Goal: Information Seeking & Learning: Learn about a topic

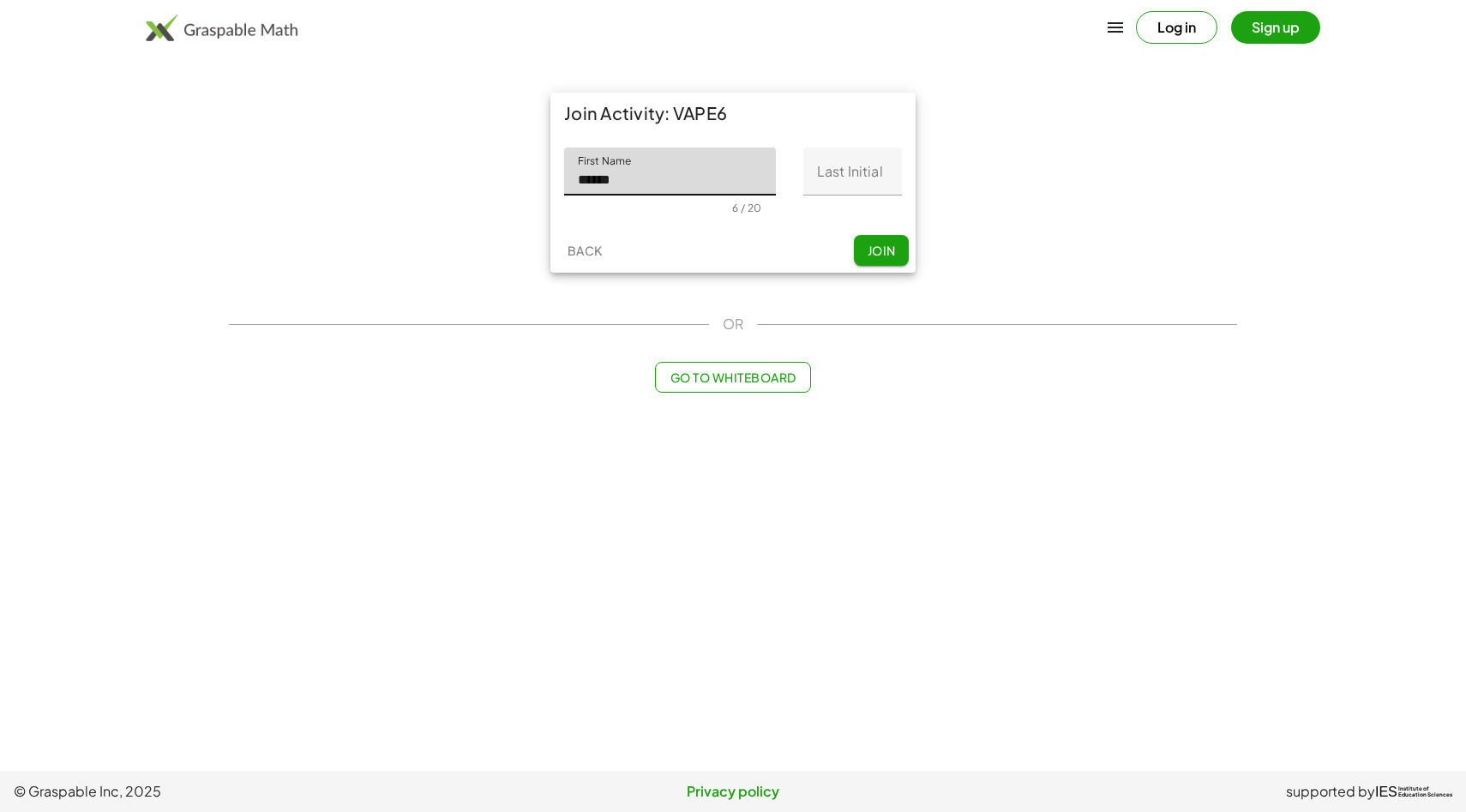
type input "******"
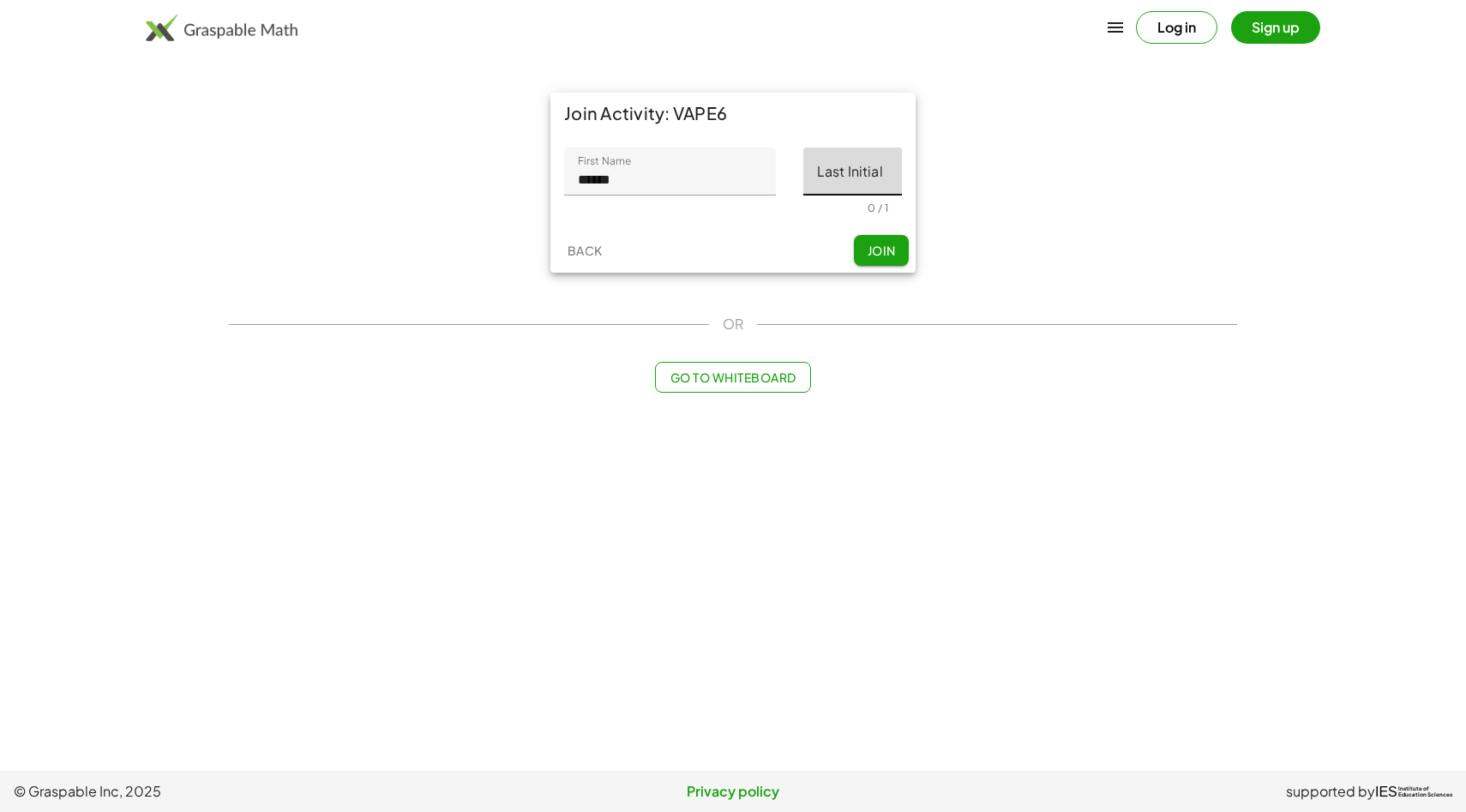
click at [829, 168] on input "Last Initial" at bounding box center [852, 171] width 99 height 48
type input "*"
click at [897, 243] on button "Join" at bounding box center [881, 251] width 55 height 31
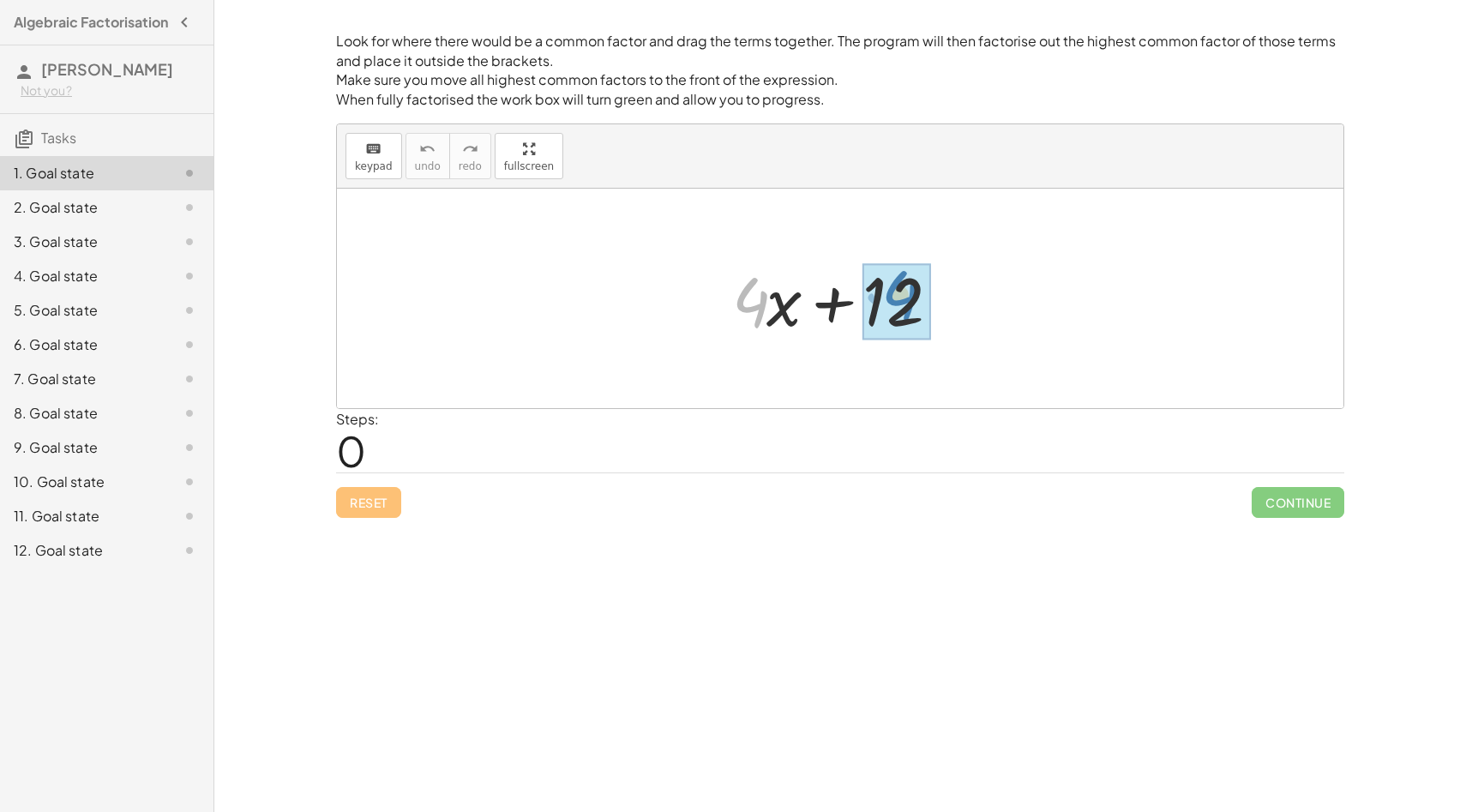
drag, startPoint x: 756, startPoint y: 296, endPoint x: 906, endPoint y: 291, distance: 150.1
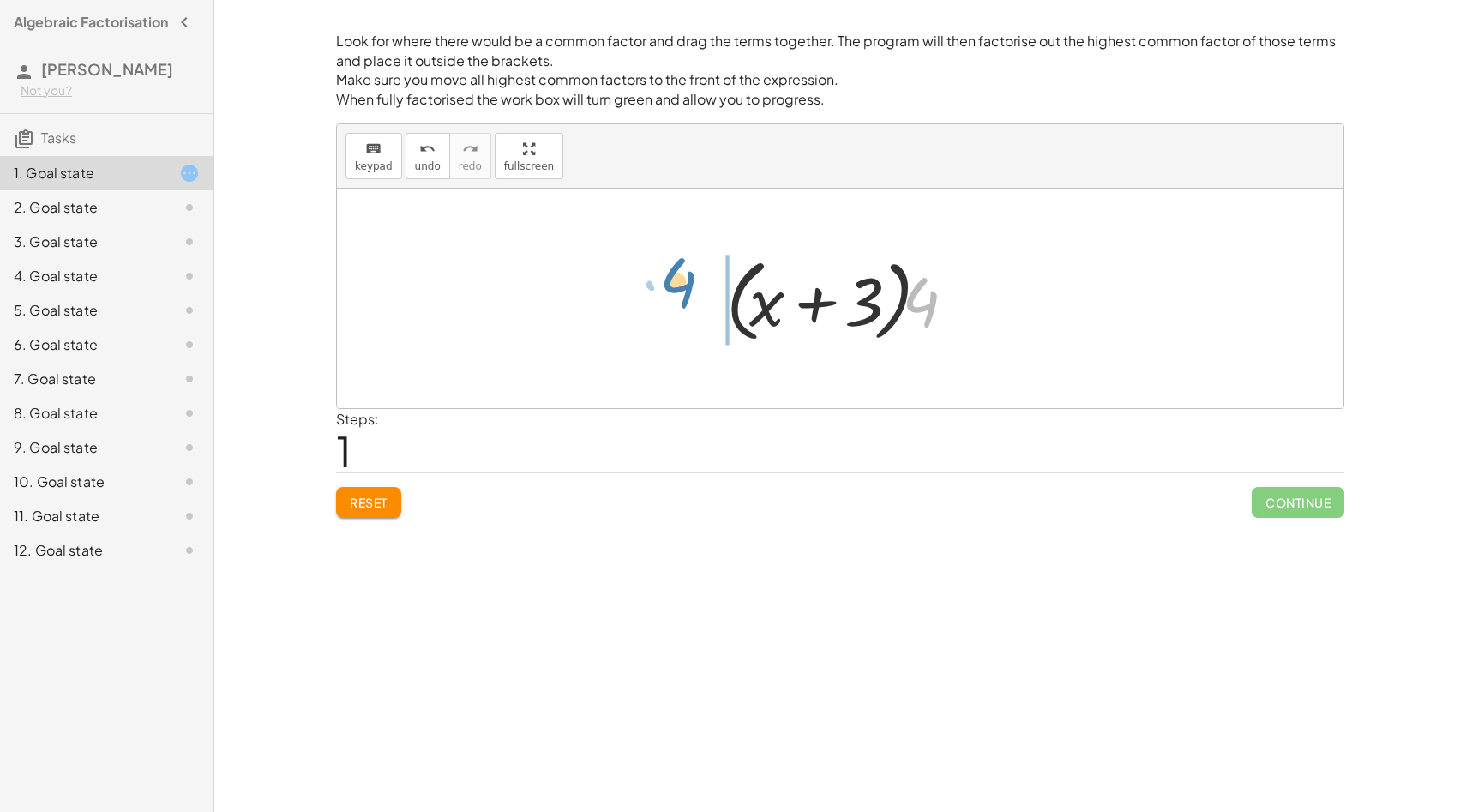
drag, startPoint x: 928, startPoint y: 302, endPoint x: 693, endPoint y: 283, distance: 235.8
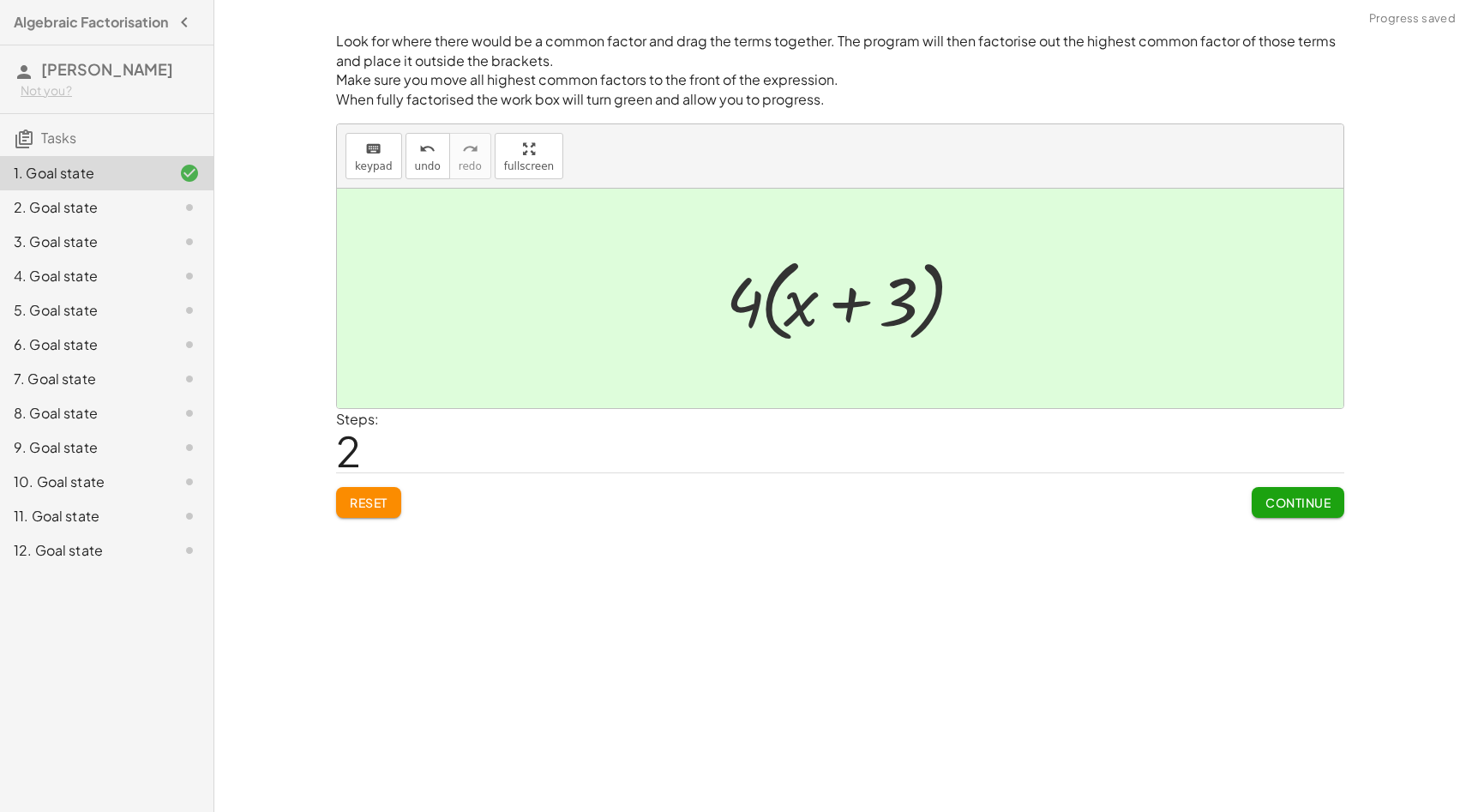
click at [1294, 507] on span "Continue" at bounding box center [1298, 502] width 66 height 15
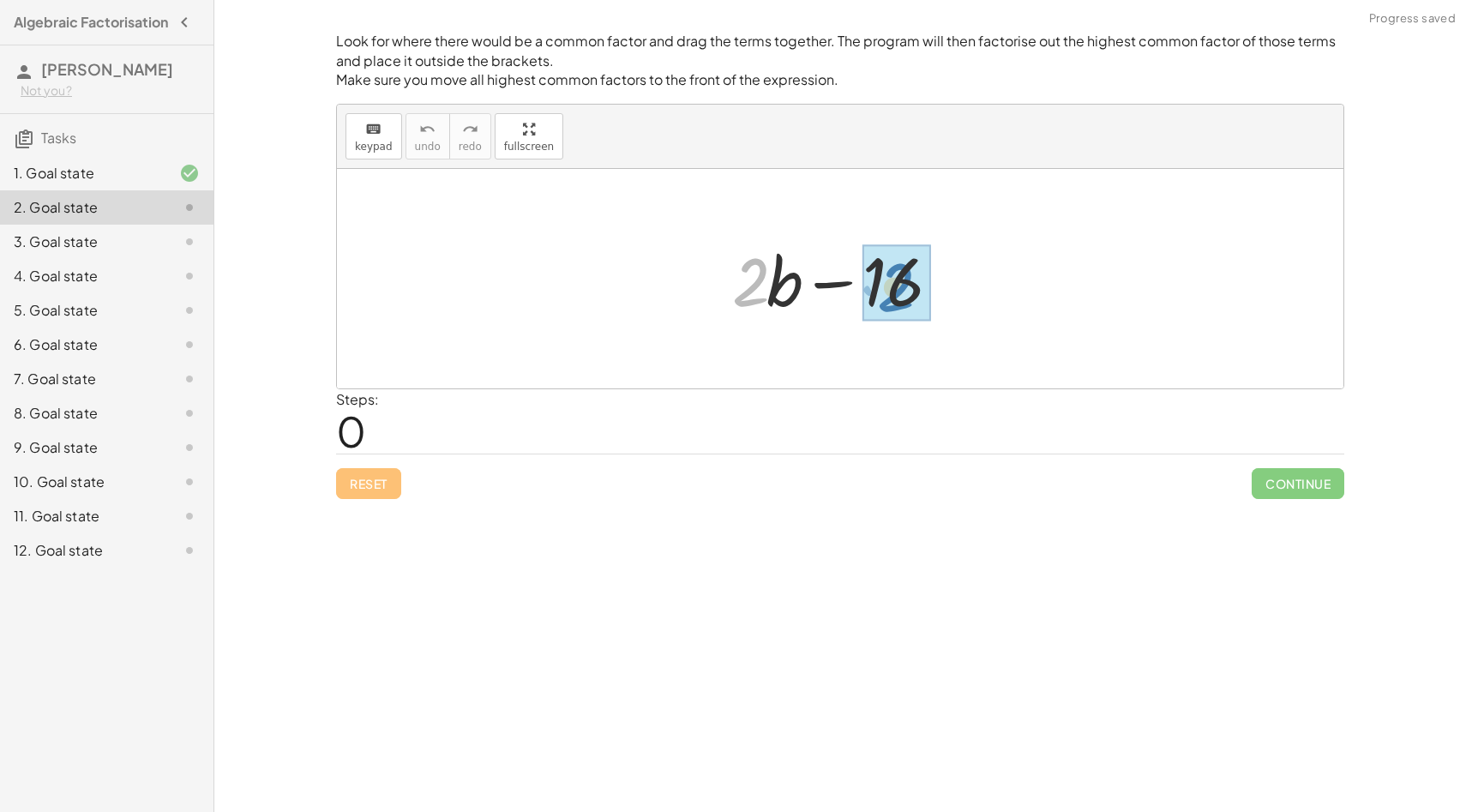
drag, startPoint x: 759, startPoint y: 265, endPoint x: 904, endPoint y: 270, distance: 145.1
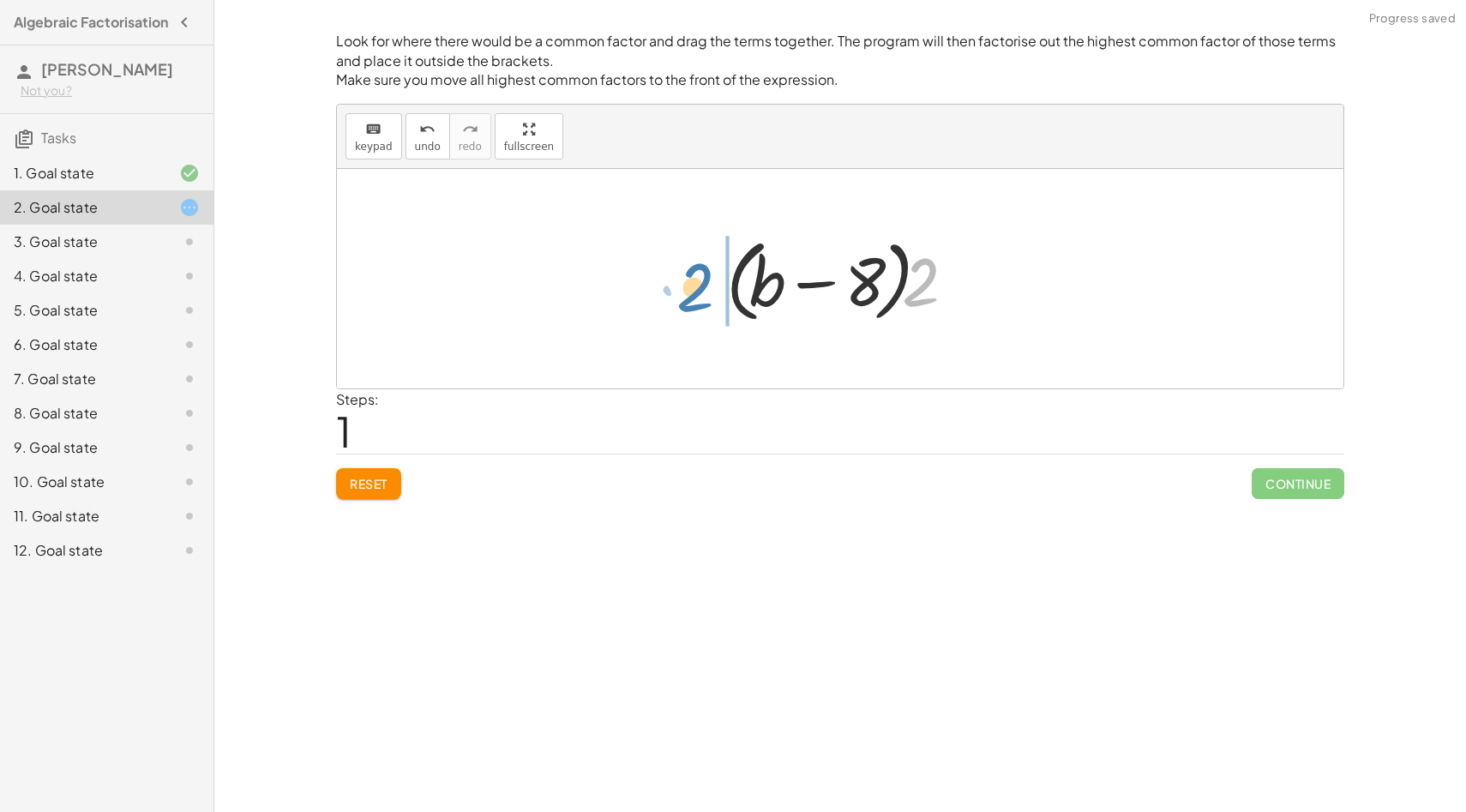
drag, startPoint x: 932, startPoint y: 285, endPoint x: 707, endPoint y: 302, distance: 225.6
click at [707, 302] on div "+ · 2 · b − 16 + · 2 · b − · 2 · 8 · 2 + · 2 b − 8 · ( )" at bounding box center [840, 278] width 278 height 107
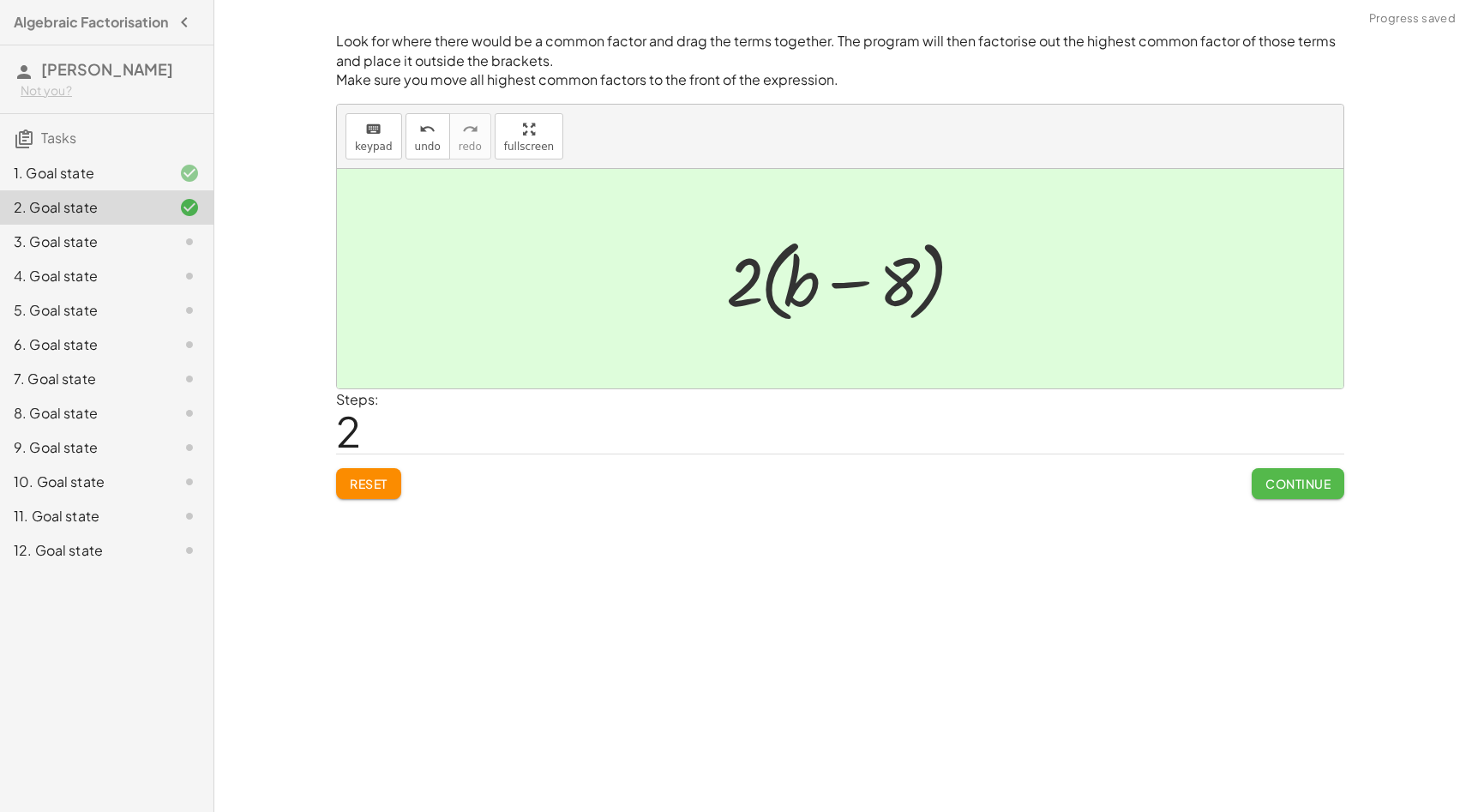
click at [1290, 477] on span "Continue" at bounding box center [1298, 483] width 66 height 15
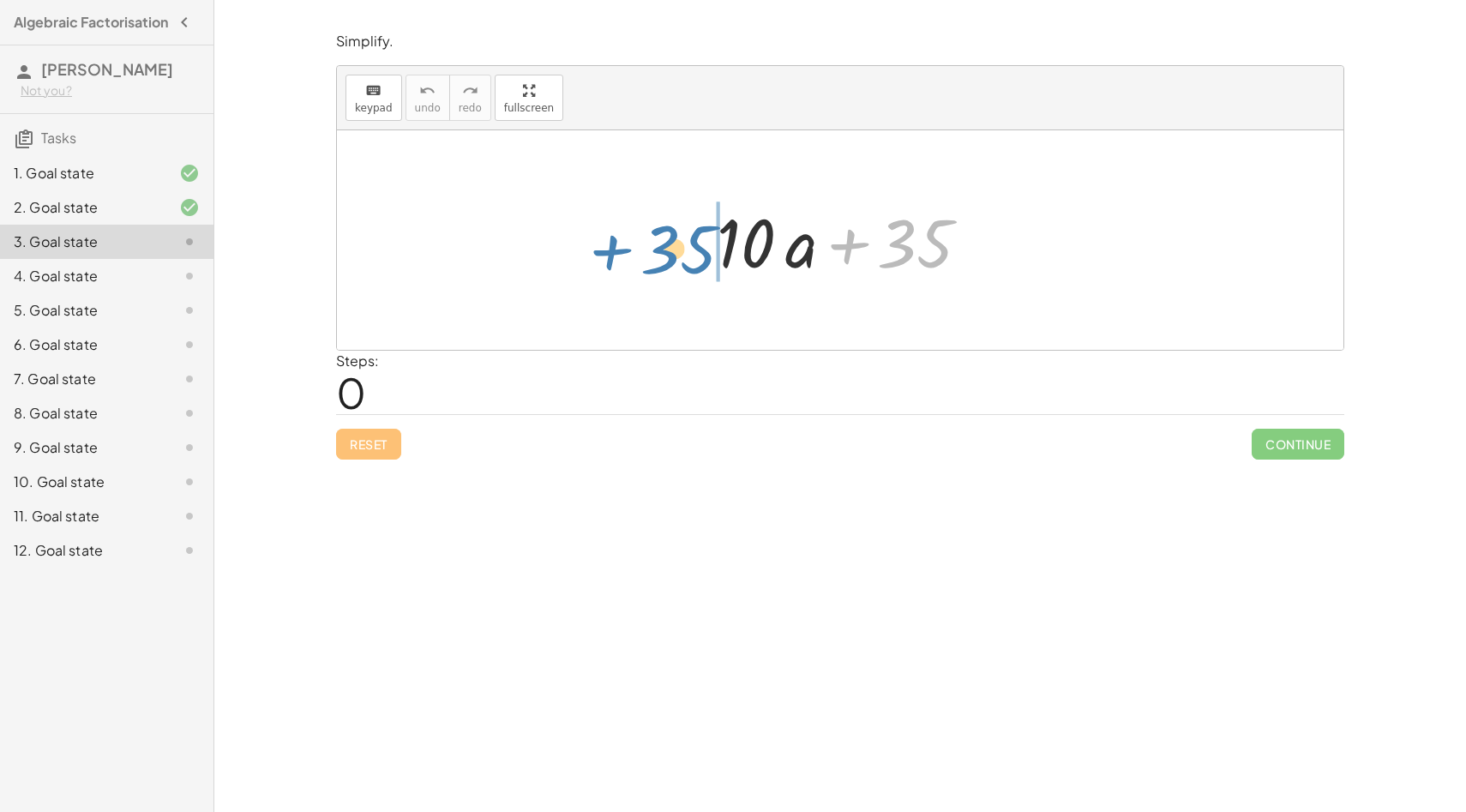
drag, startPoint x: 925, startPoint y: 248, endPoint x: 687, endPoint y: 253, distance: 238.1
click at [687, 253] on div "+ 35 + · 10 · a + 35" at bounding box center [840, 240] width 1006 height 219
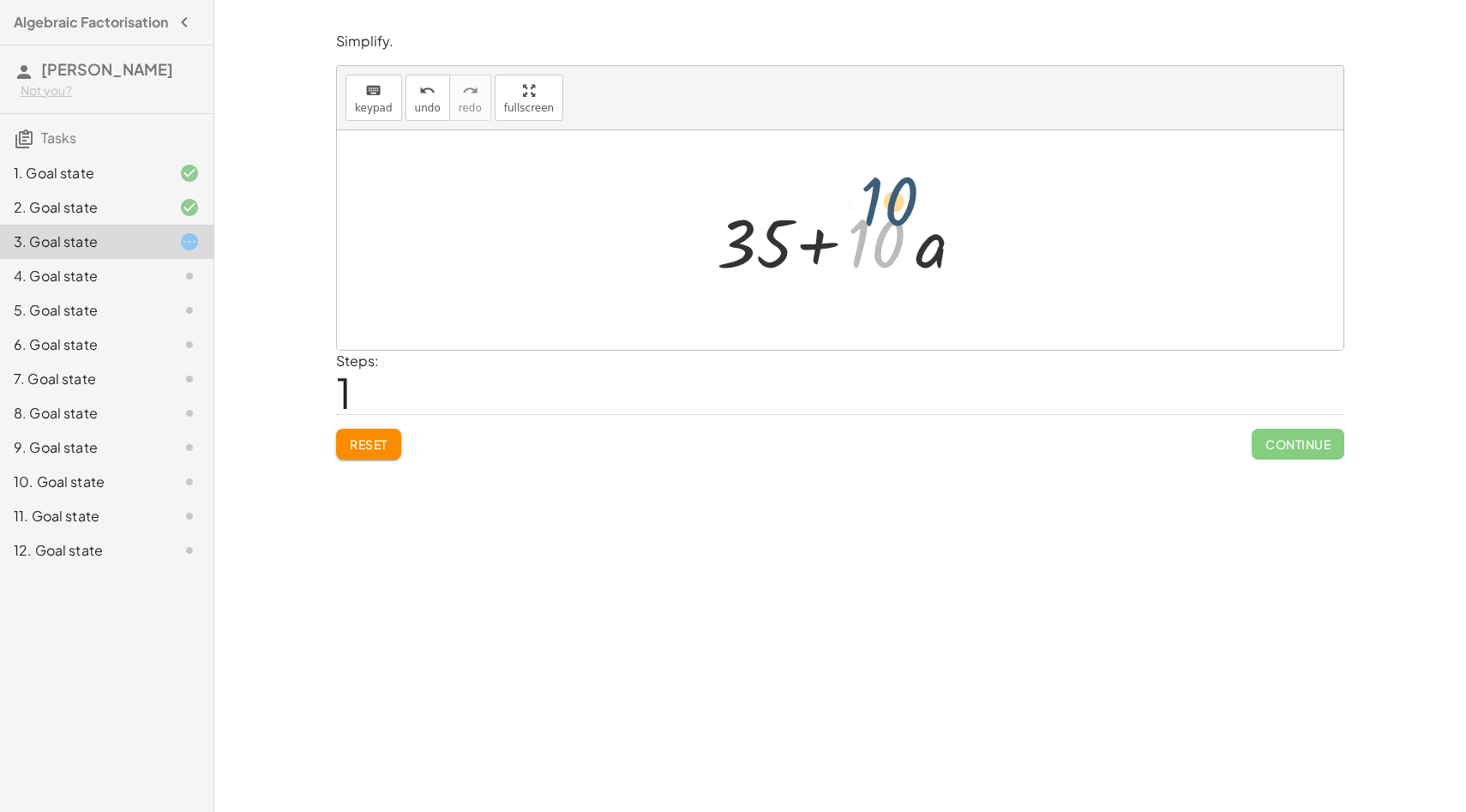
drag, startPoint x: 881, startPoint y: 261, endPoint x: 893, endPoint y: 204, distance: 58.2
click at [895, 209] on div at bounding box center [845, 241] width 276 height 88
click at [827, 214] on div at bounding box center [845, 241] width 276 height 88
drag, startPoint x: 892, startPoint y: 245, endPoint x: 760, endPoint y: 244, distance: 132.0
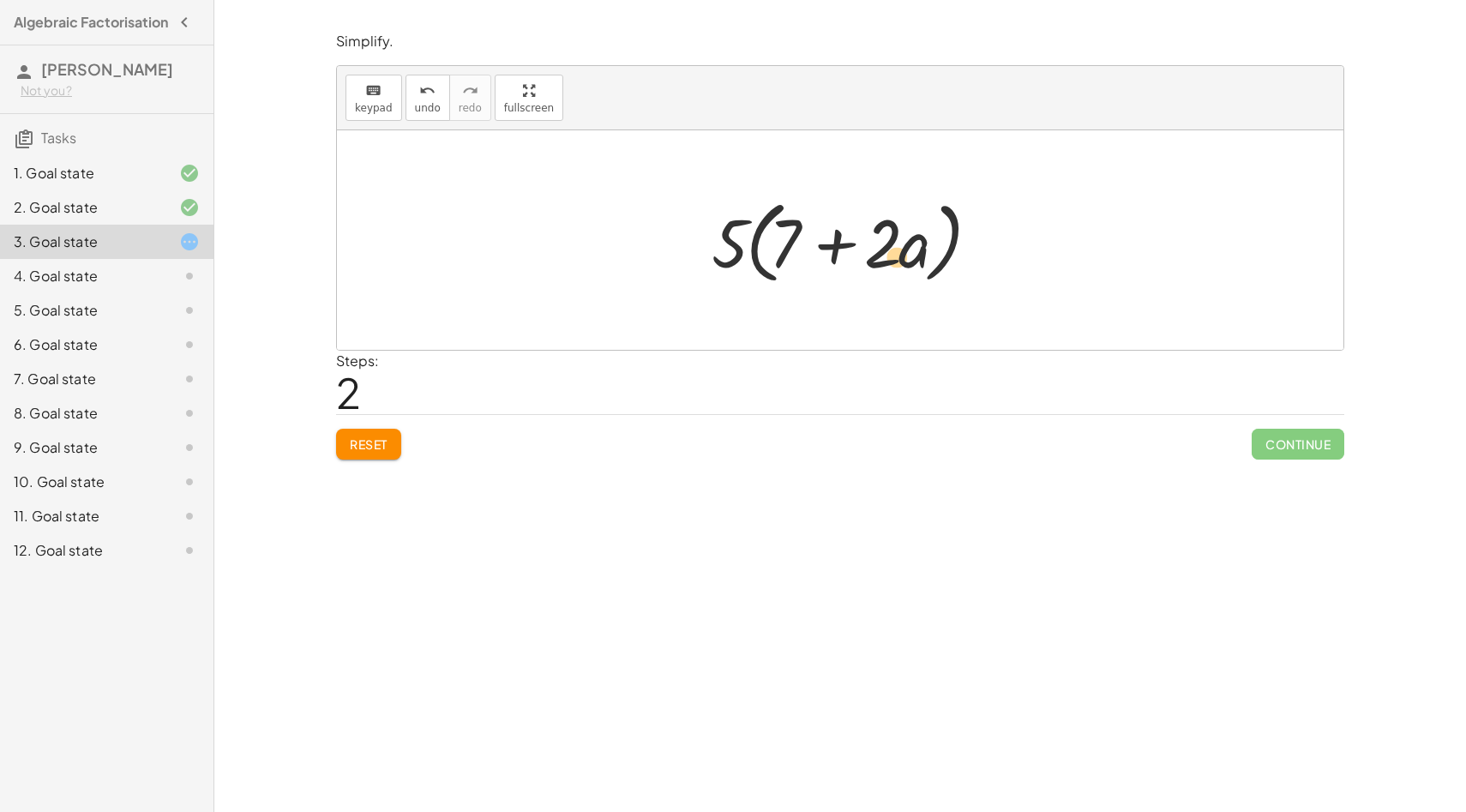
drag, startPoint x: 786, startPoint y: 238, endPoint x: 896, endPoint y: 252, distance: 110.9
click at [896, 252] on div at bounding box center [847, 241] width 288 height 99
drag, startPoint x: 893, startPoint y: 249, endPoint x: 813, endPoint y: 251, distance: 80.0
click at [813, 251] on div at bounding box center [847, 241] width 288 height 99
drag, startPoint x: 880, startPoint y: 253, endPoint x: 880, endPoint y: 236, distance: 17.0
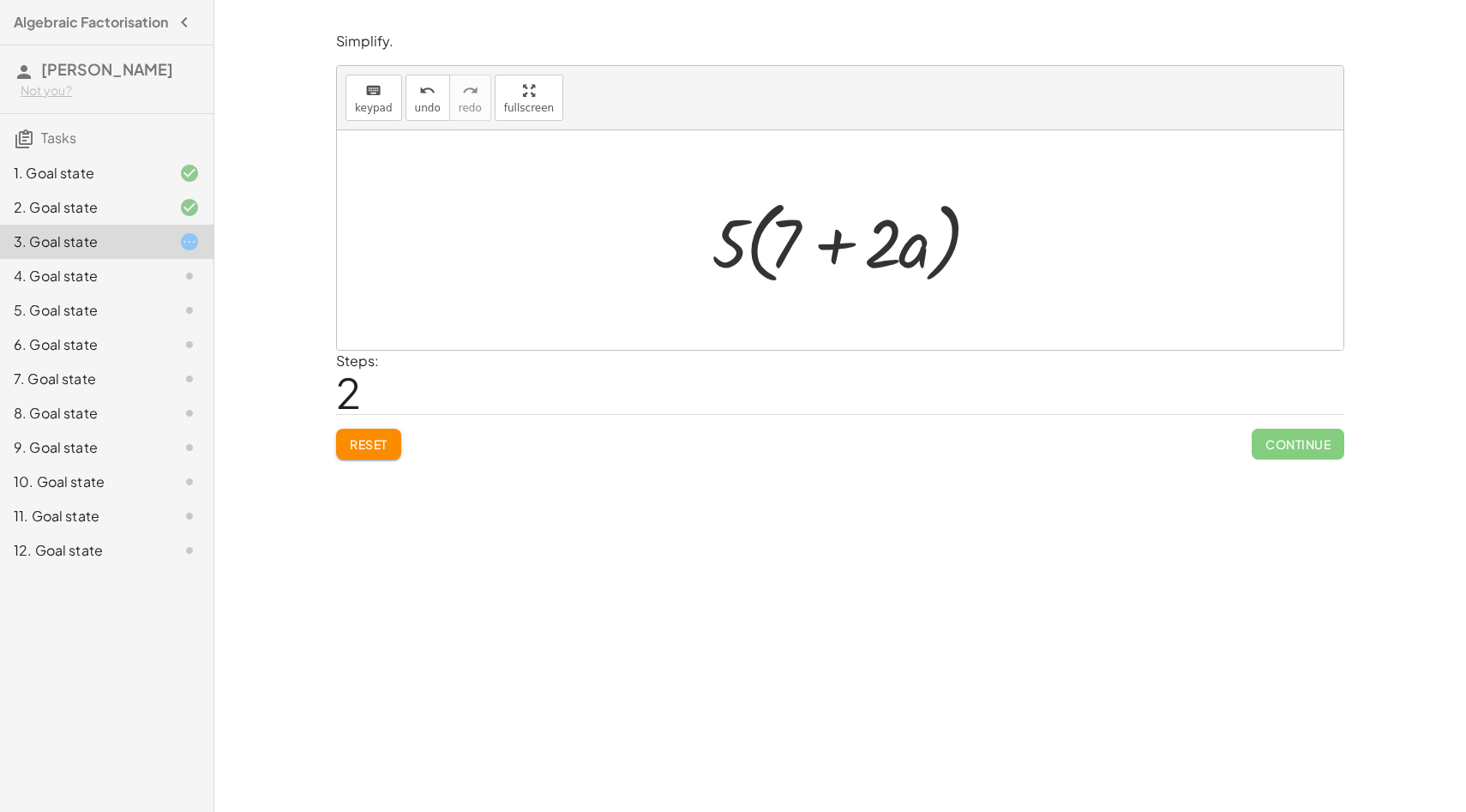
click at [880, 252] on div at bounding box center [847, 241] width 288 height 99
click at [871, 234] on div at bounding box center [847, 241] width 288 height 99
click at [888, 235] on div at bounding box center [847, 241] width 288 height 99
click at [916, 254] on div at bounding box center [847, 241] width 288 height 99
click at [916, 213] on div at bounding box center [847, 241] width 288 height 99
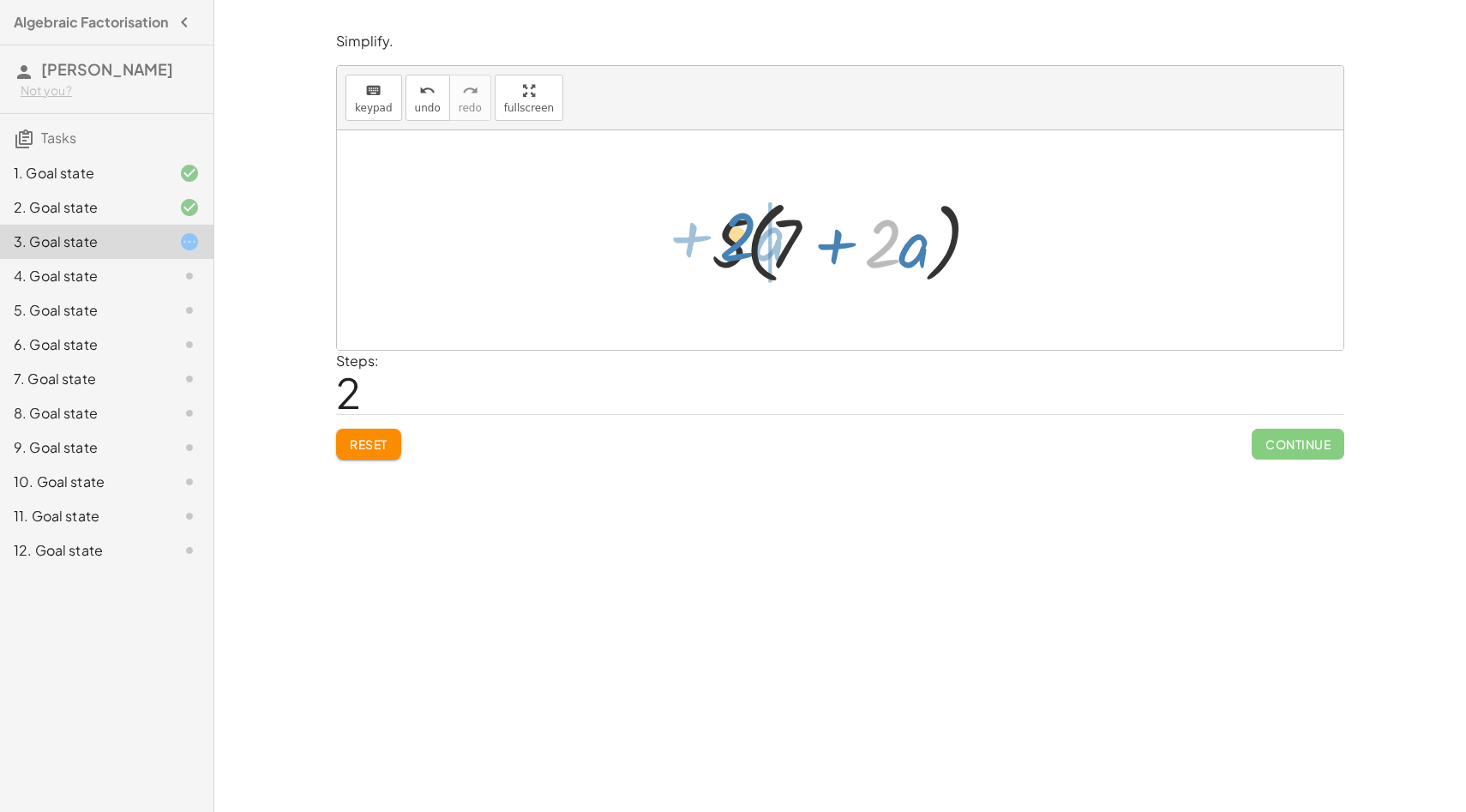
drag, startPoint x: 882, startPoint y: 229, endPoint x: 738, endPoint y: 221, distance: 144.2
click at [738, 221] on div at bounding box center [847, 241] width 288 height 99
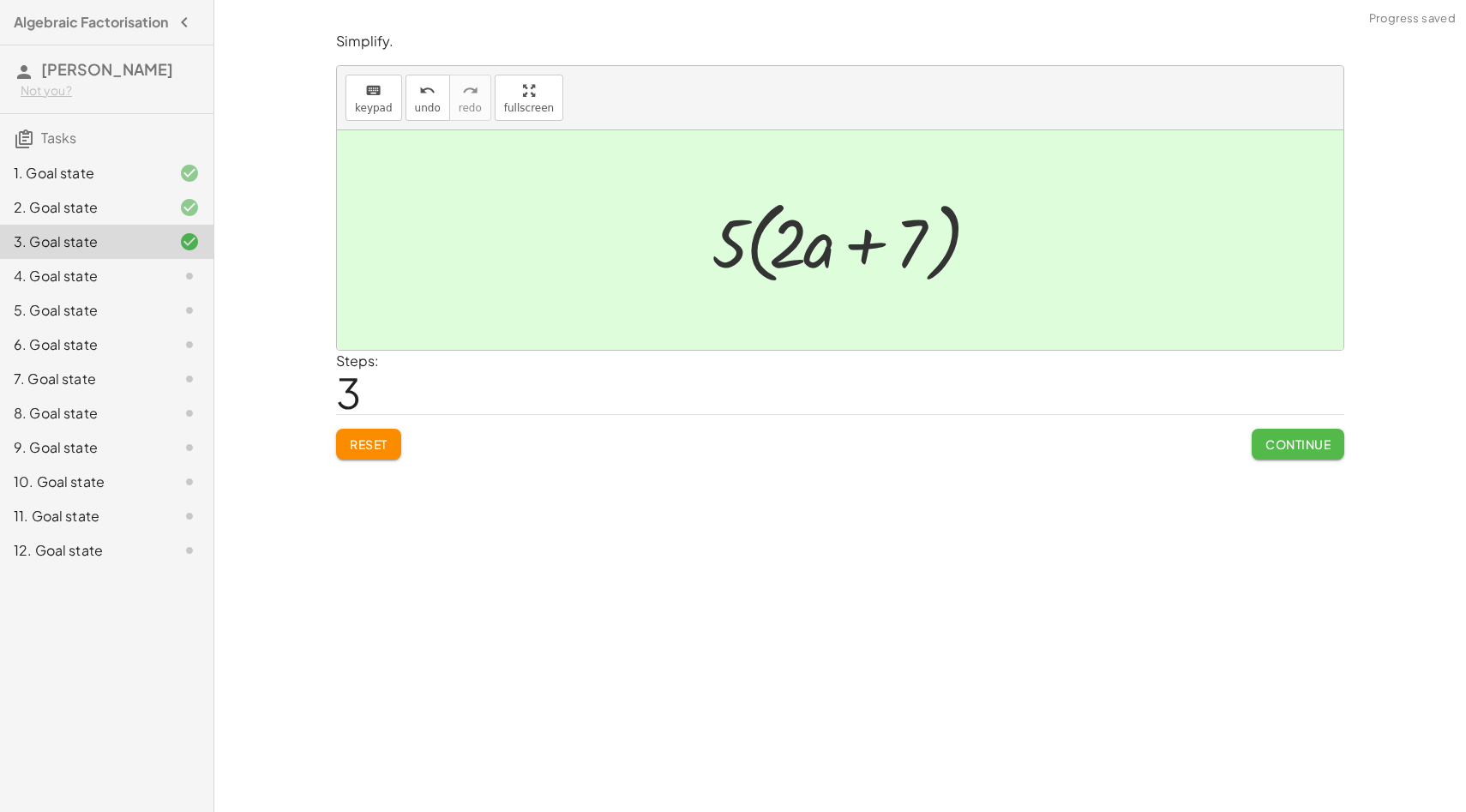
click at [1277, 446] on span "Continue" at bounding box center [1298, 444] width 66 height 15
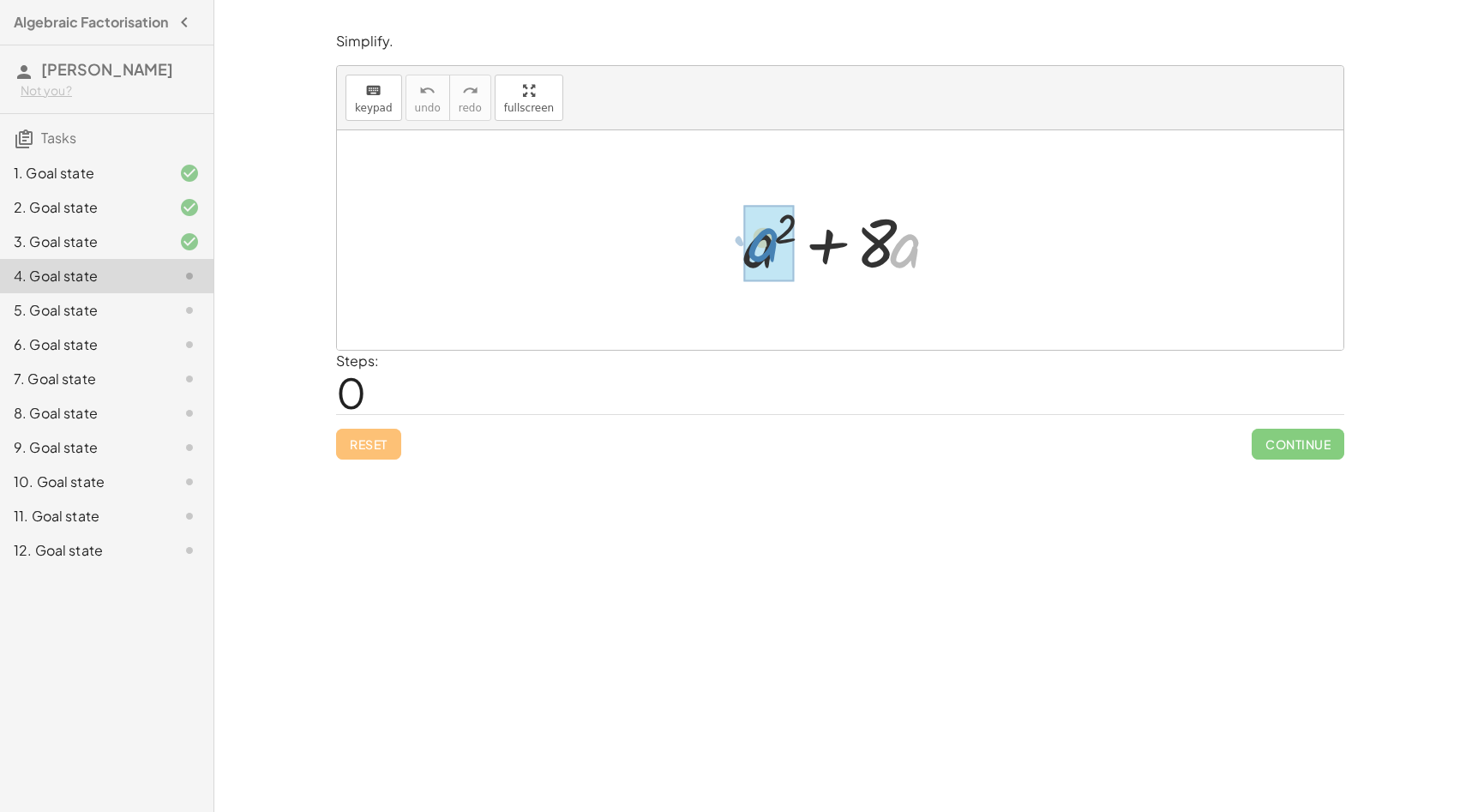
drag, startPoint x: 913, startPoint y: 251, endPoint x: 771, endPoint y: 246, distance: 142.1
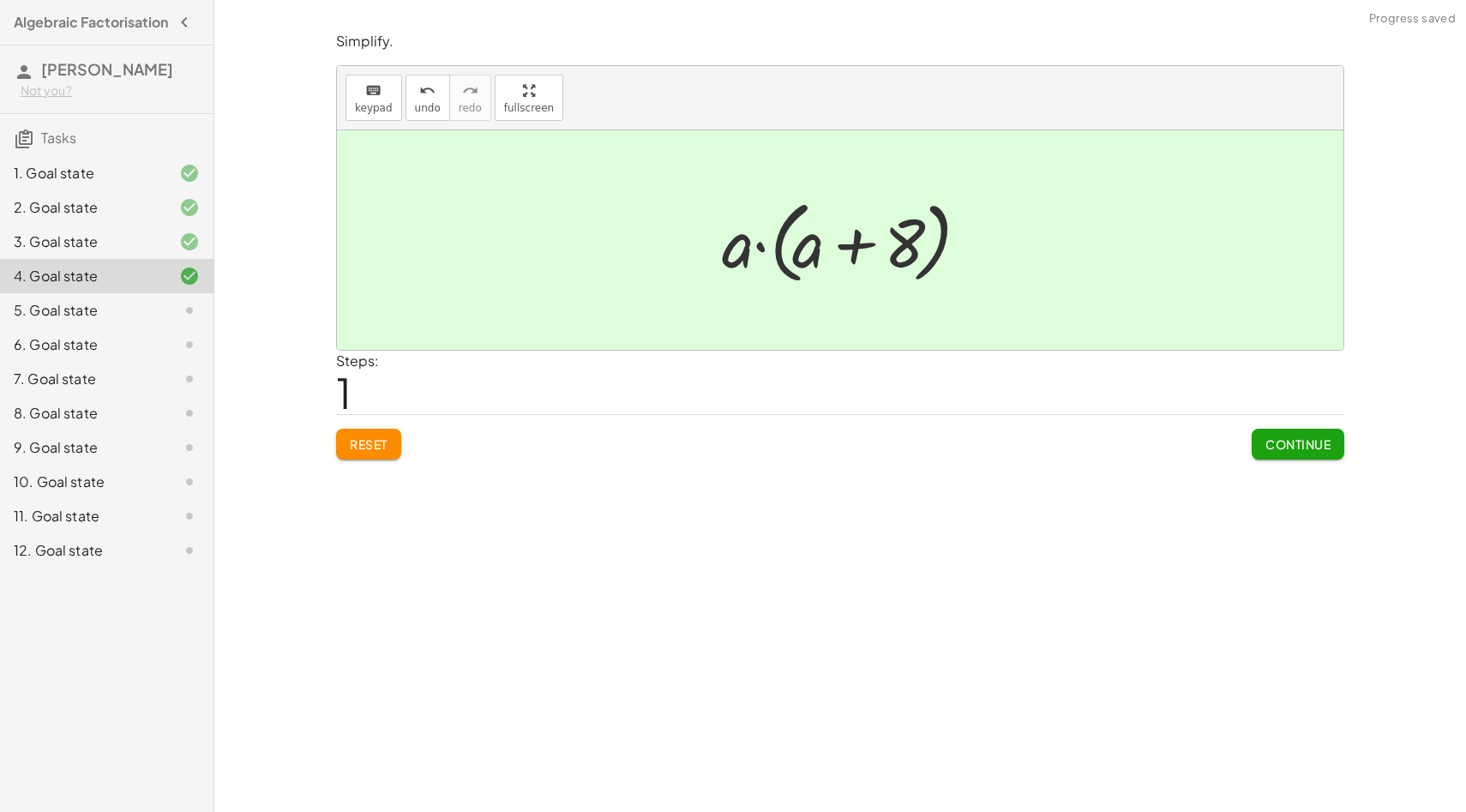
click at [1300, 443] on span "Continue" at bounding box center [1298, 444] width 66 height 15
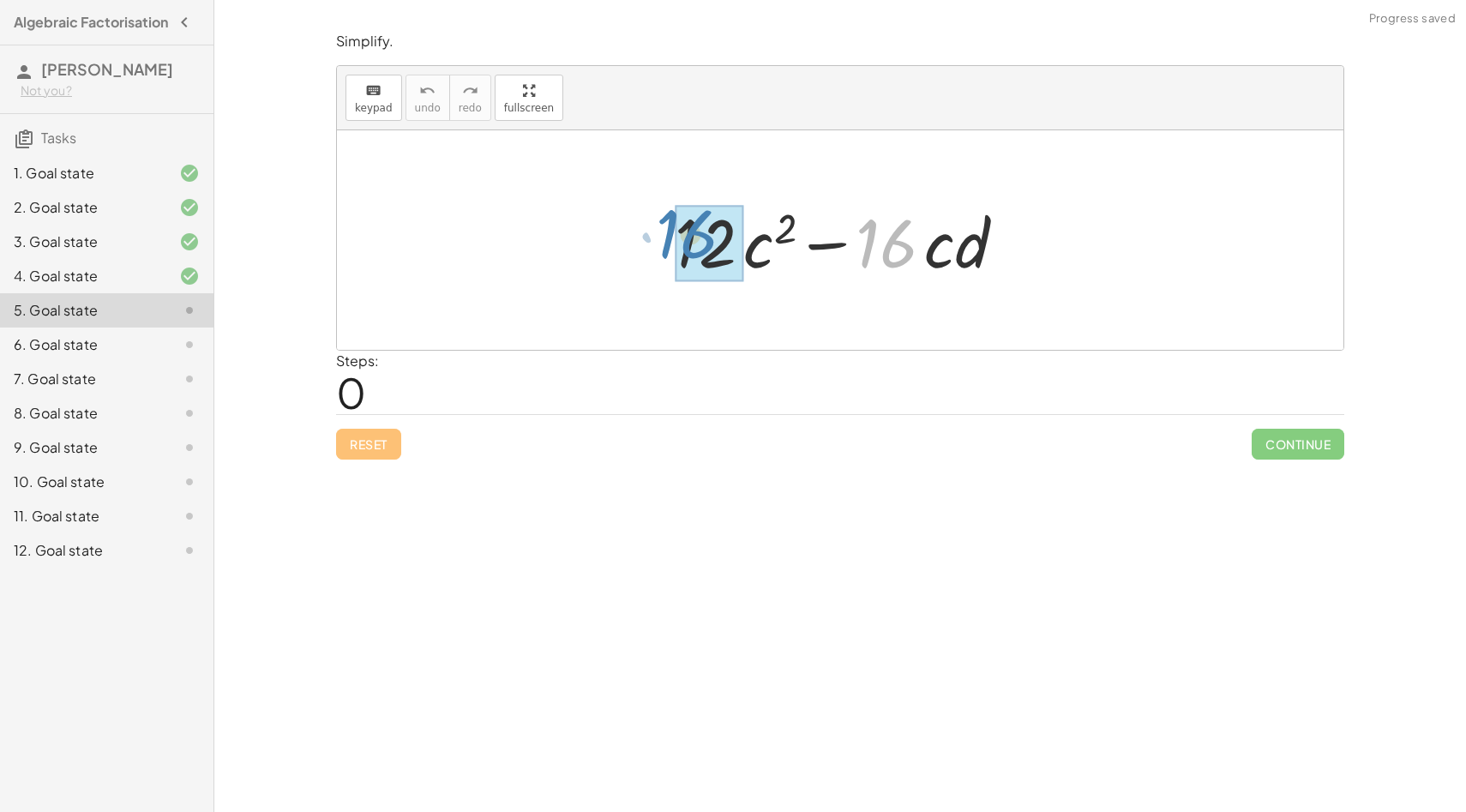
drag, startPoint x: 889, startPoint y: 252, endPoint x: 686, endPoint y: 243, distance: 203.2
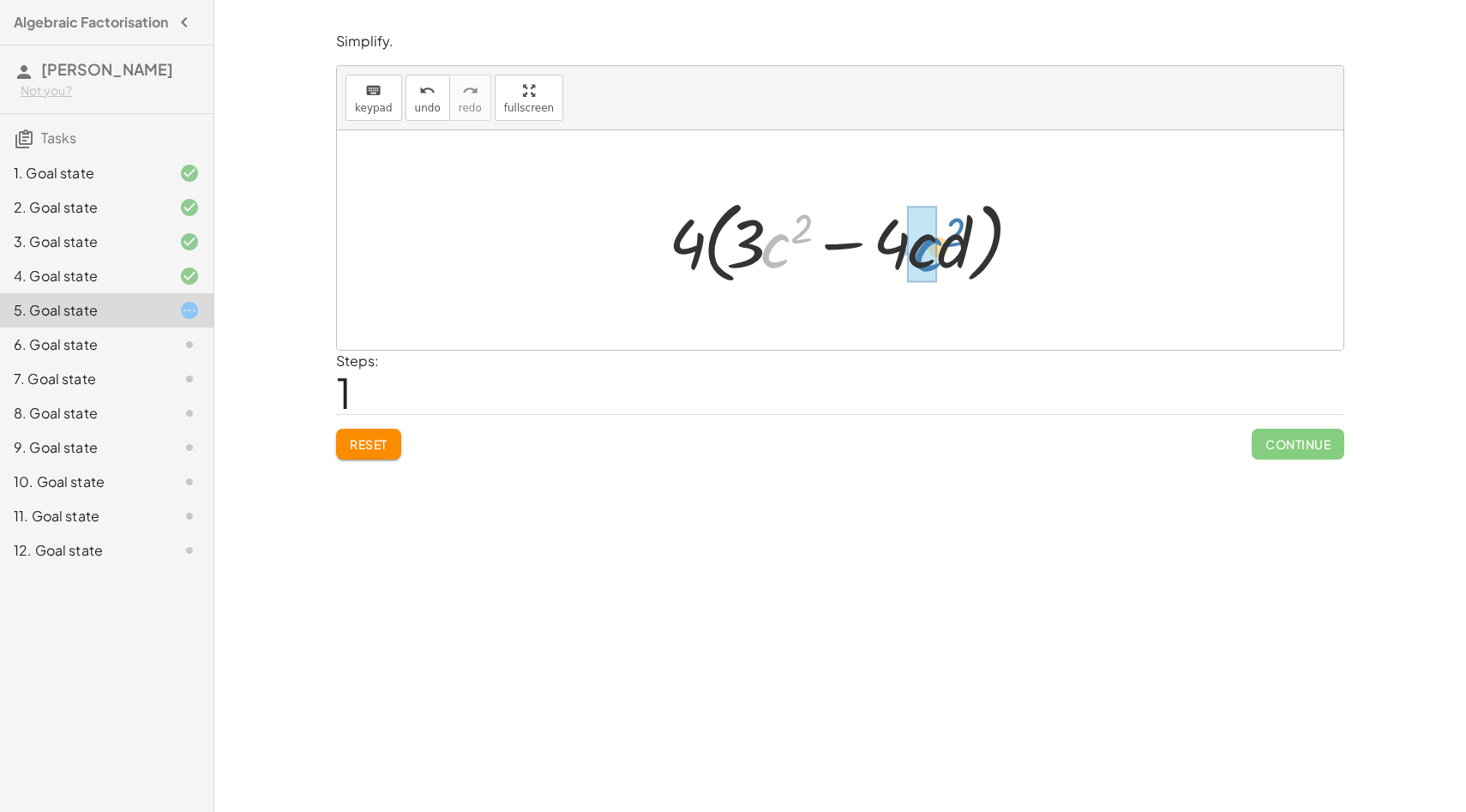
drag, startPoint x: 786, startPoint y: 234, endPoint x: 938, endPoint y: 237, distance: 152.0
click at [938, 237] on div at bounding box center [846, 241] width 373 height 99
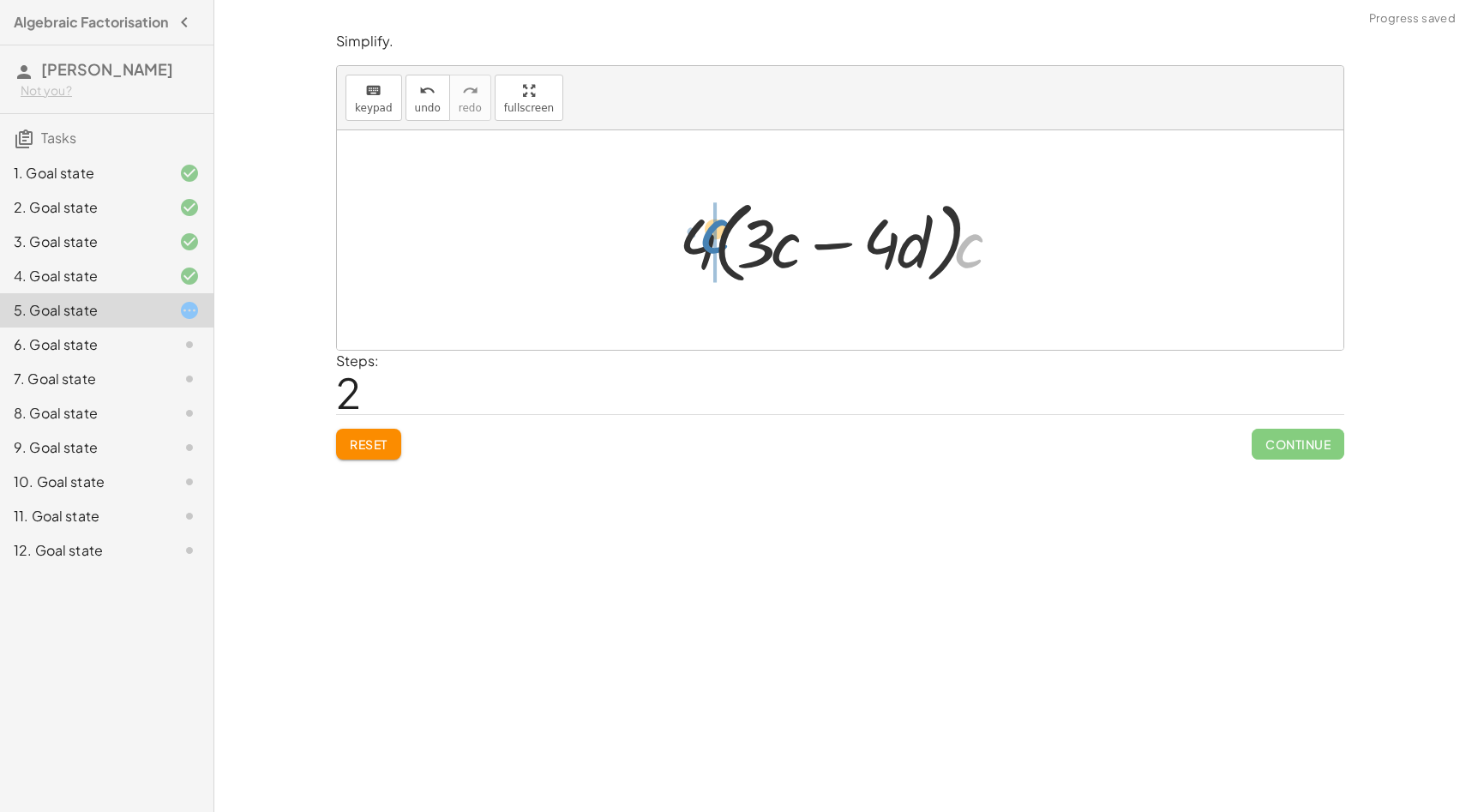
drag, startPoint x: 976, startPoint y: 261, endPoint x: 721, endPoint y: 252, distance: 255.2
click at [721, 252] on div at bounding box center [846, 241] width 352 height 99
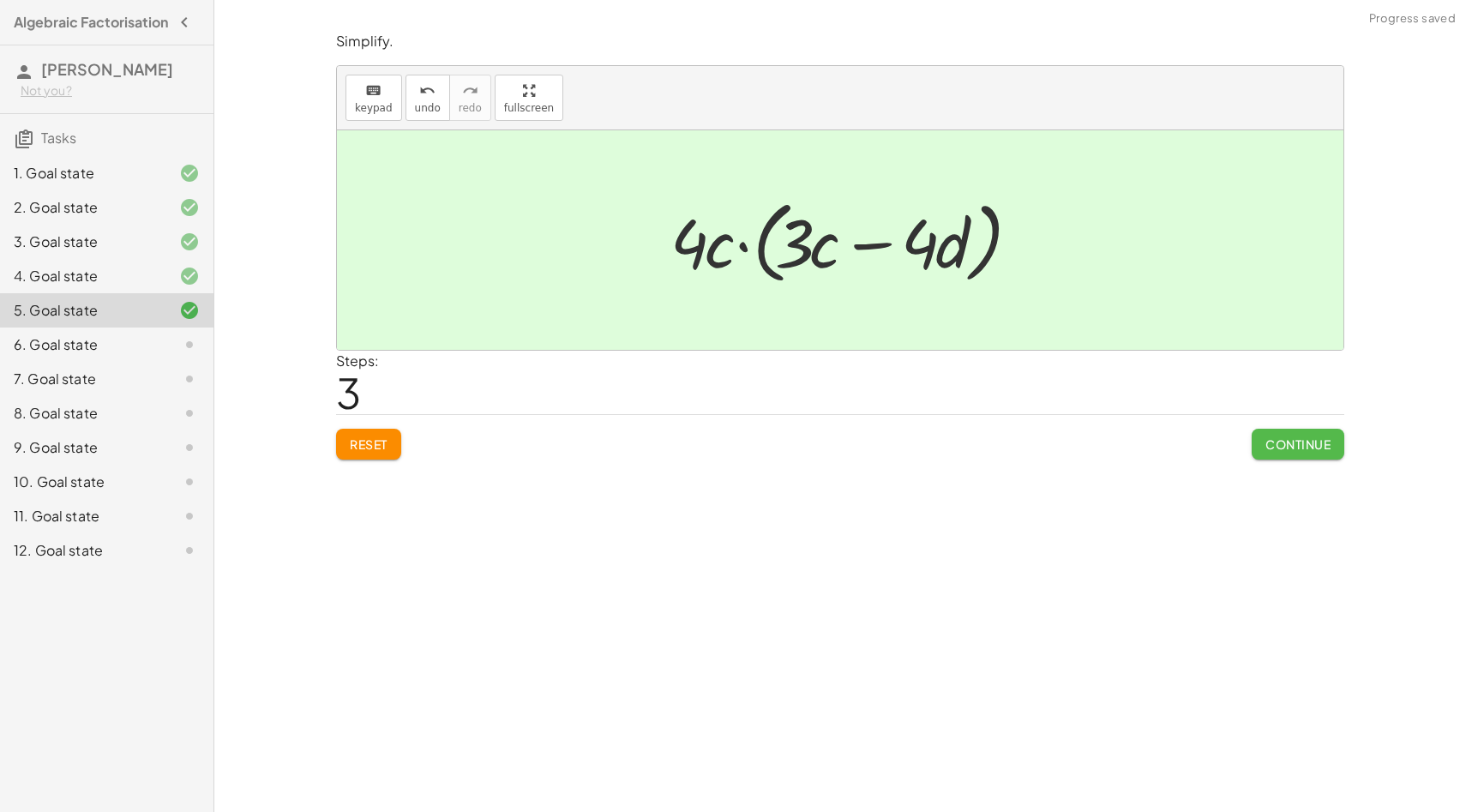
click at [1303, 454] on button "Continue" at bounding box center [1297, 444] width 93 height 31
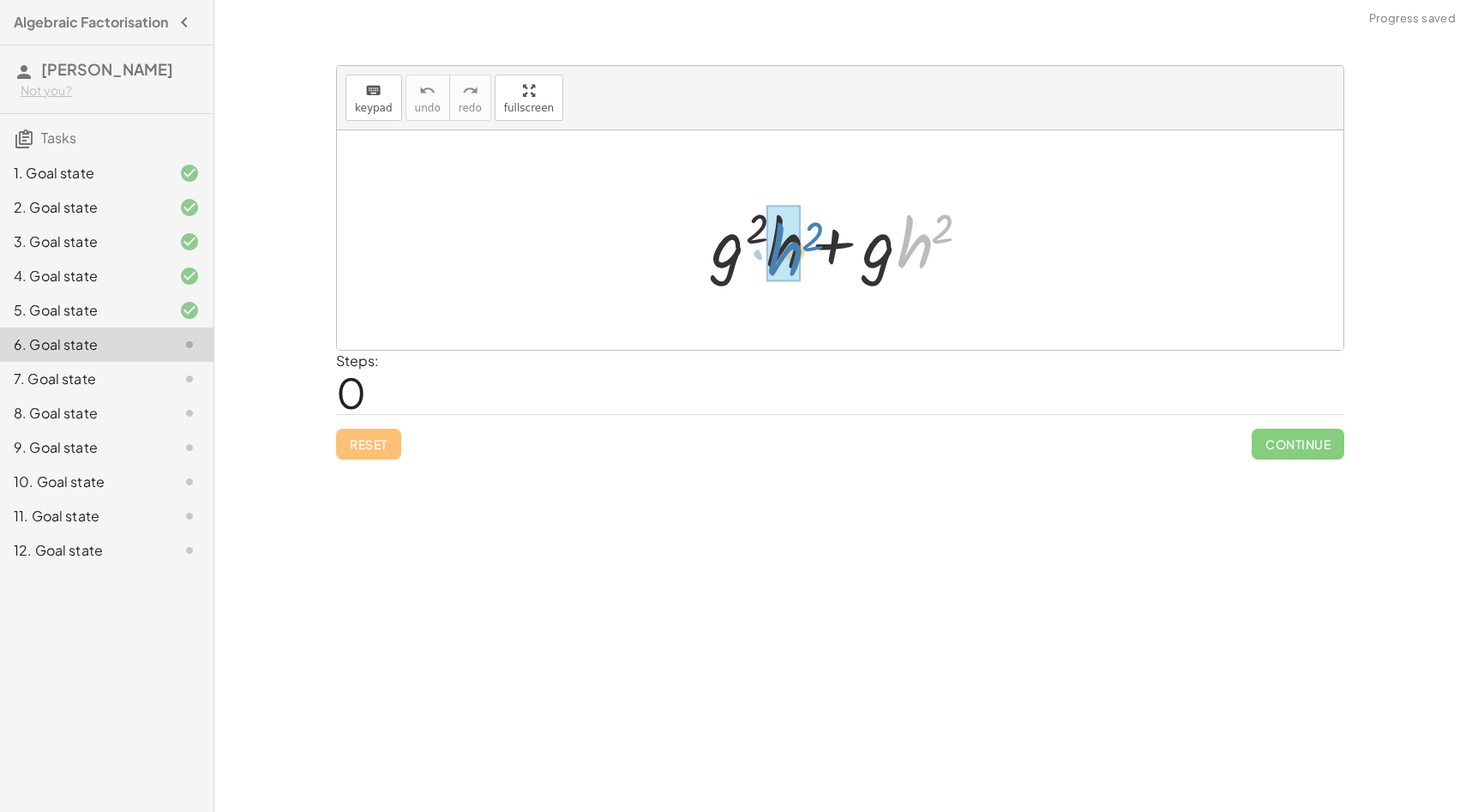
drag, startPoint x: 919, startPoint y: 235, endPoint x: 790, endPoint y: 243, distance: 129.2
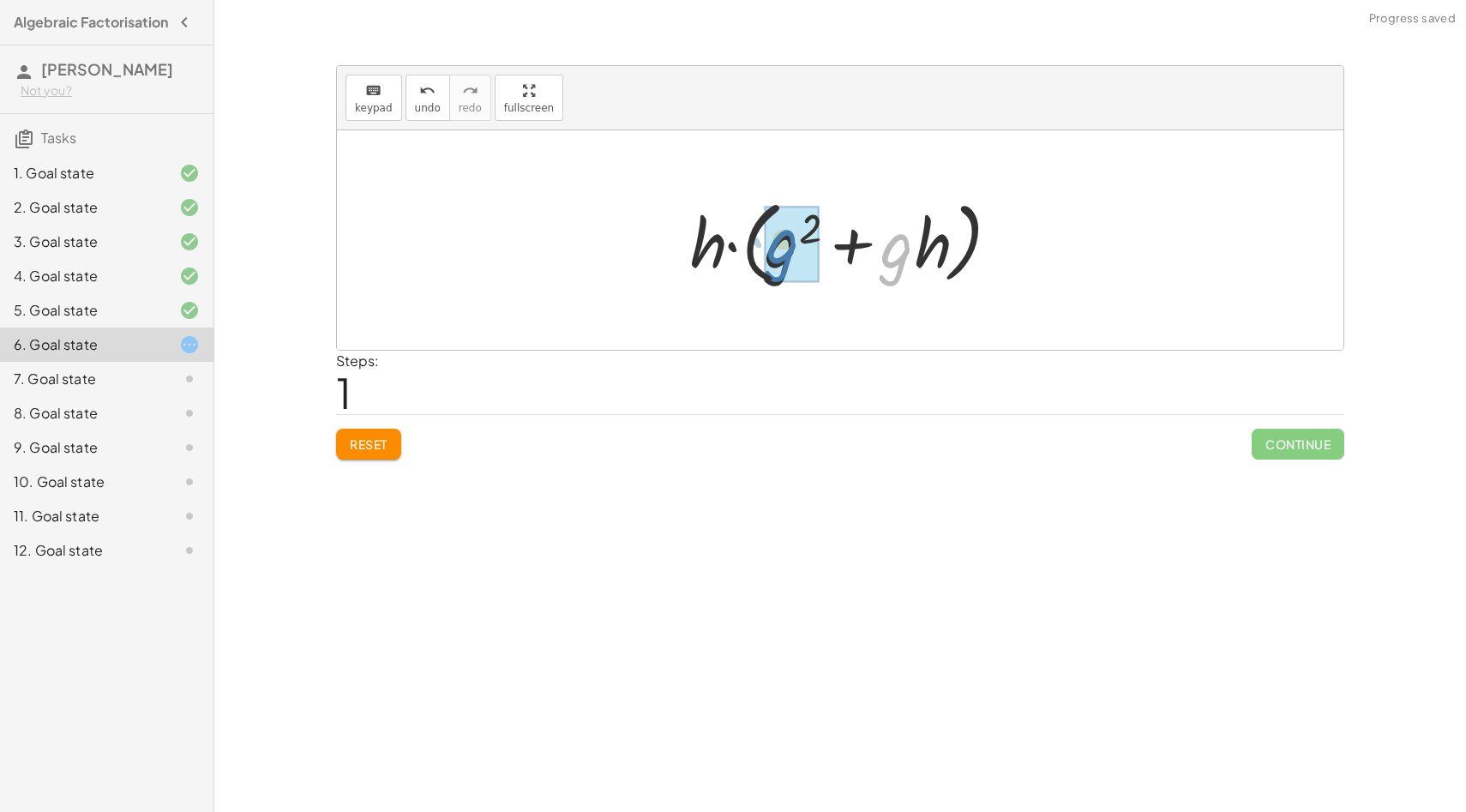
drag, startPoint x: 906, startPoint y: 255, endPoint x: 790, endPoint y: 252, distance: 116.0
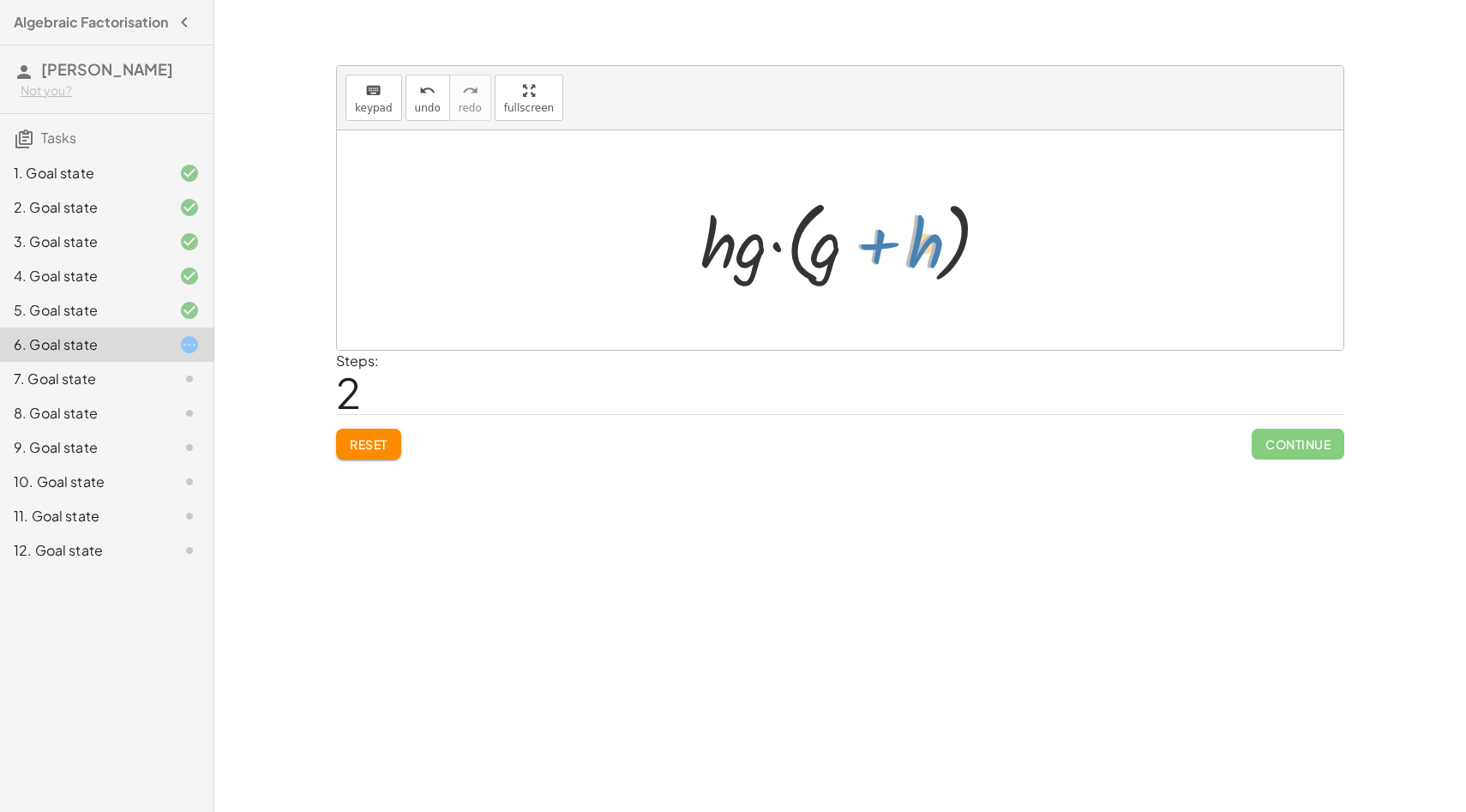
drag, startPoint x: 932, startPoint y: 247, endPoint x: 946, endPoint y: 247, distance: 14.0
click at [946, 247] on div at bounding box center [846, 241] width 309 height 99
drag, startPoint x: 714, startPoint y: 242, endPoint x: 927, endPoint y: 251, distance: 213.2
click at [927, 251] on div at bounding box center [846, 241] width 309 height 99
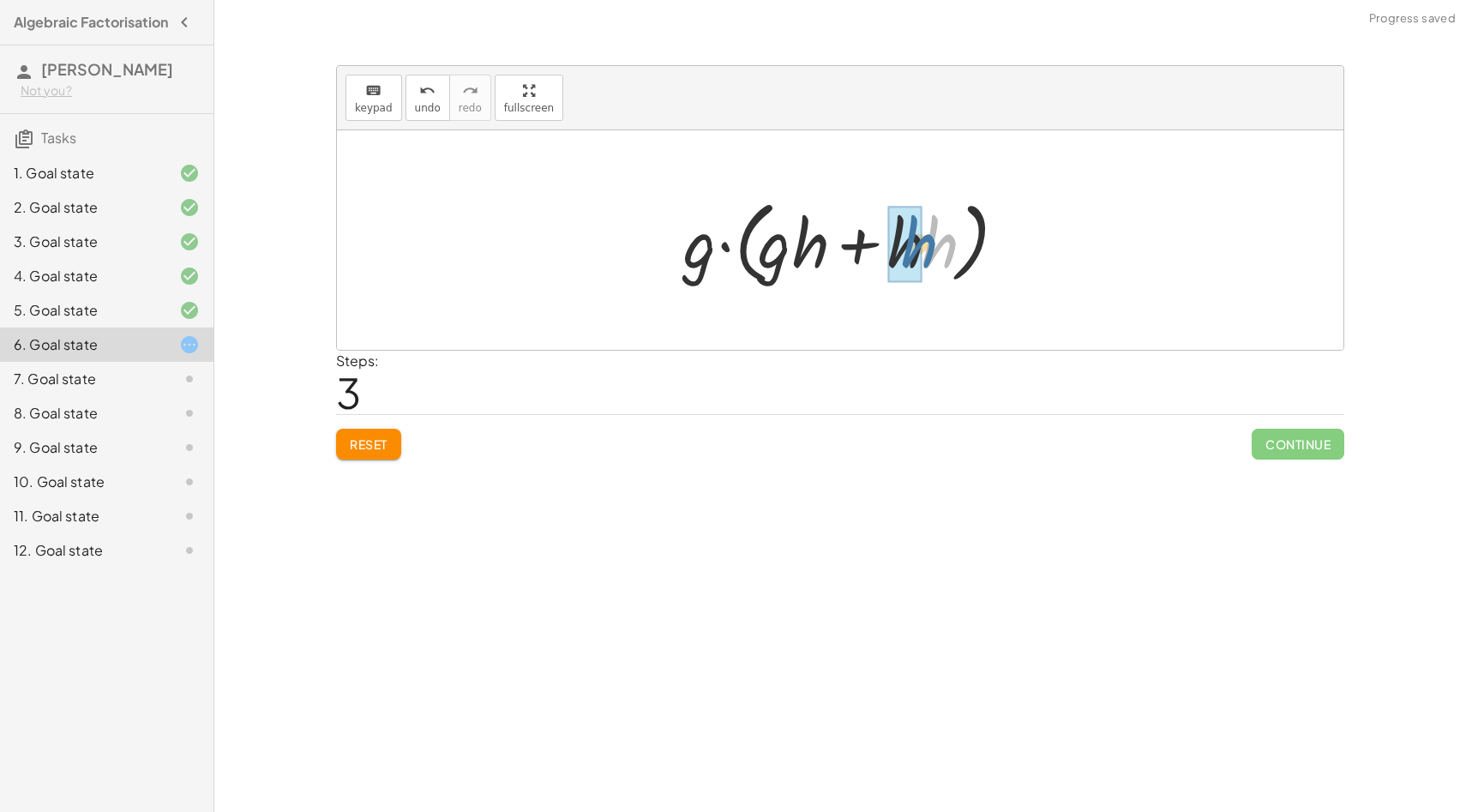
drag, startPoint x: 938, startPoint y: 250, endPoint x: 913, endPoint y: 250, distance: 25.0
drag, startPoint x: 818, startPoint y: 248, endPoint x: 921, endPoint y: 248, distance: 103.0
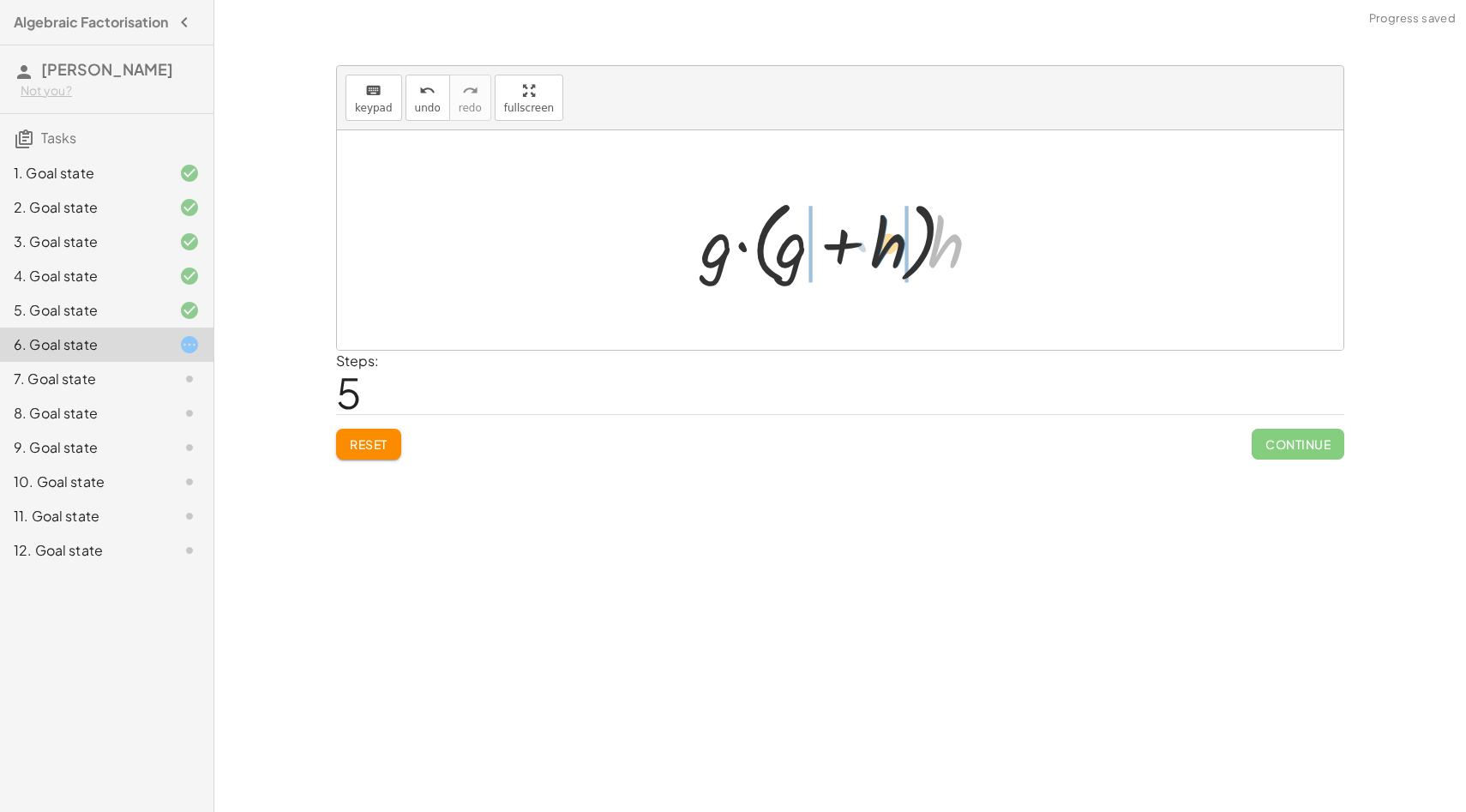
drag, startPoint x: 949, startPoint y: 254, endPoint x: 891, endPoint y: 254, distance: 58.0
click at [891, 254] on div at bounding box center [846, 241] width 309 height 99
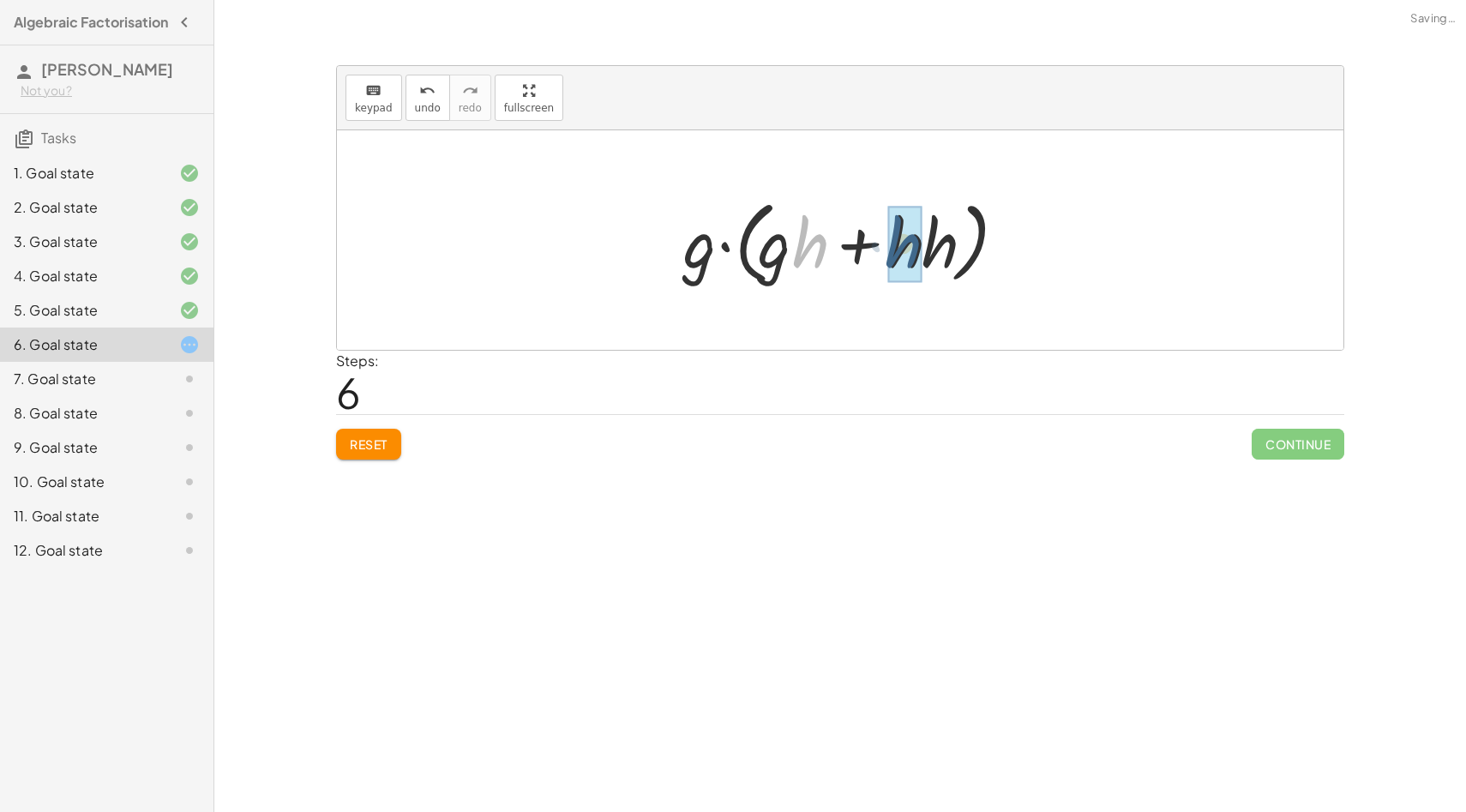
drag, startPoint x: 816, startPoint y: 248, endPoint x: 910, endPoint y: 248, distance: 94.0
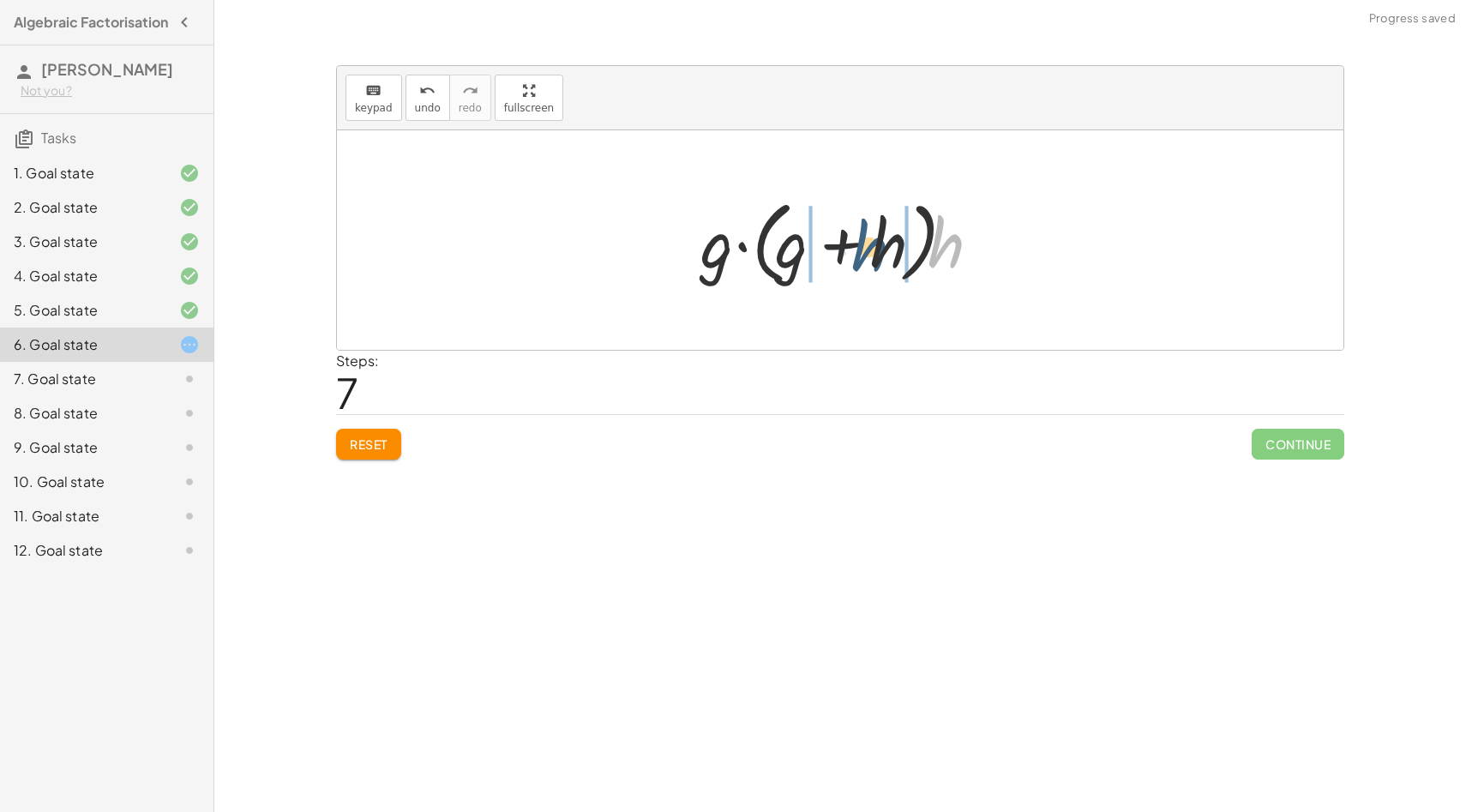
drag, startPoint x: 964, startPoint y: 243, endPoint x: 887, endPoint y: 247, distance: 77.1
click at [887, 247] on div at bounding box center [846, 241] width 309 height 99
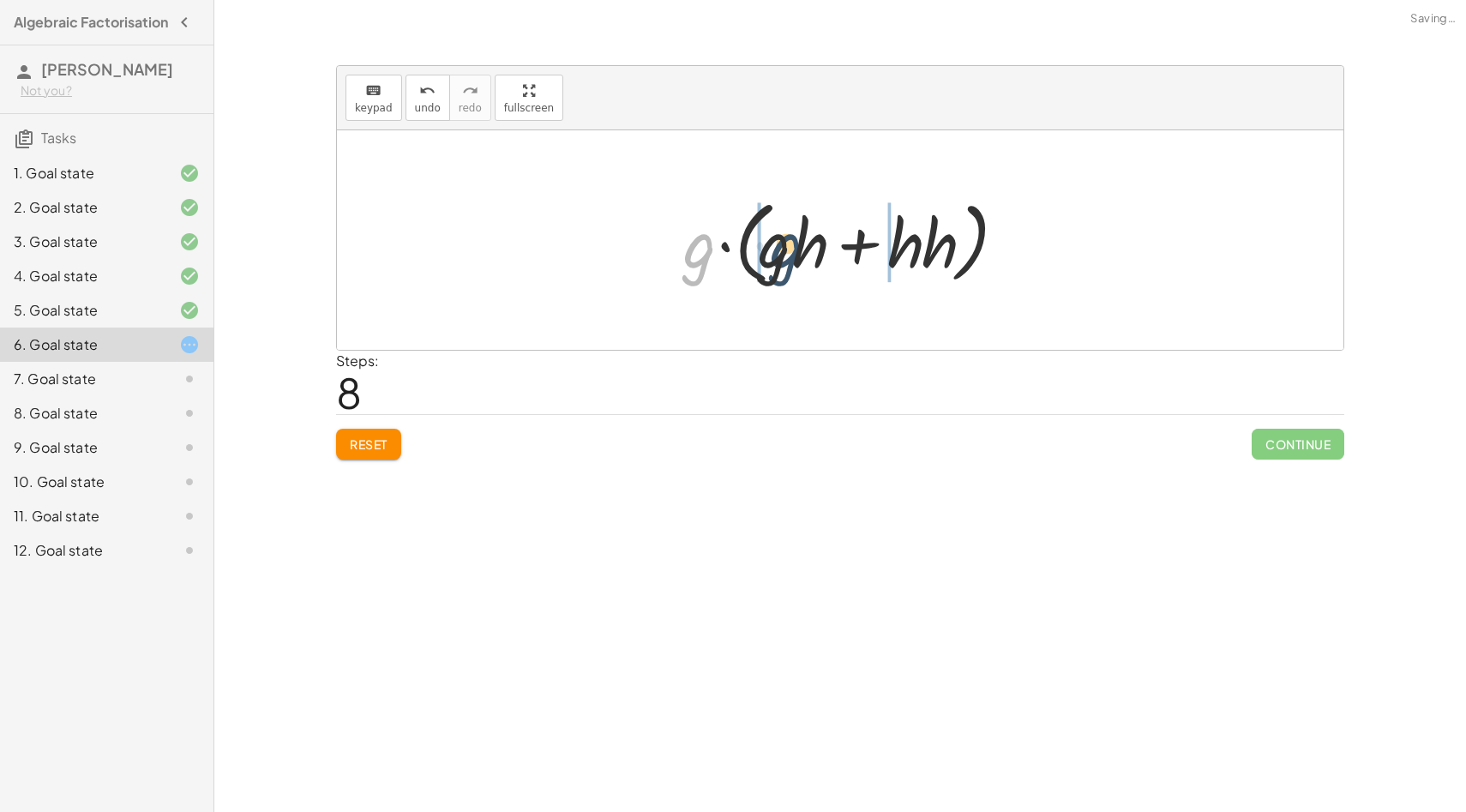
drag, startPoint x: 695, startPoint y: 254, endPoint x: 785, endPoint y: 254, distance: 90.0
click at [785, 254] on div at bounding box center [846, 241] width 343 height 99
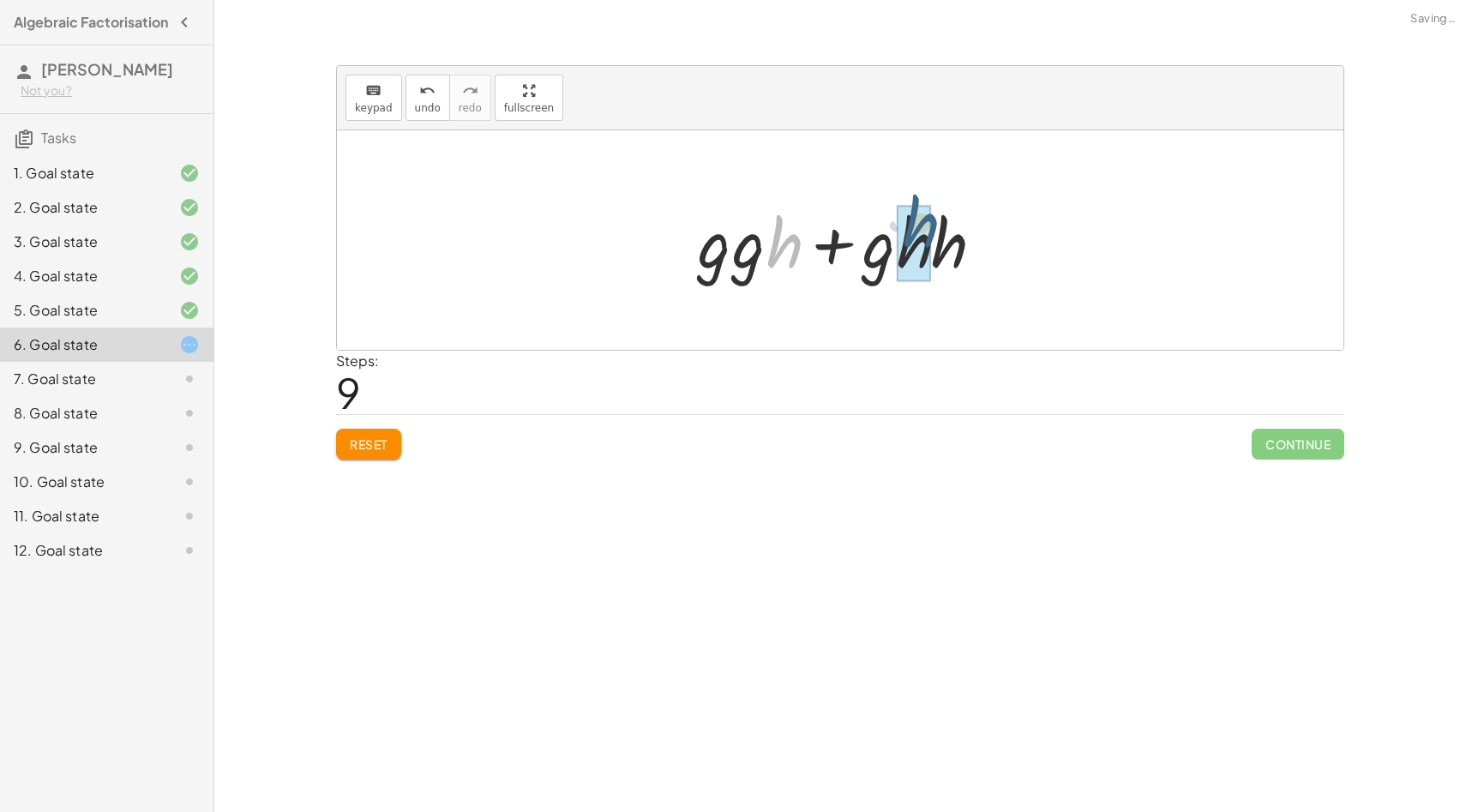
drag, startPoint x: 786, startPoint y: 250, endPoint x: 927, endPoint y: 232, distance: 142.1
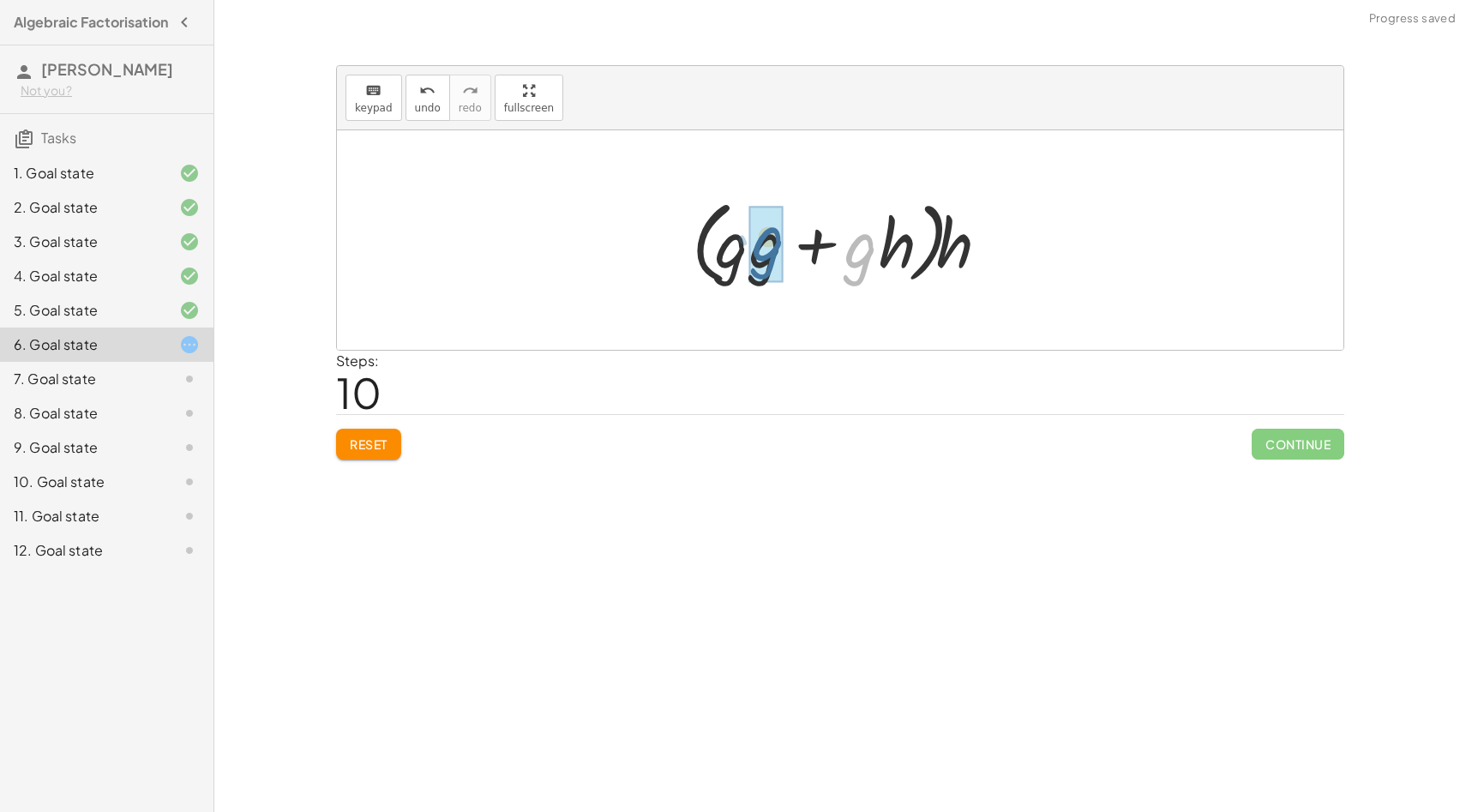
drag, startPoint x: 861, startPoint y: 254, endPoint x: 768, endPoint y: 247, distance: 93.3
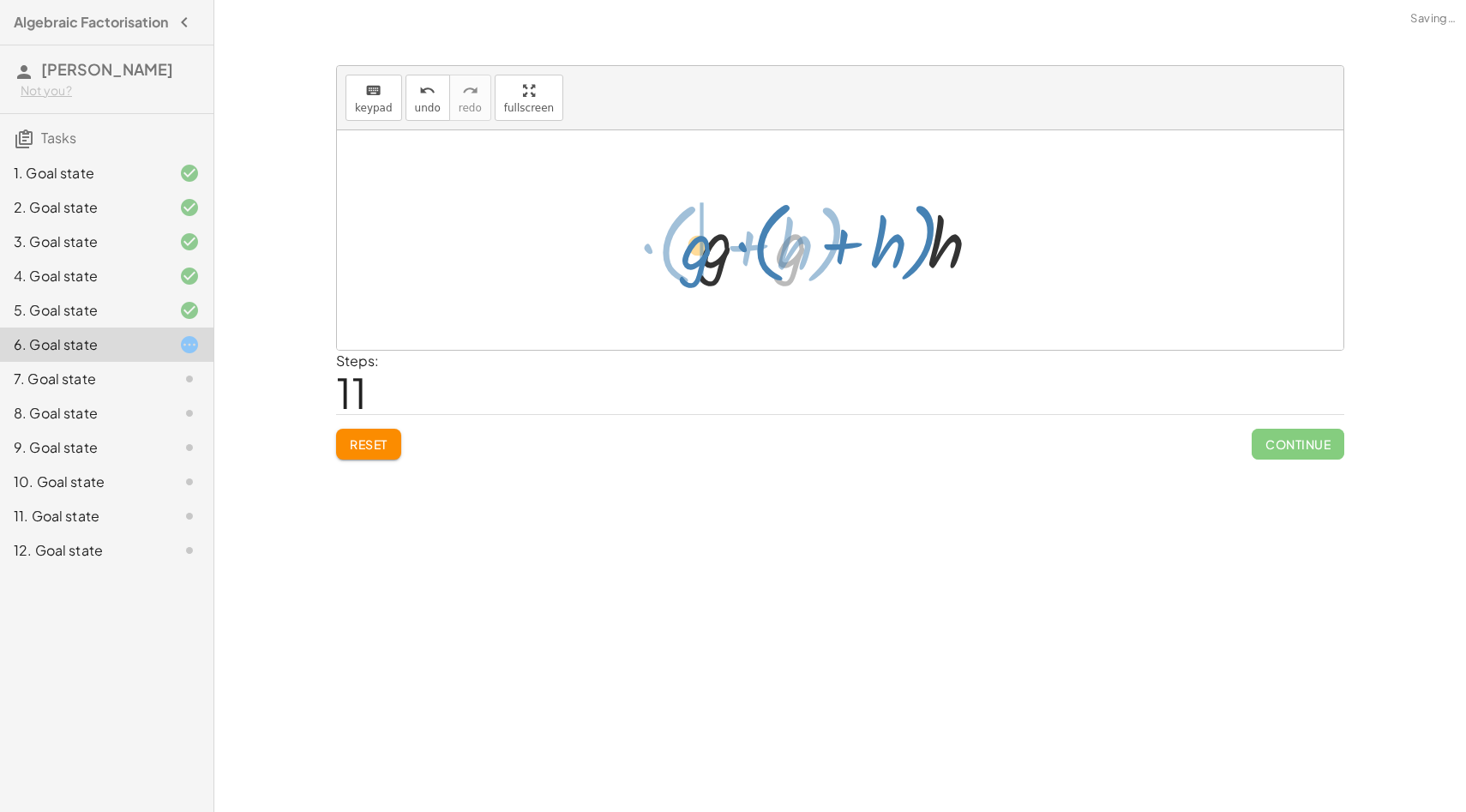
drag, startPoint x: 802, startPoint y: 248, endPoint x: 708, endPoint y: 250, distance: 94.0
click at [708, 250] on div at bounding box center [846, 241] width 309 height 99
click at [708, 250] on div at bounding box center [846, 241] width 291 height 99
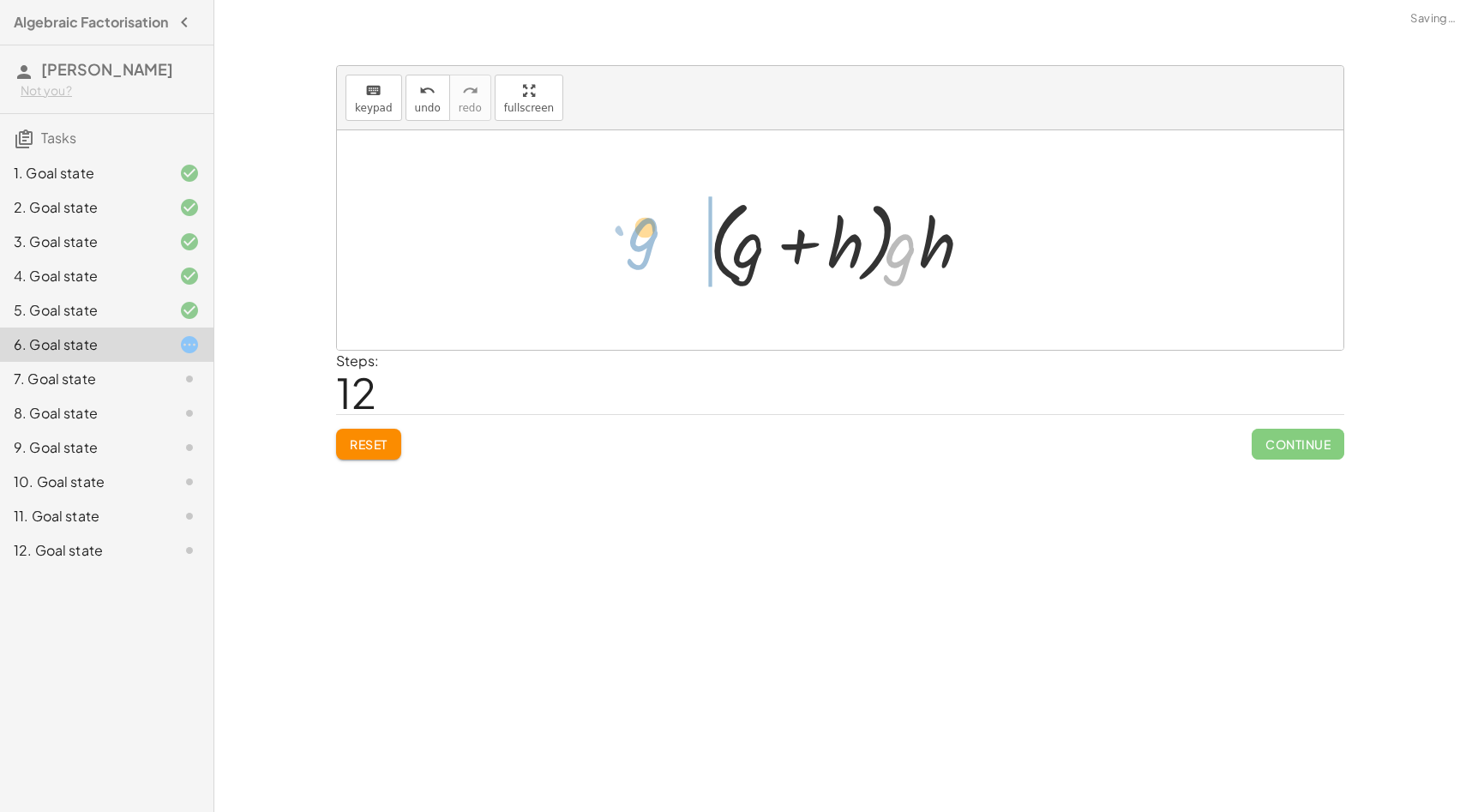
drag, startPoint x: 912, startPoint y: 249, endPoint x: 656, endPoint y: 231, distance: 256.6
click at [656, 231] on div "+ · g 2 · h + · g · h 2 + · g 2 · h + · g · h · h · h · ( + g 2 + · g · h ) · h…" at bounding box center [840, 240] width 1006 height 219
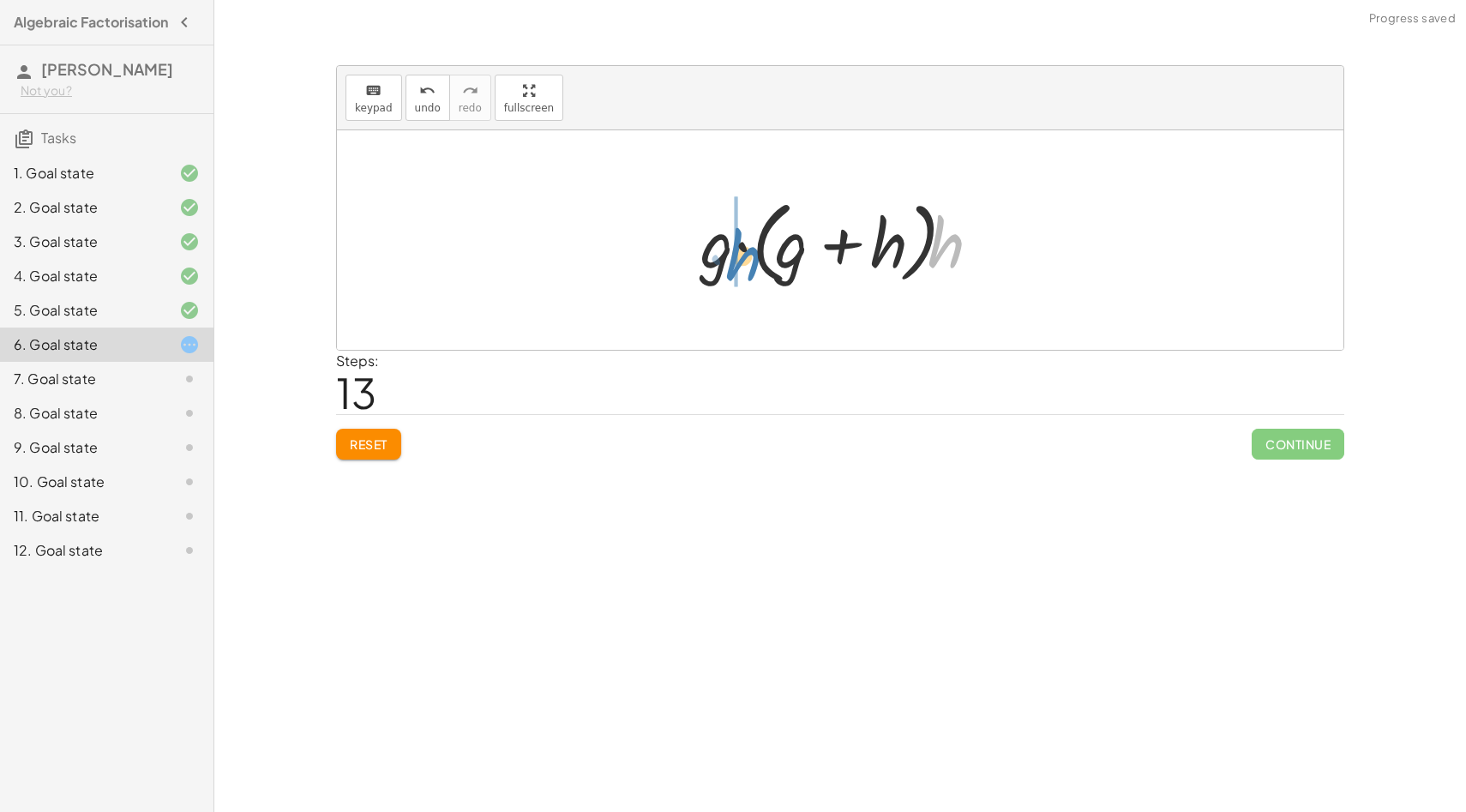
drag, startPoint x: 954, startPoint y: 249, endPoint x: 750, endPoint y: 255, distance: 204.1
click at [750, 255] on div at bounding box center [846, 241] width 309 height 99
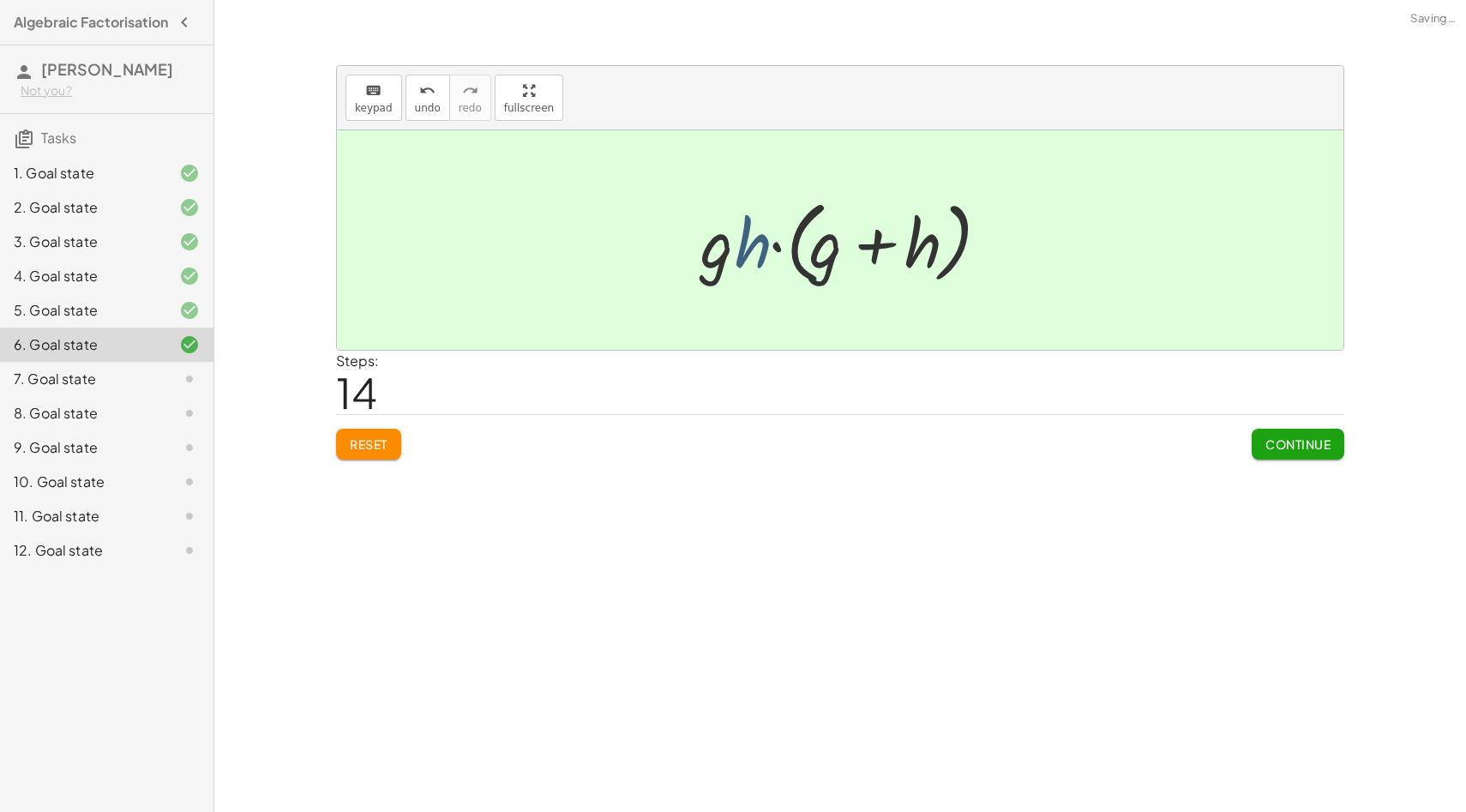
click at [750, 255] on div at bounding box center [846, 241] width 309 height 99
click at [1263, 442] on button "Continue" at bounding box center [1297, 444] width 93 height 31
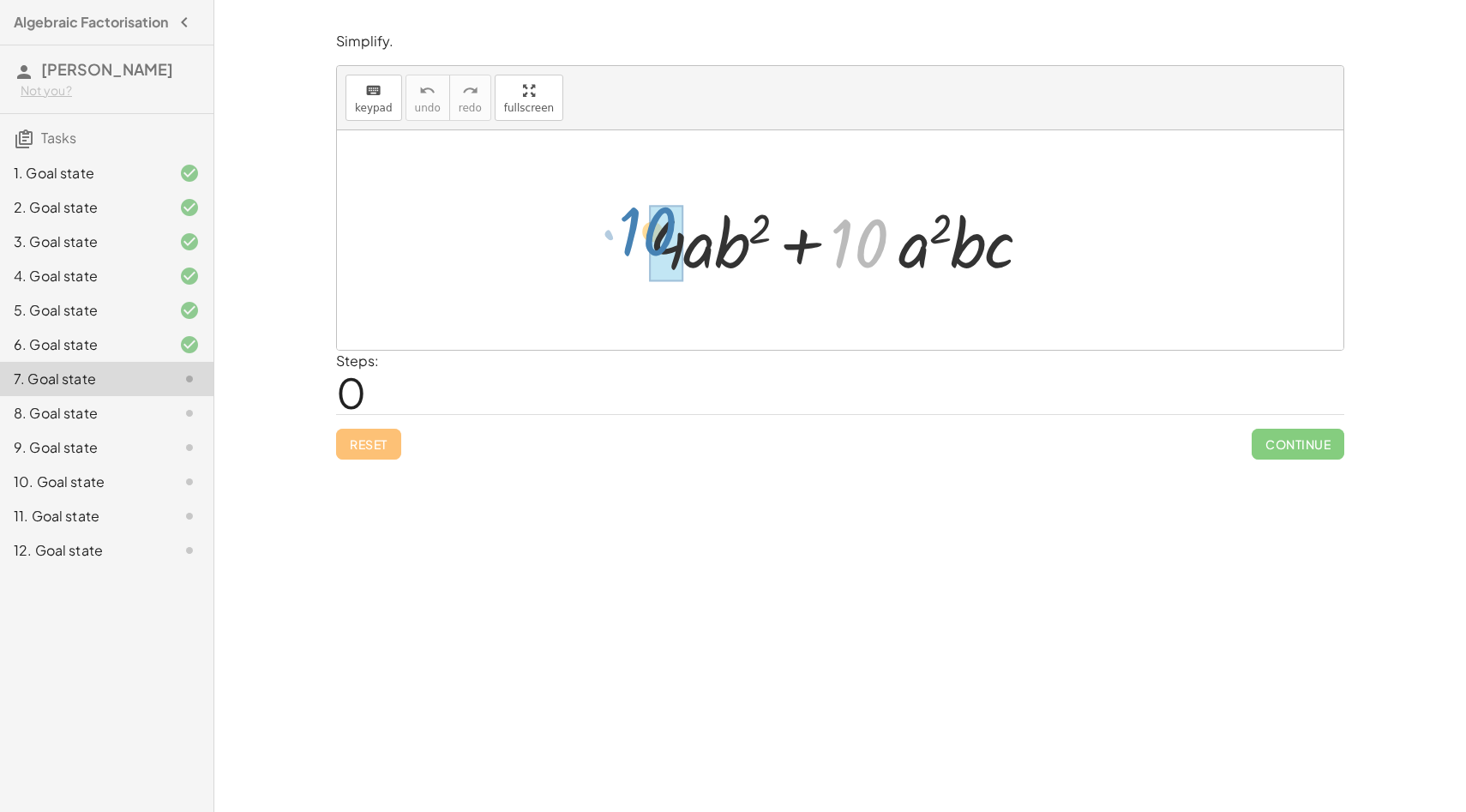
drag, startPoint x: 871, startPoint y: 248, endPoint x: 659, endPoint y: 236, distance: 212.3
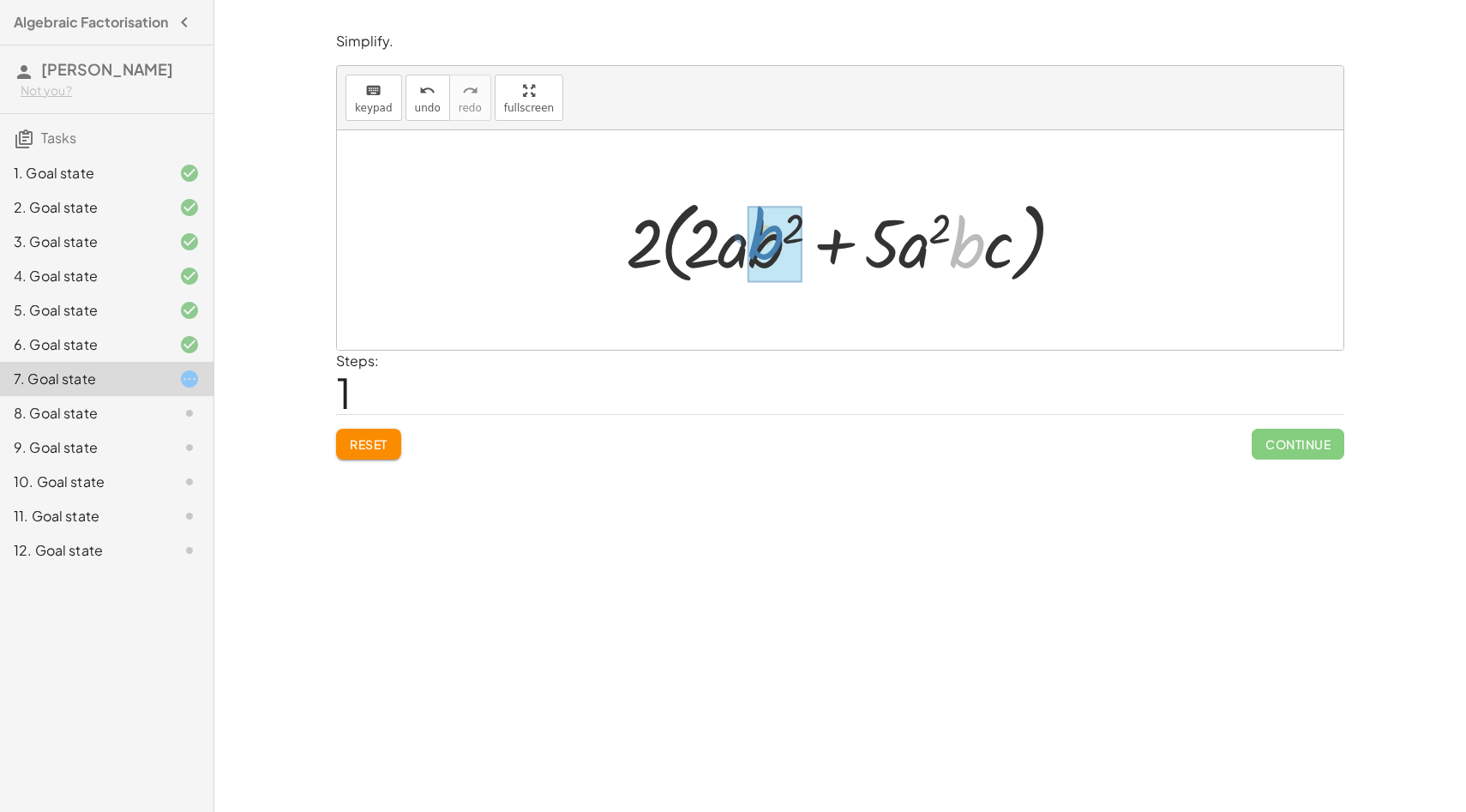
drag, startPoint x: 970, startPoint y: 246, endPoint x: 769, endPoint y: 237, distance: 201.2
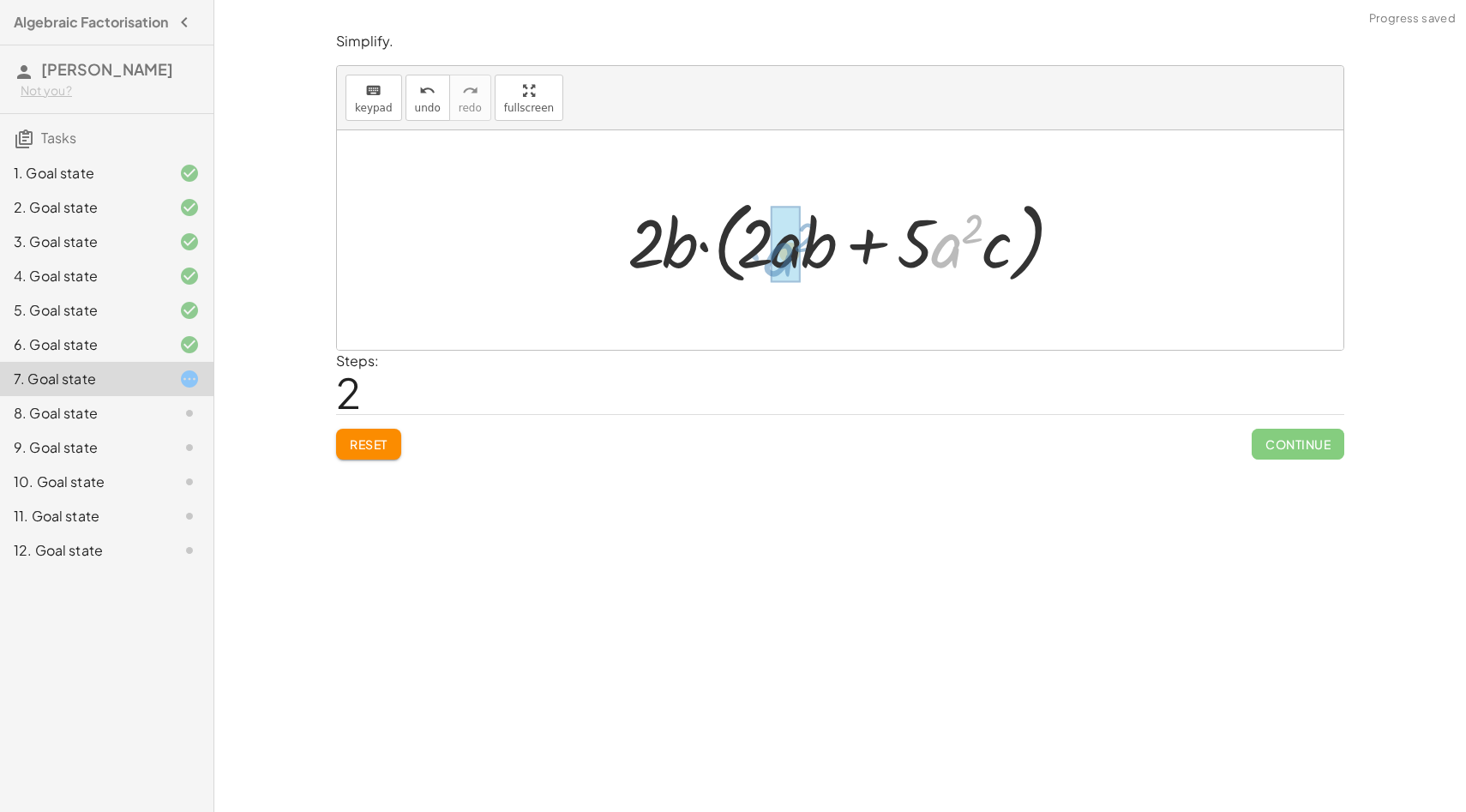
drag, startPoint x: 955, startPoint y: 249, endPoint x: 788, endPoint y: 255, distance: 167.1
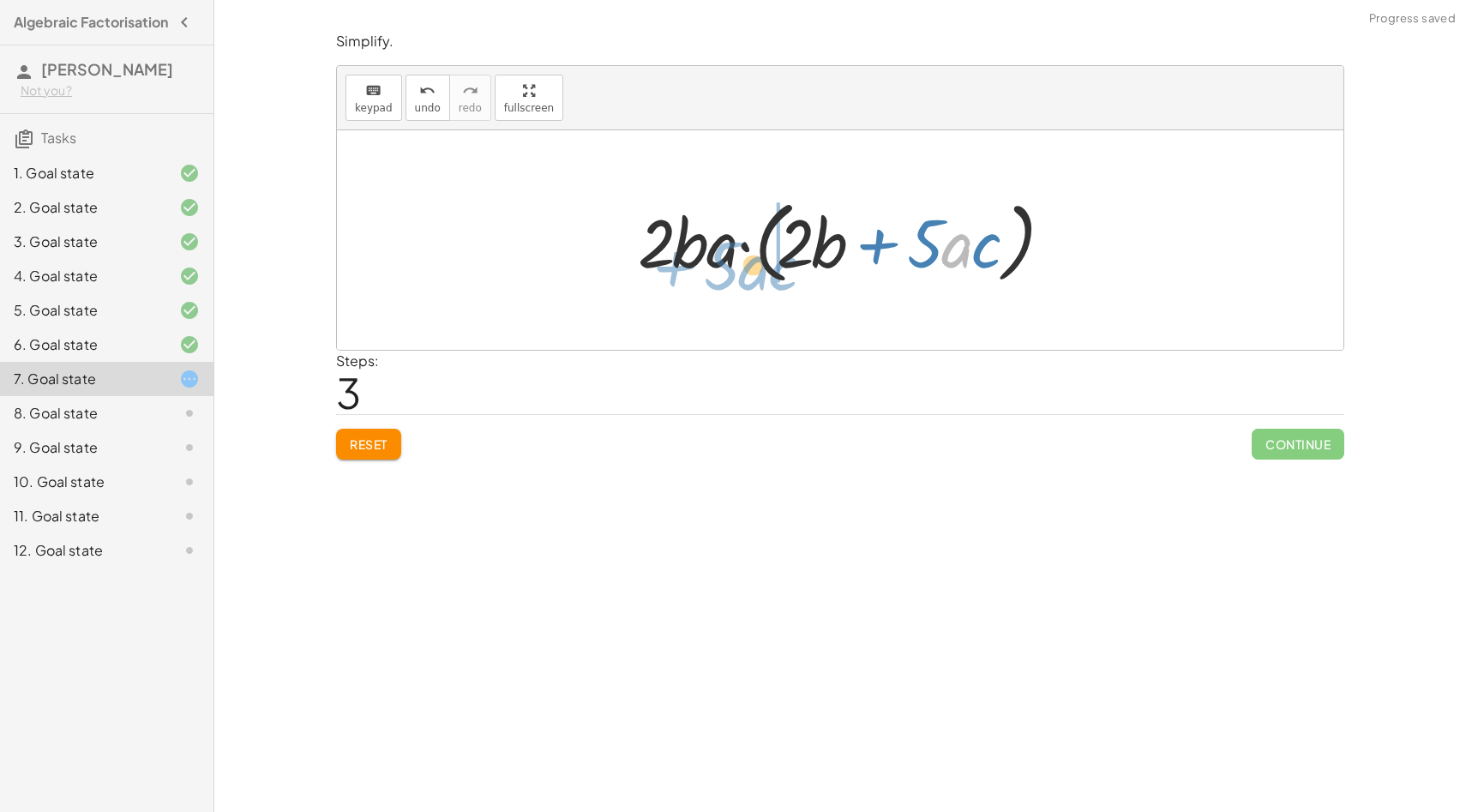
drag, startPoint x: 958, startPoint y: 247, endPoint x: 759, endPoint y: 273, distance: 200.7
click at [759, 273] on div at bounding box center [847, 241] width 435 height 99
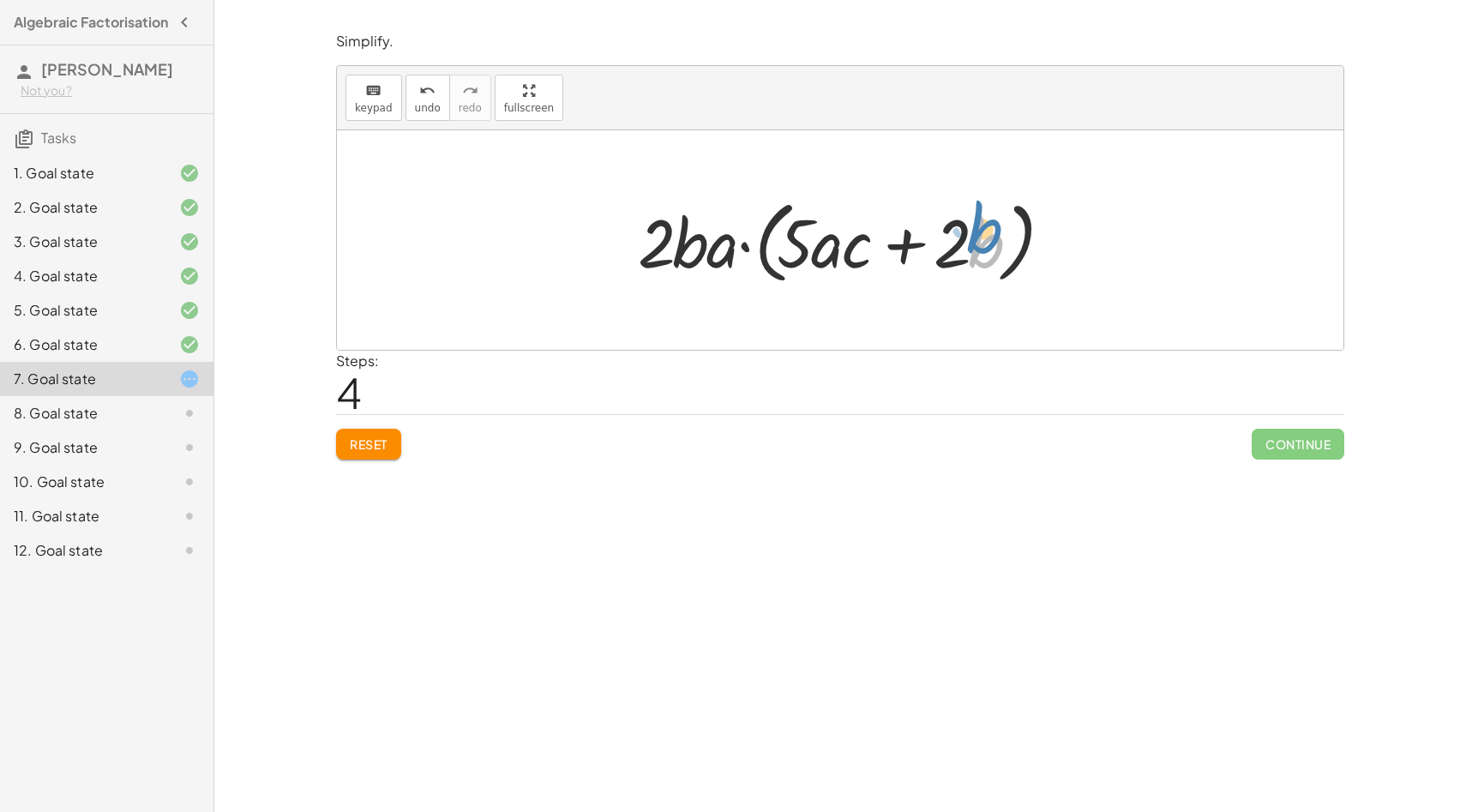
drag, startPoint x: 989, startPoint y: 239, endPoint x: 987, endPoint y: 225, distance: 14.1
click at [987, 225] on div at bounding box center [847, 241] width 435 height 99
drag, startPoint x: 977, startPoint y: 235, endPoint x: 676, endPoint y: 242, distance: 301.1
click at [676, 242] on div at bounding box center [847, 241] width 435 height 99
drag, startPoint x: 962, startPoint y: 235, endPoint x: 686, endPoint y: 233, distance: 276.0
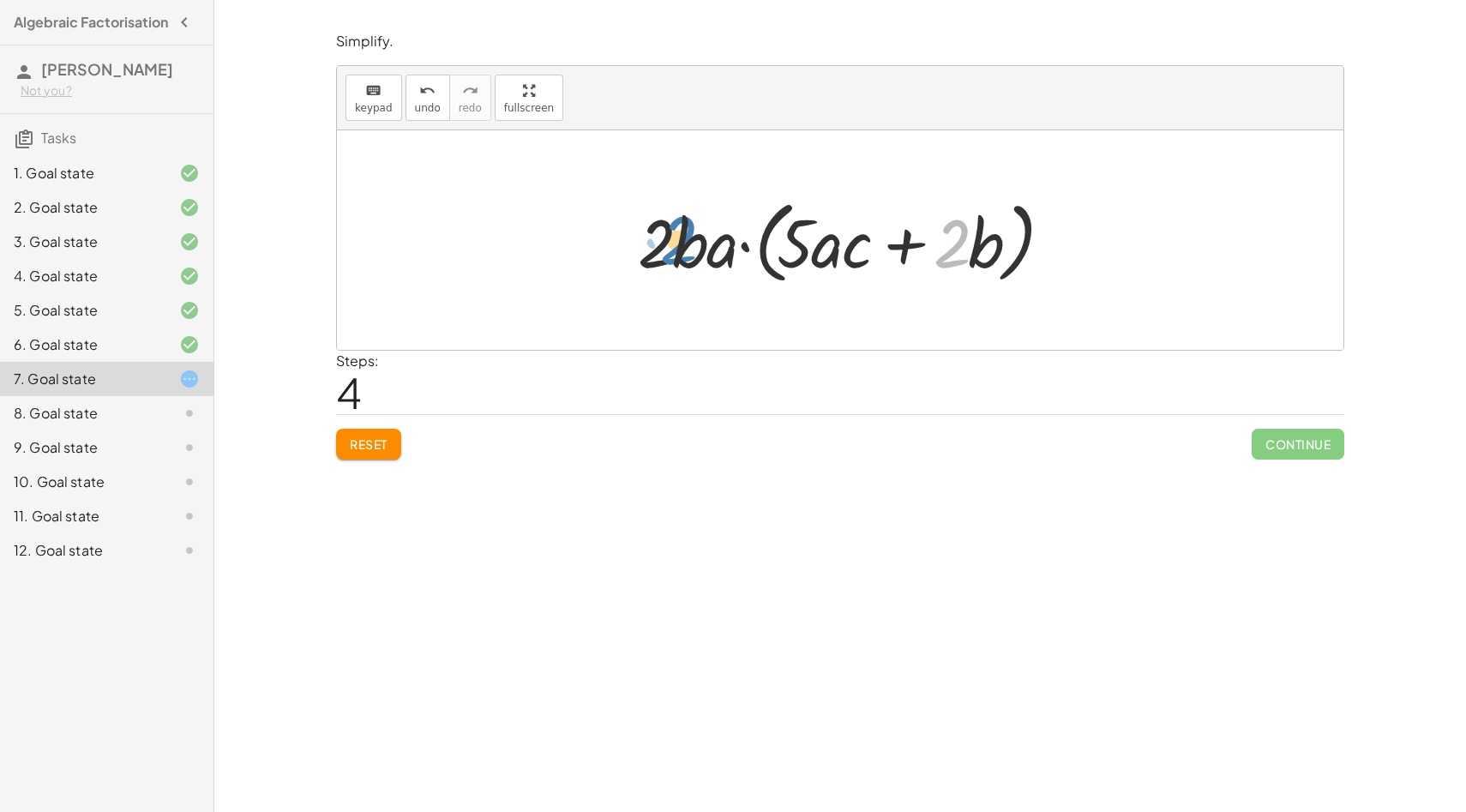
click at [686, 233] on div at bounding box center [847, 241] width 435 height 99
drag, startPoint x: 717, startPoint y: 243, endPoint x: 819, endPoint y: 242, distance: 102.0
click at [819, 242] on div at bounding box center [847, 241] width 435 height 99
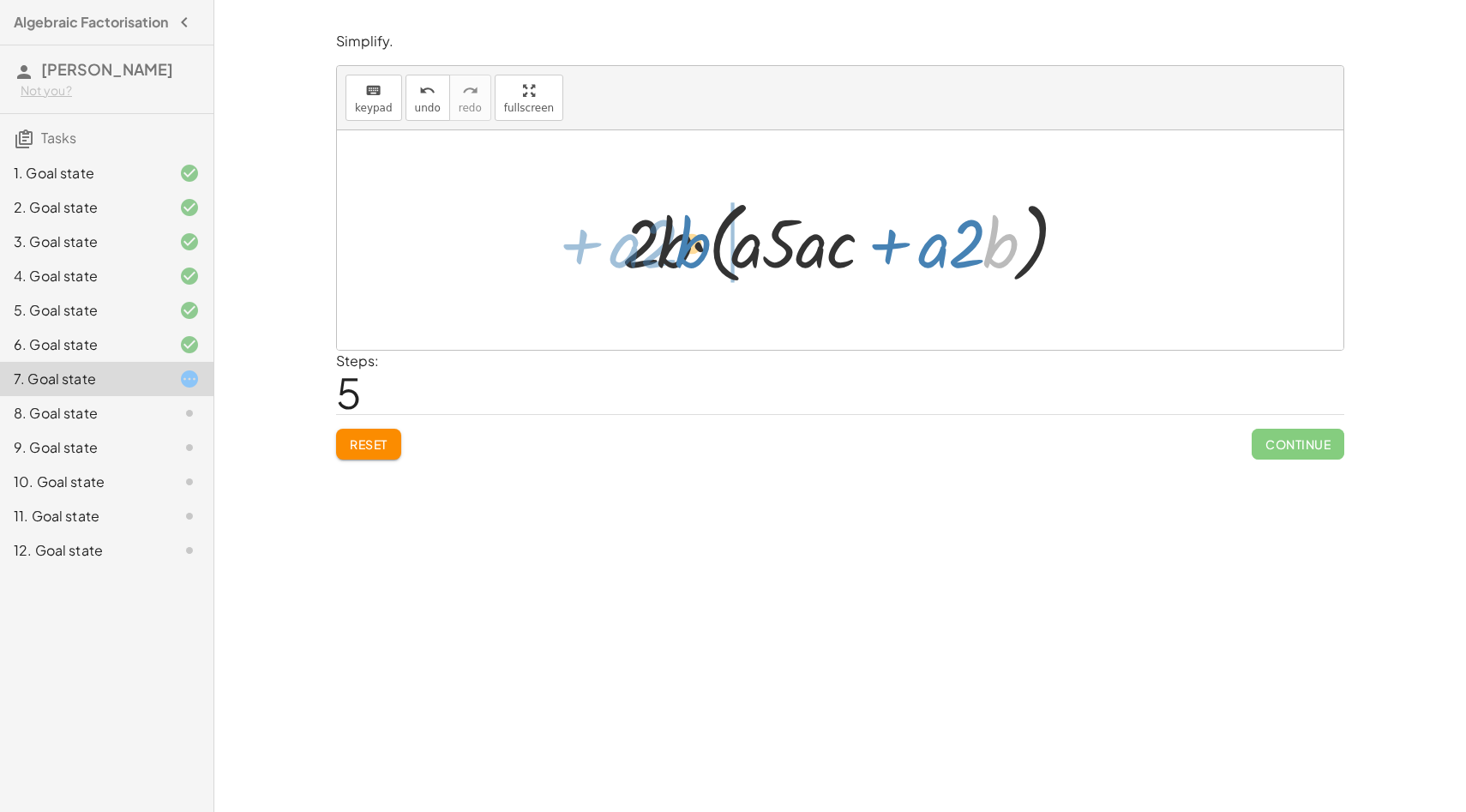
drag, startPoint x: 991, startPoint y: 243, endPoint x: 683, endPoint y: 243, distance: 308.0
click at [683, 243] on div at bounding box center [845, 241] width 464 height 99
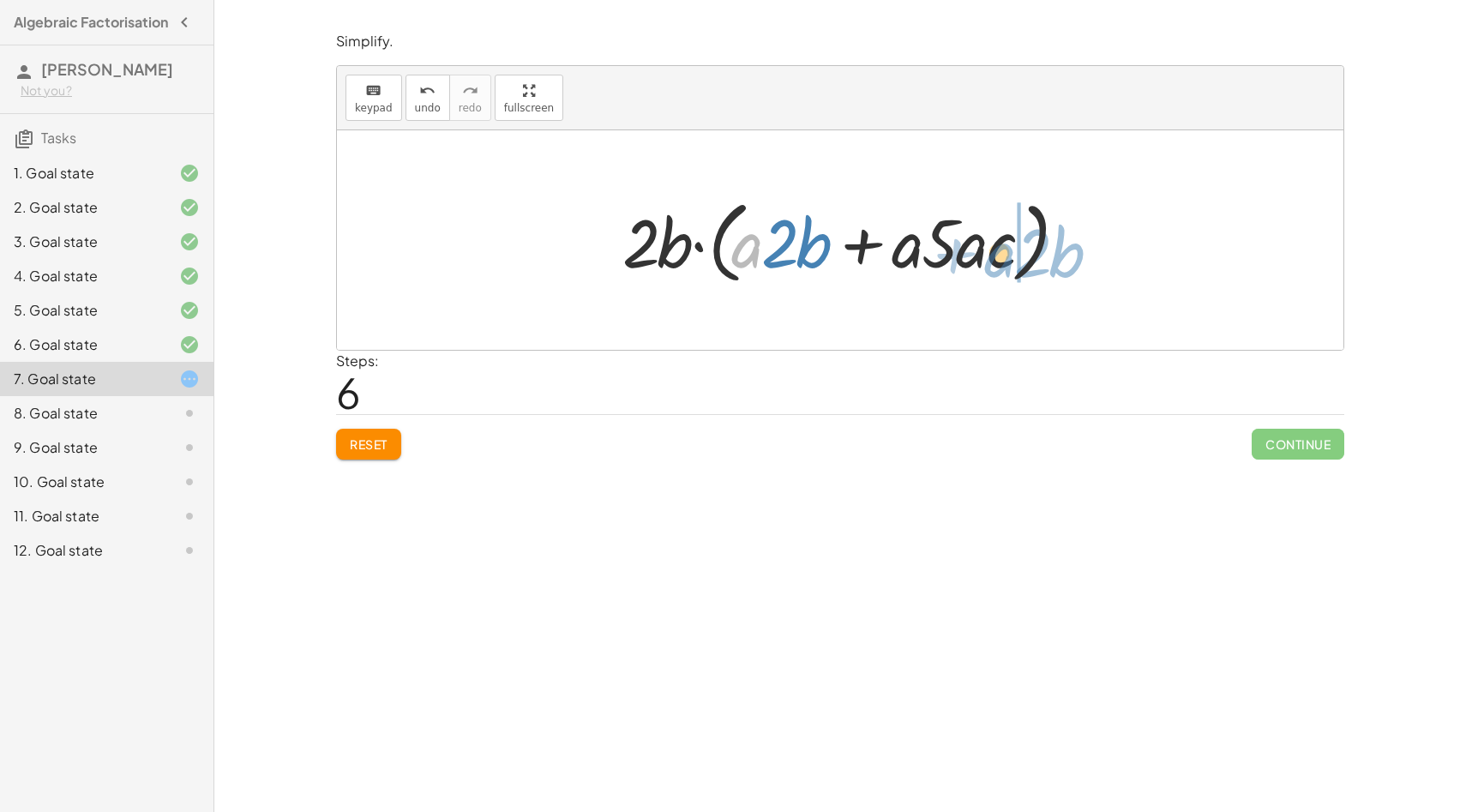
drag, startPoint x: 746, startPoint y: 254, endPoint x: 999, endPoint y: 263, distance: 253.2
click at [999, 263] on div at bounding box center [845, 241] width 464 height 99
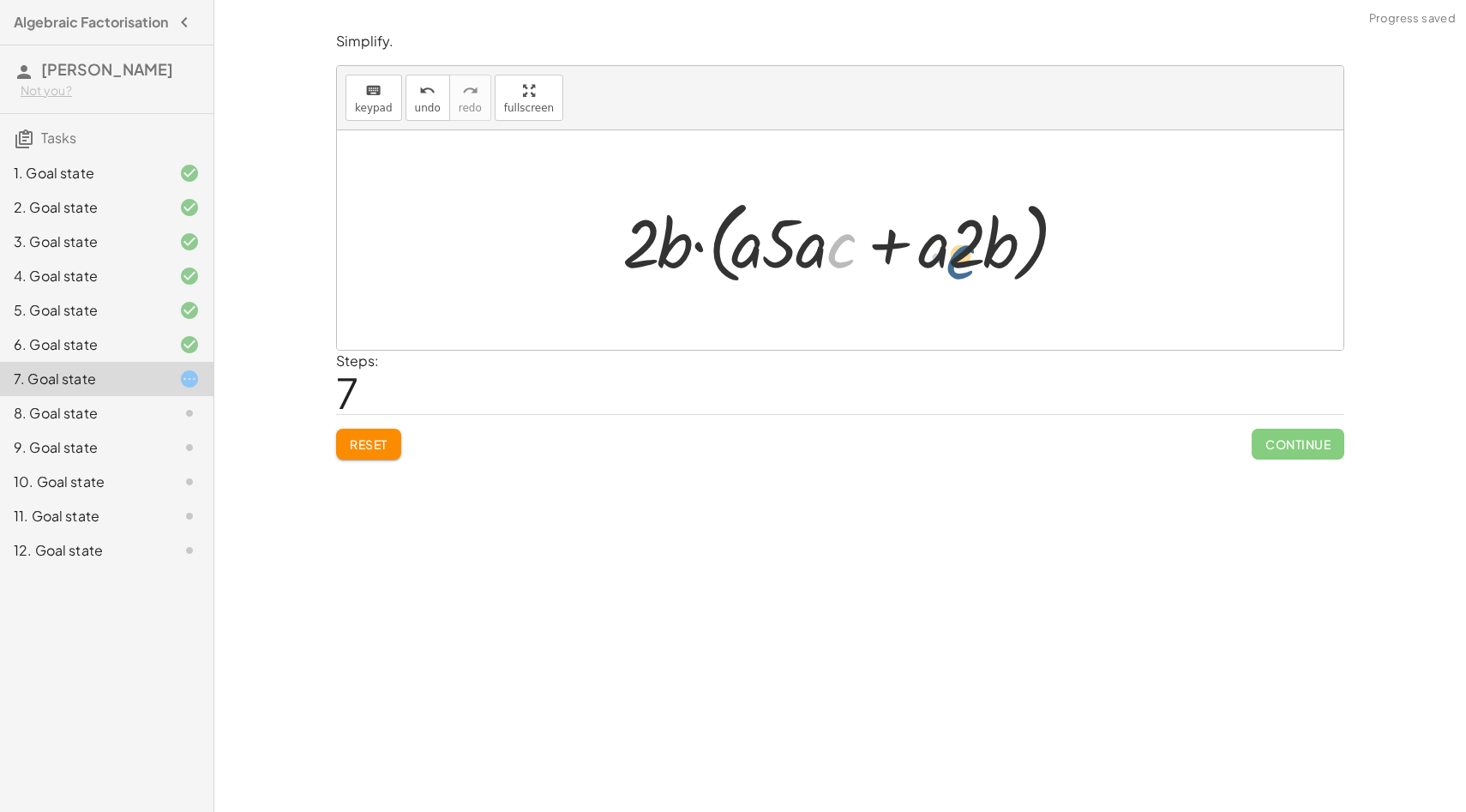
drag, startPoint x: 846, startPoint y: 253, endPoint x: 967, endPoint y: 264, distance: 121.5
click at [967, 264] on div at bounding box center [845, 241] width 464 height 99
drag, startPoint x: 803, startPoint y: 257, endPoint x: 987, endPoint y: 211, distance: 189.7
click at [987, 211] on div at bounding box center [845, 241] width 464 height 99
drag, startPoint x: 771, startPoint y: 258, endPoint x: 611, endPoint y: 258, distance: 160.0
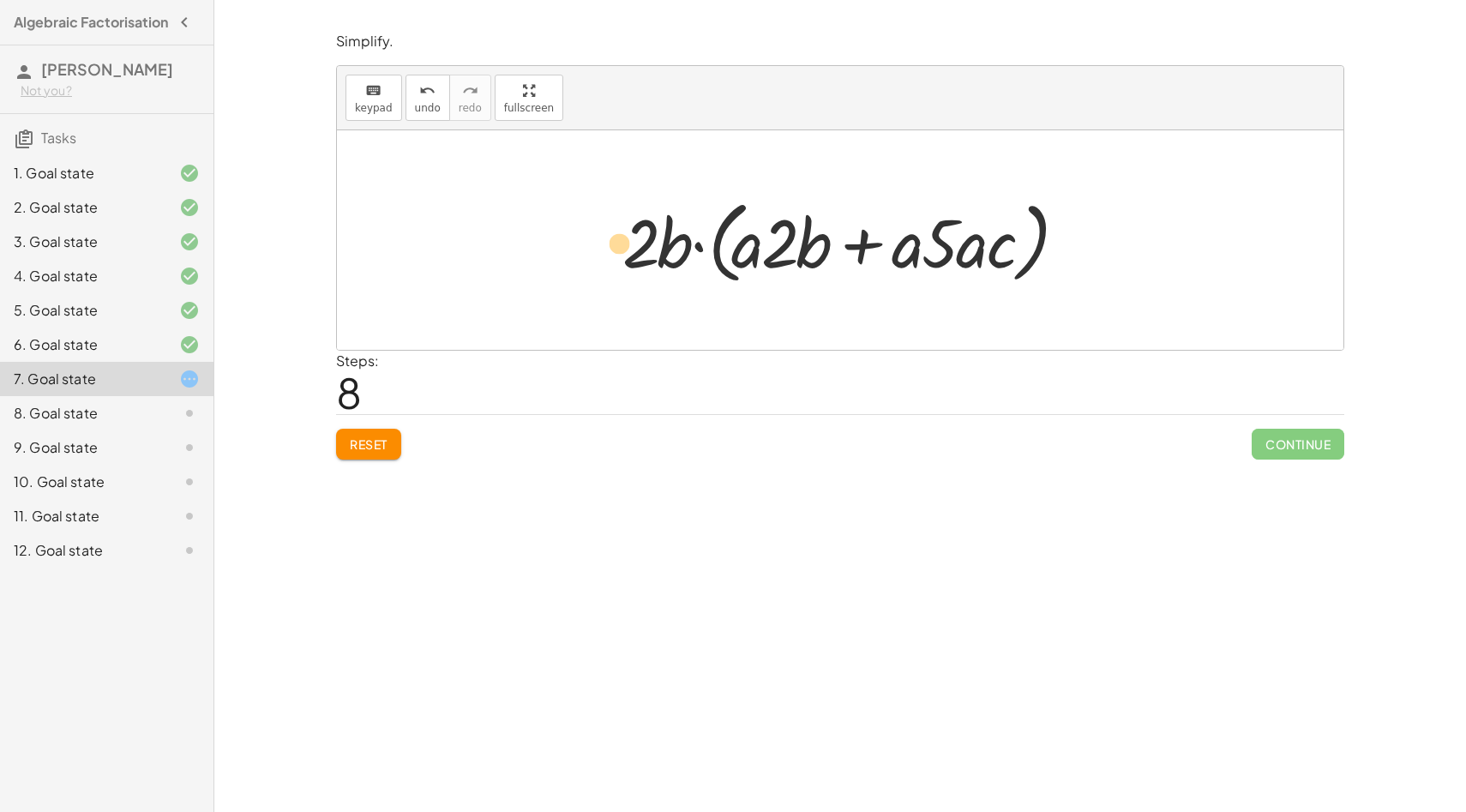
click at [611, 258] on div "+ · 4 · a · b 2 + · 10 · a 2 · b · c + · 2 · 2 · a · b 2 + · 2 · 5 · a 2 · b · …" at bounding box center [839, 240] width 486 height 107
drag, startPoint x: 790, startPoint y: 235, endPoint x: 649, endPoint y: 225, distance: 141.4
click at [649, 225] on div at bounding box center [845, 241] width 464 height 99
drag, startPoint x: 812, startPoint y: 243, endPoint x: 667, endPoint y: 243, distance: 145.0
click at [667, 243] on div at bounding box center [845, 241] width 464 height 99
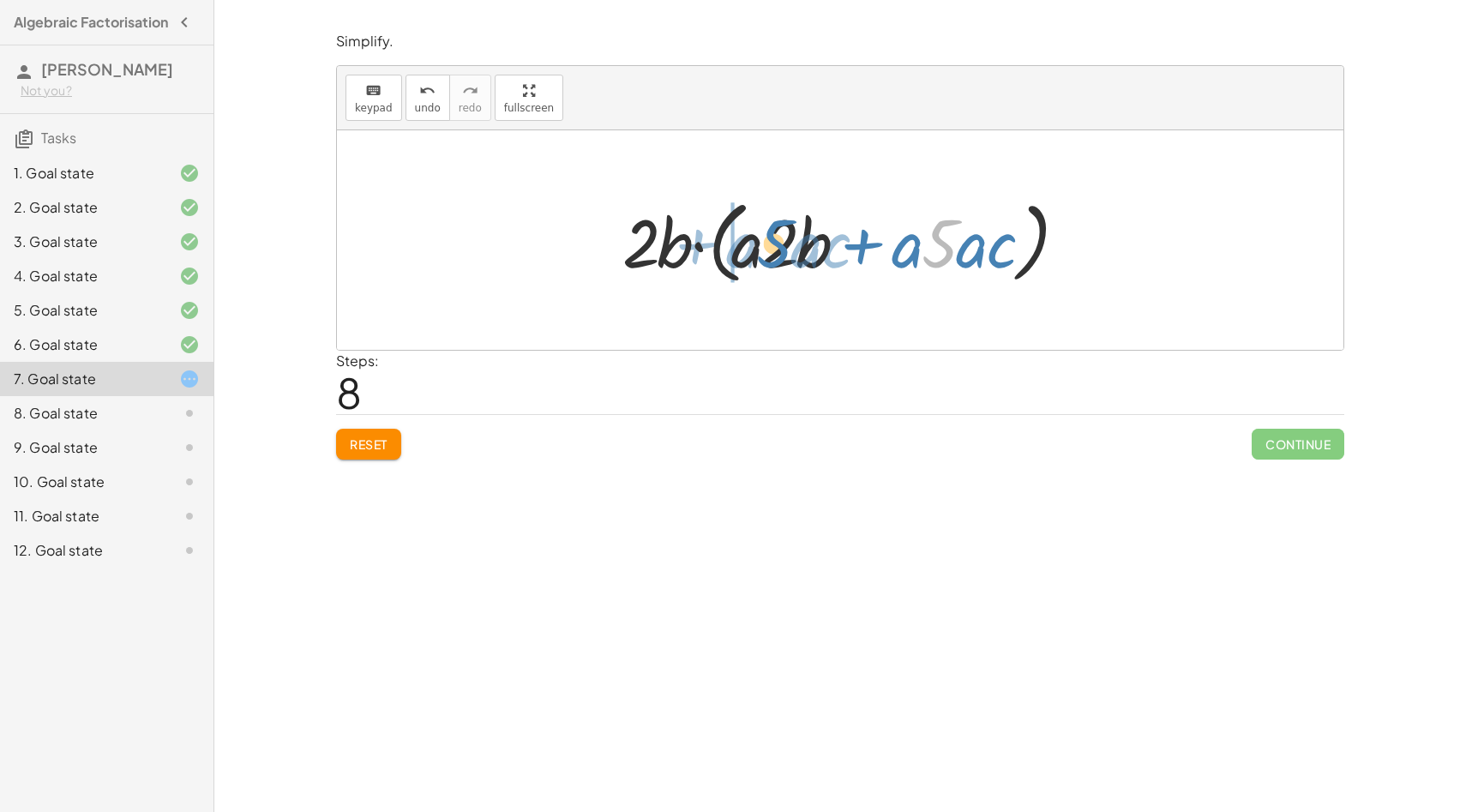
drag, startPoint x: 952, startPoint y: 236, endPoint x: 789, endPoint y: 237, distance: 163.0
click at [789, 237] on div at bounding box center [845, 241] width 464 height 99
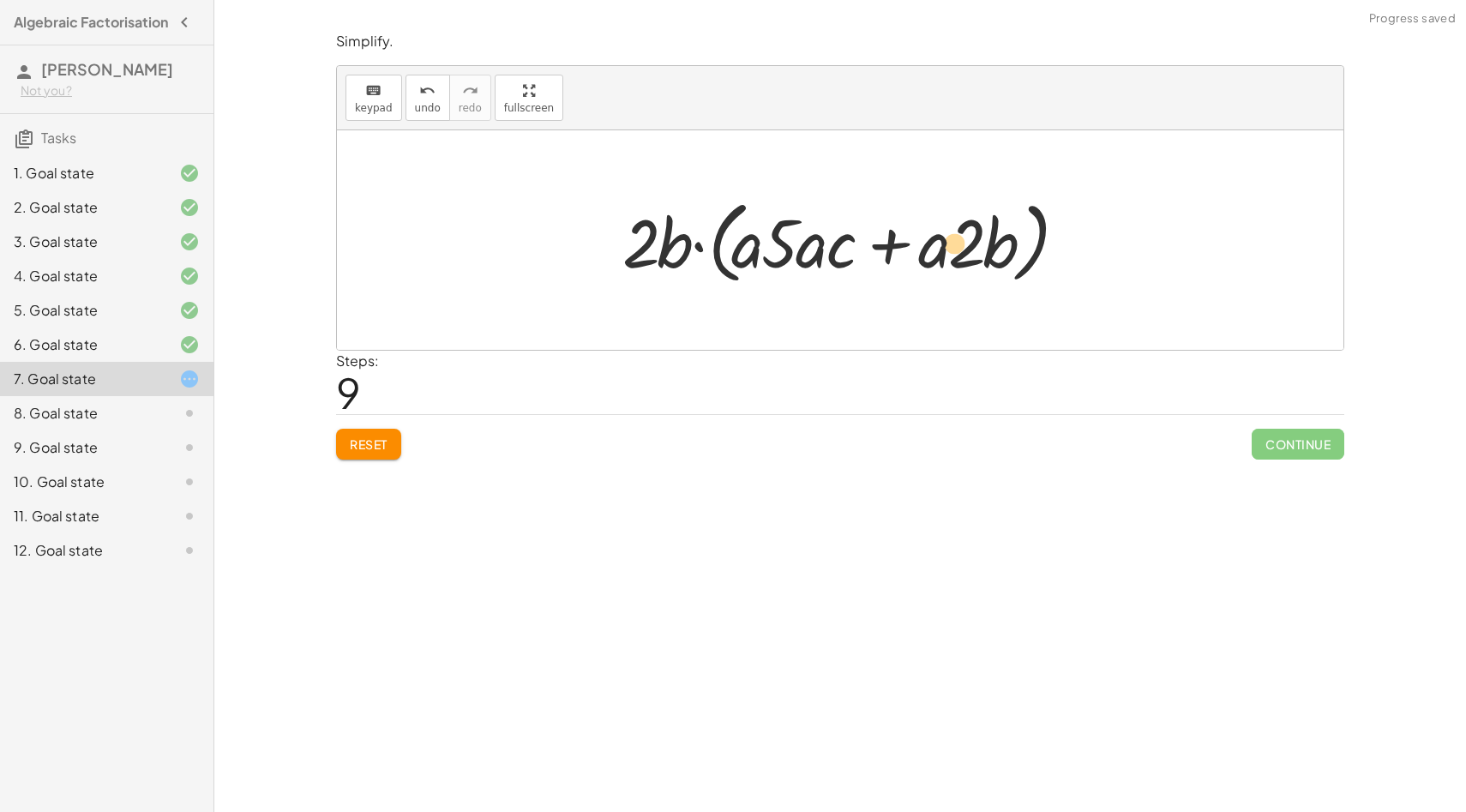
drag, startPoint x: 790, startPoint y: 239, endPoint x: 975, endPoint y: 238, distance: 185.0
click at [975, 238] on div at bounding box center [845, 241] width 464 height 99
drag, startPoint x: 640, startPoint y: 243, endPoint x: 945, endPoint y: 238, distance: 305.0
click at [945, 238] on div at bounding box center [845, 241] width 464 height 99
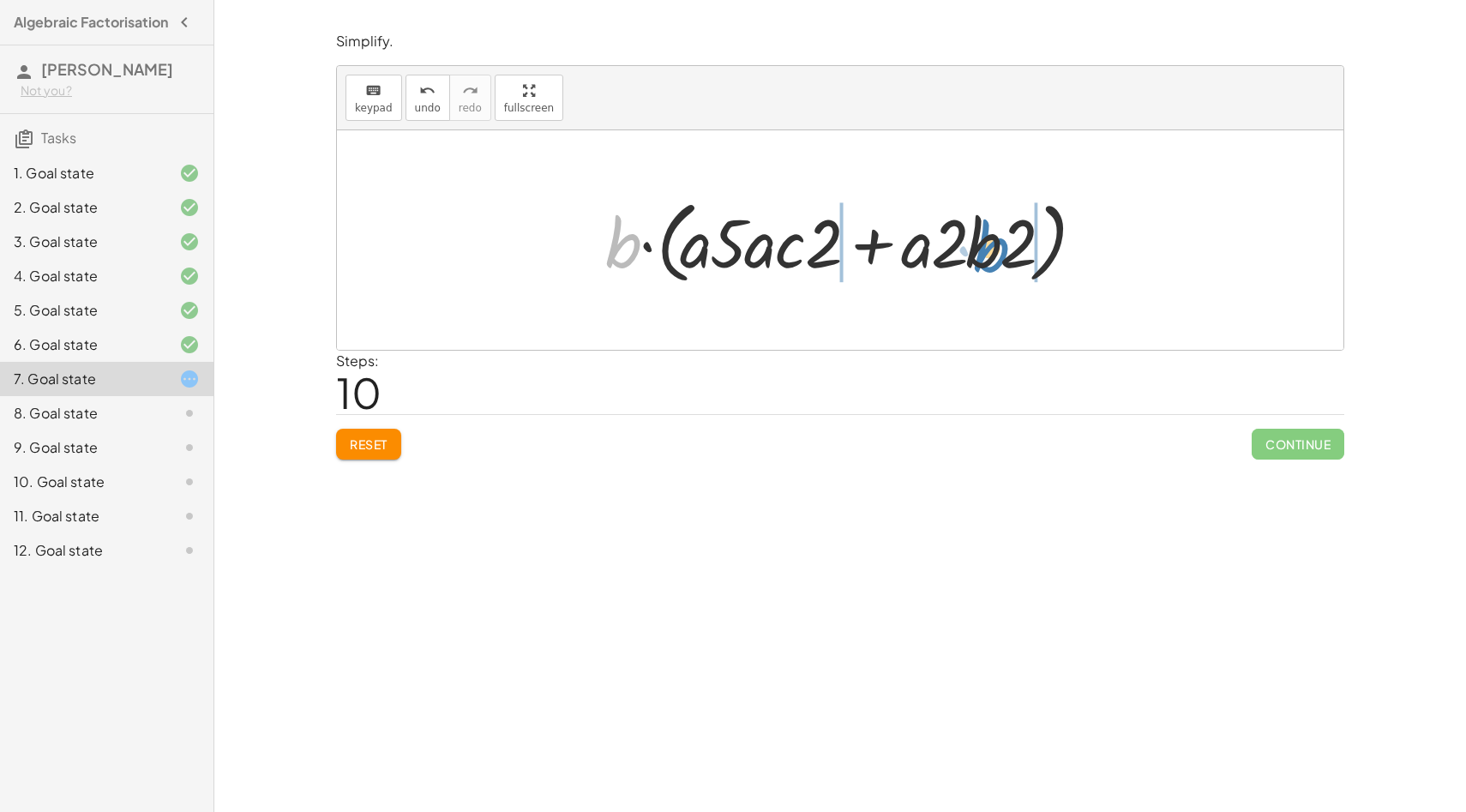
drag, startPoint x: 614, startPoint y: 243, endPoint x: 979, endPoint y: 246, distance: 365.0
click at [979, 246] on div at bounding box center [845, 241] width 499 height 99
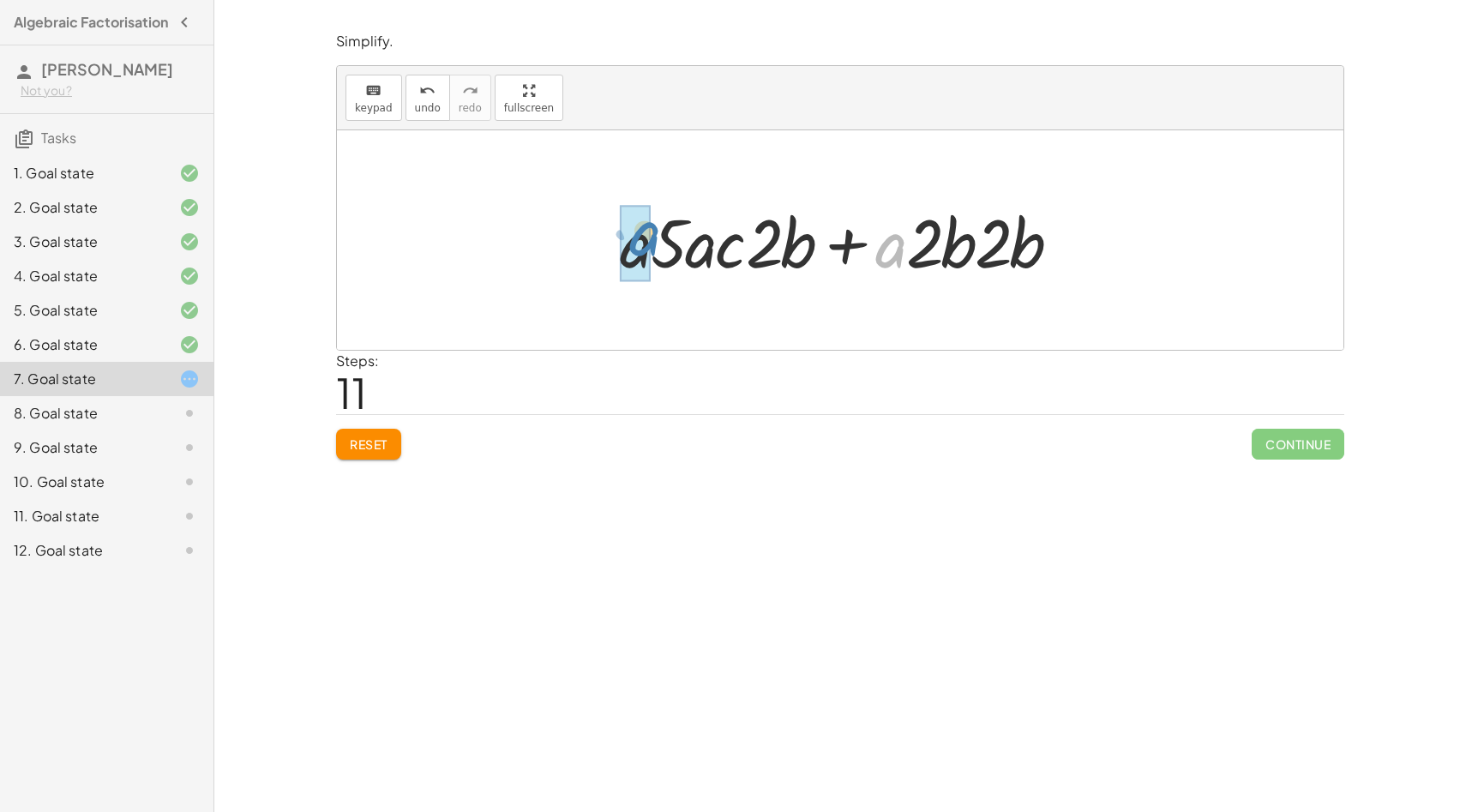
drag, startPoint x: 901, startPoint y: 252, endPoint x: 653, endPoint y: 239, distance: 248.3
click at [653, 239] on div at bounding box center [846, 241] width 471 height 88
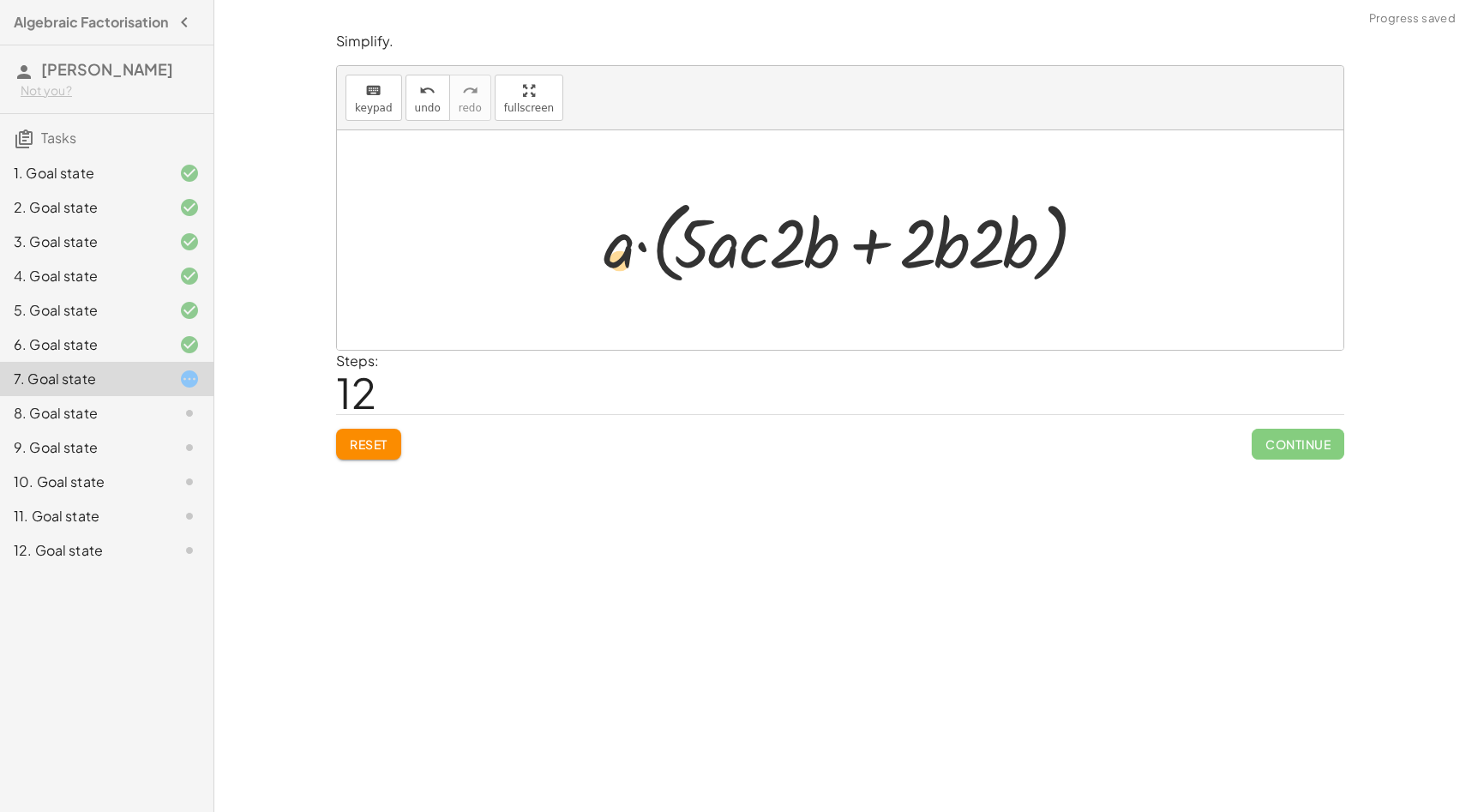
drag, startPoint x: 730, startPoint y: 245, endPoint x: 627, endPoint y: 261, distance: 104.2
click at [627, 261] on div at bounding box center [846, 241] width 503 height 99
drag, startPoint x: 721, startPoint y: 252, endPoint x: 607, endPoint y: 248, distance: 114.1
click at [606, 248] on div at bounding box center [846, 241] width 503 height 99
click at [642, 246] on div at bounding box center [846, 241] width 503 height 99
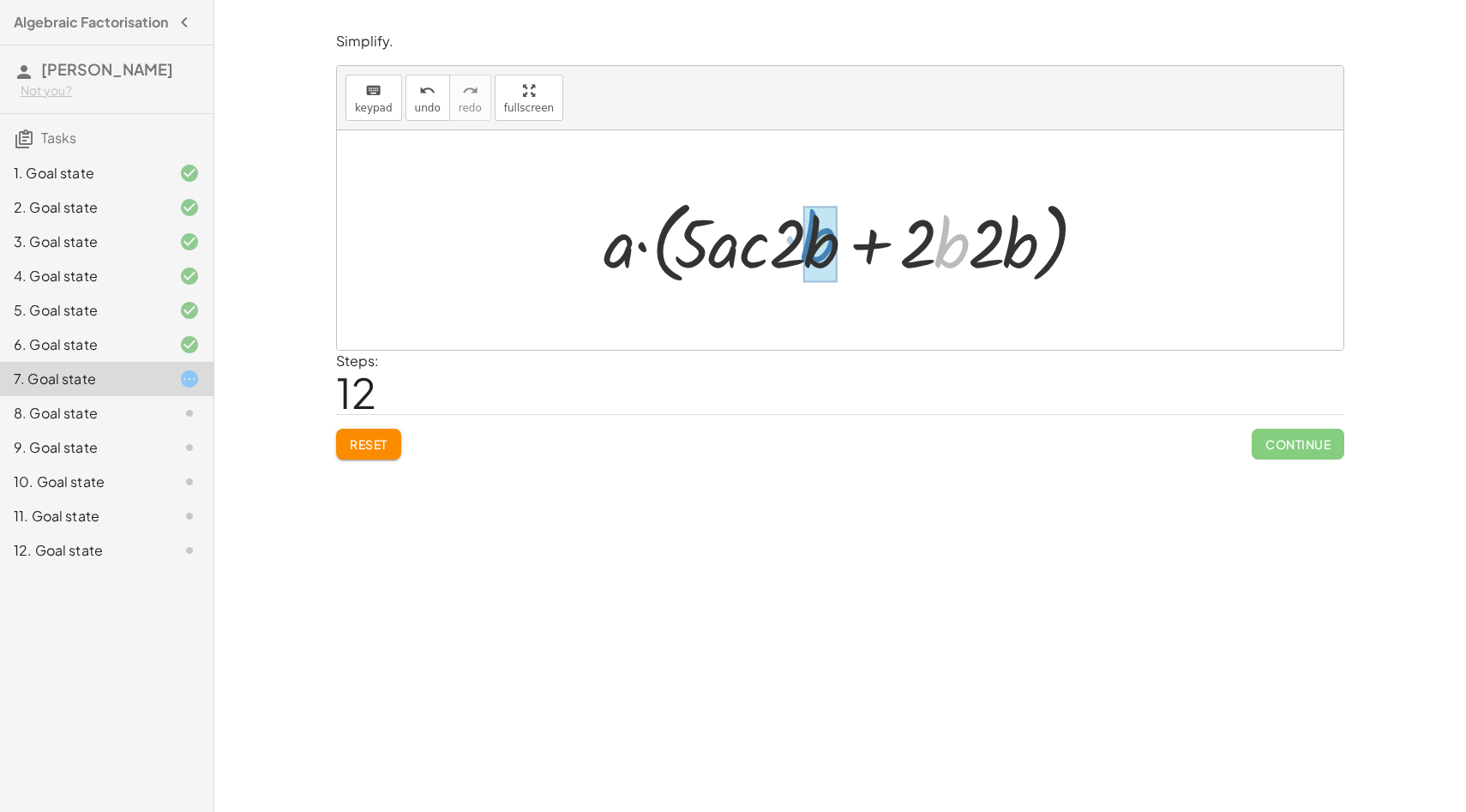
drag, startPoint x: 933, startPoint y: 249, endPoint x: 800, endPoint y: 243, distance: 133.1
click at [800, 243] on div at bounding box center [846, 241] width 503 height 99
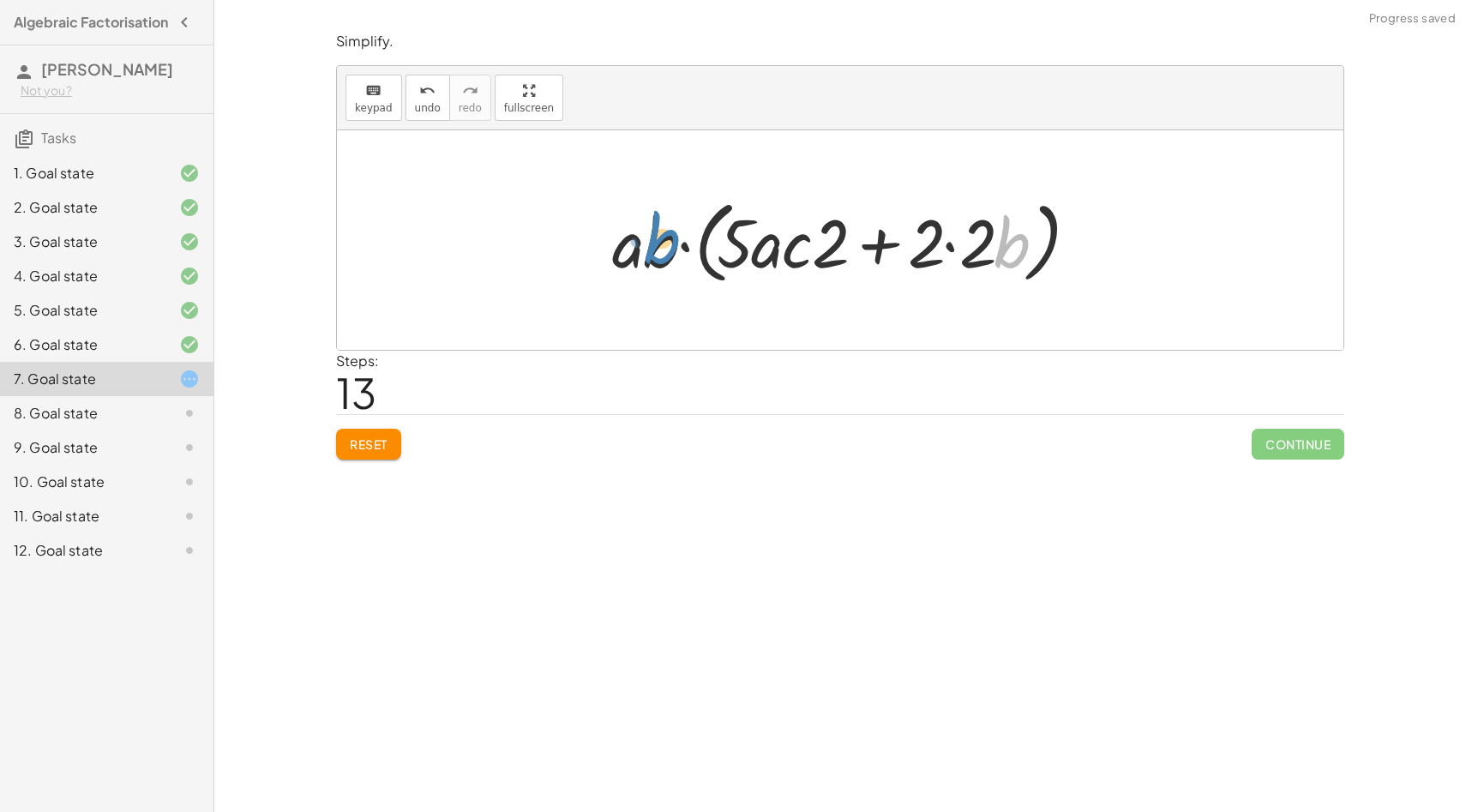
drag, startPoint x: 1014, startPoint y: 243, endPoint x: 667, endPoint y: 242, distance: 347.0
click at [667, 243] on div at bounding box center [846, 241] width 486 height 99
drag, startPoint x: 922, startPoint y: 252, endPoint x: 975, endPoint y: 251, distance: 53.0
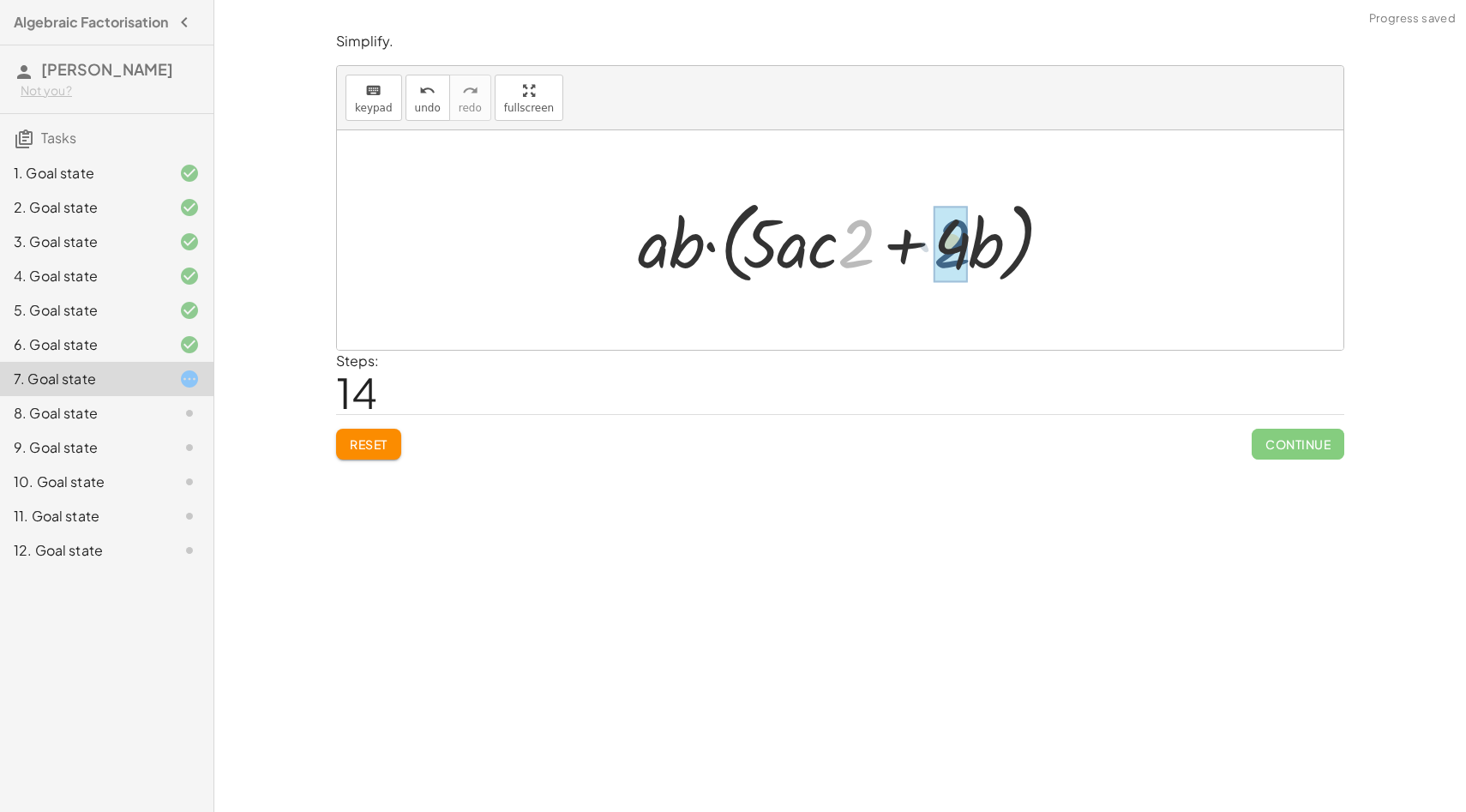
drag, startPoint x: 866, startPoint y: 246, endPoint x: 965, endPoint y: 246, distance: 99.0
drag, startPoint x: 1008, startPoint y: 243, endPoint x: 616, endPoint y: 230, distance: 392.2
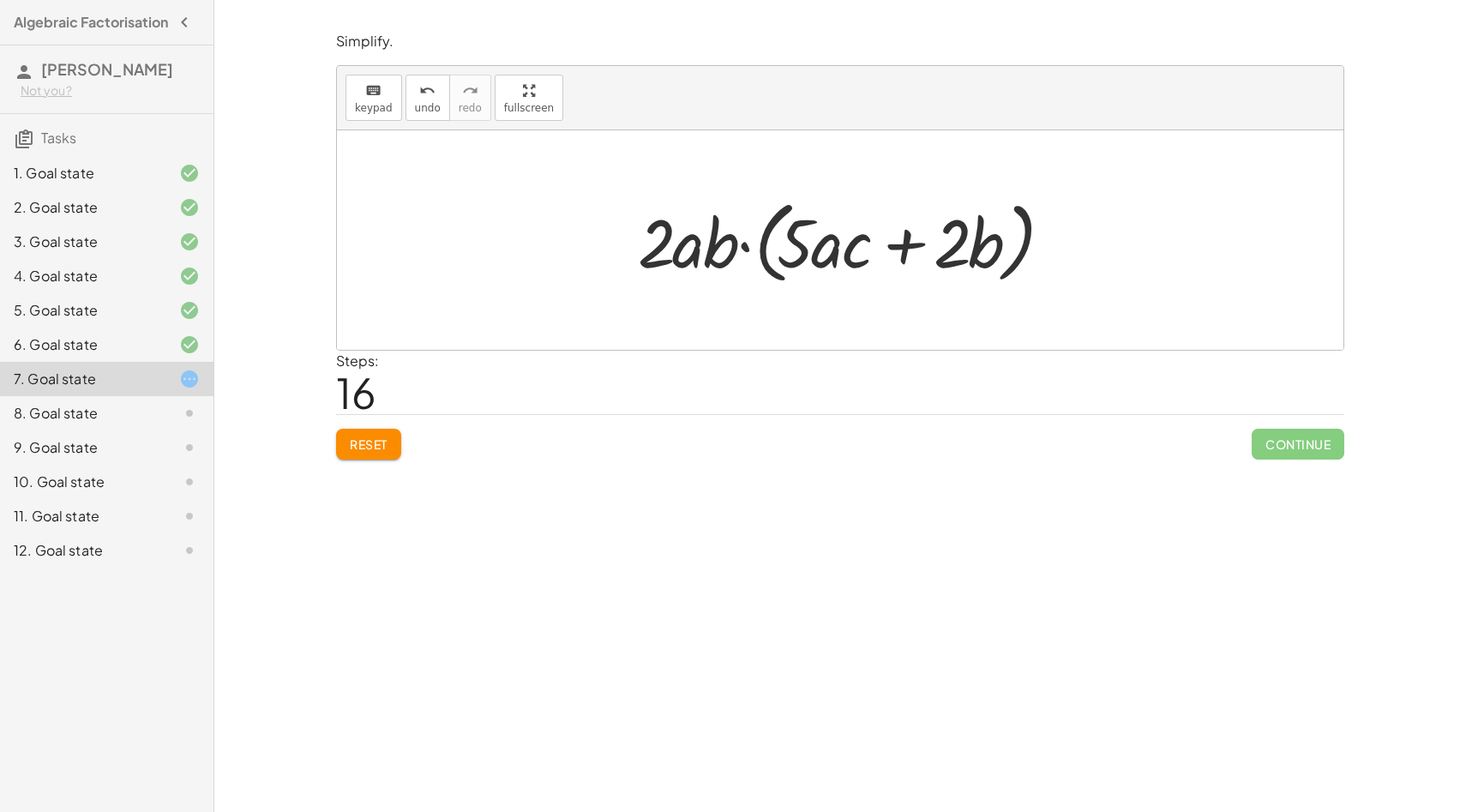
click at [392, 441] on button "Reset" at bounding box center [368, 444] width 66 height 31
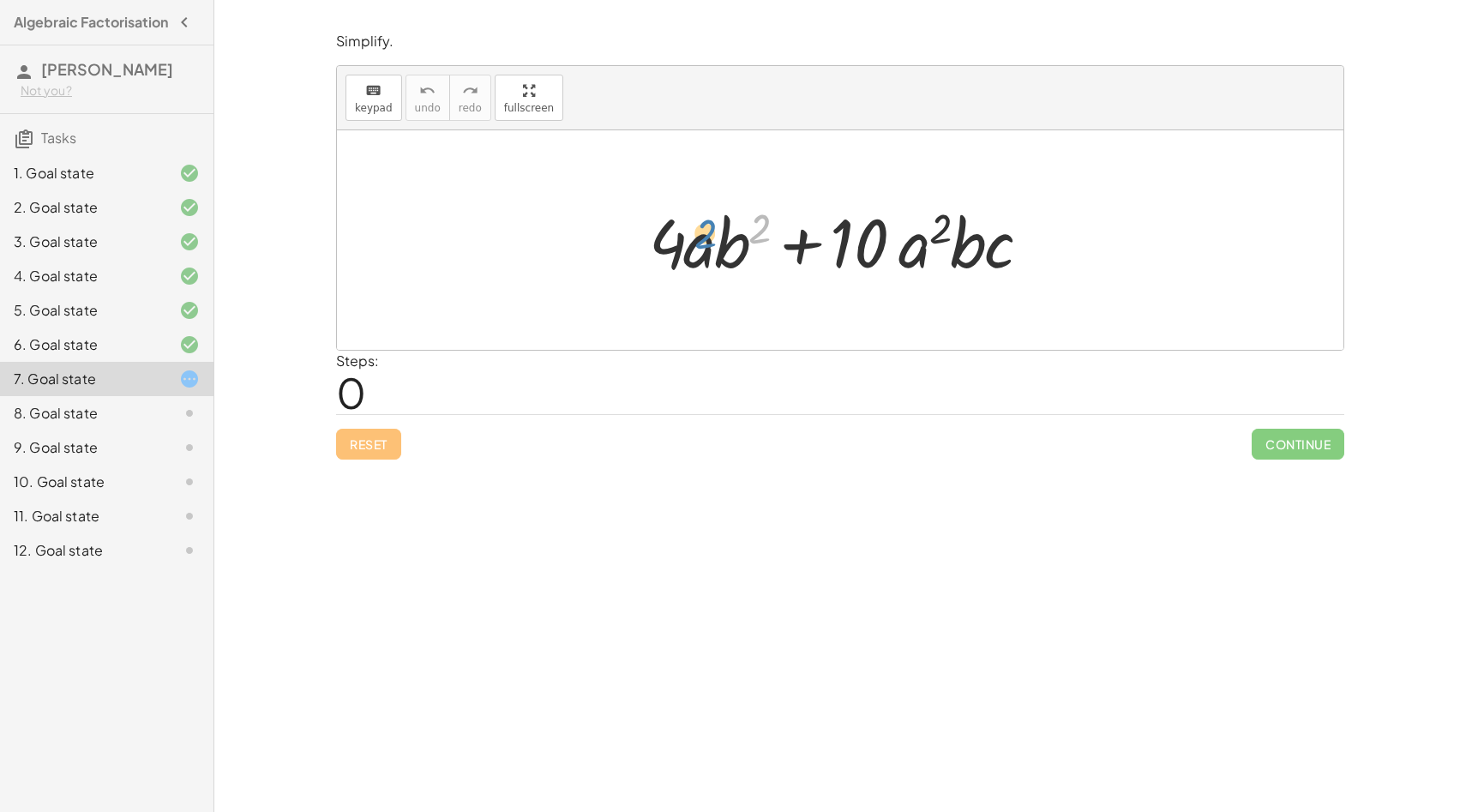
drag, startPoint x: 760, startPoint y: 217, endPoint x: 708, endPoint y: 222, distance: 52.2
click at [708, 222] on div at bounding box center [846, 241] width 412 height 88
drag, startPoint x: 972, startPoint y: 242, endPoint x: 917, endPoint y: 258, distance: 57.3
click at [917, 258] on div at bounding box center [846, 241] width 412 height 88
drag, startPoint x: 732, startPoint y: 248, endPoint x: 690, endPoint y: 246, distance: 42.0
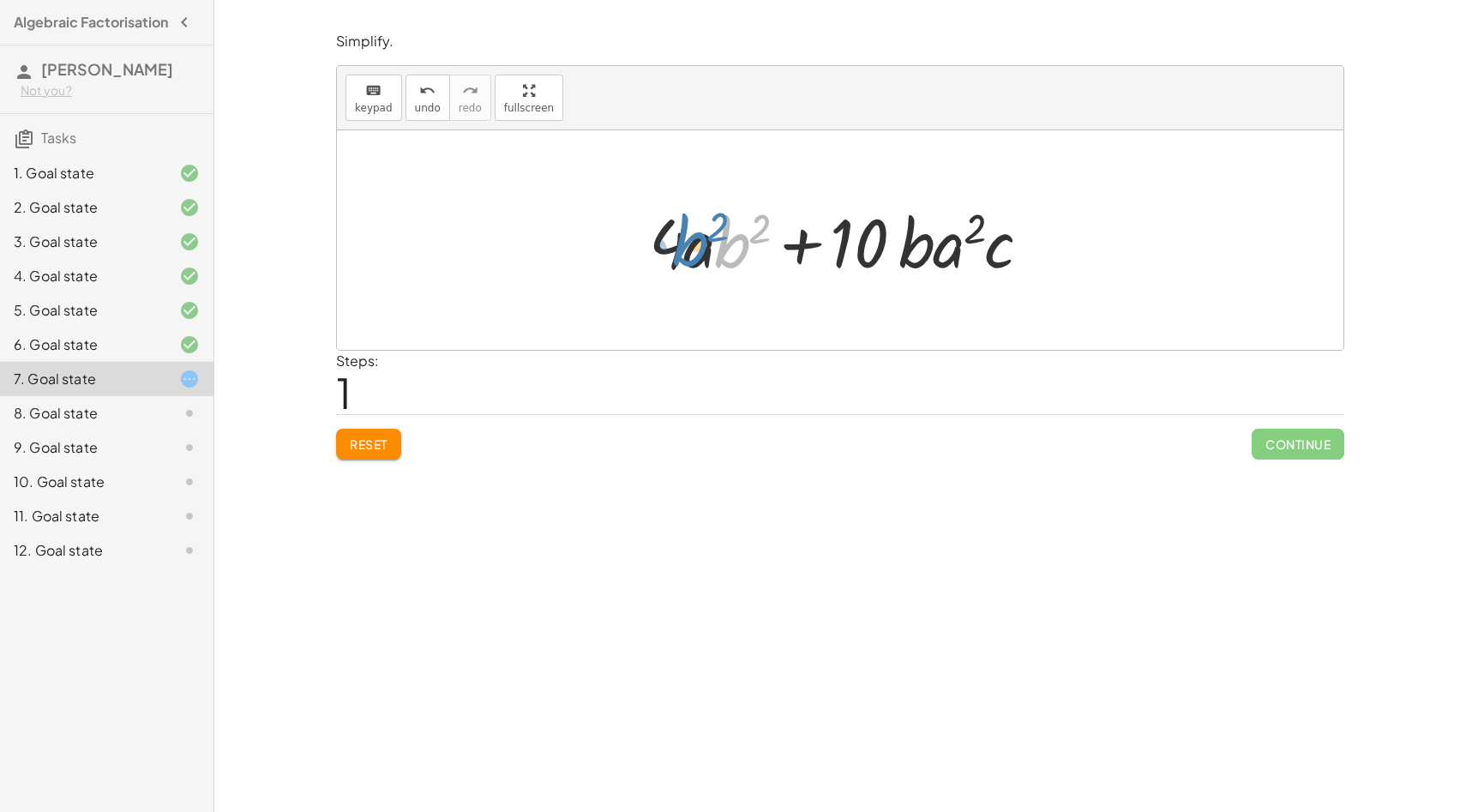
click at [690, 246] on div at bounding box center [846, 241] width 412 height 88
drag, startPoint x: 693, startPoint y: 246, endPoint x: 758, endPoint y: 248, distance: 65.0
click at [758, 248] on div at bounding box center [846, 241] width 412 height 88
drag, startPoint x: 877, startPoint y: 234, endPoint x: 667, endPoint y: 231, distance: 210.0
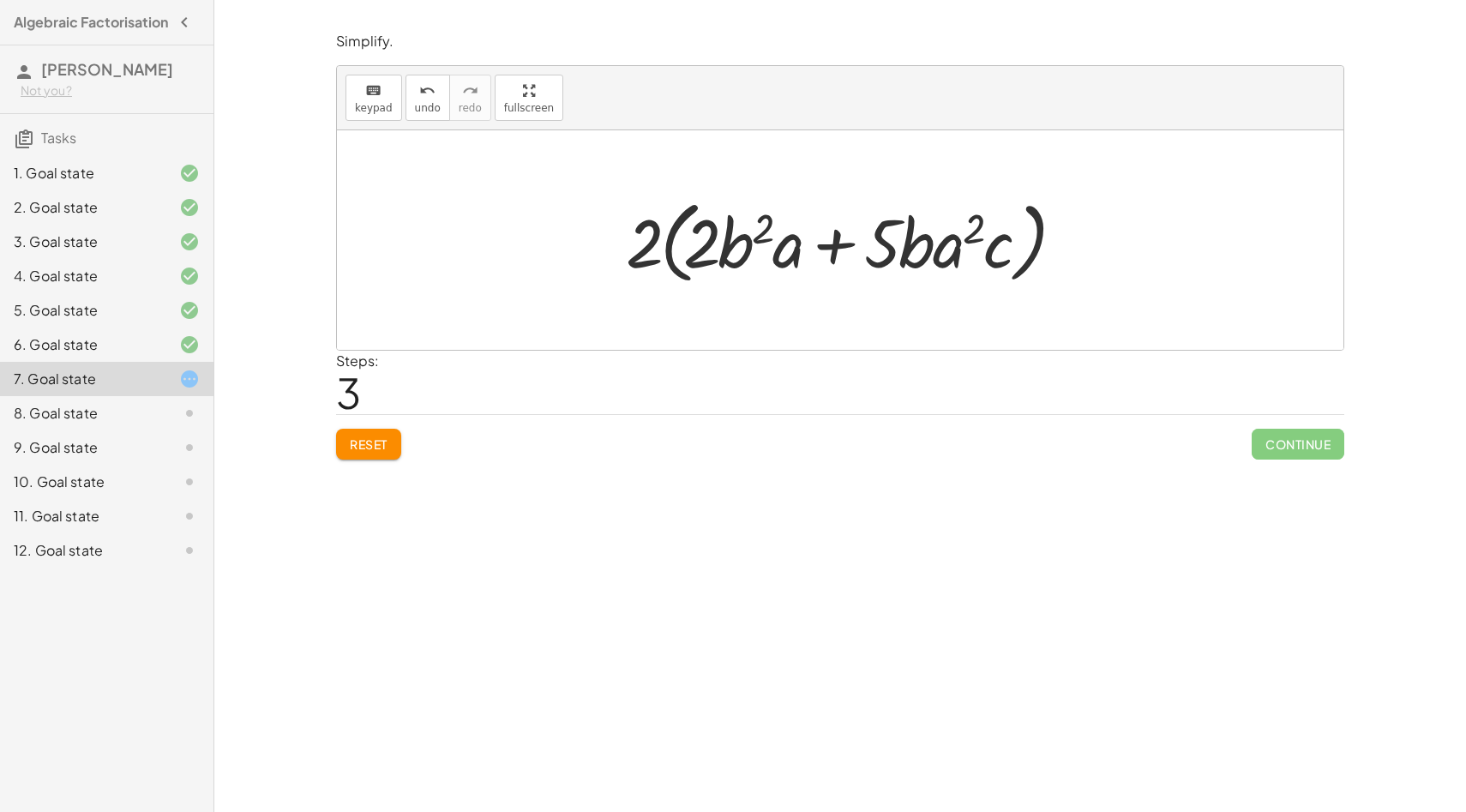
click at [713, 244] on div at bounding box center [846, 241] width 459 height 99
drag, startPoint x: 711, startPoint y: 244, endPoint x: 648, endPoint y: 244, distance: 63.0
click at [648, 244] on div at bounding box center [846, 241] width 459 height 99
drag, startPoint x: 967, startPoint y: 225, endPoint x: 922, endPoint y: 222, distance: 45.1
click at [922, 222] on div at bounding box center [846, 241] width 459 height 99
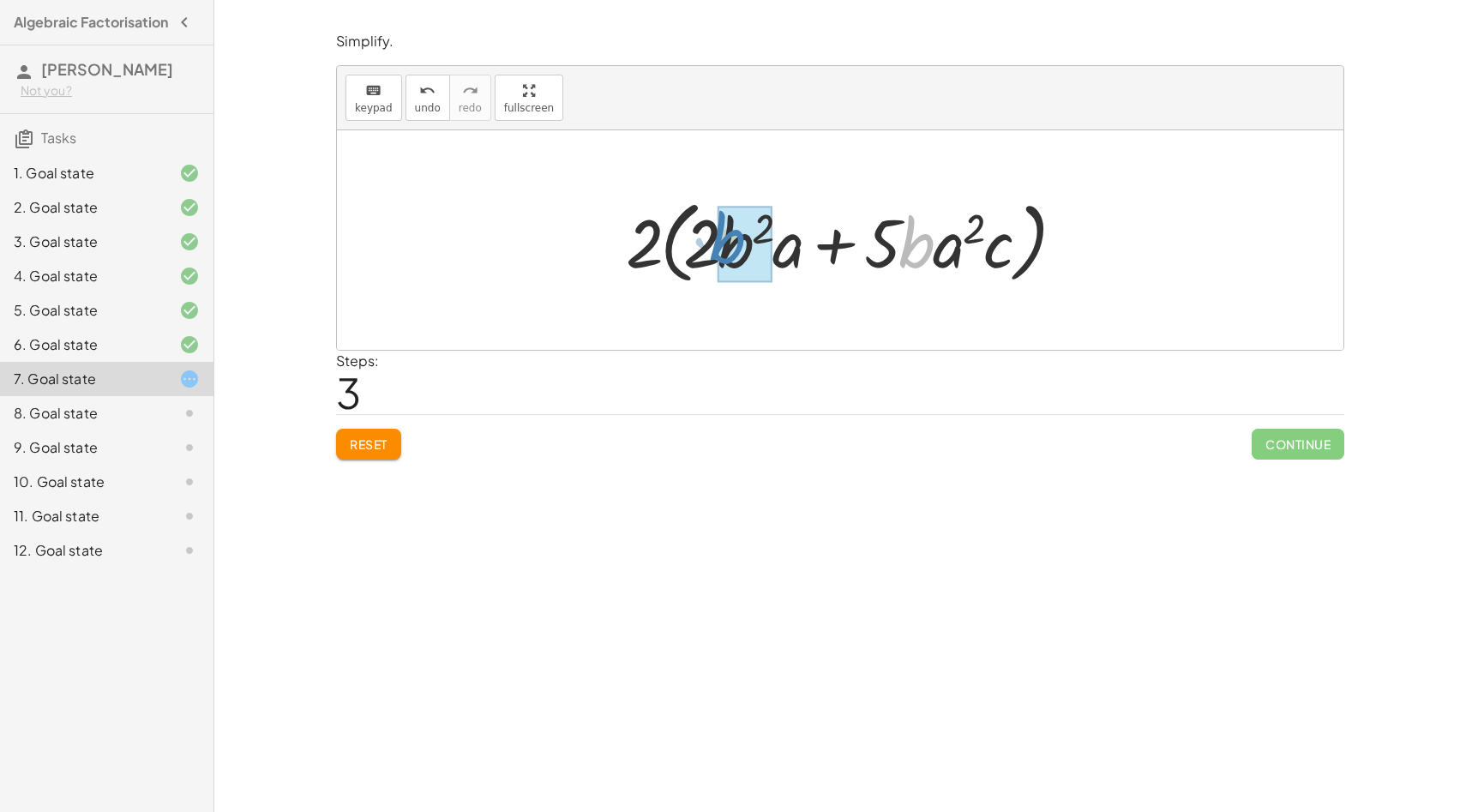
drag, startPoint x: 929, startPoint y: 232, endPoint x: 745, endPoint y: 236, distance: 184.0
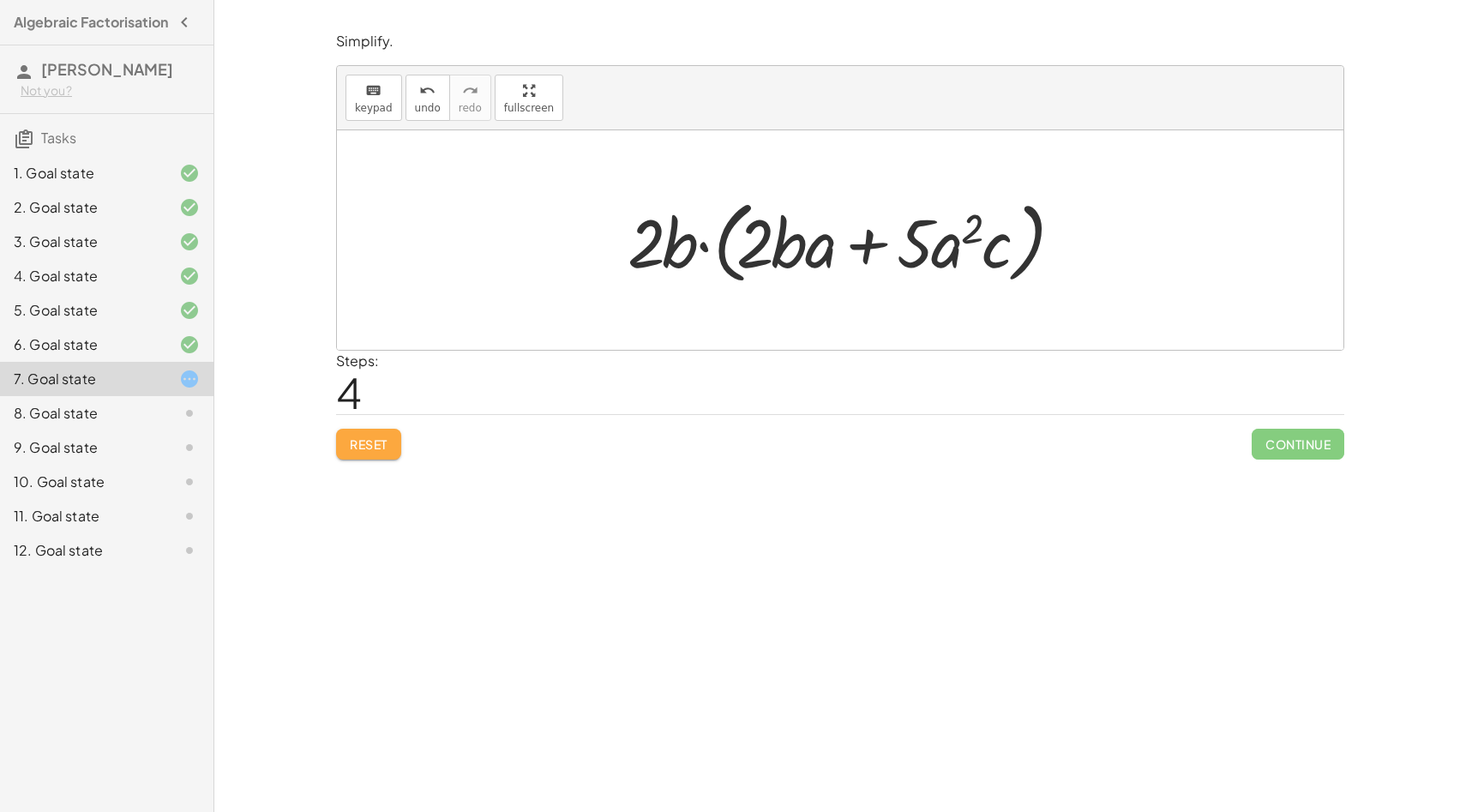
click at [394, 447] on button "Reset" at bounding box center [368, 444] width 66 height 31
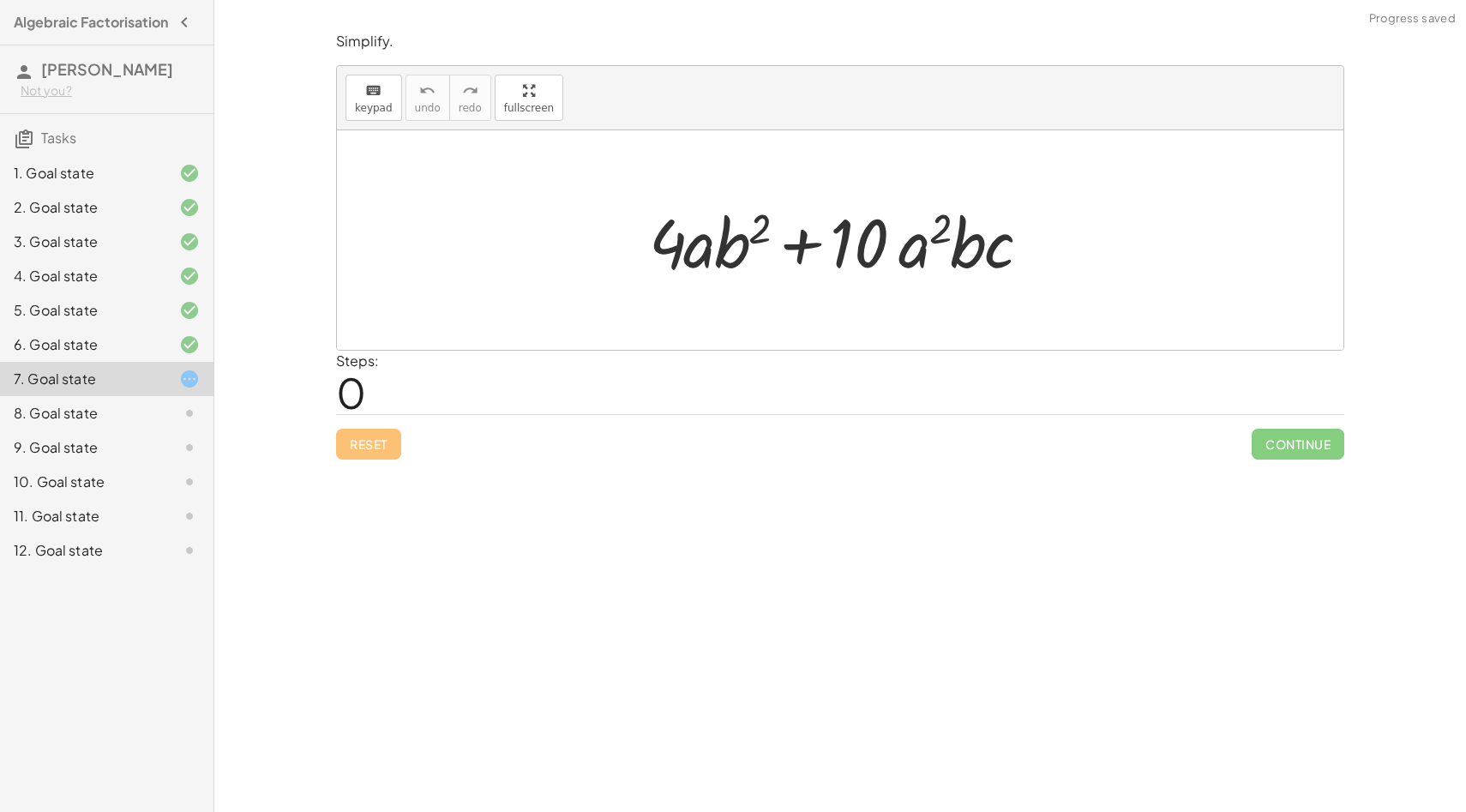
drag, startPoint x: 580, startPoint y: 235, endPoint x: 1074, endPoint y: 264, distance: 494.9
click at [1074, 264] on div at bounding box center [840, 240] width 1006 height 219
drag, startPoint x: 846, startPoint y: 239, endPoint x: 629, endPoint y: 227, distance: 217.3
click at [629, 227] on div "· 10 + · a 2 · b · c + · 4 · a · b 2 + · 10 · a 2 · b · c" at bounding box center [840, 241] width 434 height 97
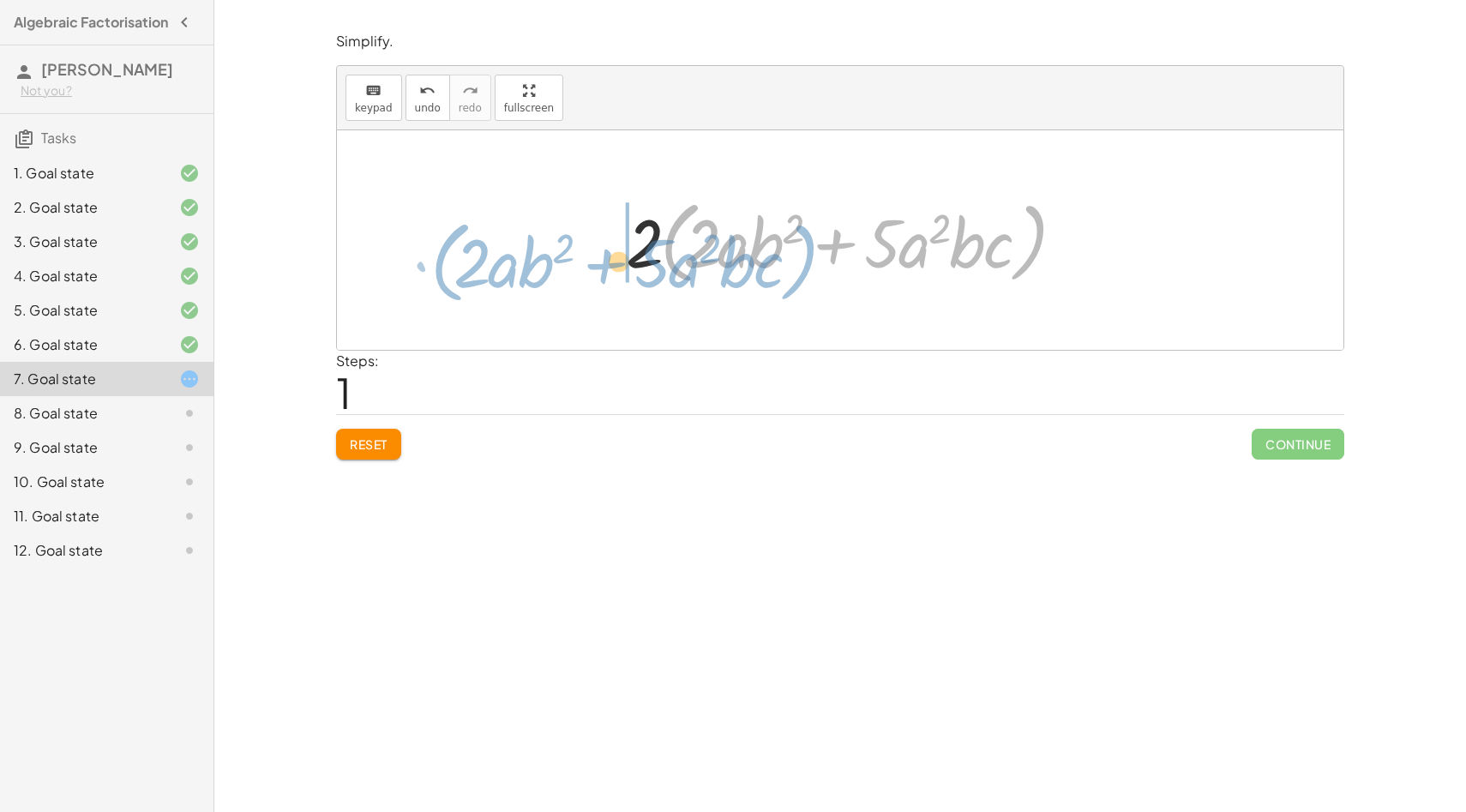
drag, startPoint x: 1042, startPoint y: 239, endPoint x: 812, endPoint y: 259, distance: 230.9
click at [811, 259] on div at bounding box center [846, 241] width 459 height 99
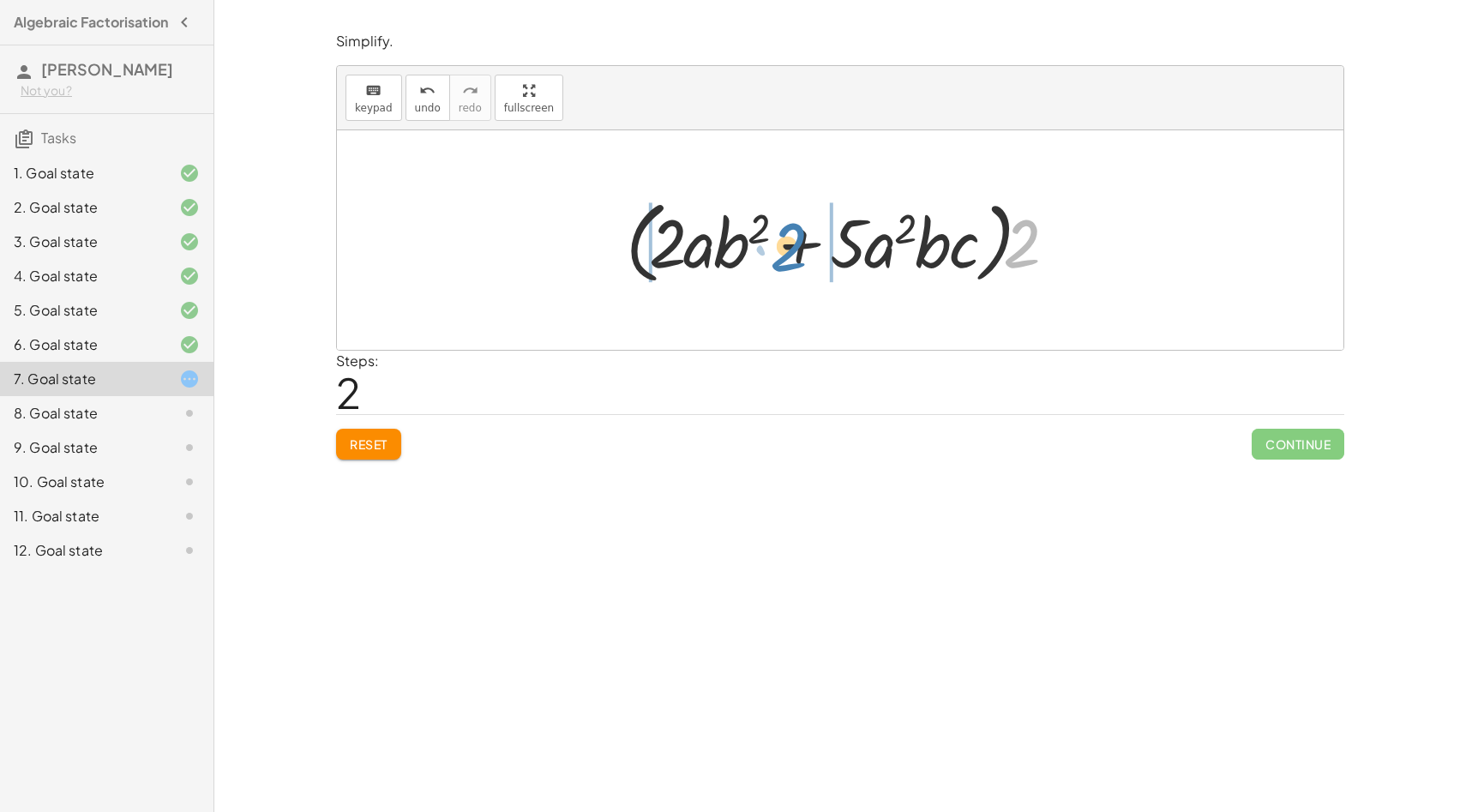
drag, startPoint x: 1034, startPoint y: 239, endPoint x: 817, endPoint y: 238, distance: 217.0
click at [817, 238] on div at bounding box center [846, 241] width 459 height 99
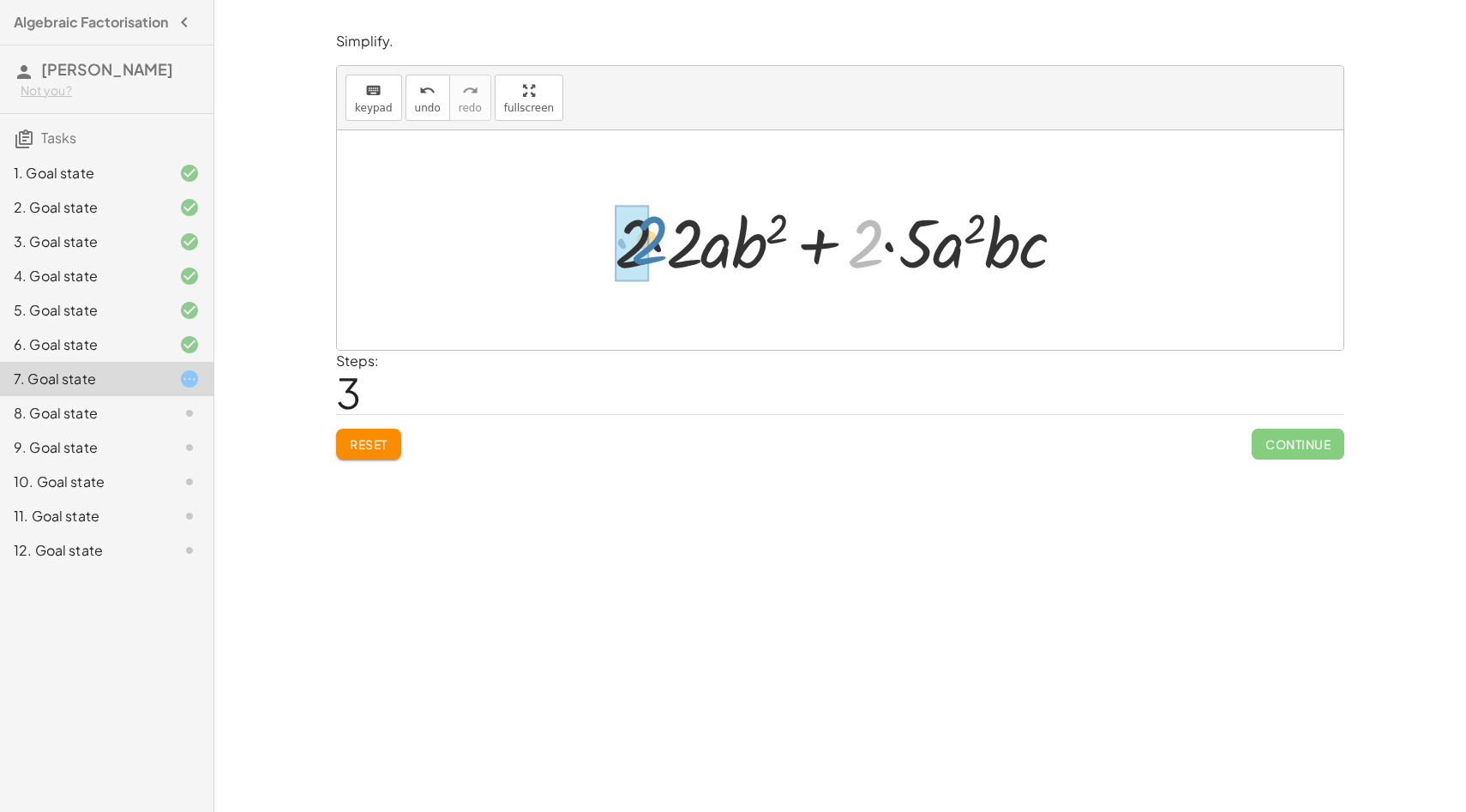
drag, startPoint x: 862, startPoint y: 247, endPoint x: 646, endPoint y: 243, distance: 216.0
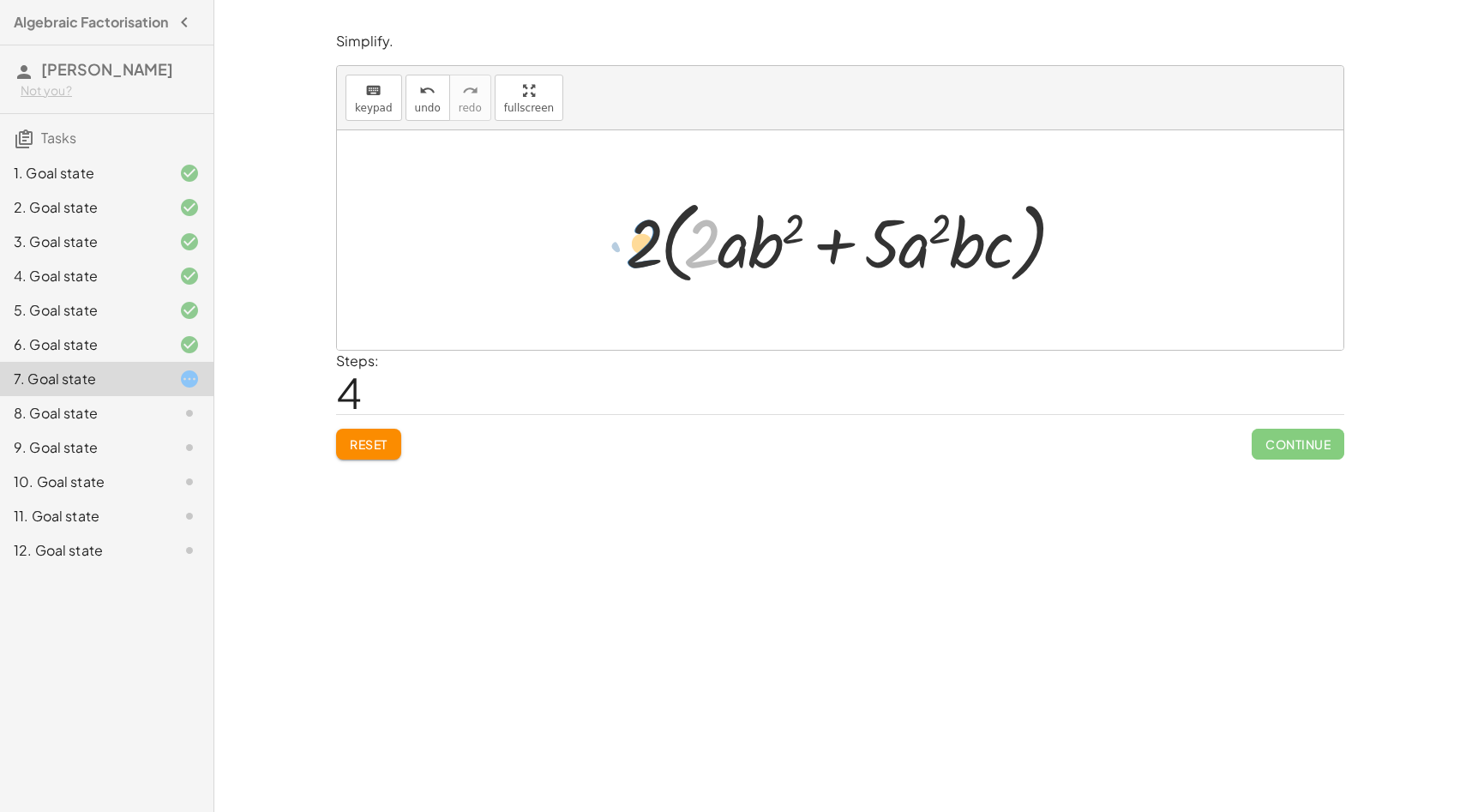
drag, startPoint x: 708, startPoint y: 244, endPoint x: 649, endPoint y: 244, distance: 59.0
click at [649, 244] on div at bounding box center [846, 241] width 459 height 99
drag, startPoint x: 703, startPoint y: 243, endPoint x: 613, endPoint y: 252, distance: 90.4
drag, startPoint x: 703, startPoint y: 235, endPoint x: 628, endPoint y: 235, distance: 75.0
click at [628, 235] on div at bounding box center [846, 241] width 459 height 99
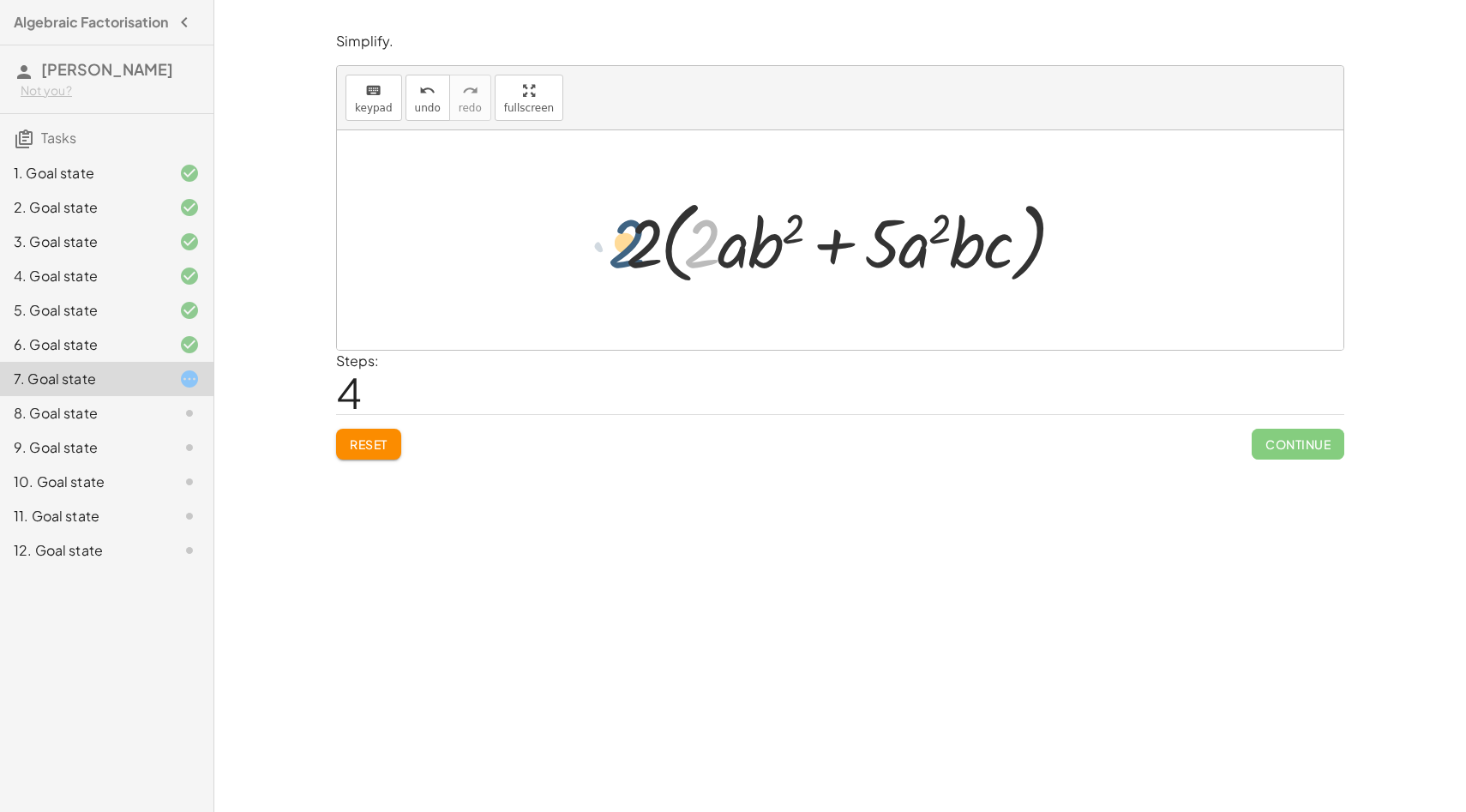
drag, startPoint x: 712, startPoint y: 243, endPoint x: 637, endPoint y: 242, distance: 75.0
click at [637, 242] on div at bounding box center [846, 241] width 459 height 99
drag, startPoint x: 702, startPoint y: 239, endPoint x: 649, endPoint y: 245, distance: 53.3
click at [649, 245] on div at bounding box center [846, 241] width 459 height 99
click at [103, 351] on div "6. Goal state" at bounding box center [83, 344] width 138 height 21
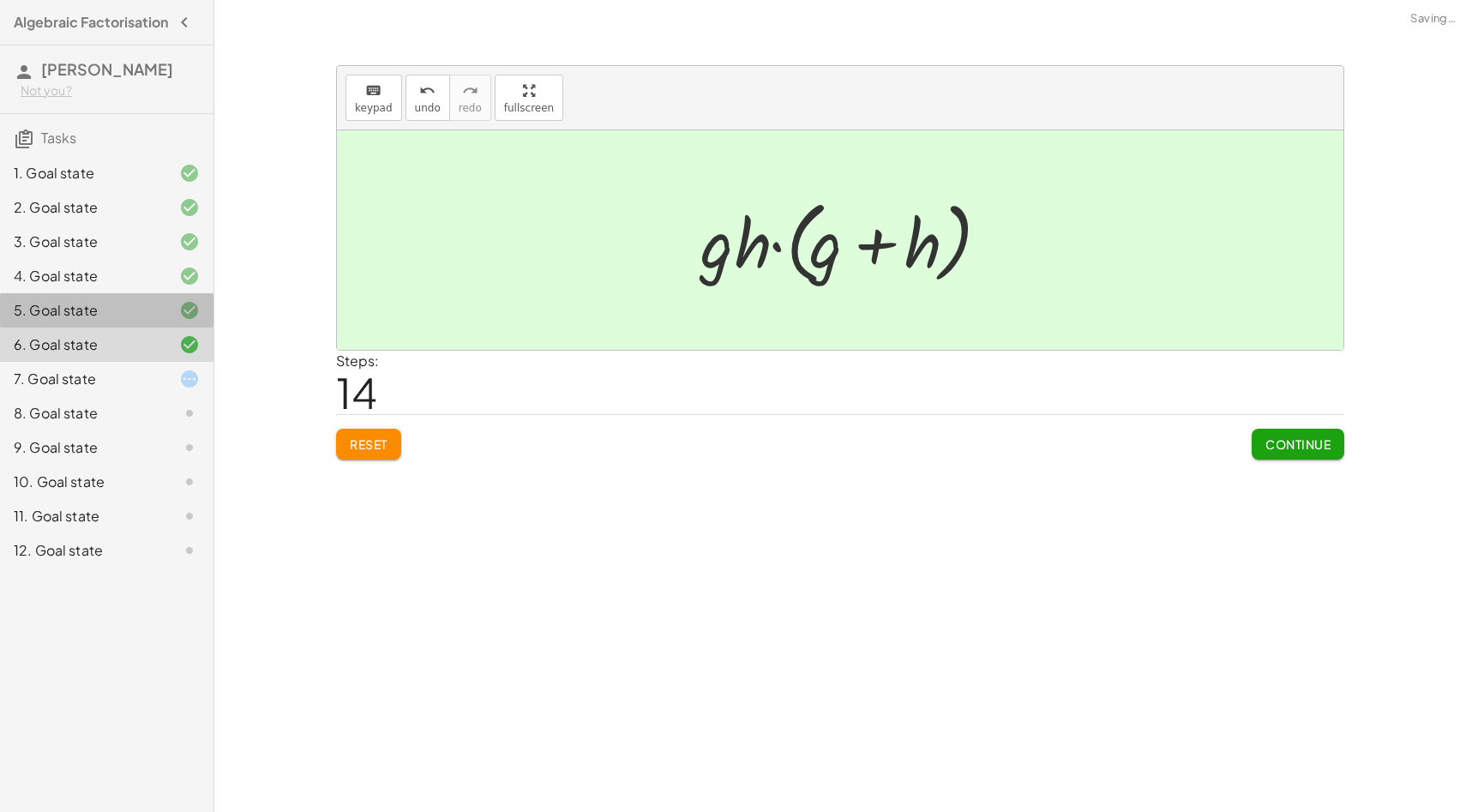
click at [102, 317] on div "5. Goal state" at bounding box center [83, 310] width 138 height 21
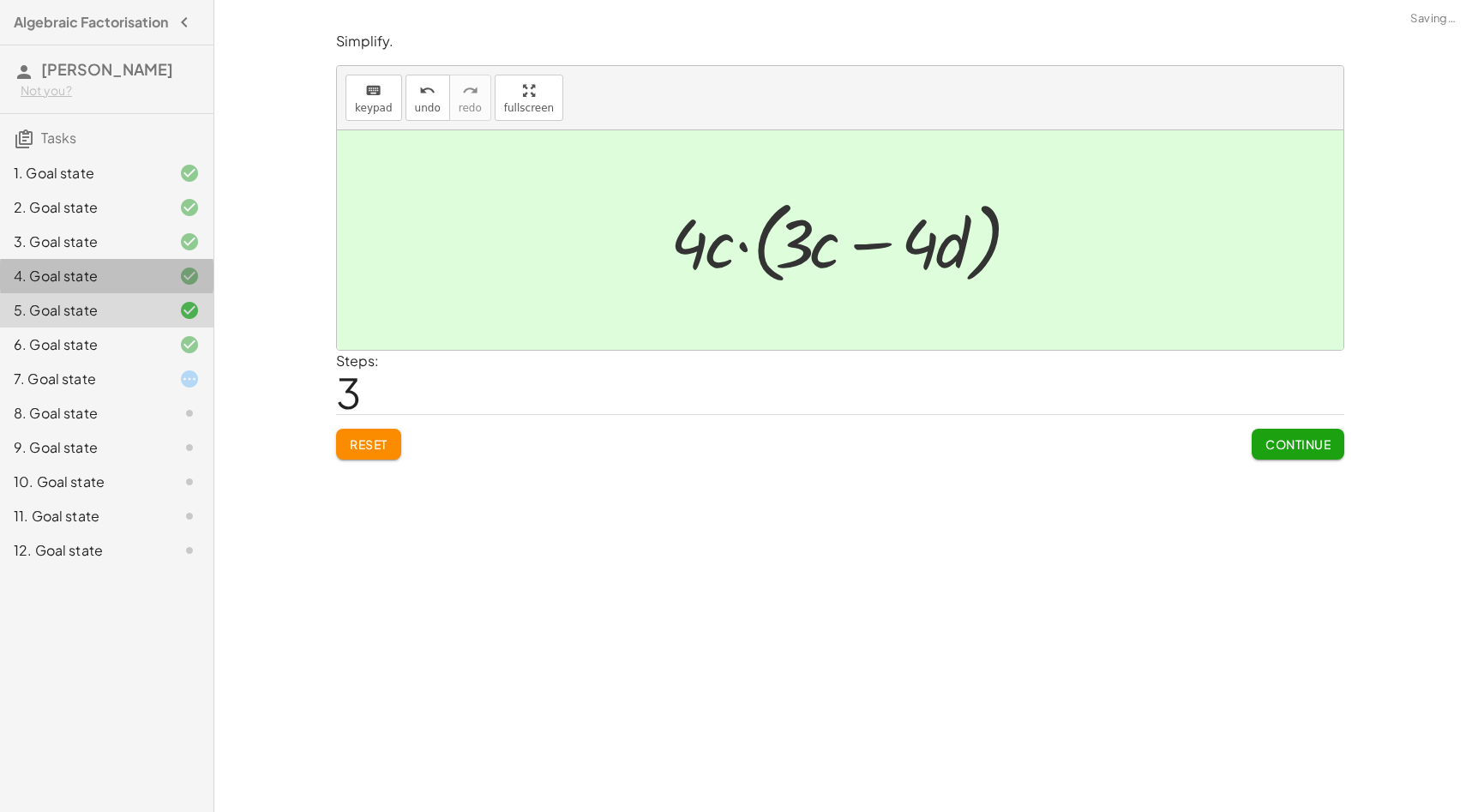
click at [102, 287] on div "4. Goal state" at bounding box center [83, 276] width 138 height 21
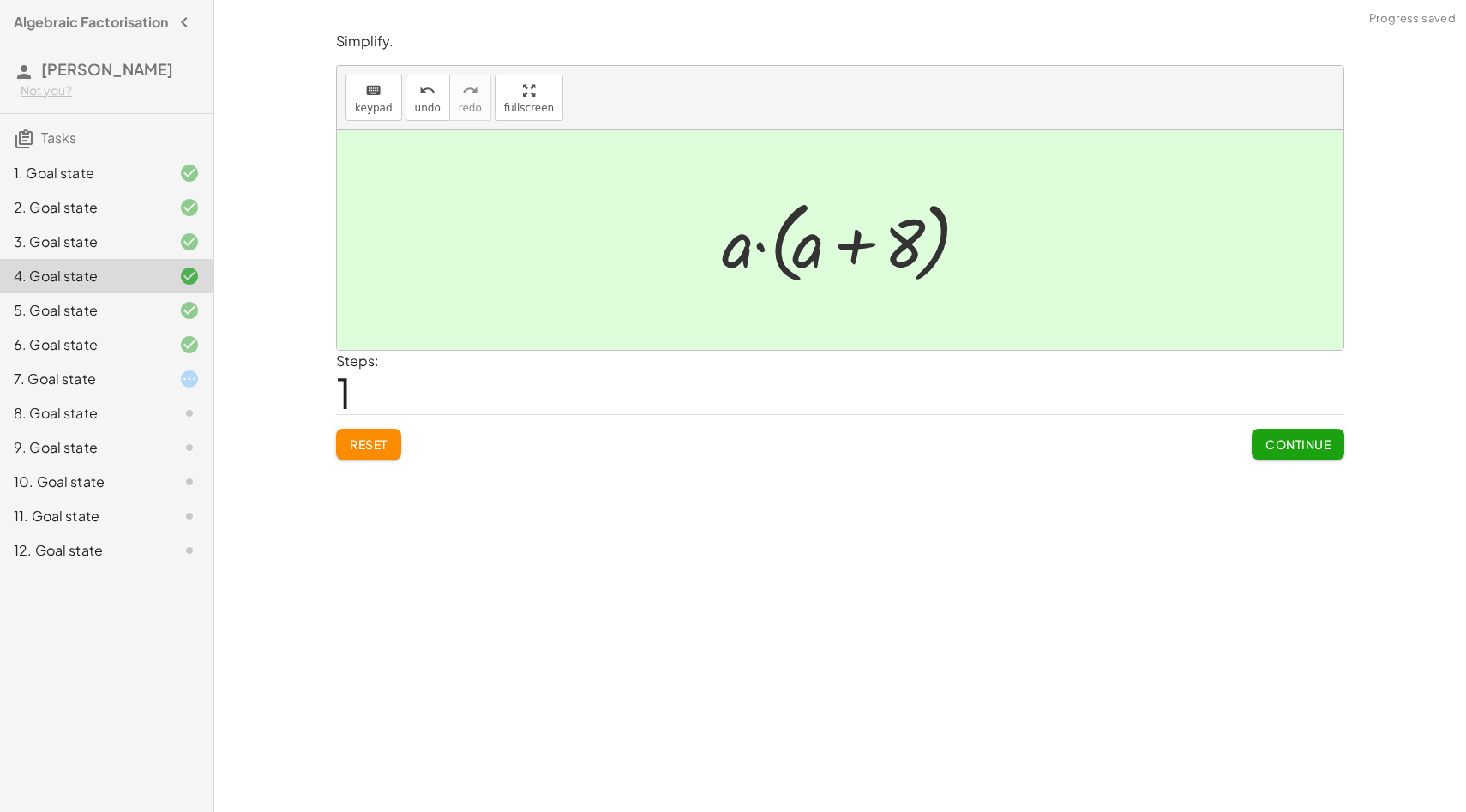
click at [102, 252] on div "3. Goal state" at bounding box center [83, 242] width 138 height 21
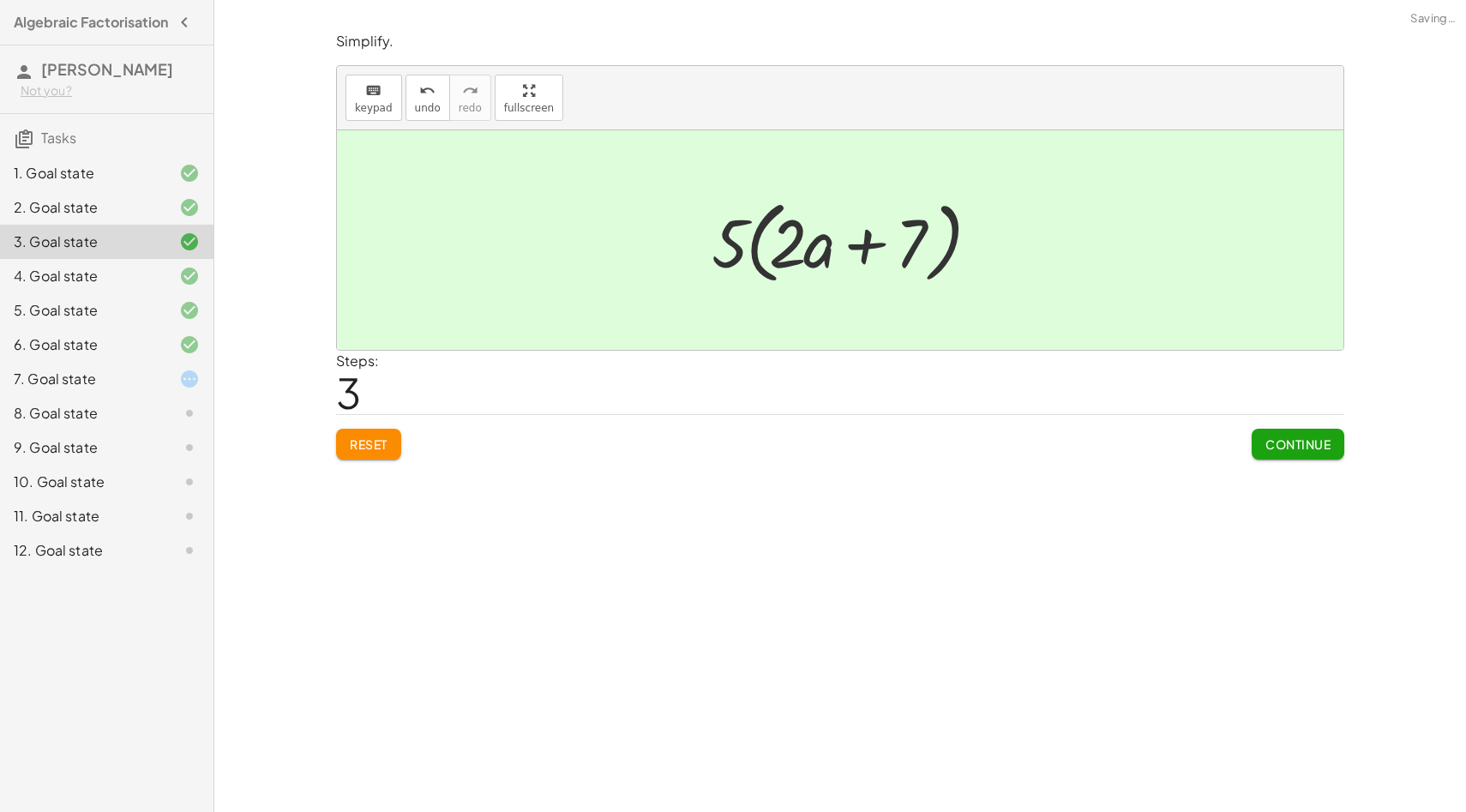
click at [104, 217] on div "2. Goal state" at bounding box center [83, 207] width 138 height 21
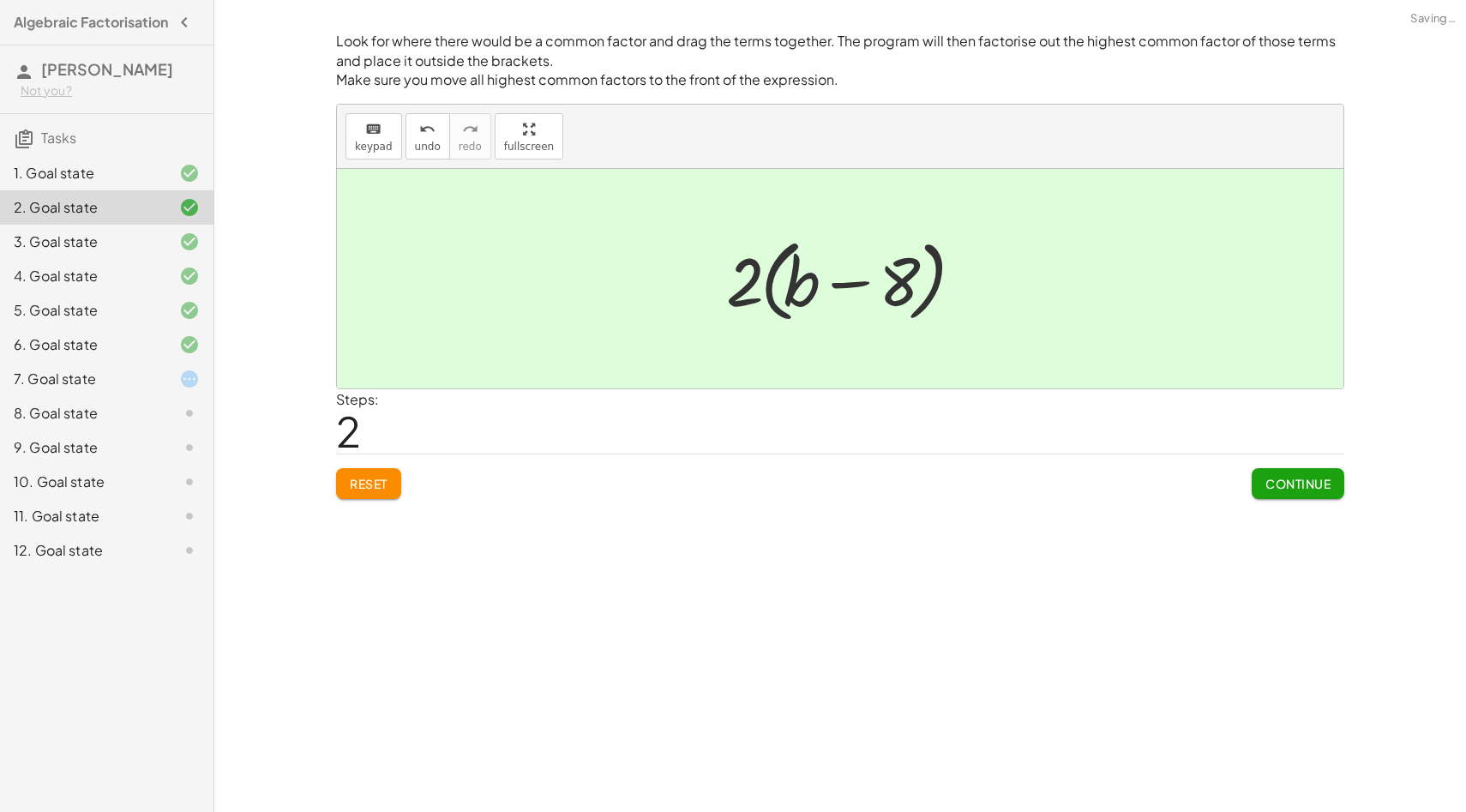
click at [114, 183] on div "1. Goal state" at bounding box center [83, 172] width 138 height 21
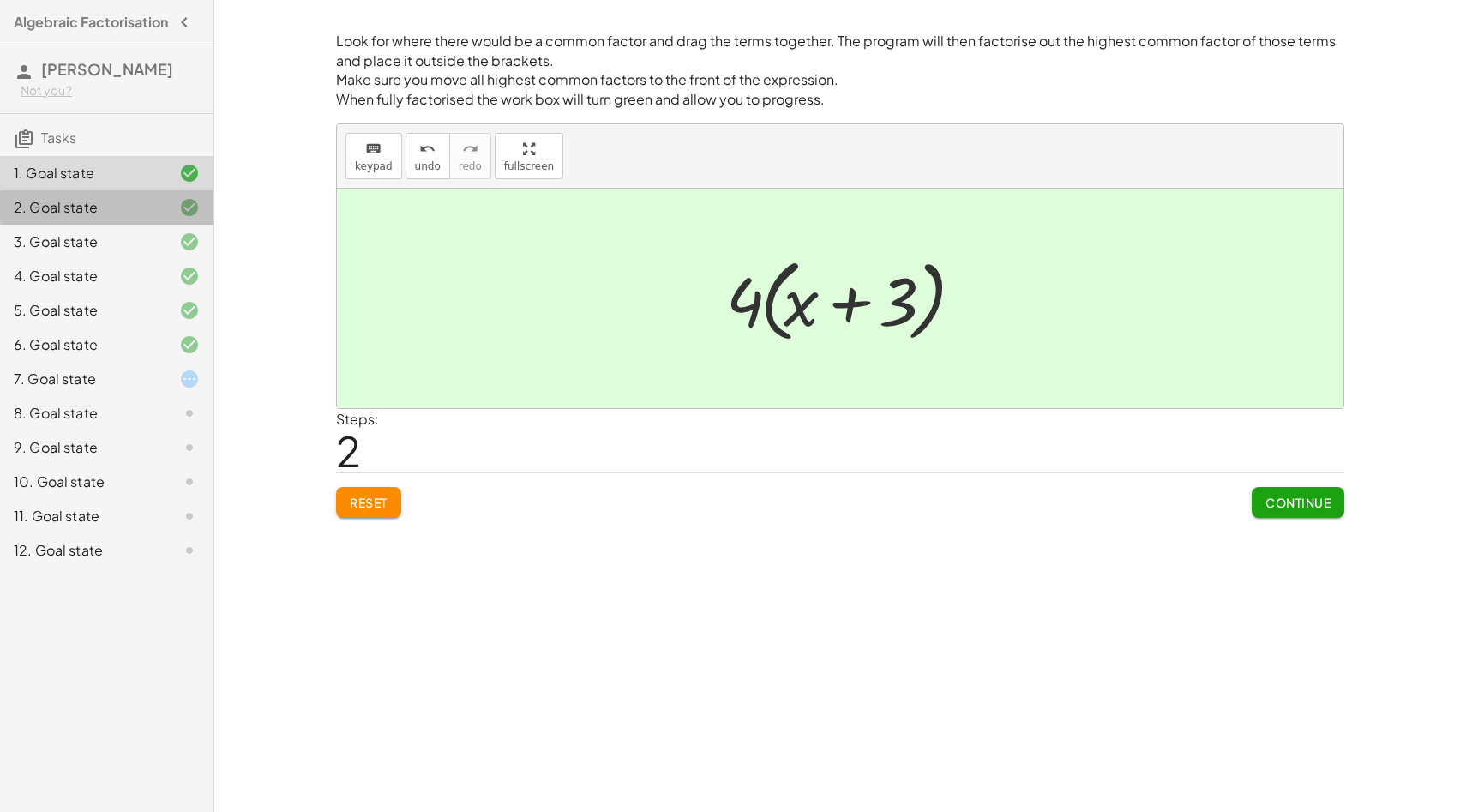
click at [132, 217] on div "2. Goal state" at bounding box center [83, 207] width 138 height 21
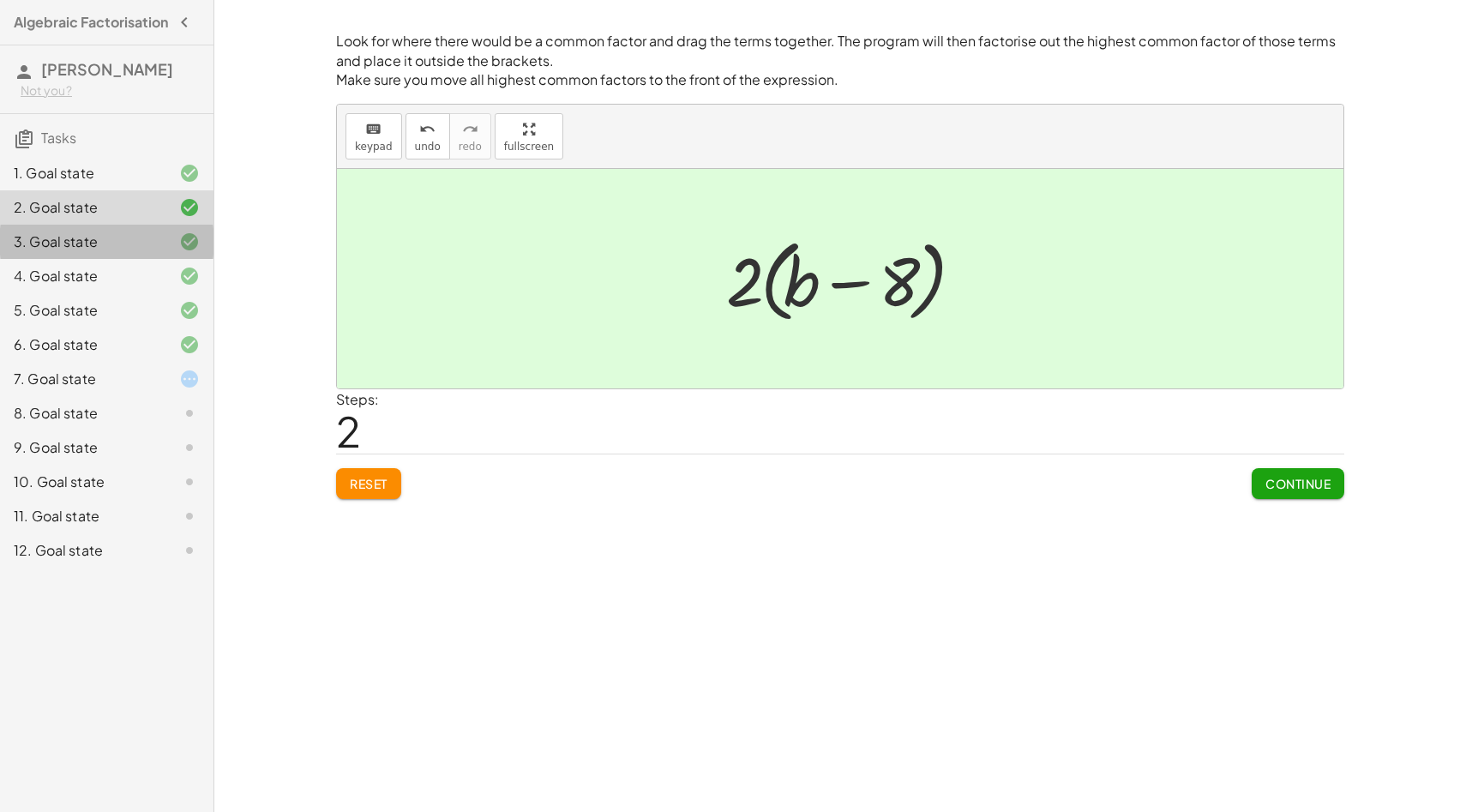
click at [126, 252] on div "3. Goal state" at bounding box center [83, 242] width 138 height 21
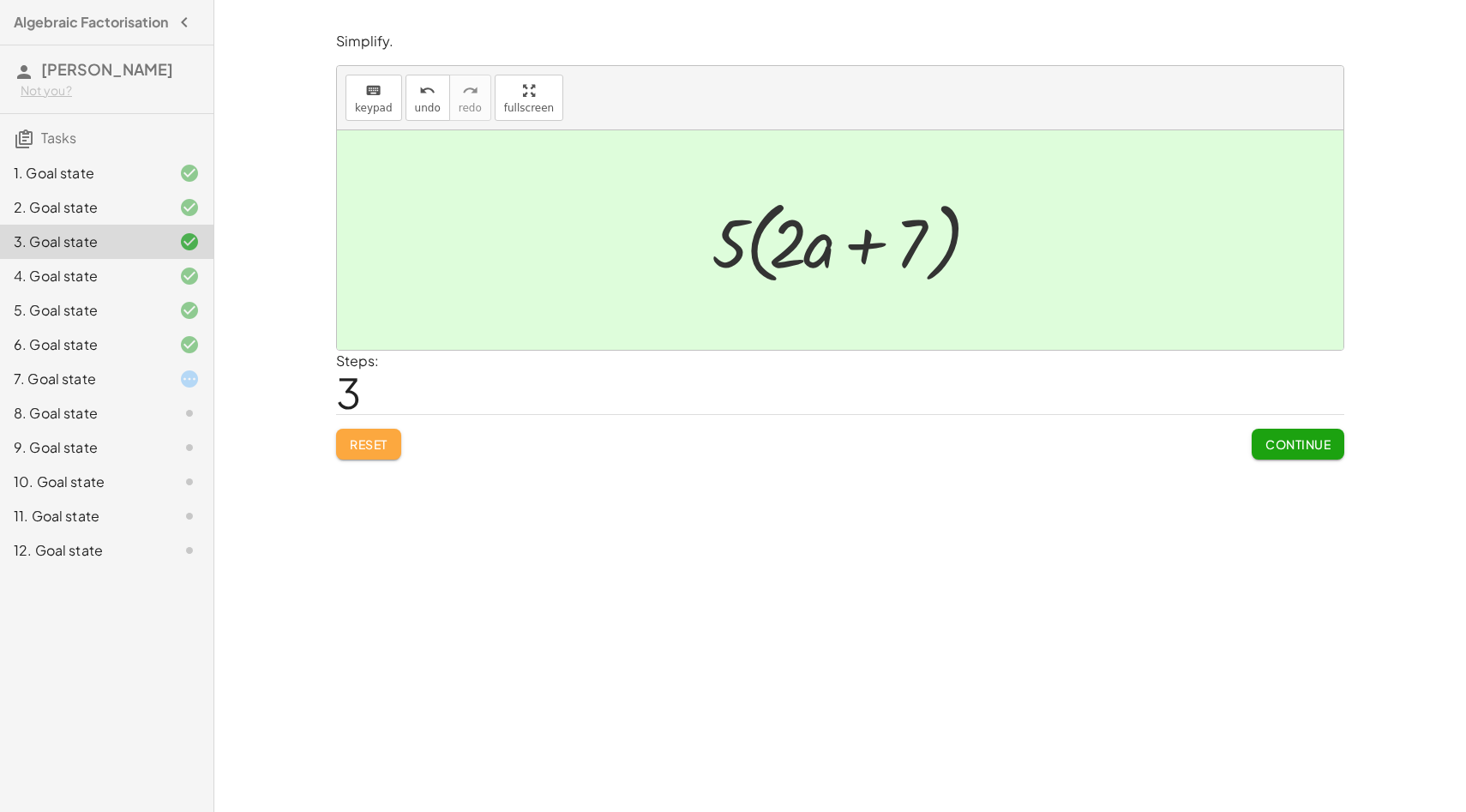
click at [349, 445] on button "Reset" at bounding box center [368, 444] width 66 height 31
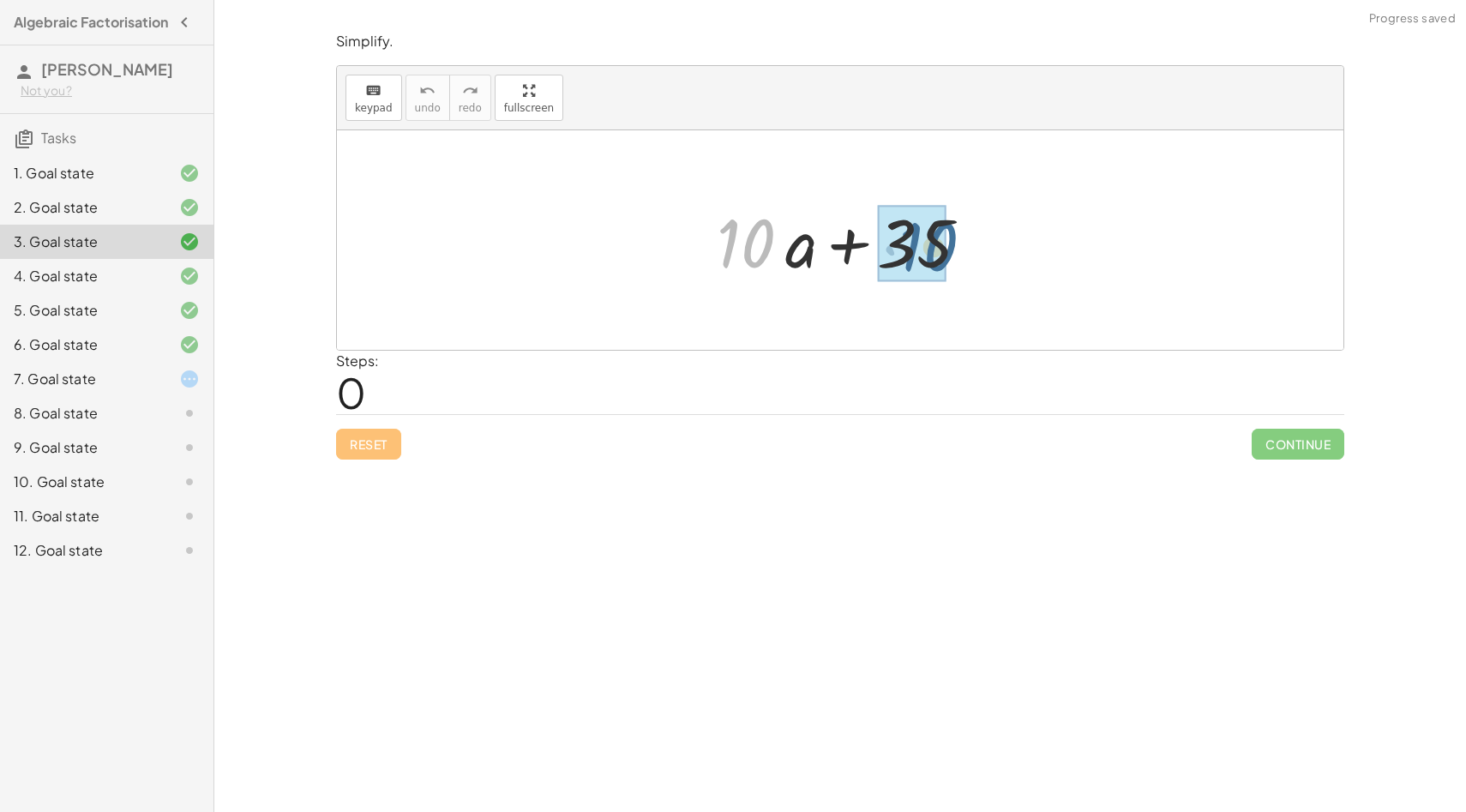
drag, startPoint x: 764, startPoint y: 246, endPoint x: 949, endPoint y: 250, distance: 185.0
click at [949, 250] on div at bounding box center [845, 241] width 276 height 88
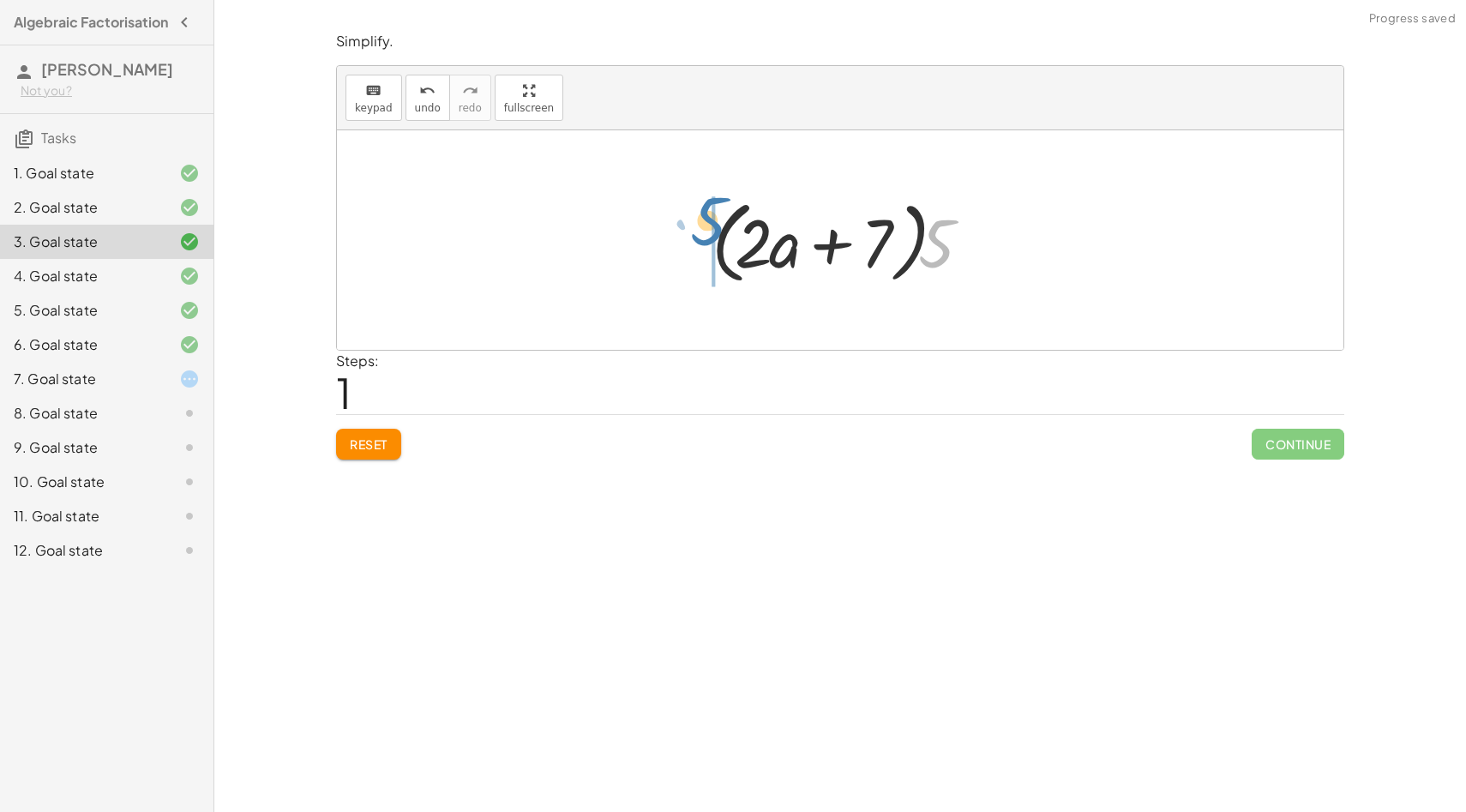
drag, startPoint x: 942, startPoint y: 249, endPoint x: 709, endPoint y: 233, distance: 233.5
click at [709, 233] on div at bounding box center [847, 241] width 288 height 99
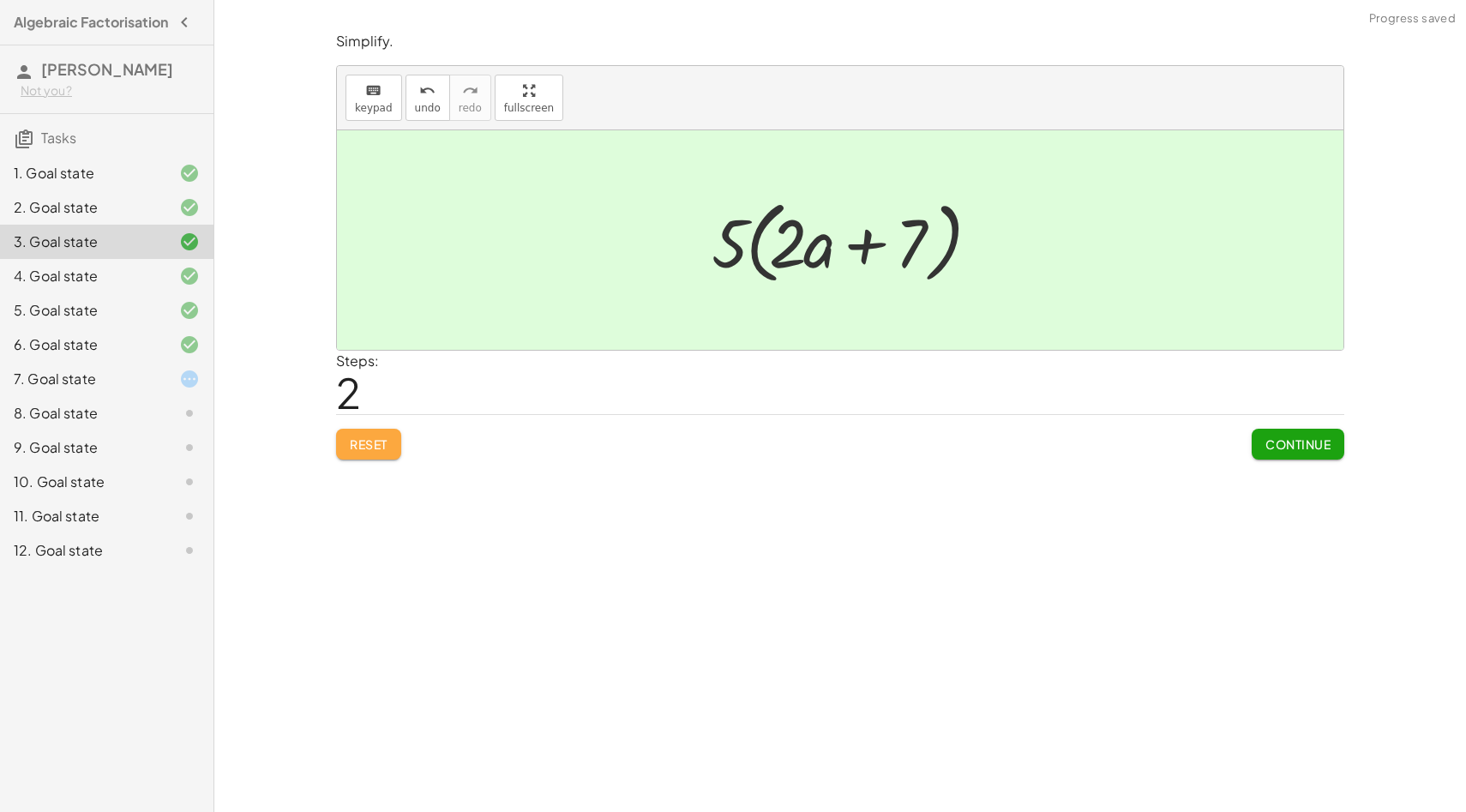
click at [377, 449] on span "Reset" at bounding box center [368, 444] width 38 height 15
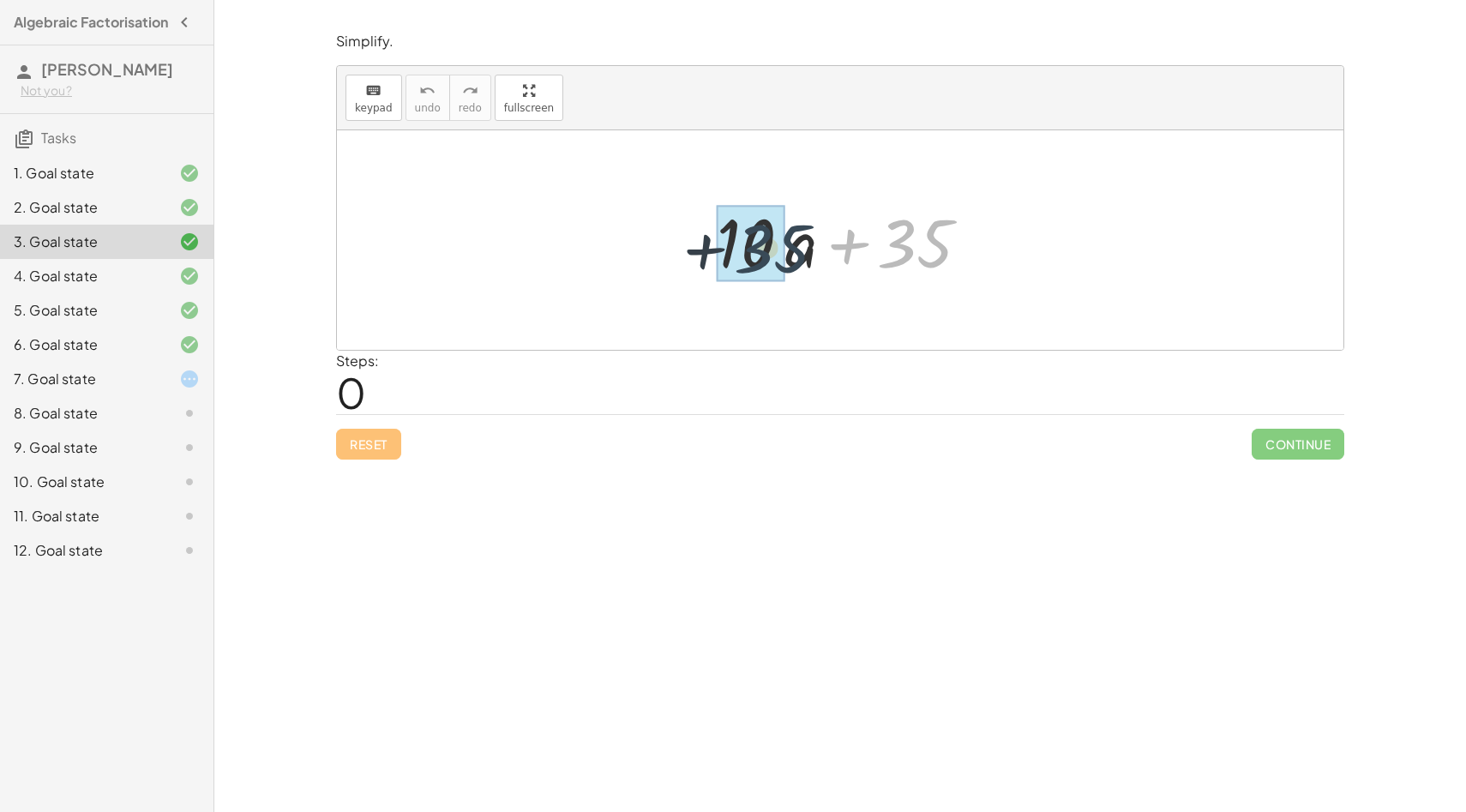
drag, startPoint x: 905, startPoint y: 243, endPoint x: 743, endPoint y: 254, distance: 162.4
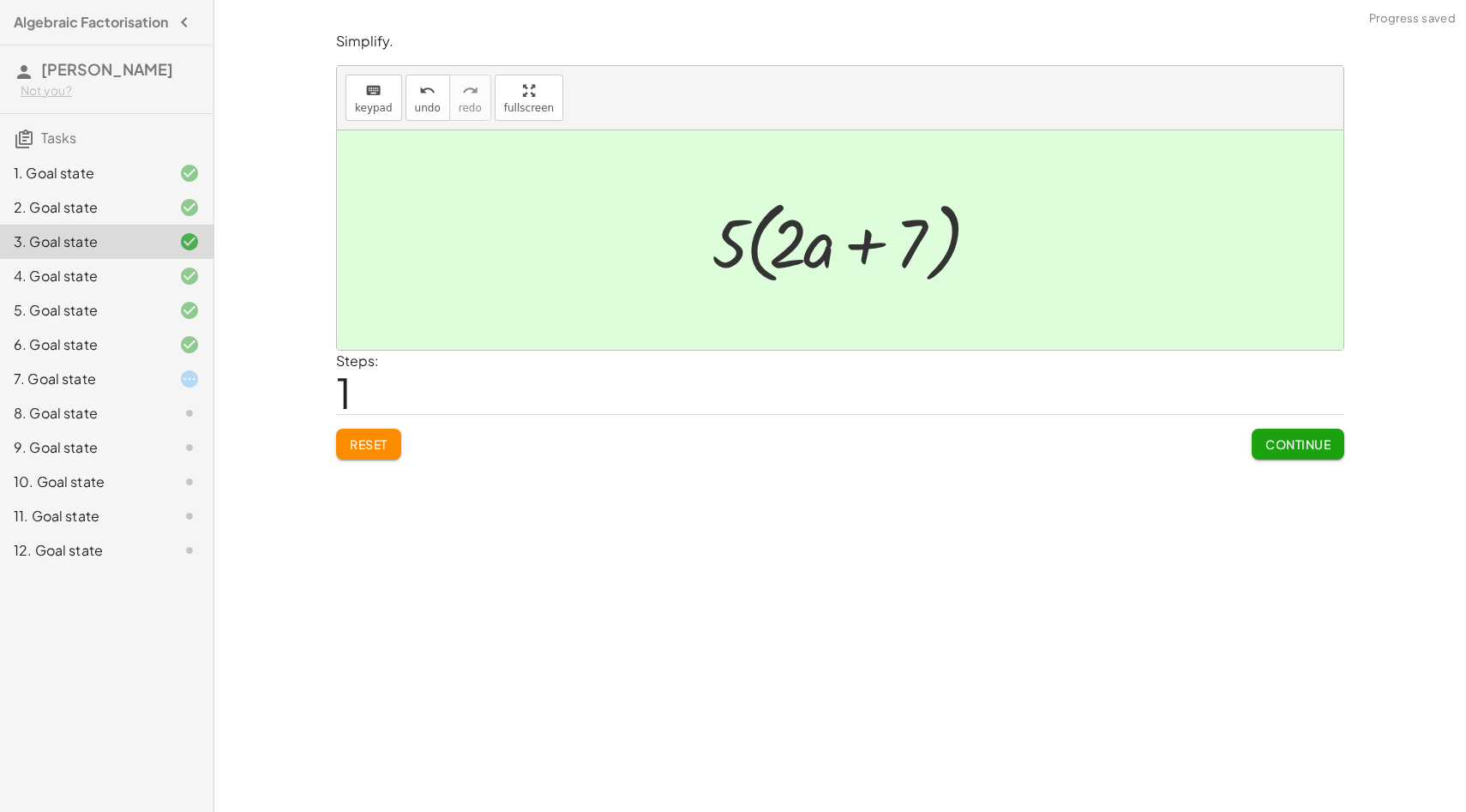
click at [1289, 454] on button "Continue" at bounding box center [1297, 444] width 93 height 31
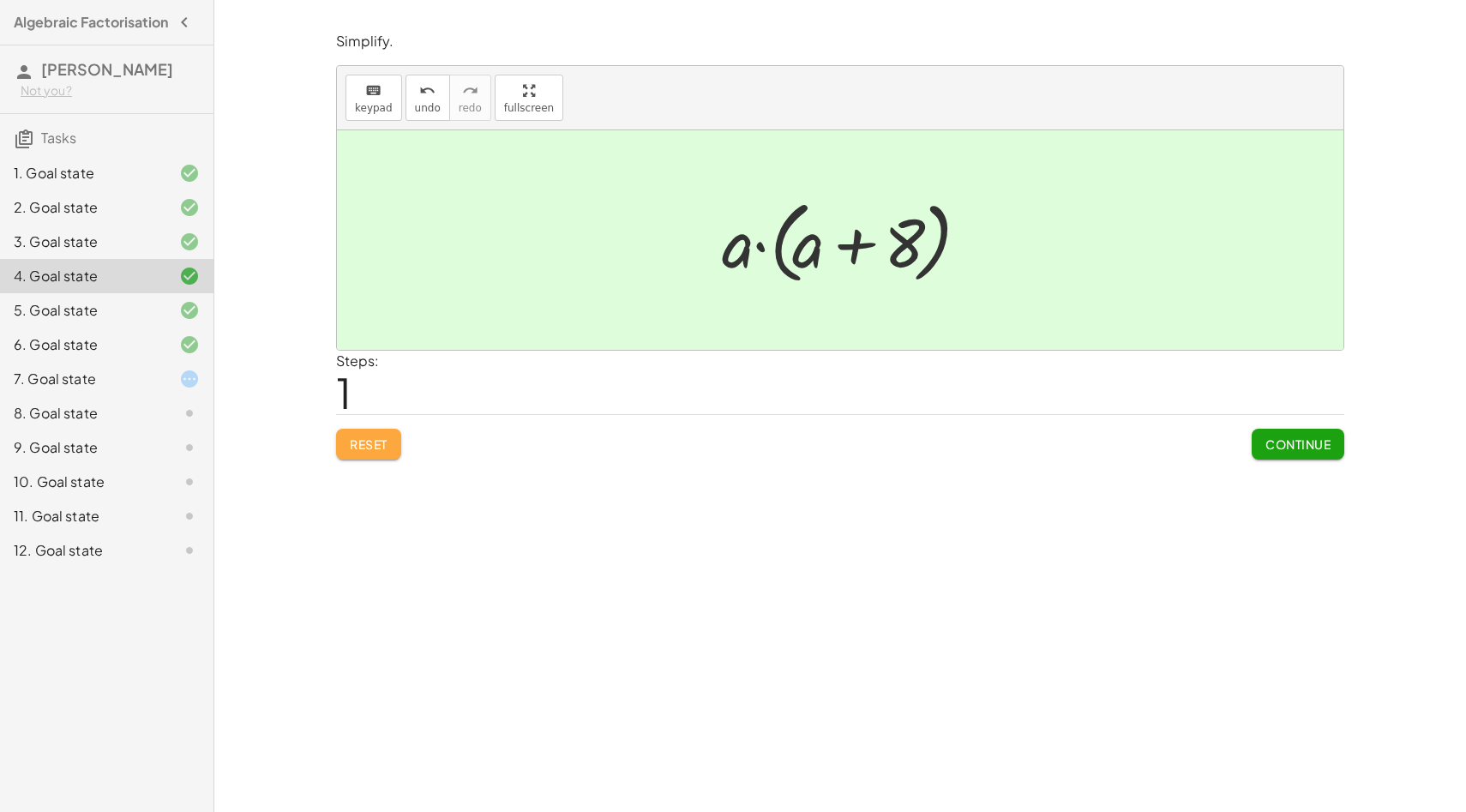
click at [363, 442] on span "Reset" at bounding box center [368, 444] width 38 height 15
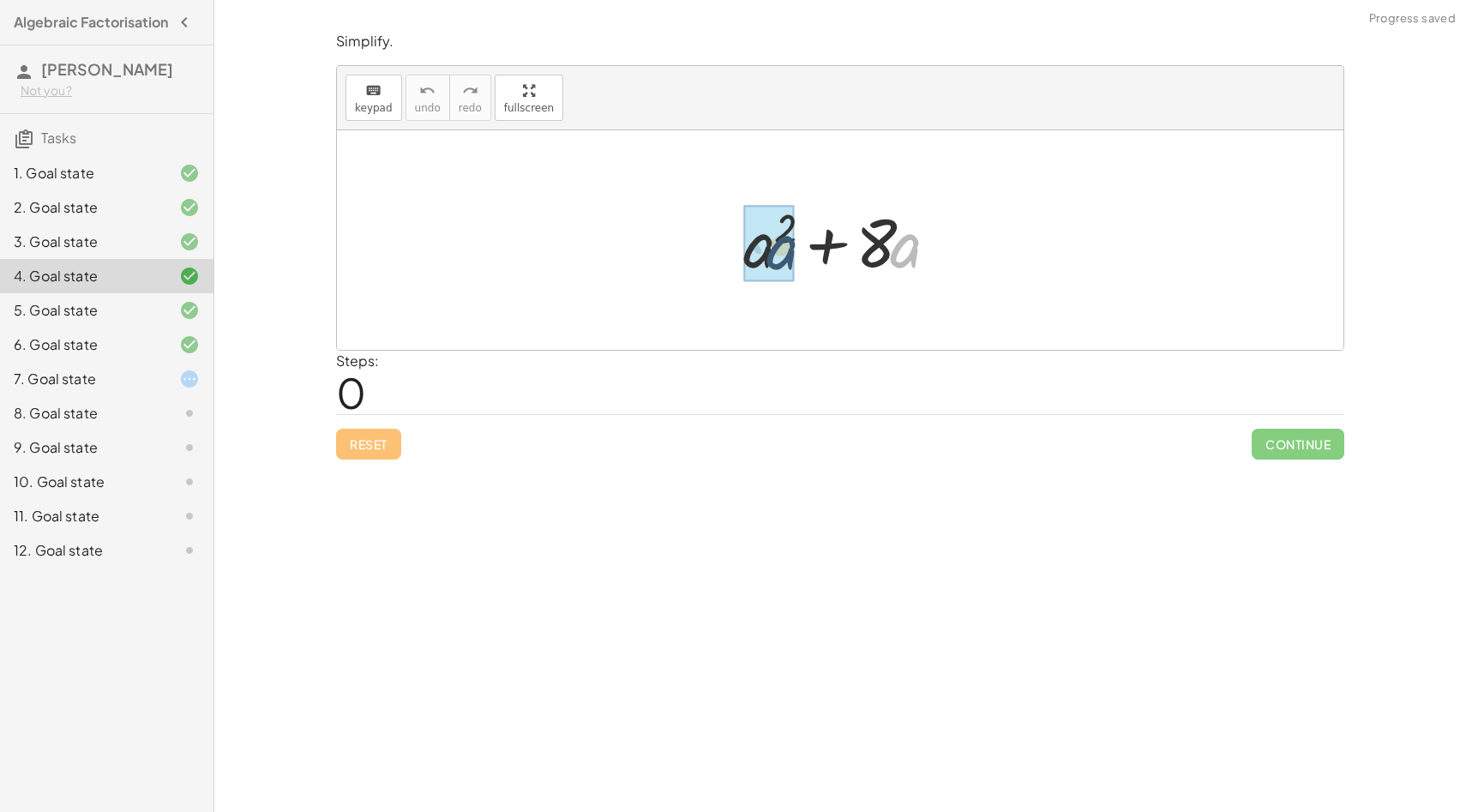
drag, startPoint x: 905, startPoint y: 249, endPoint x: 755, endPoint y: 252, distance: 150.0
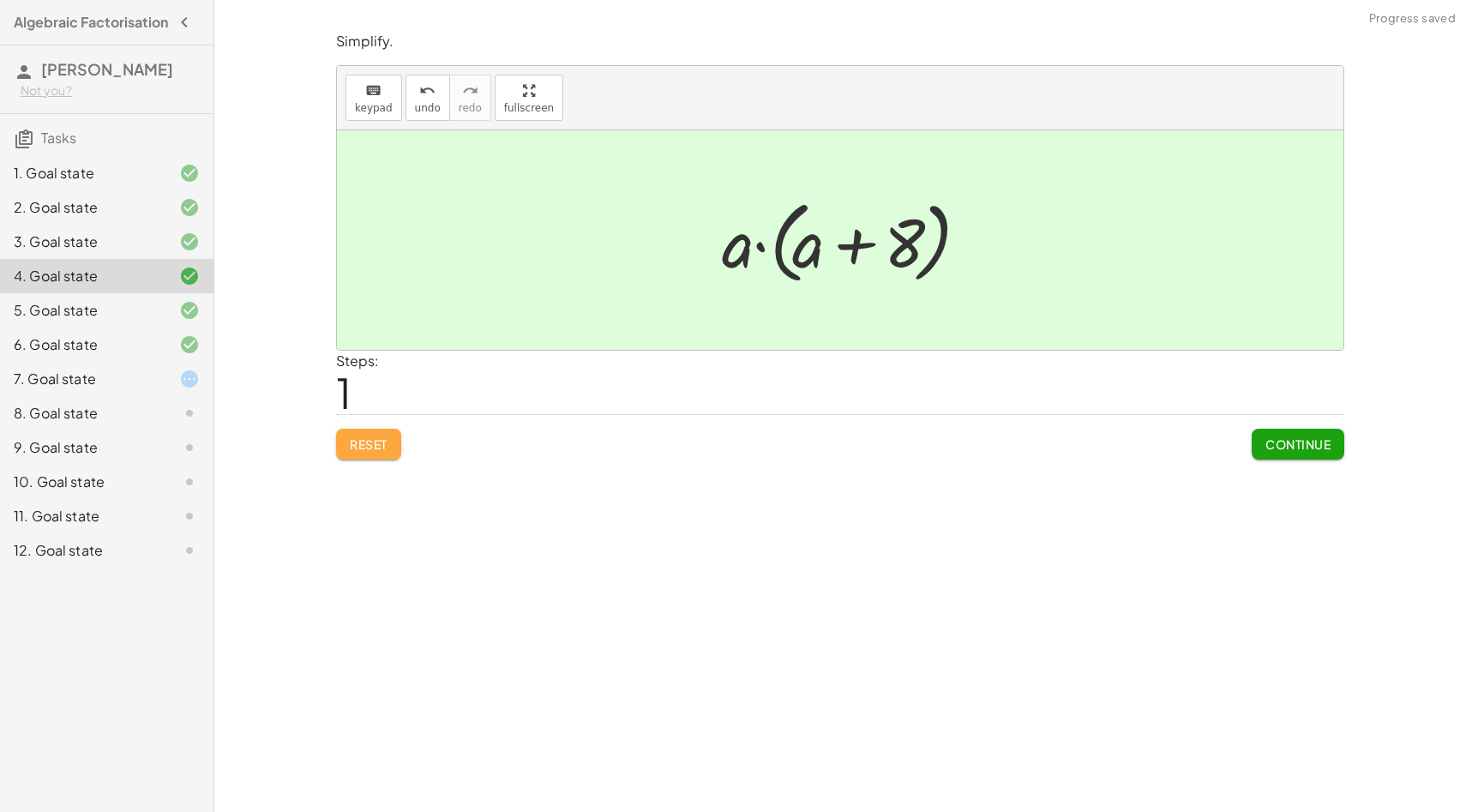
click at [373, 450] on span "Reset" at bounding box center [368, 444] width 38 height 15
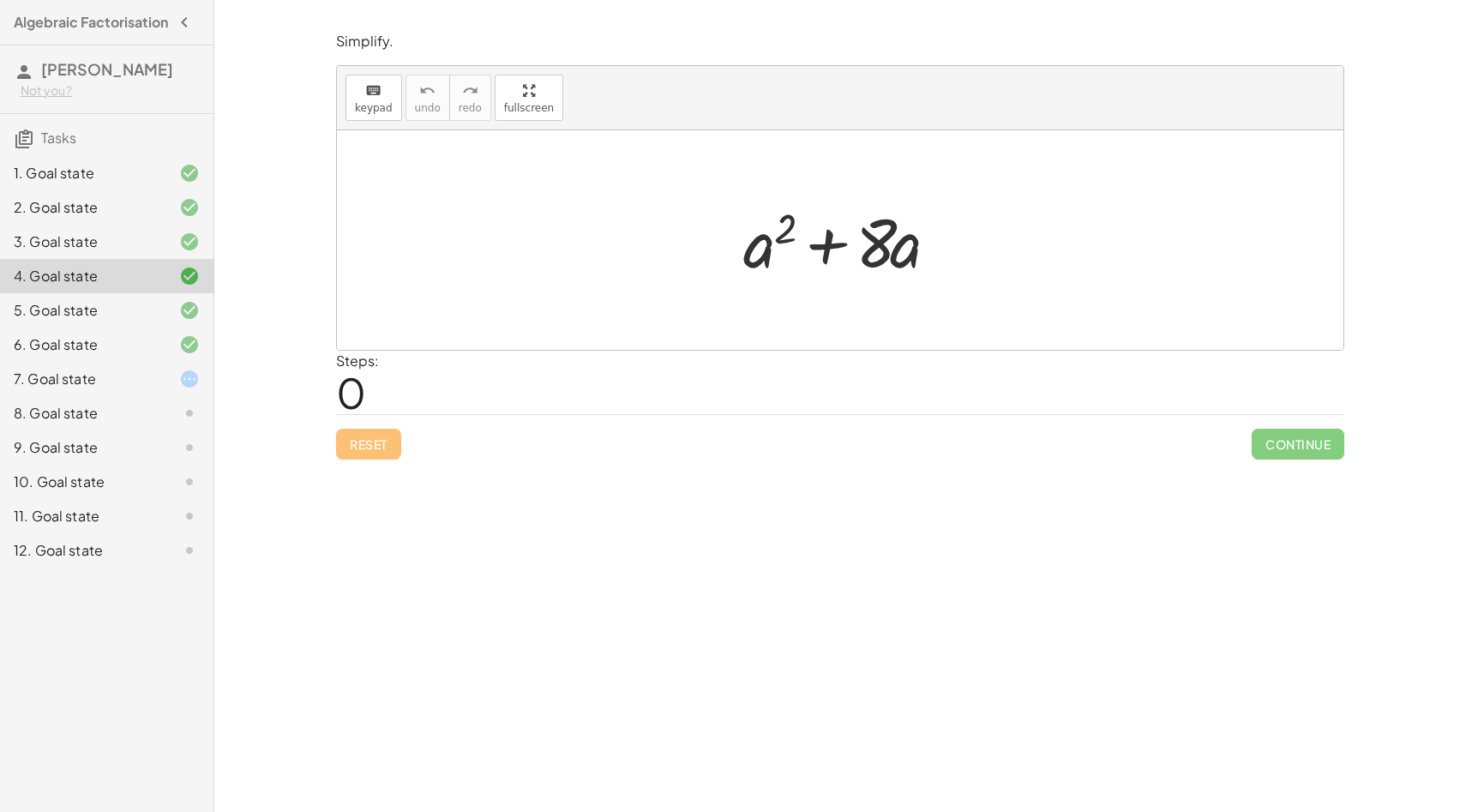
click at [373, 450] on div "Reset Continue" at bounding box center [840, 437] width 1008 height 46
drag, startPoint x: 891, startPoint y: 240, endPoint x: 719, endPoint y: 243, distance: 172.0
click at [719, 243] on div "· a + · 8 + a 2 + · 8 · a" at bounding box center [841, 241] width 246 height 97
click at [360, 451] on button "Reset" at bounding box center [368, 444] width 66 height 31
drag, startPoint x: 907, startPoint y: 259, endPoint x: 766, endPoint y: 257, distance: 141.0
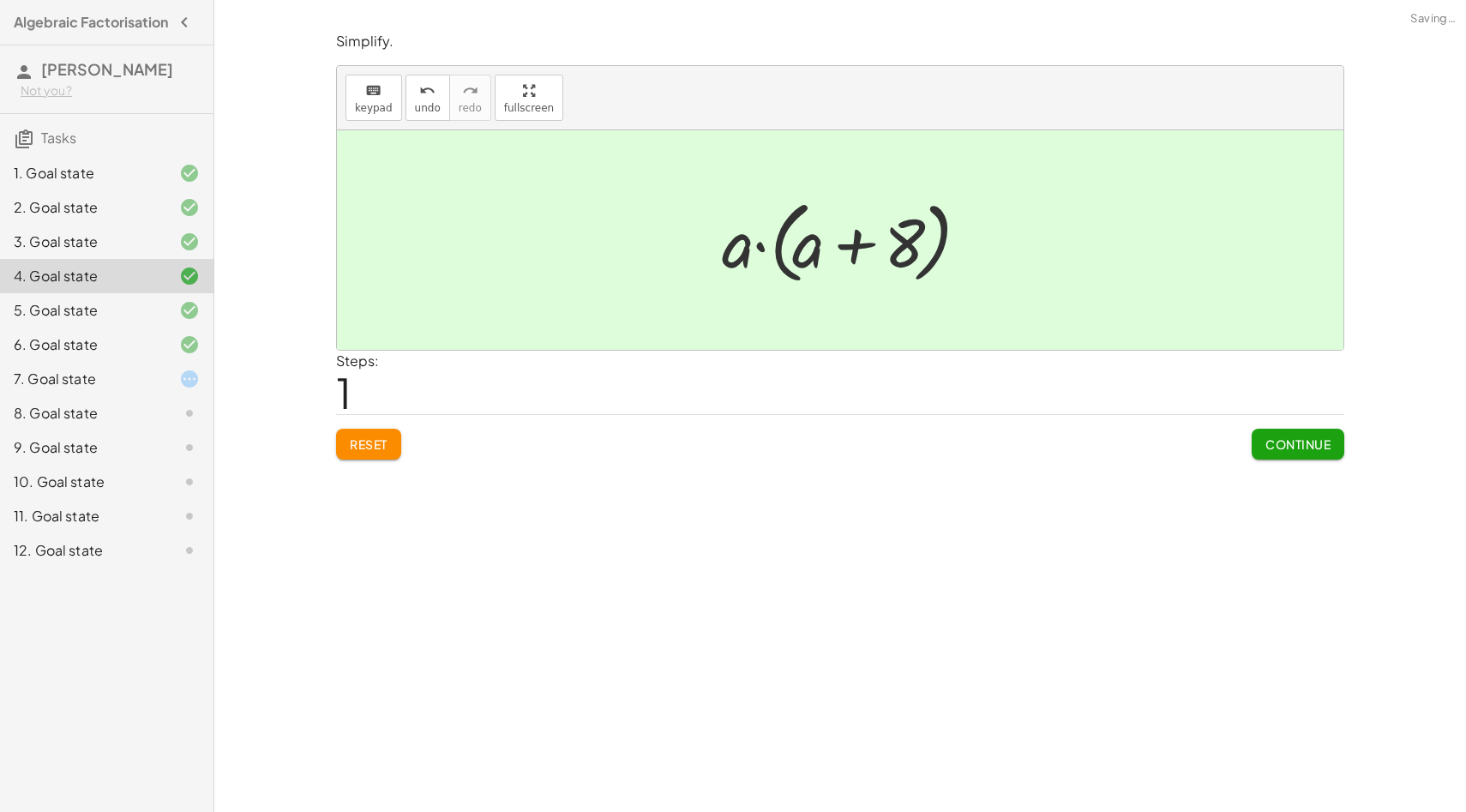
click at [1293, 442] on span "Continue" at bounding box center [1298, 444] width 66 height 15
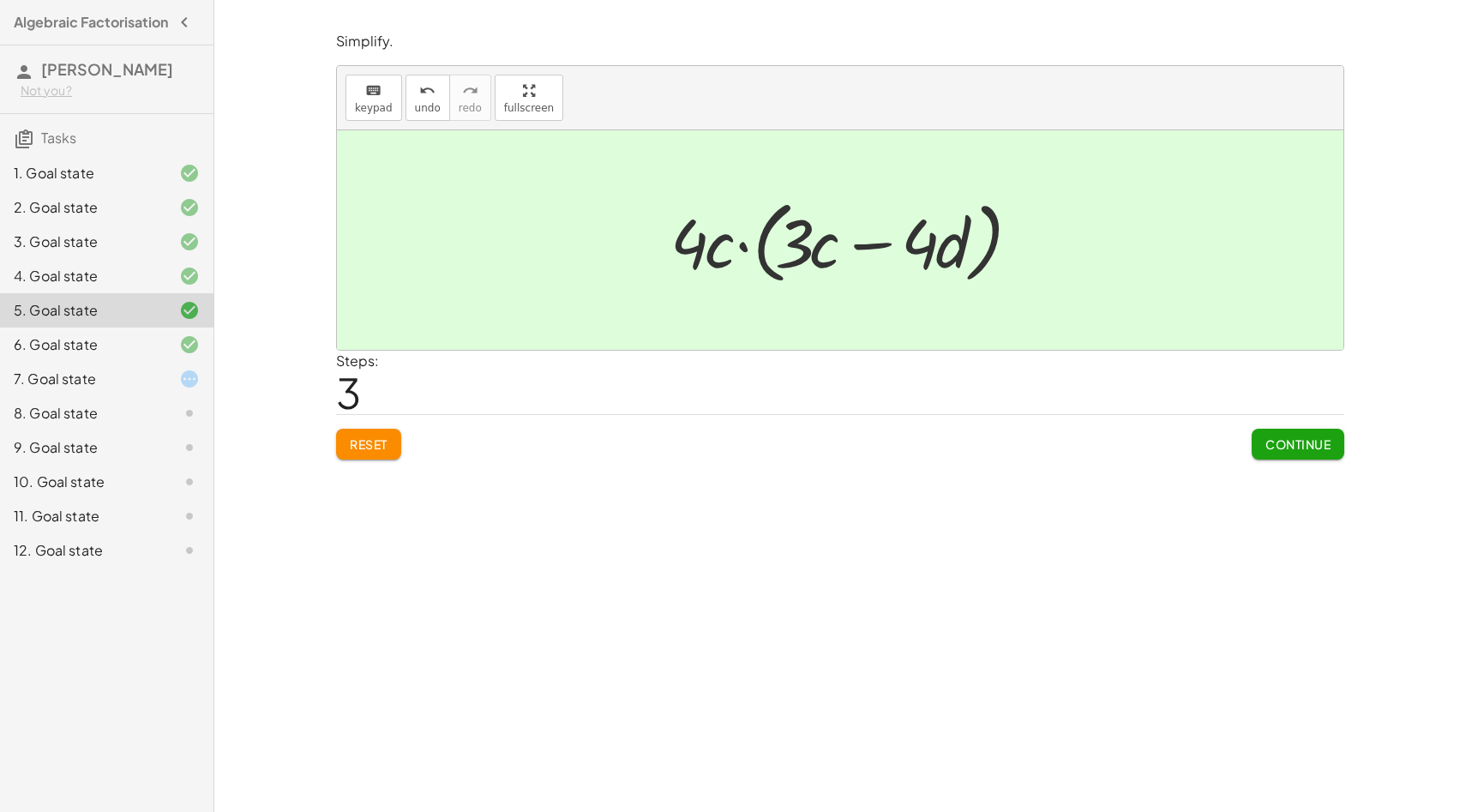
click at [386, 434] on button "Reset" at bounding box center [368, 444] width 66 height 31
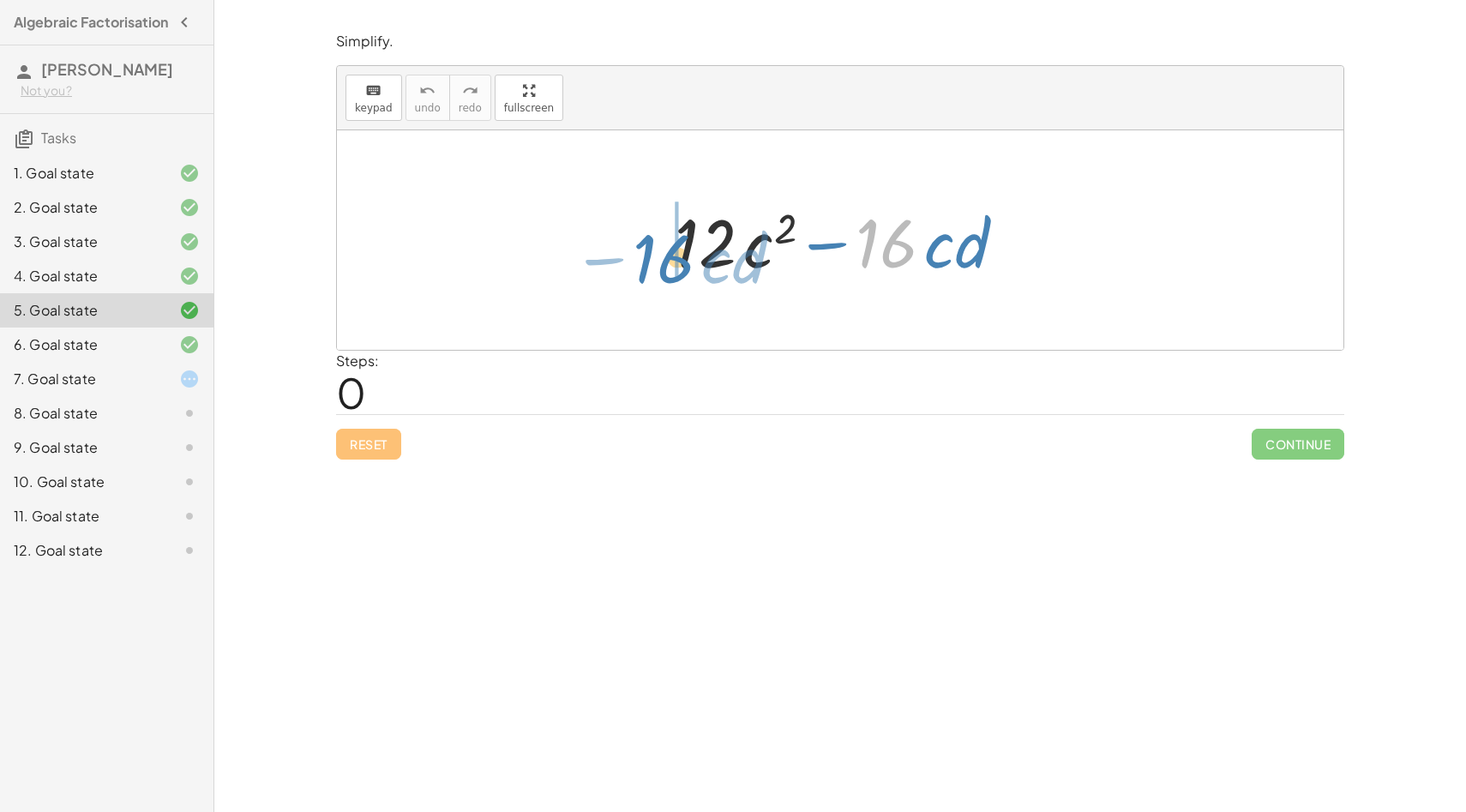
drag, startPoint x: 896, startPoint y: 248, endPoint x: 673, endPoint y: 263, distance: 223.5
click at [673, 263] on div at bounding box center [847, 241] width 362 height 88
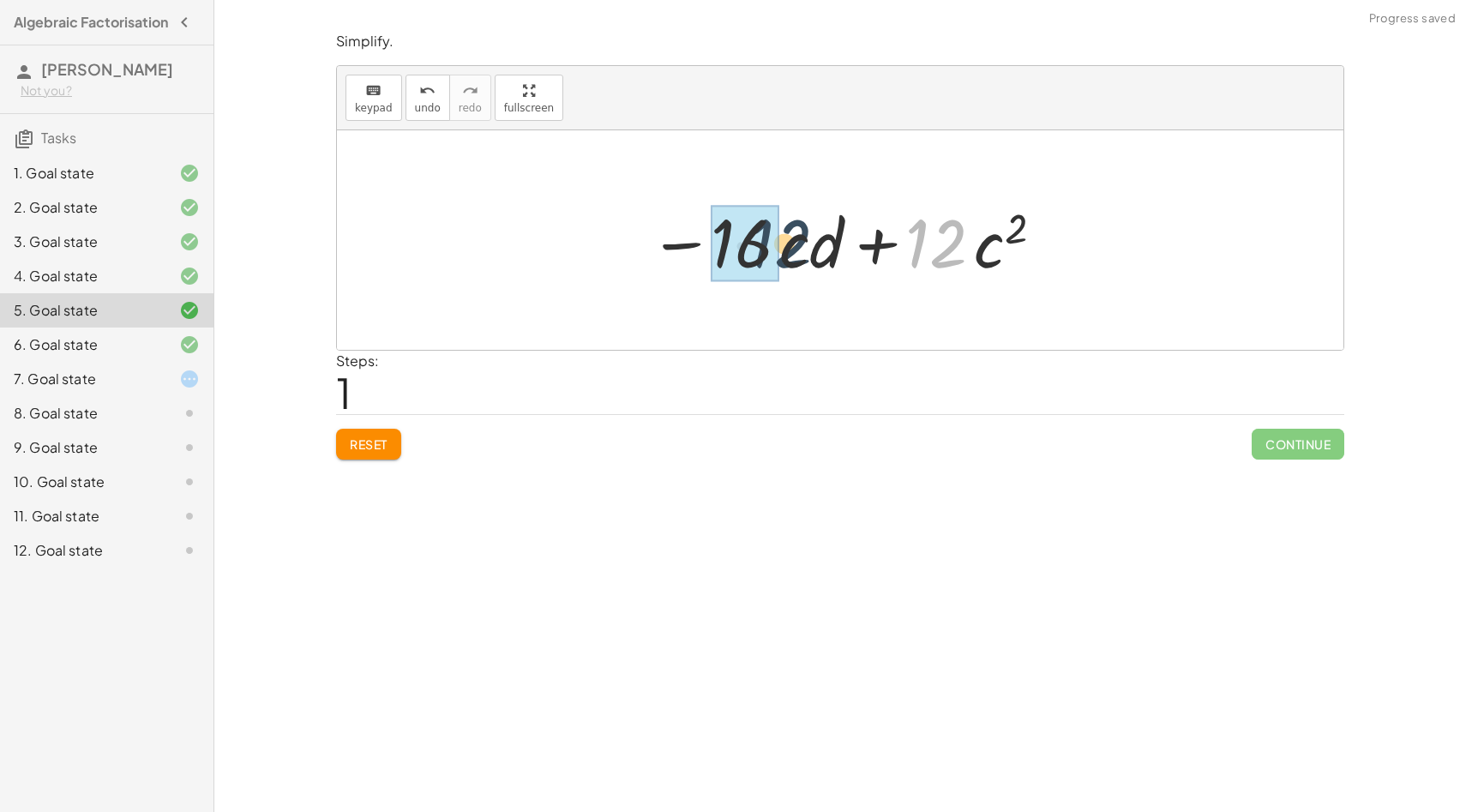
drag, startPoint x: 923, startPoint y: 240, endPoint x: 764, endPoint y: 240, distance: 159.0
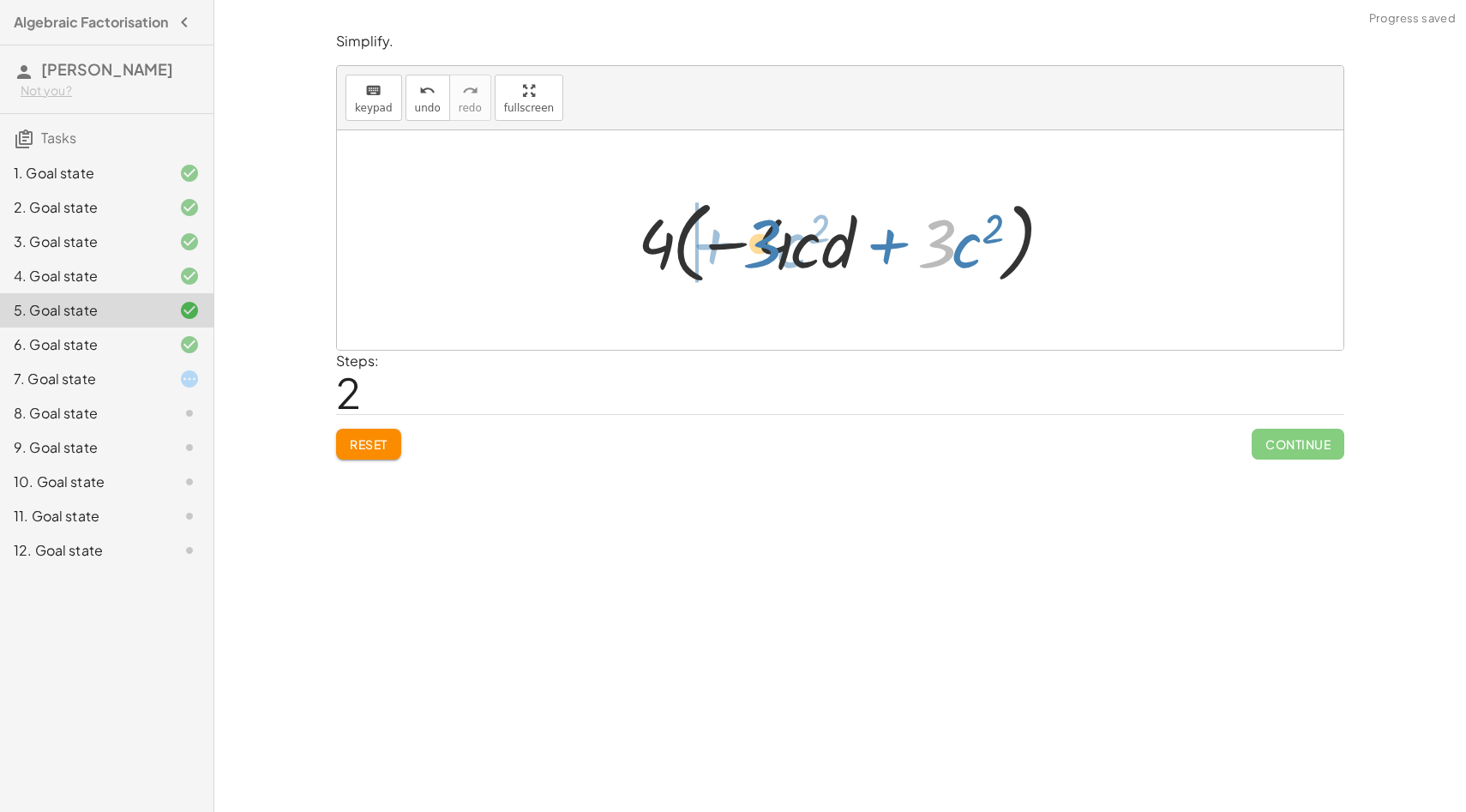
drag, startPoint x: 932, startPoint y: 251, endPoint x: 762, endPoint y: 251, distance: 170.0
click at [762, 251] on div at bounding box center [847, 241] width 435 height 99
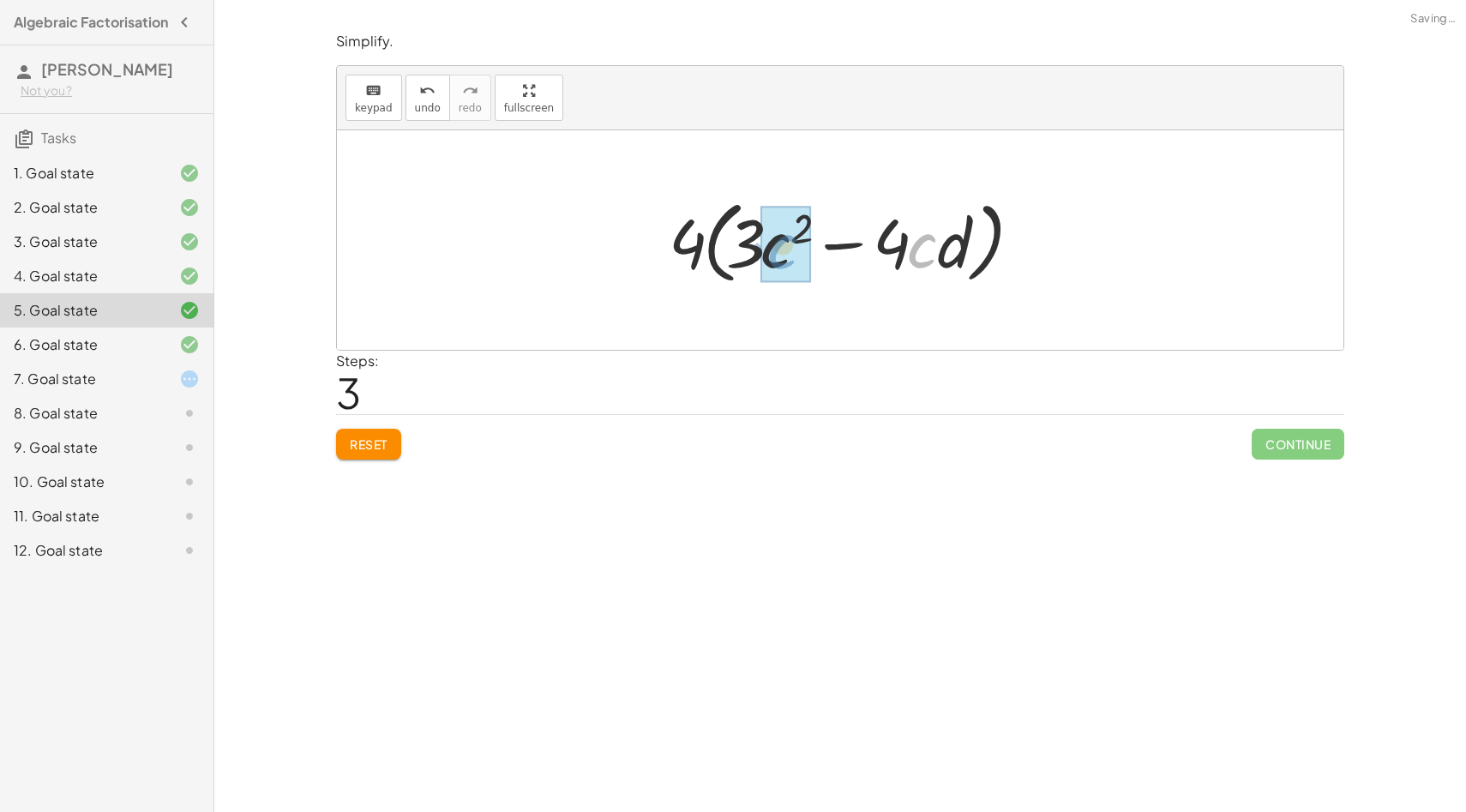
drag, startPoint x: 921, startPoint y: 252, endPoint x: 776, endPoint y: 254, distance: 145.0
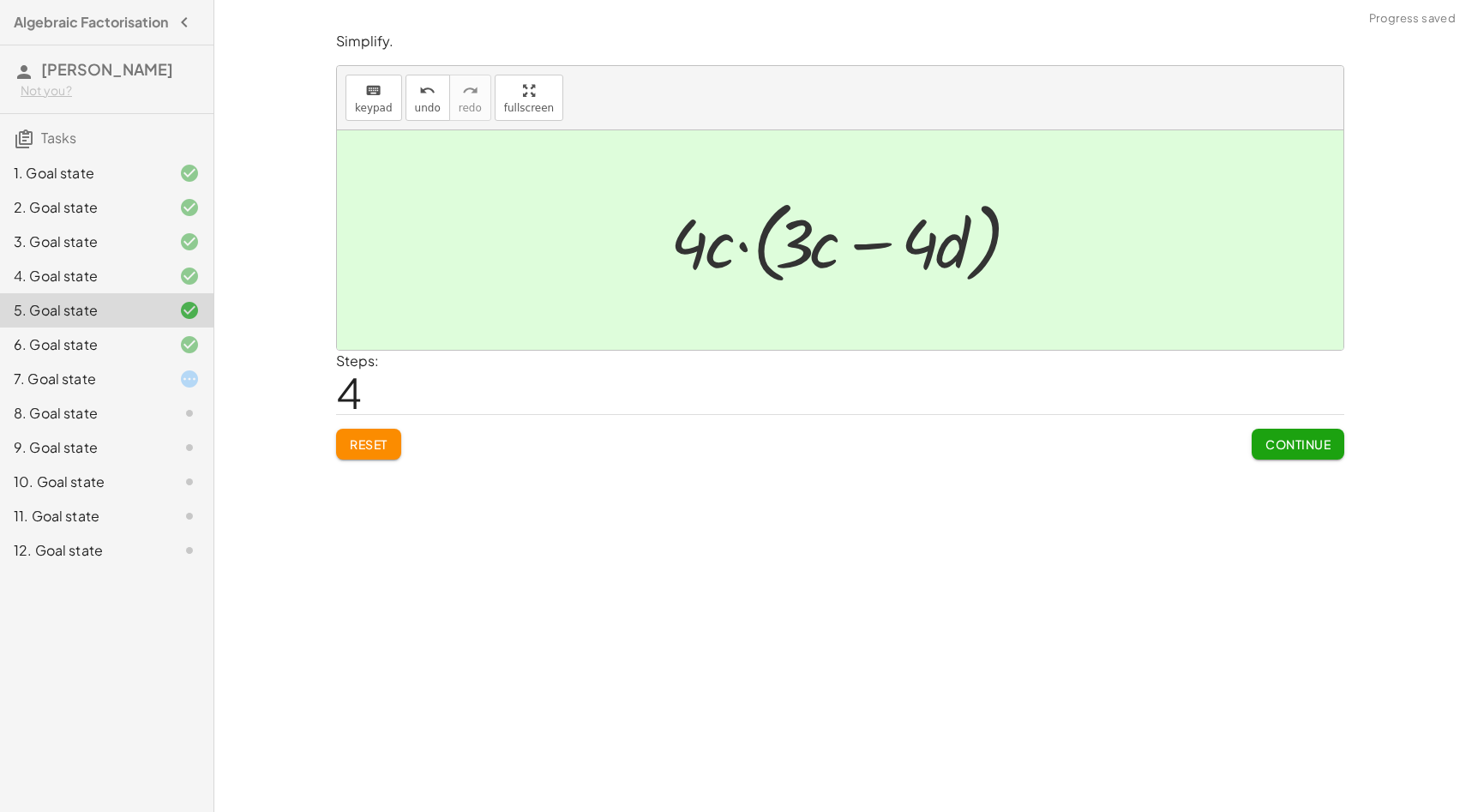
click at [1303, 443] on span "Continue" at bounding box center [1298, 444] width 66 height 15
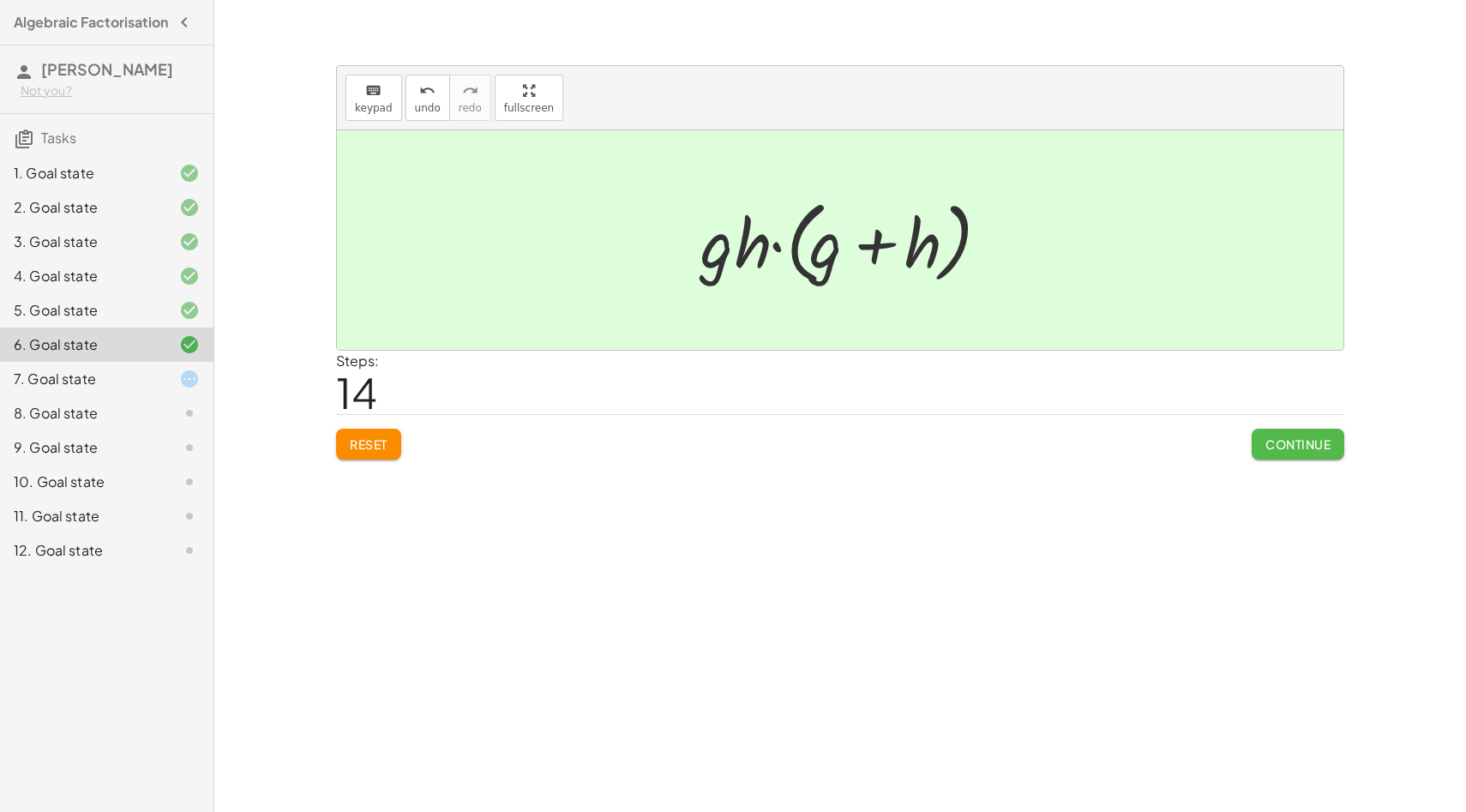
click at [1303, 443] on span "Continue" at bounding box center [1298, 444] width 66 height 15
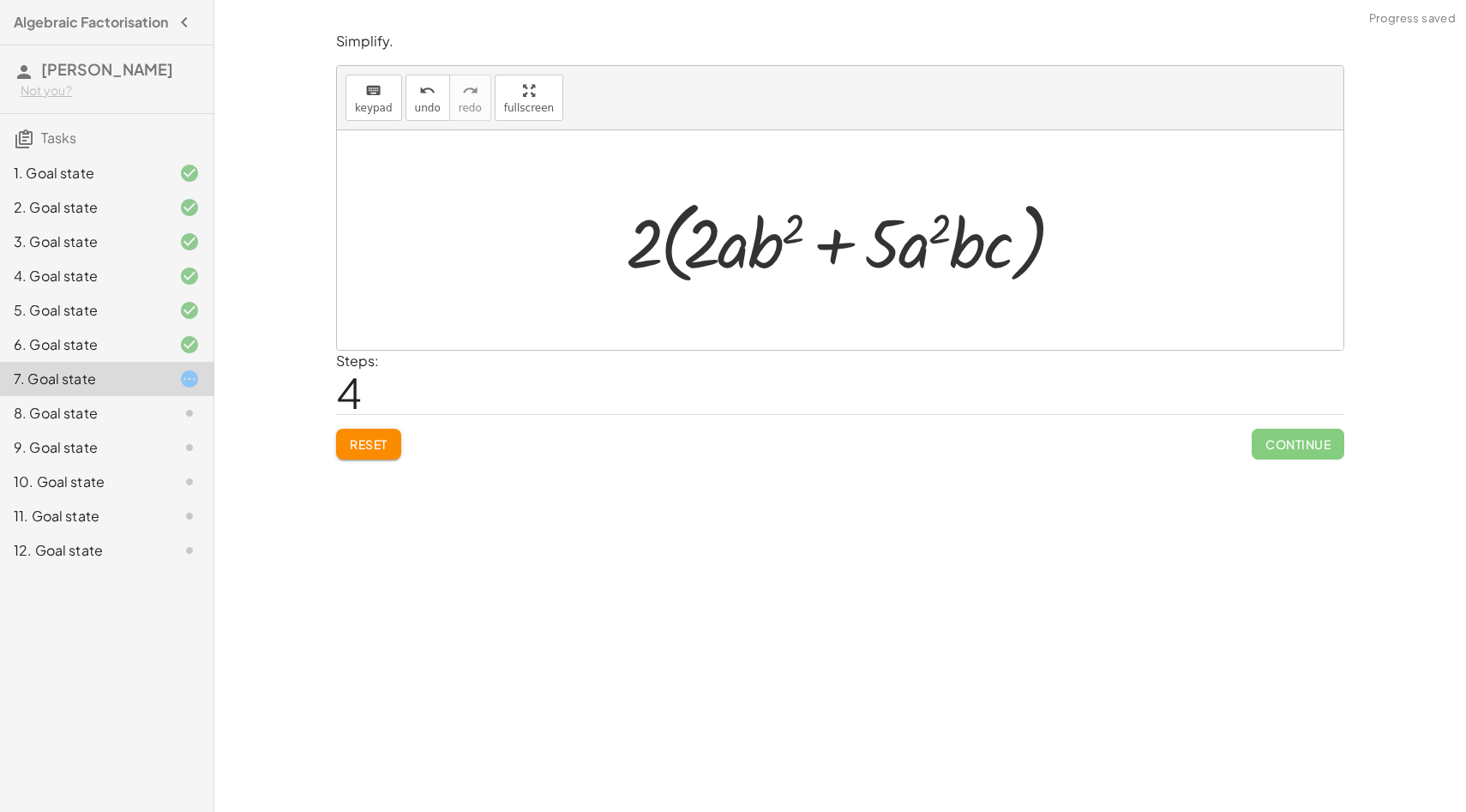
click at [66, 352] on div "6. Goal state" at bounding box center [83, 344] width 138 height 21
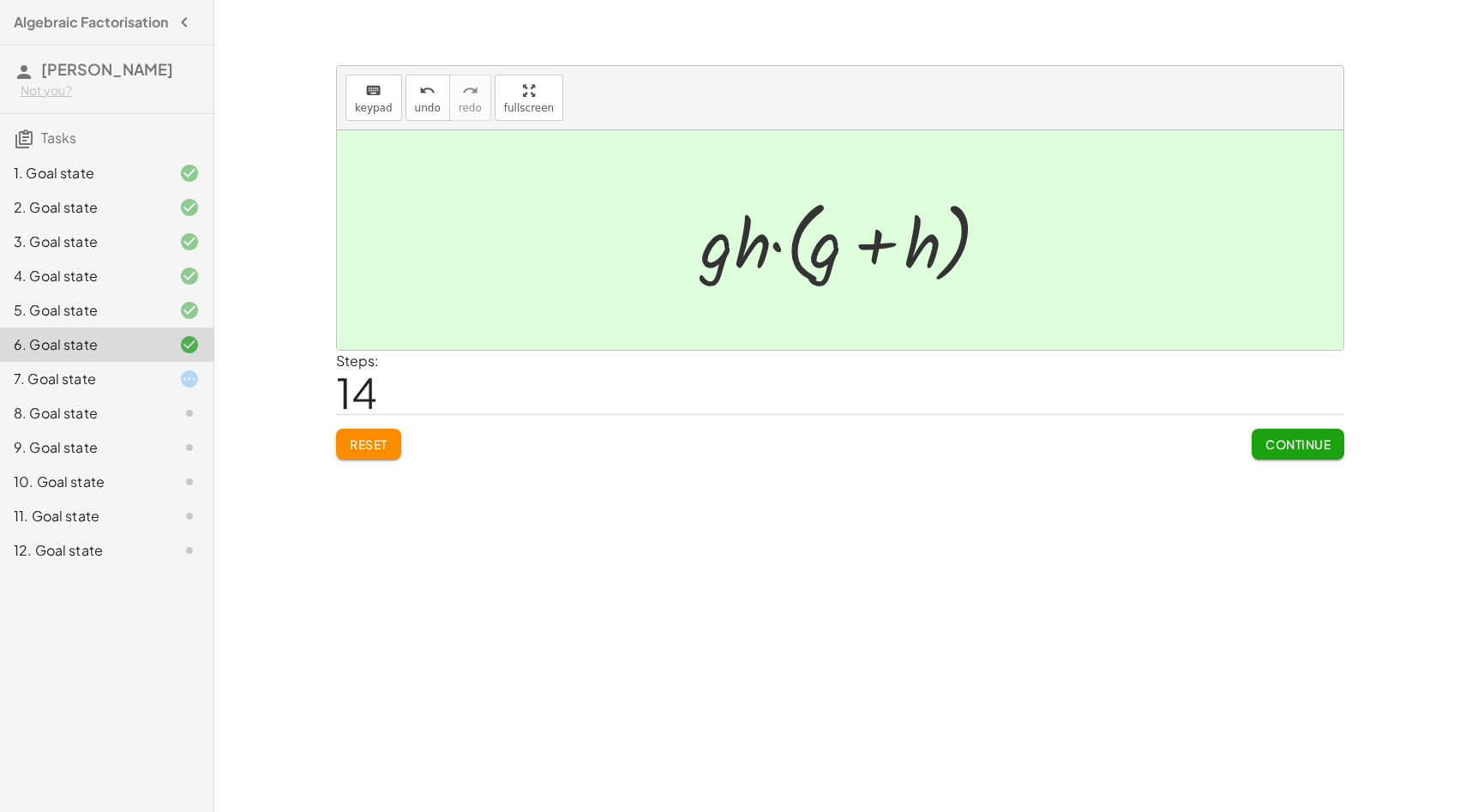
click at [385, 452] on button "Reset" at bounding box center [368, 444] width 66 height 31
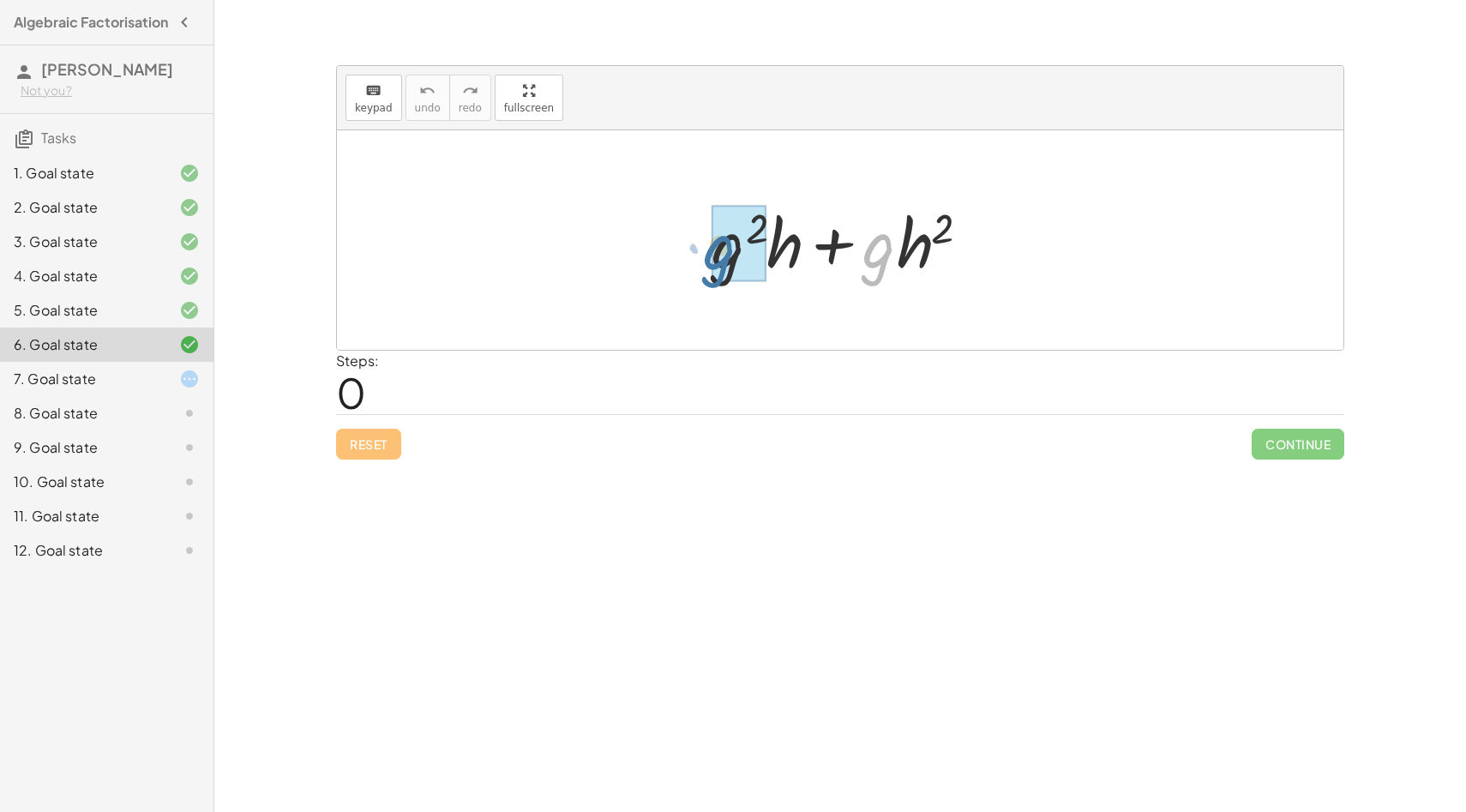
drag, startPoint x: 879, startPoint y: 247, endPoint x: 719, endPoint y: 250, distance: 160.0
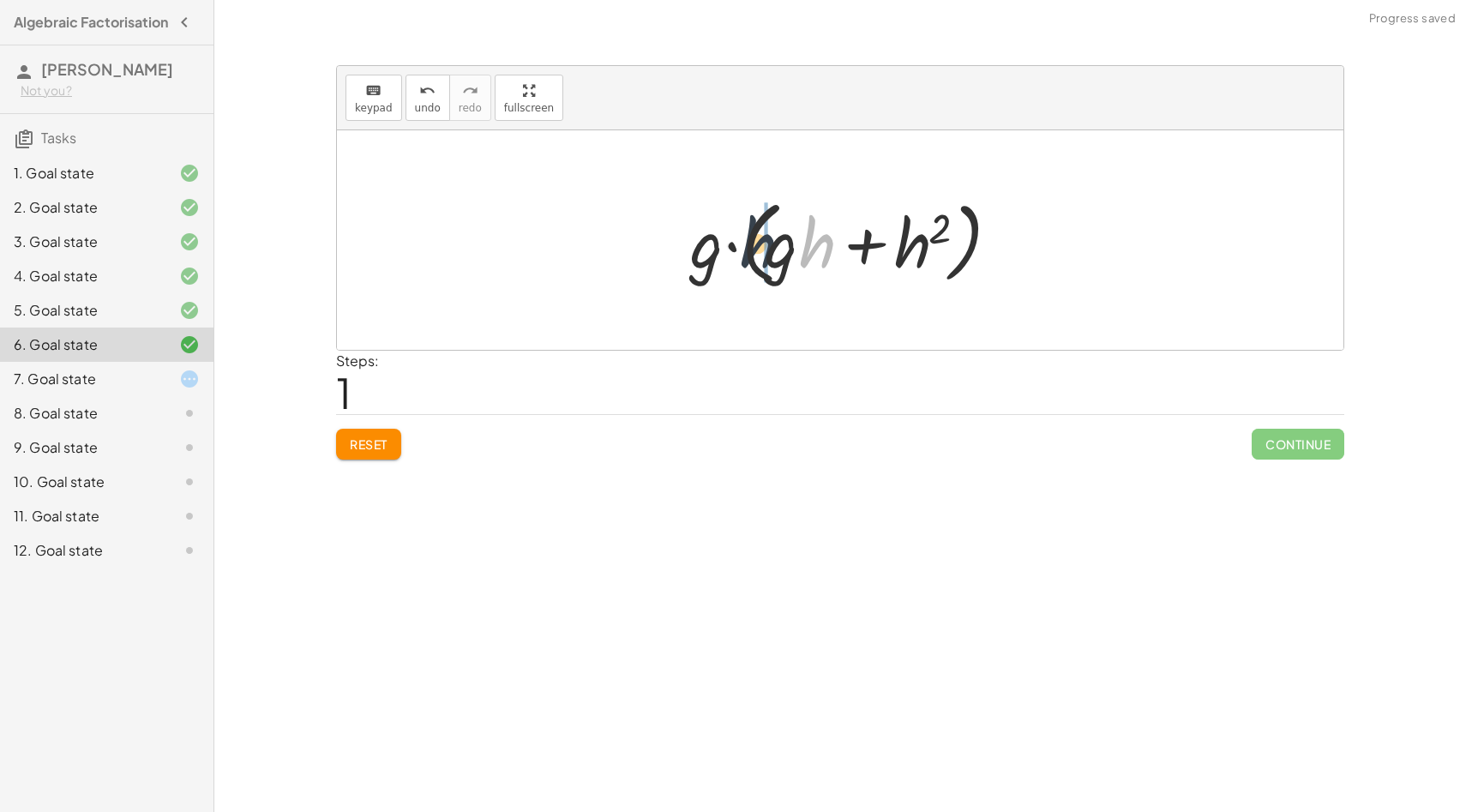
drag, startPoint x: 820, startPoint y: 251, endPoint x: 747, endPoint y: 253, distance: 73.0
click at [747, 253] on div at bounding box center [846, 241] width 329 height 99
drag, startPoint x: 908, startPoint y: 240, endPoint x: 723, endPoint y: 235, distance: 185.1
click at [723, 235] on div at bounding box center [846, 241] width 329 height 99
drag, startPoint x: 935, startPoint y: 256, endPoint x: 737, endPoint y: 268, distance: 198.4
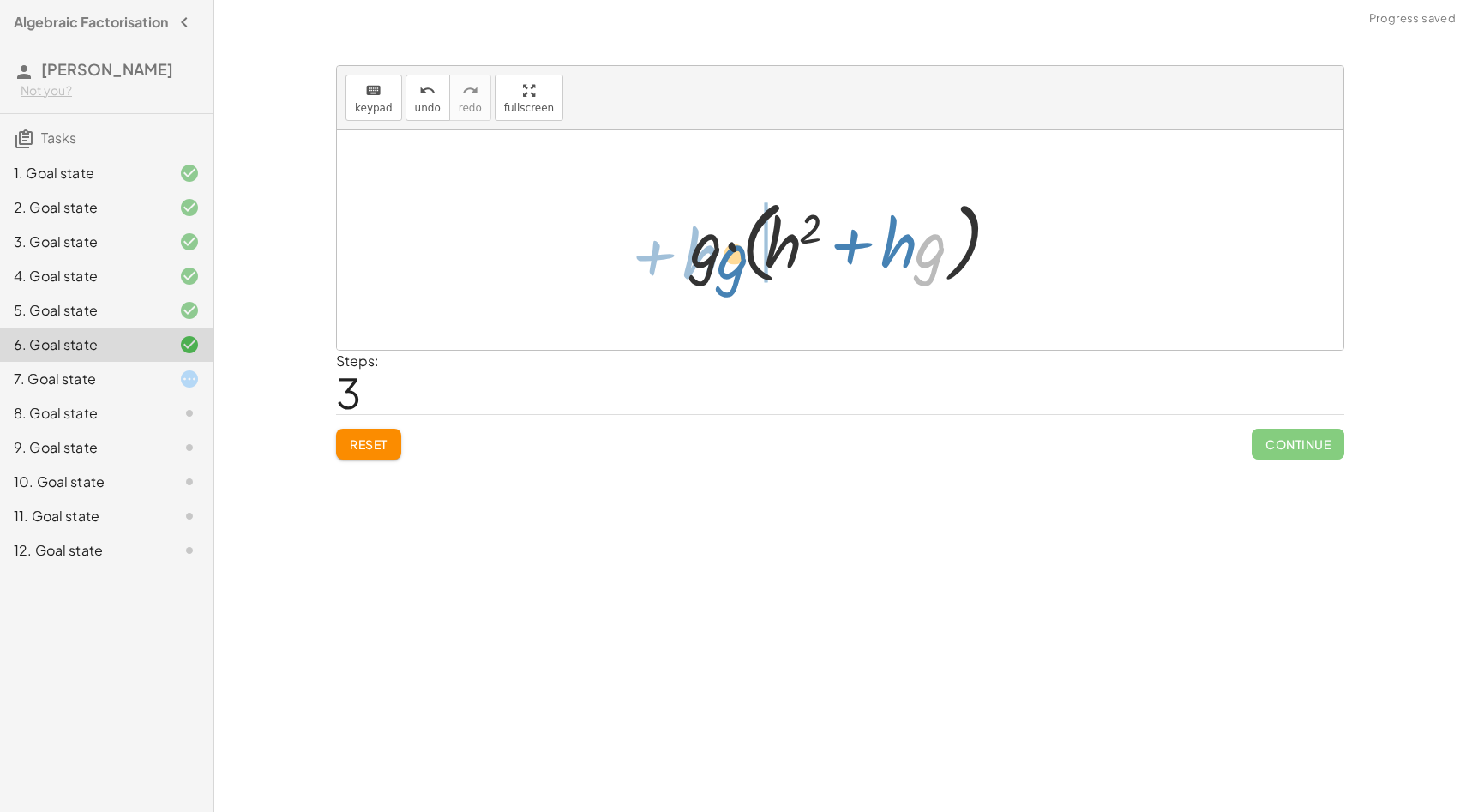
click at [737, 268] on div at bounding box center [846, 241] width 329 height 99
drag, startPoint x: 687, startPoint y: 264, endPoint x: 799, endPoint y: 264, distance: 112.0
click at [797, 264] on div at bounding box center [846, 241] width 329 height 99
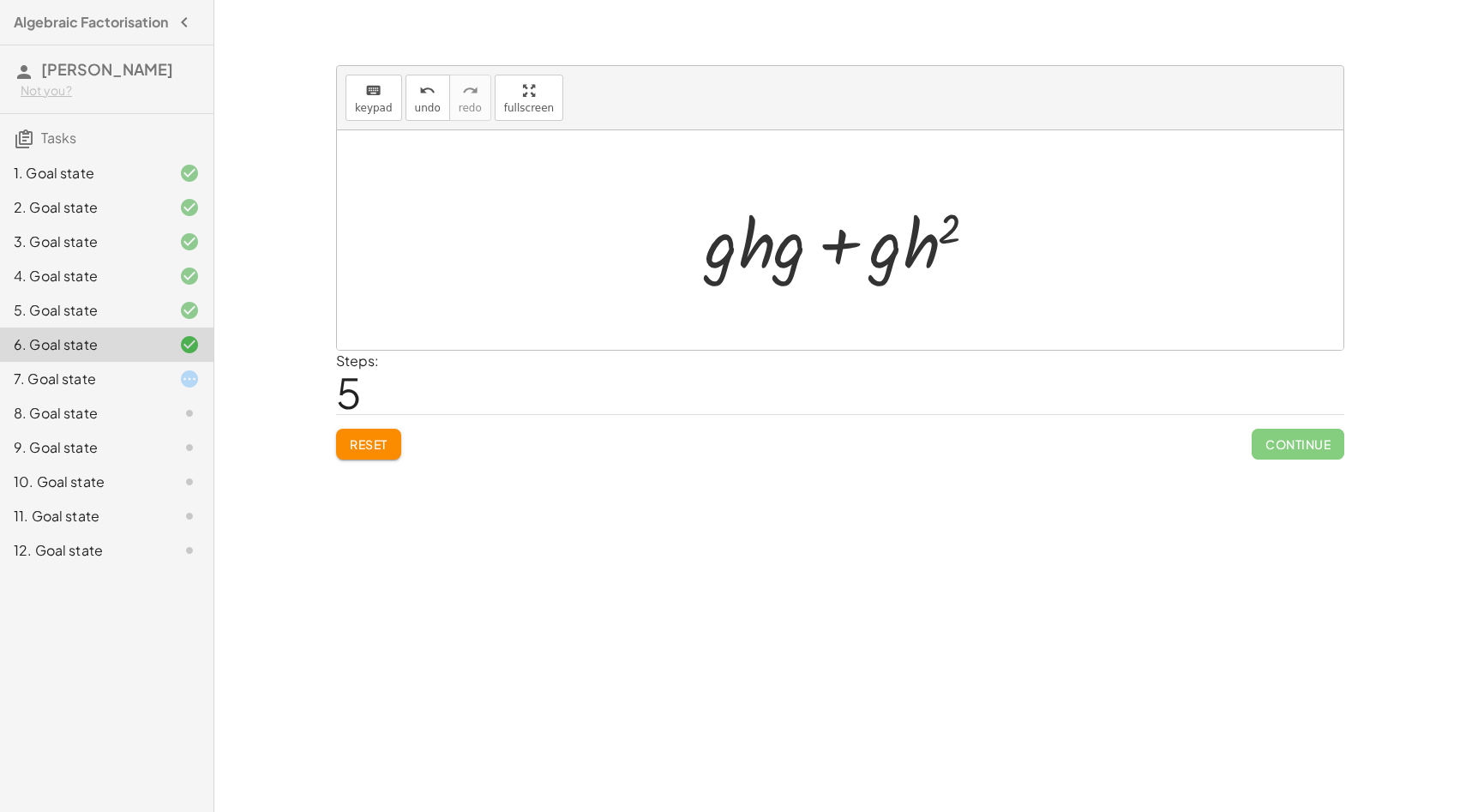
click at [772, 249] on div at bounding box center [846, 241] width 301 height 88
drag, startPoint x: 790, startPoint y: 252, endPoint x: 868, endPoint y: 254, distance: 78.0
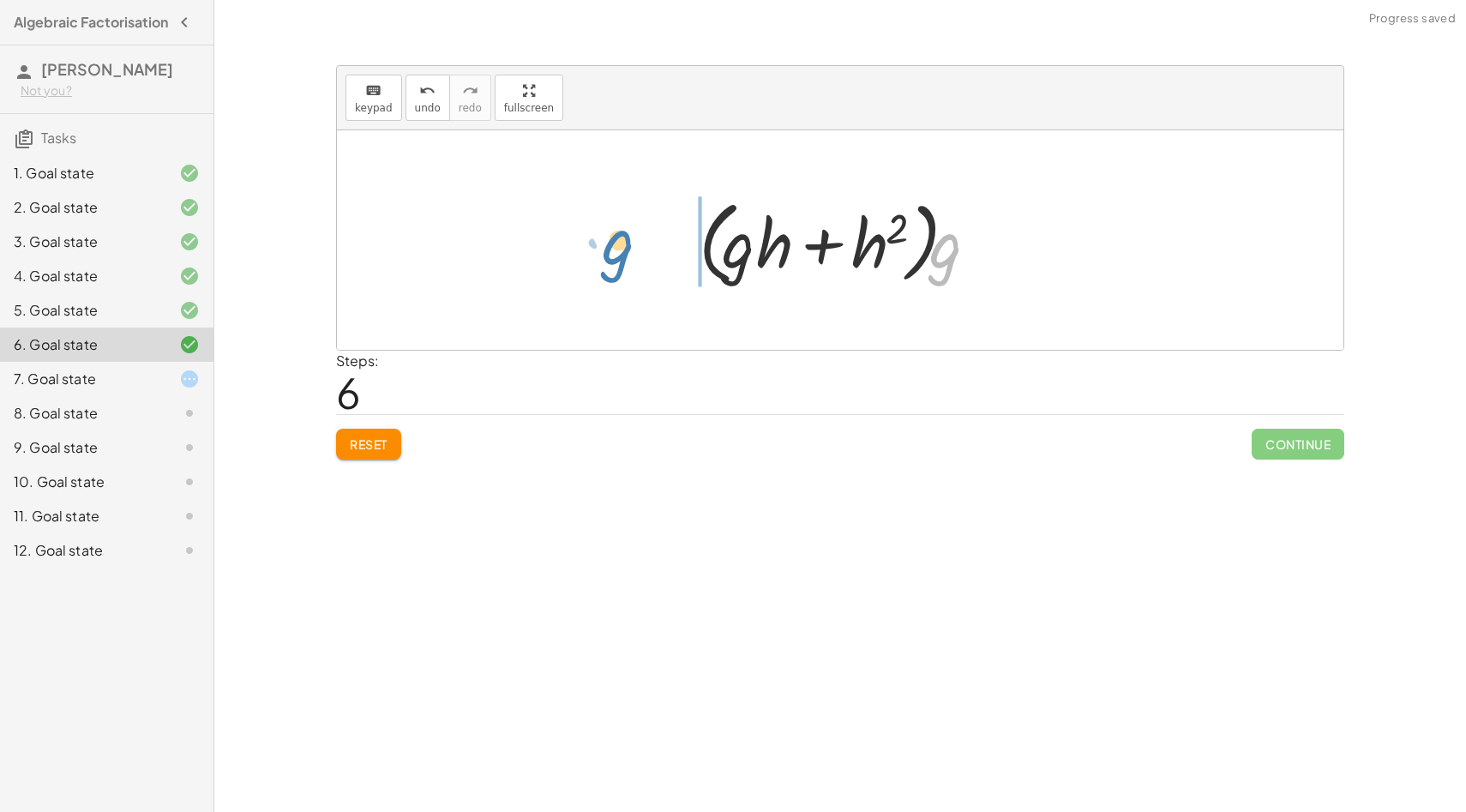
drag, startPoint x: 947, startPoint y: 260, endPoint x: 624, endPoint y: 253, distance: 323.1
click at [624, 253] on div "+ · g 2 · h + · g · h 2 + · g · g · h + · g · h 2 · g · ( + · g · h + h 2 ) · g…" at bounding box center [840, 240] width 1006 height 219
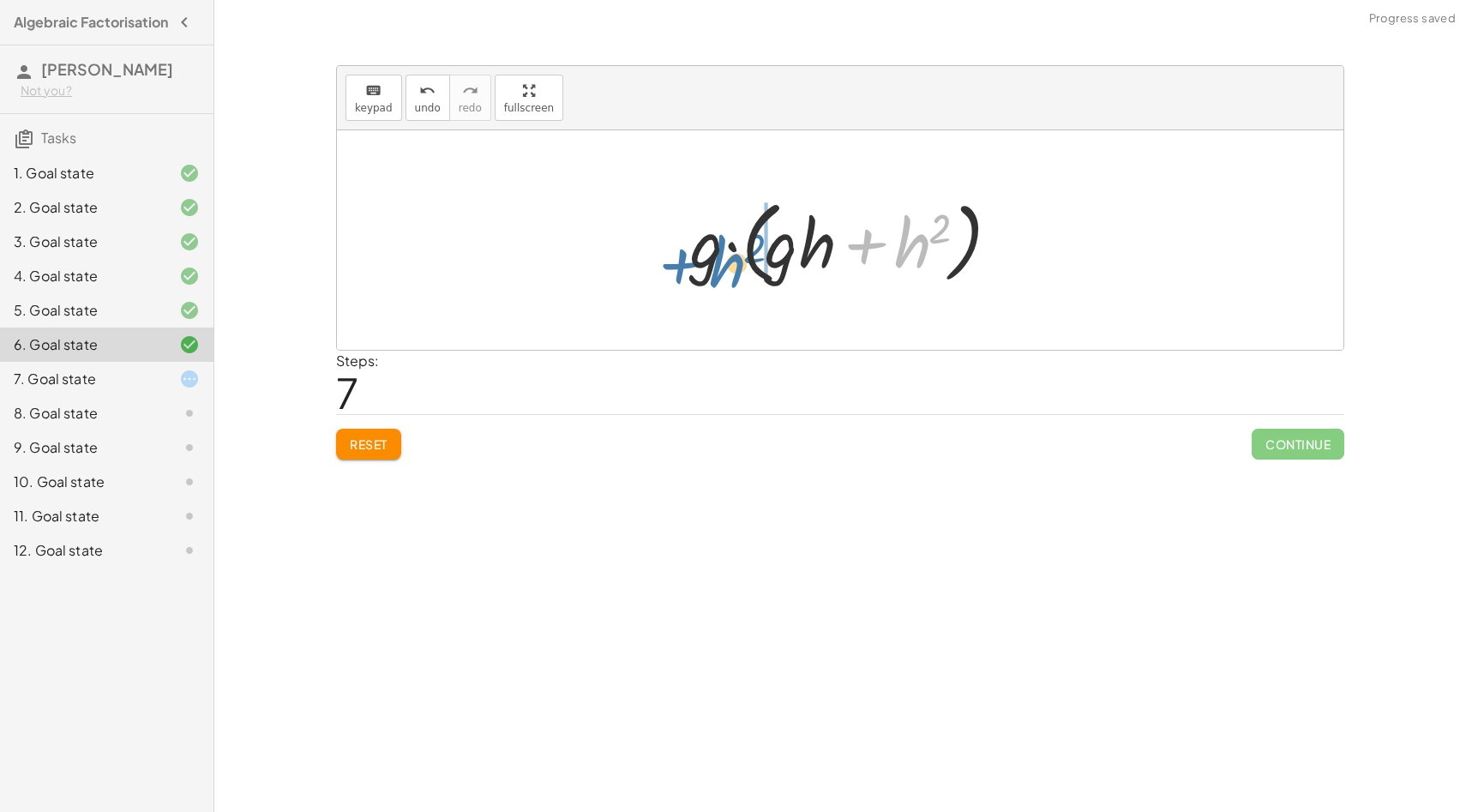
drag, startPoint x: 918, startPoint y: 256, endPoint x: 736, endPoint y: 275, distance: 183.0
click at [736, 275] on div at bounding box center [846, 241] width 329 height 99
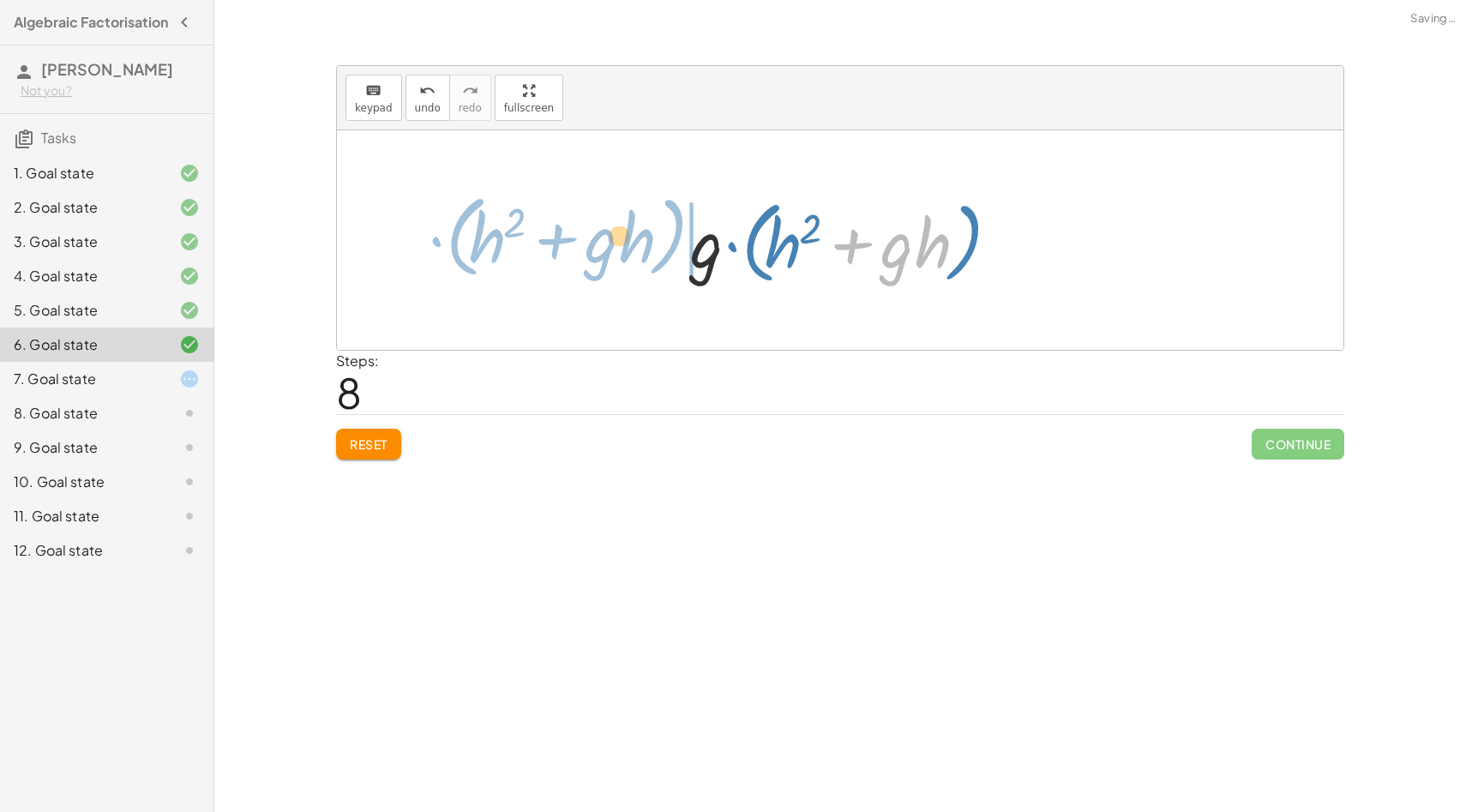
drag, startPoint x: 839, startPoint y: 253, endPoint x: 531, endPoint y: 245, distance: 308.1
click at [531, 245] on div "+ · g 2 · h + · g · h 2 + · g · g · h + · g · h 2 · g · ( + · g · h + h 2 ) · g…" at bounding box center [840, 240] width 1006 height 219
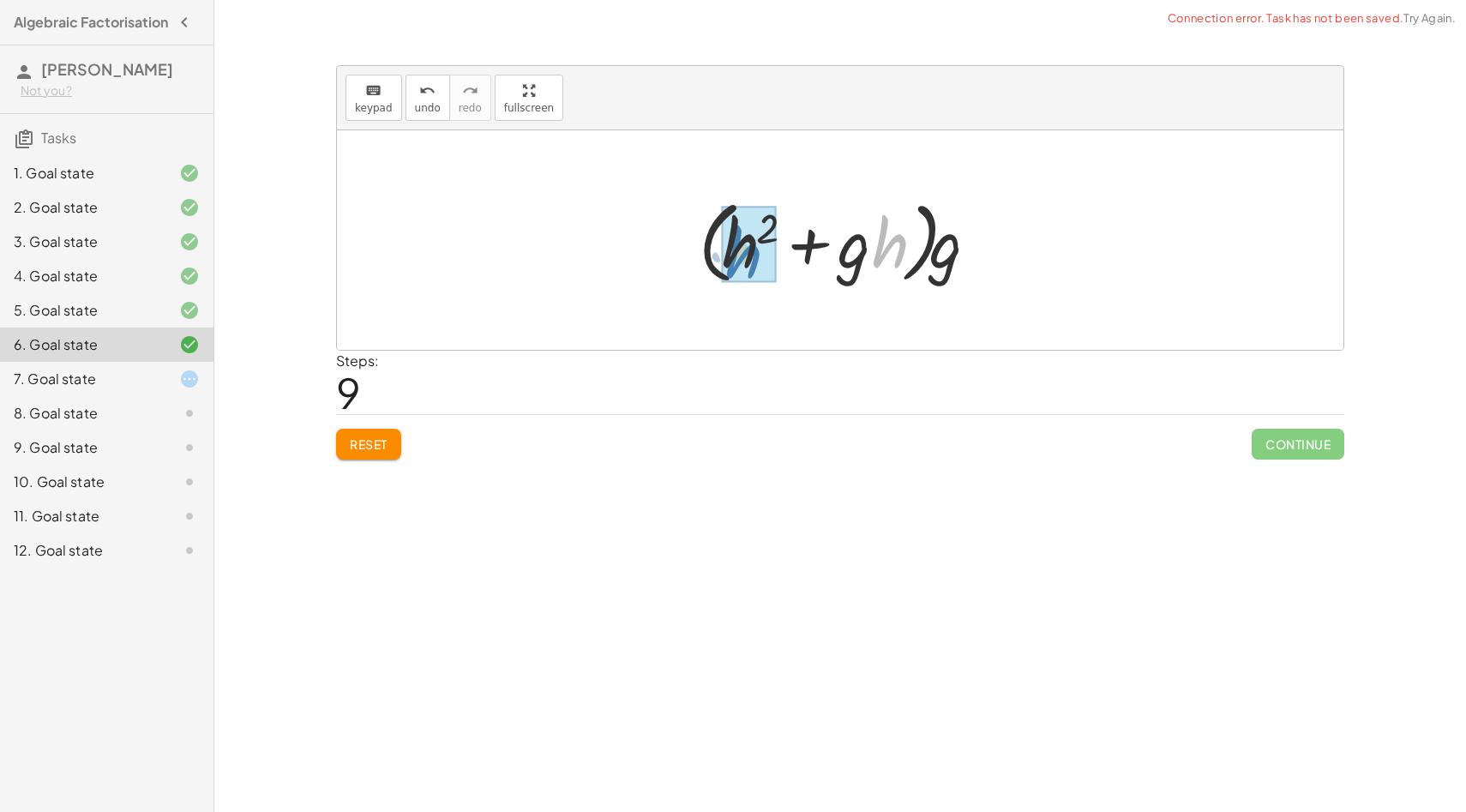
drag, startPoint x: 882, startPoint y: 254, endPoint x: 735, endPoint y: 260, distance: 147.1
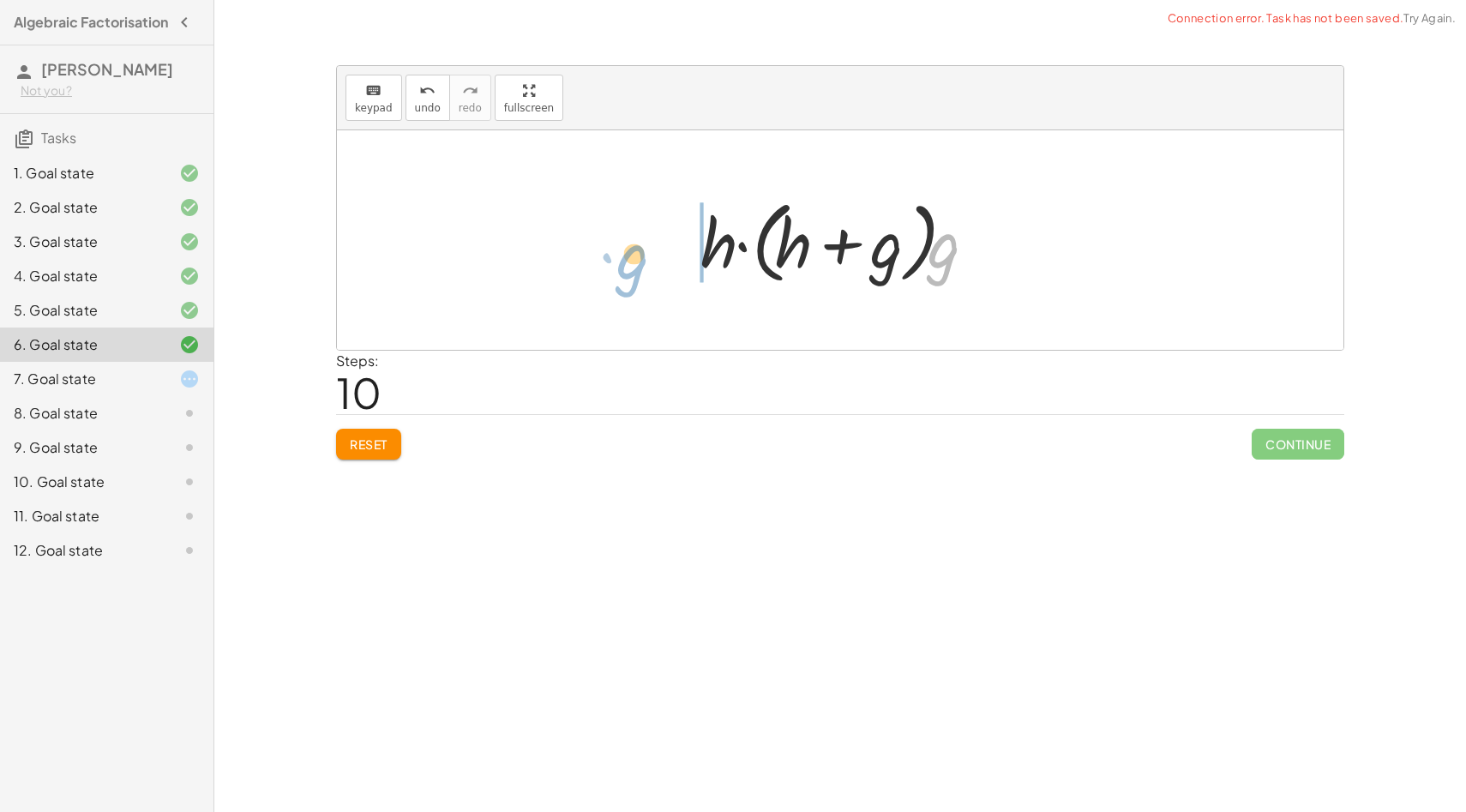
drag, startPoint x: 946, startPoint y: 266, endPoint x: 632, endPoint y: 273, distance: 314.1
click at [632, 272] on div "+ · g 2 · h + · g · h 2 + · g · g · h + · g · h 2 · g · ( + · g · h + h 2 ) · g…" at bounding box center [840, 240] width 1006 height 219
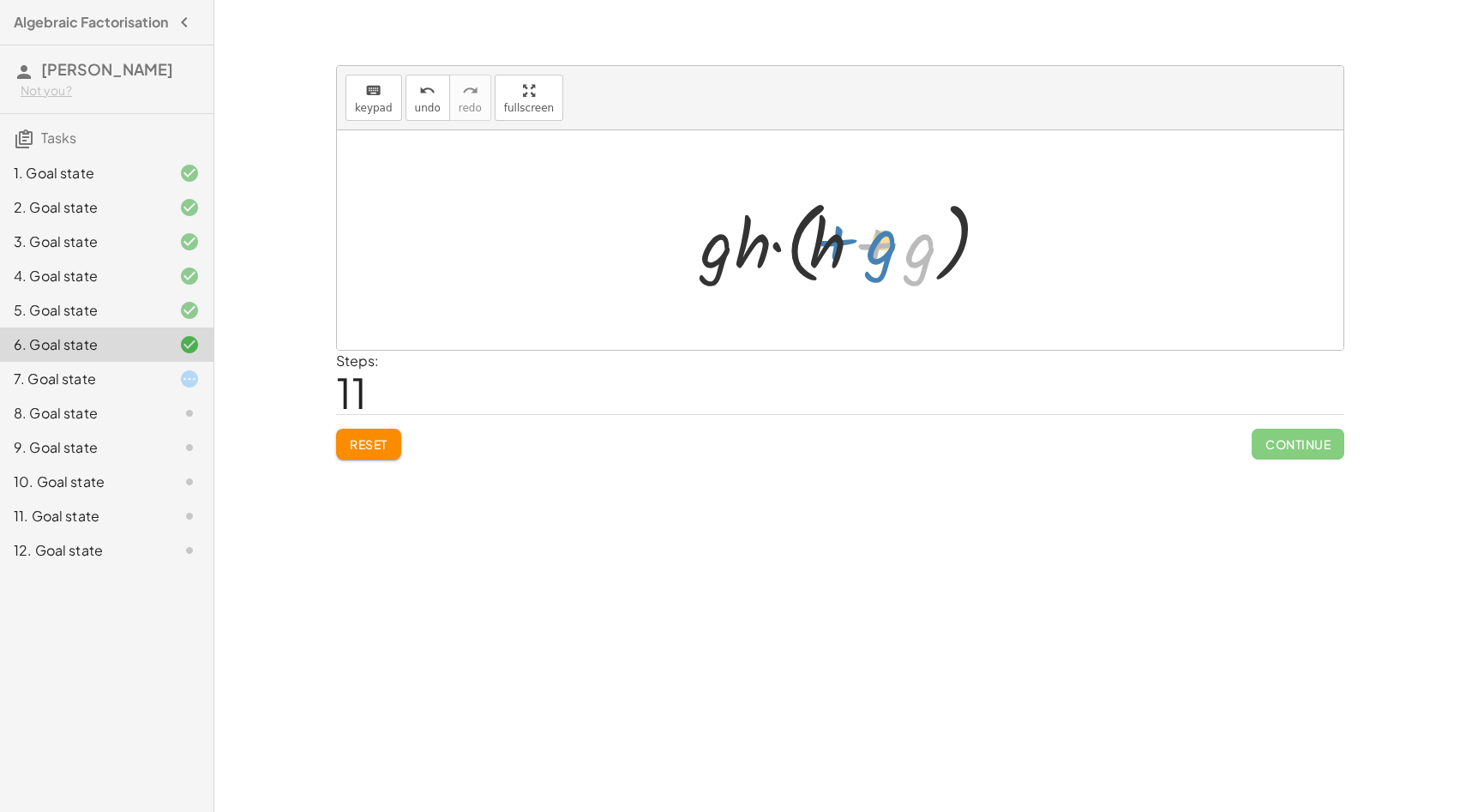
click at [903, 241] on div at bounding box center [846, 241] width 309 height 99
drag, startPoint x: 824, startPoint y: 246, endPoint x: 945, endPoint y: 245, distance: 121.0
click at [945, 245] on div at bounding box center [846, 241] width 309 height 99
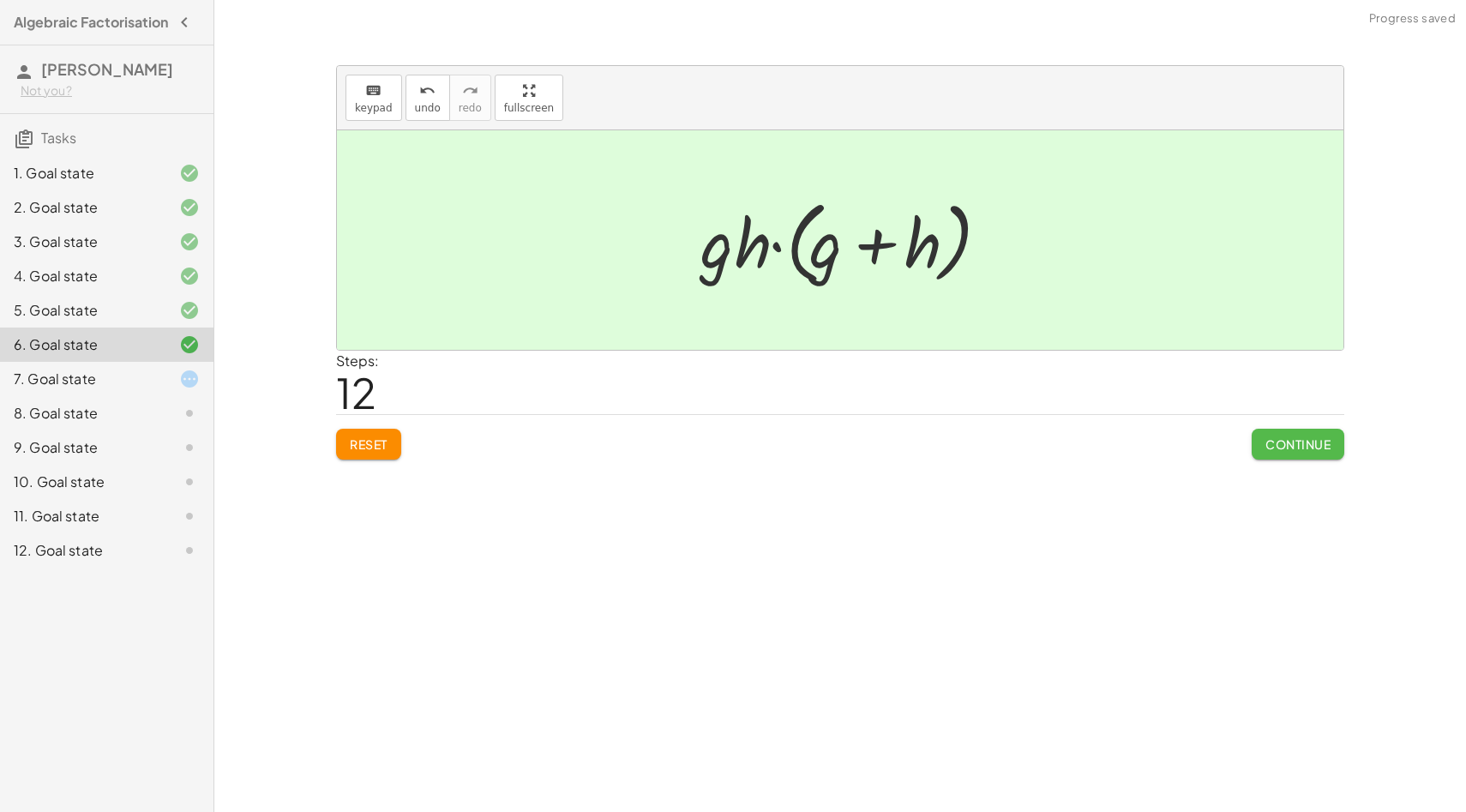
click at [1272, 442] on span "Continue" at bounding box center [1298, 444] width 66 height 15
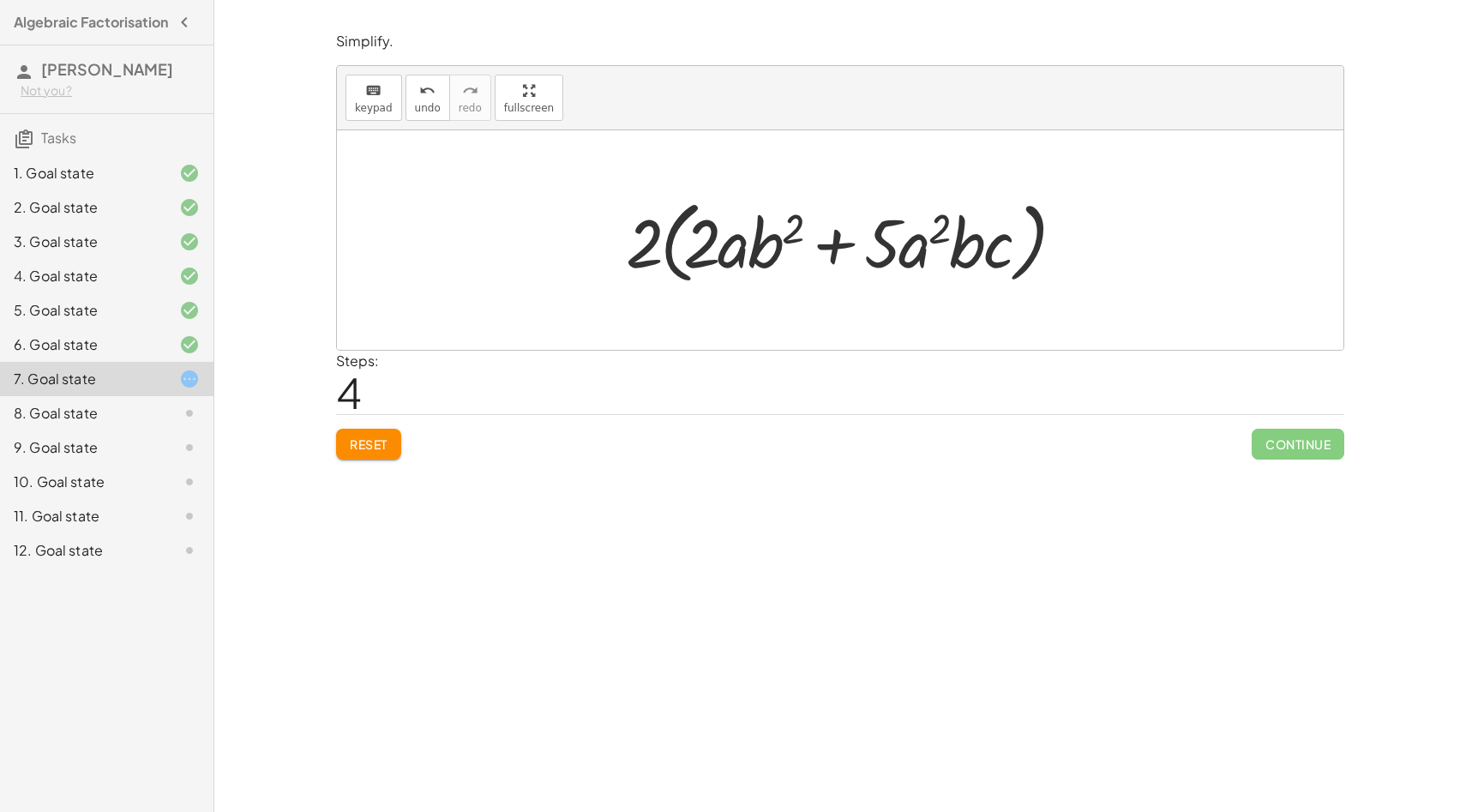
click at [360, 442] on span "Reset" at bounding box center [368, 444] width 38 height 15
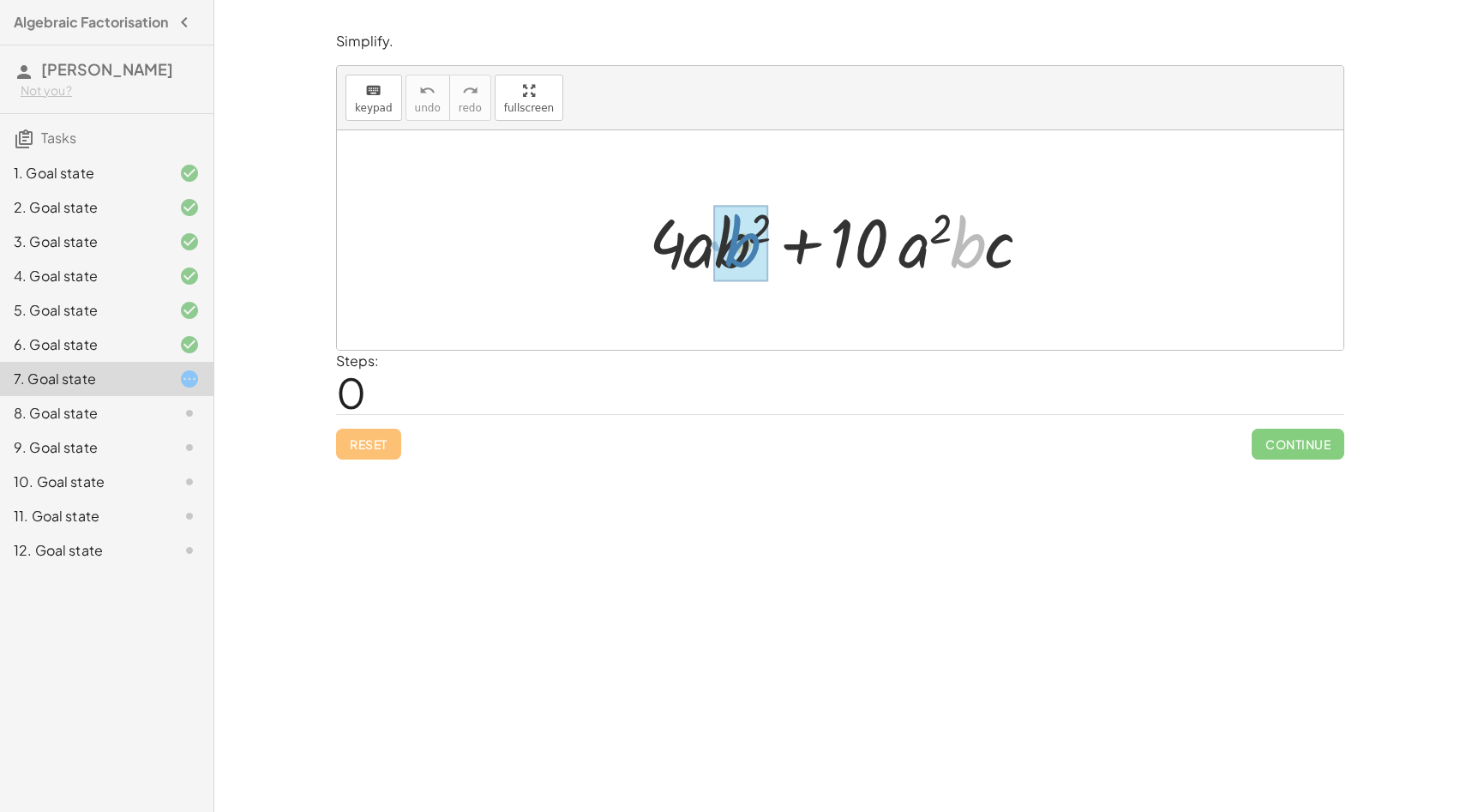
drag, startPoint x: 959, startPoint y: 255, endPoint x: 731, endPoint y: 253, distance: 228.0
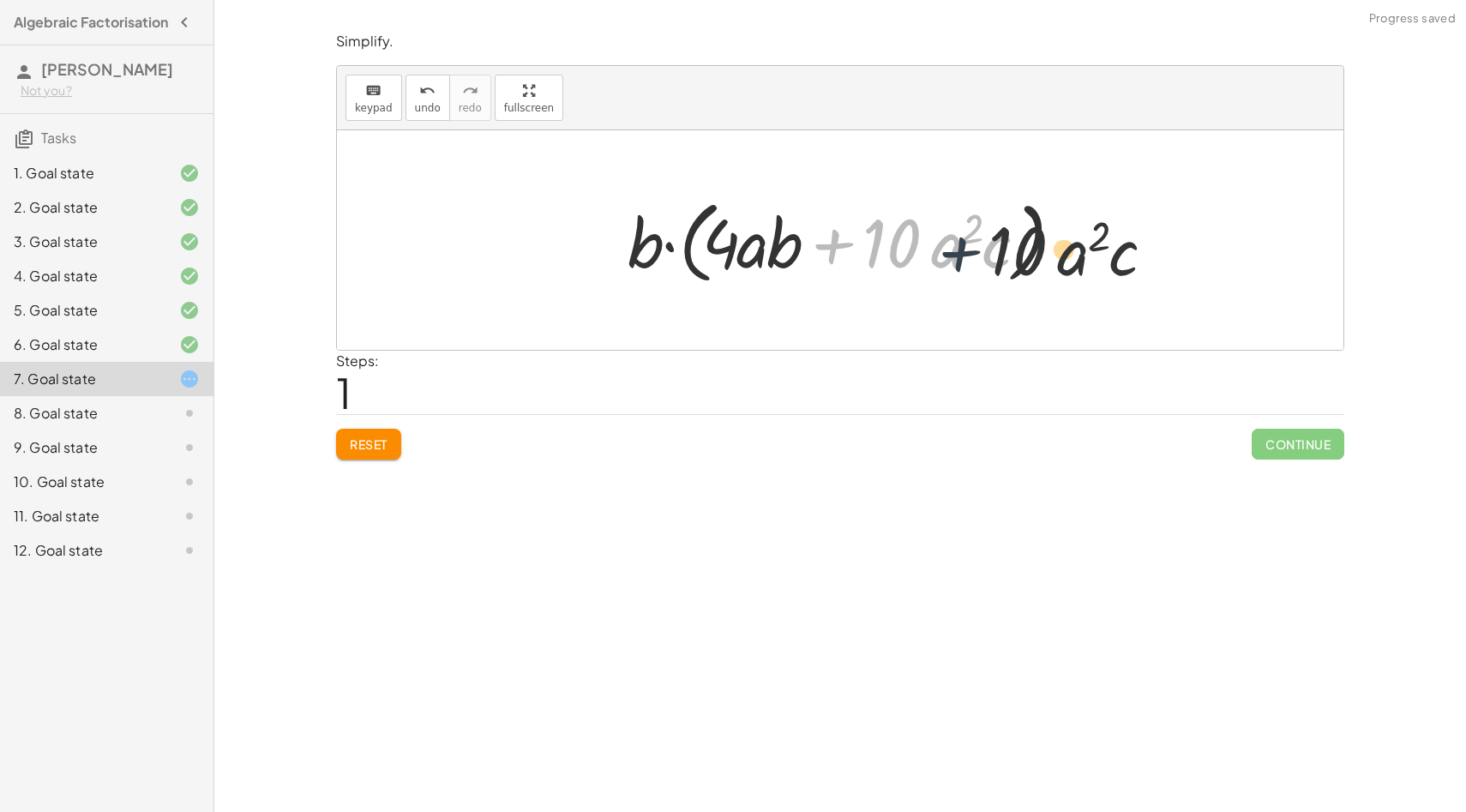
drag, startPoint x: 802, startPoint y: 246, endPoint x: 944, endPoint y: 255, distance: 142.3
click at [944, 255] on div at bounding box center [846, 241] width 455 height 99
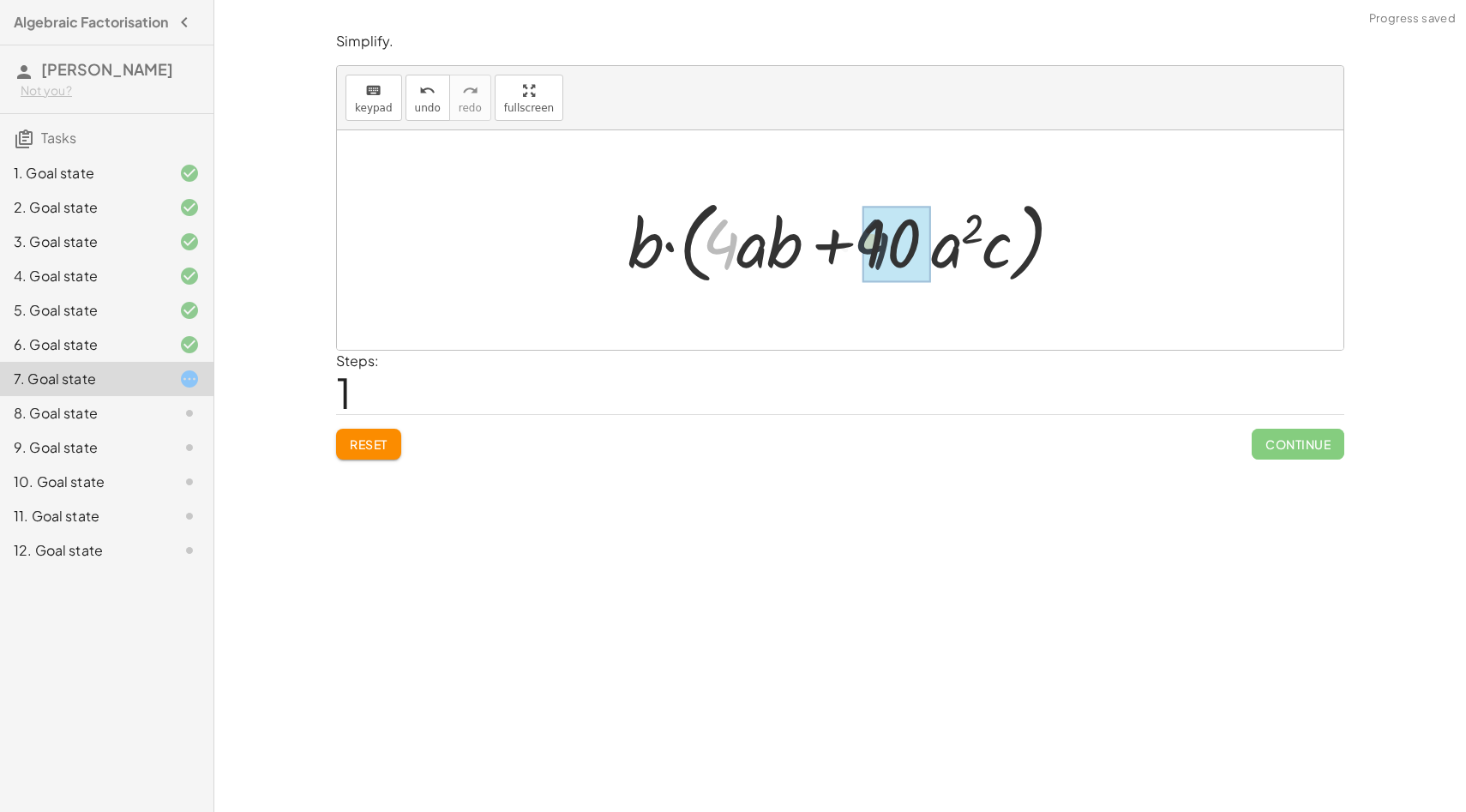
drag, startPoint x: 724, startPoint y: 252, endPoint x: 888, endPoint y: 252, distance: 164.0
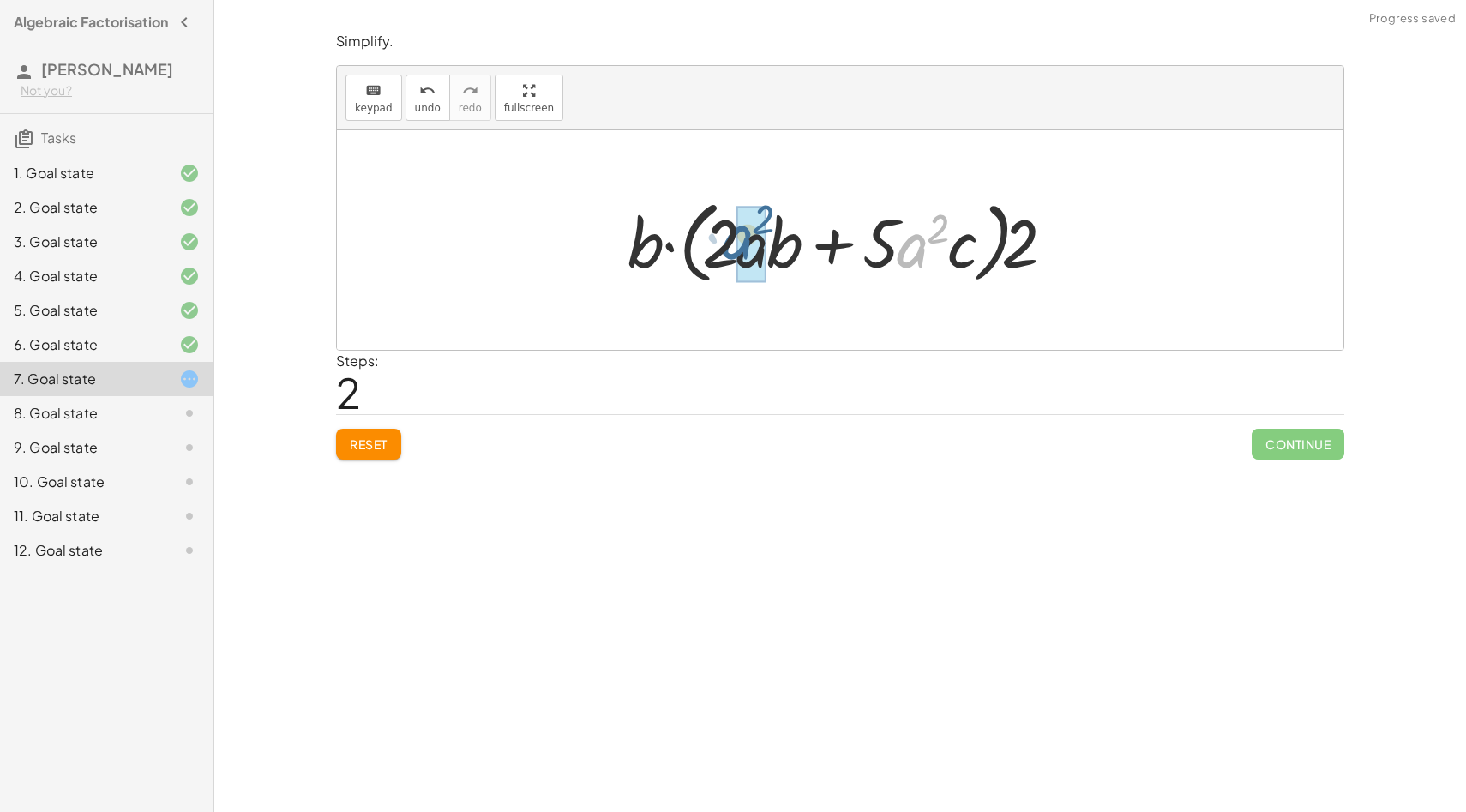
drag, startPoint x: 896, startPoint y: 252, endPoint x: 712, endPoint y: 242, distance: 184.3
click at [712, 242] on div at bounding box center [846, 241] width 455 height 99
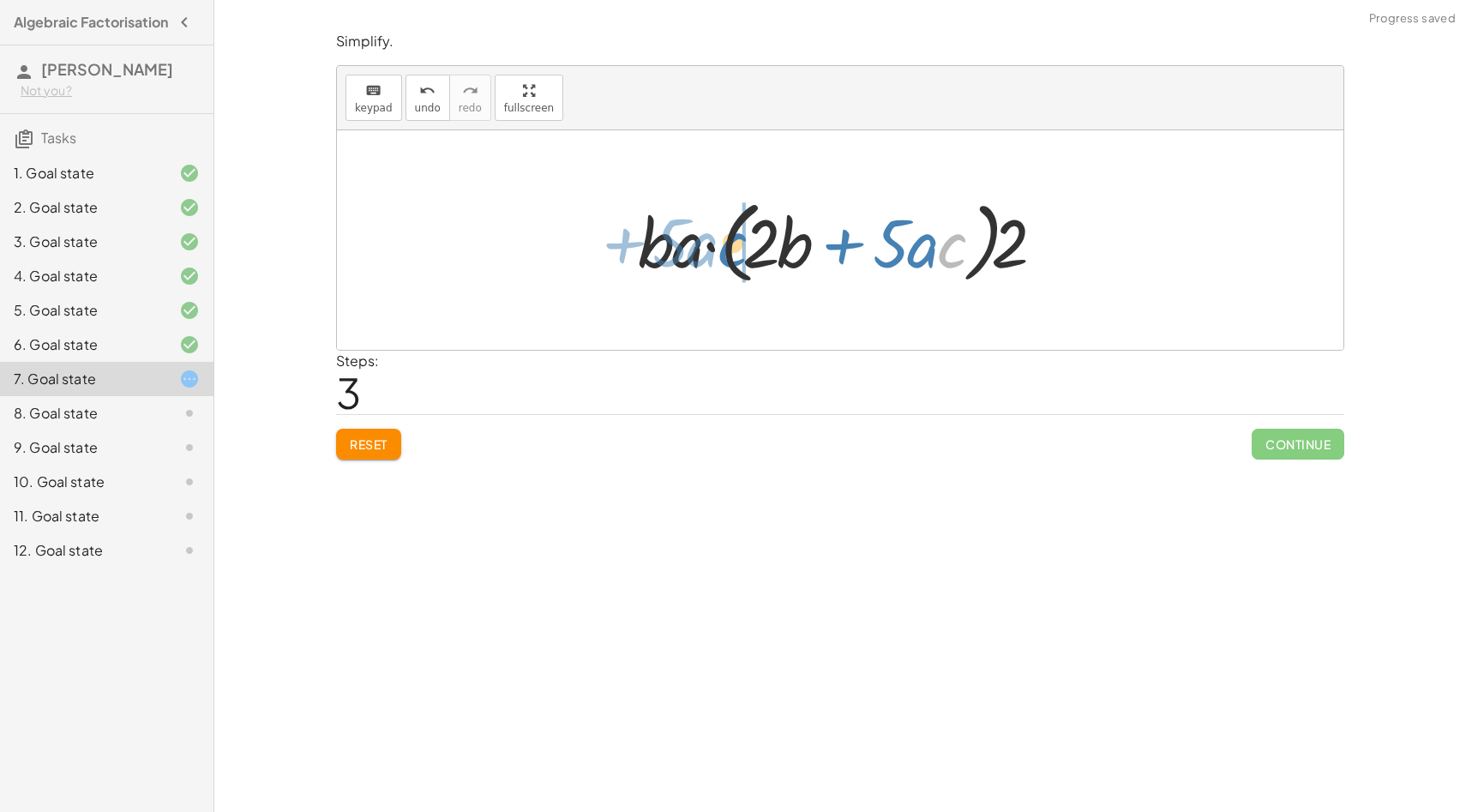
drag, startPoint x: 949, startPoint y: 252, endPoint x: 738, endPoint y: 250, distance: 211.0
click at [738, 250] on div at bounding box center [847, 241] width 435 height 99
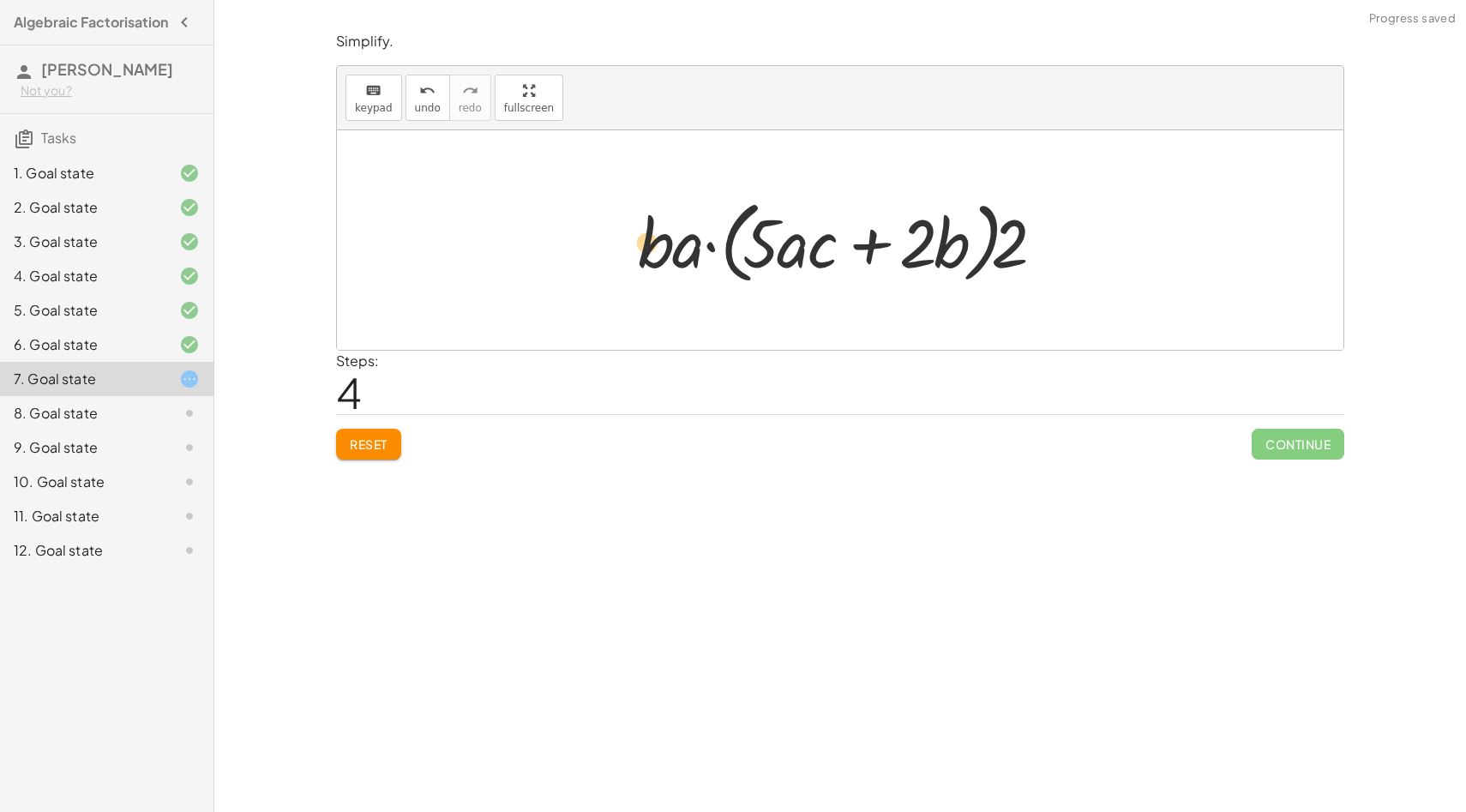
drag, startPoint x: 945, startPoint y: 252, endPoint x: 642, endPoint y: 250, distance: 303.0
click at [642, 250] on div at bounding box center [847, 241] width 435 height 99
drag, startPoint x: 1008, startPoint y: 235, endPoint x: 566, endPoint y: 248, distance: 442.2
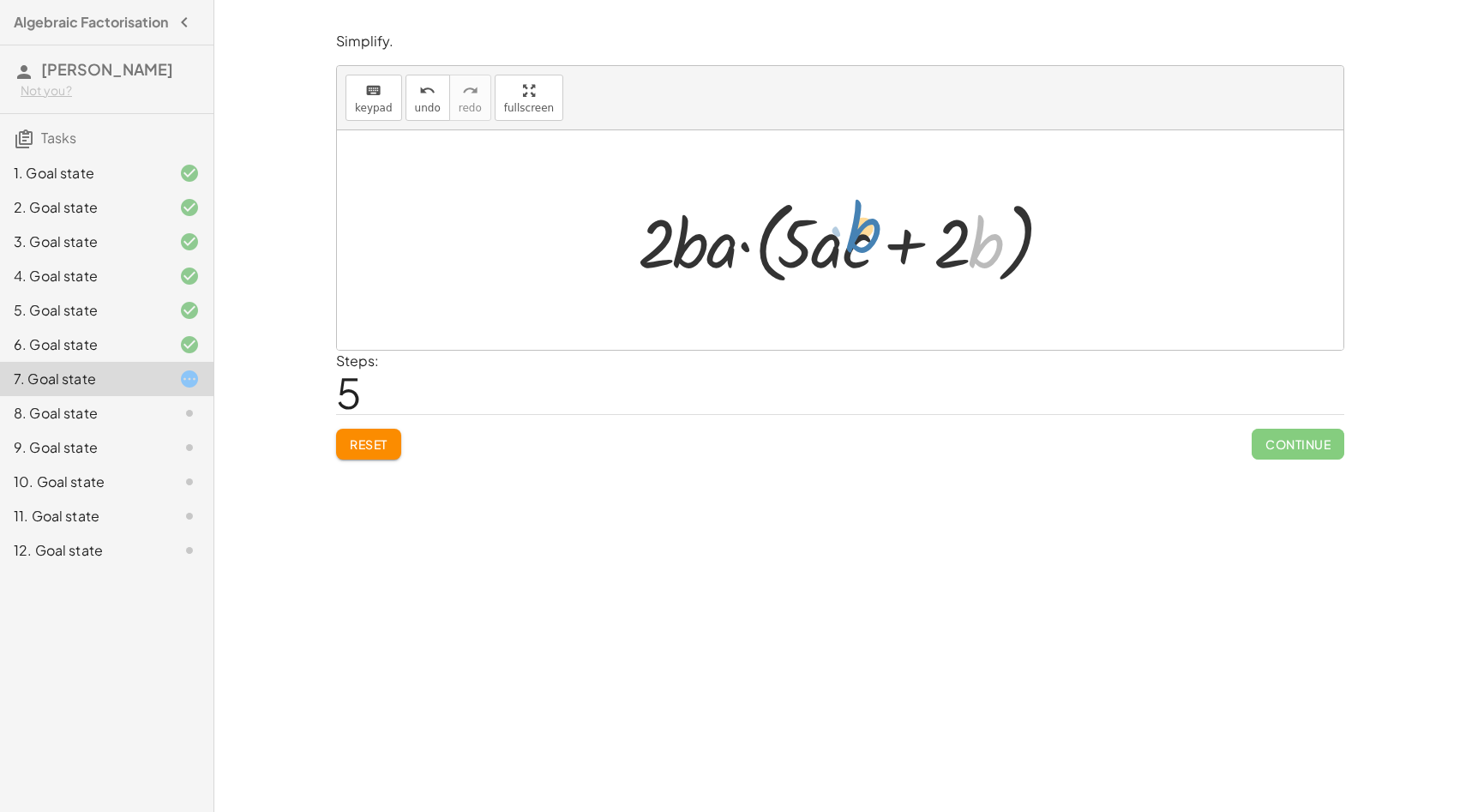
drag, startPoint x: 993, startPoint y: 244, endPoint x: 870, endPoint y: 229, distance: 123.9
click at [870, 228] on div at bounding box center [847, 241] width 435 height 99
drag, startPoint x: 910, startPoint y: 243, endPoint x: 684, endPoint y: 235, distance: 226.1
click at [684, 235] on div at bounding box center [847, 241] width 435 height 99
drag, startPoint x: 716, startPoint y: 237, endPoint x: 783, endPoint y: 237, distance: 67.0
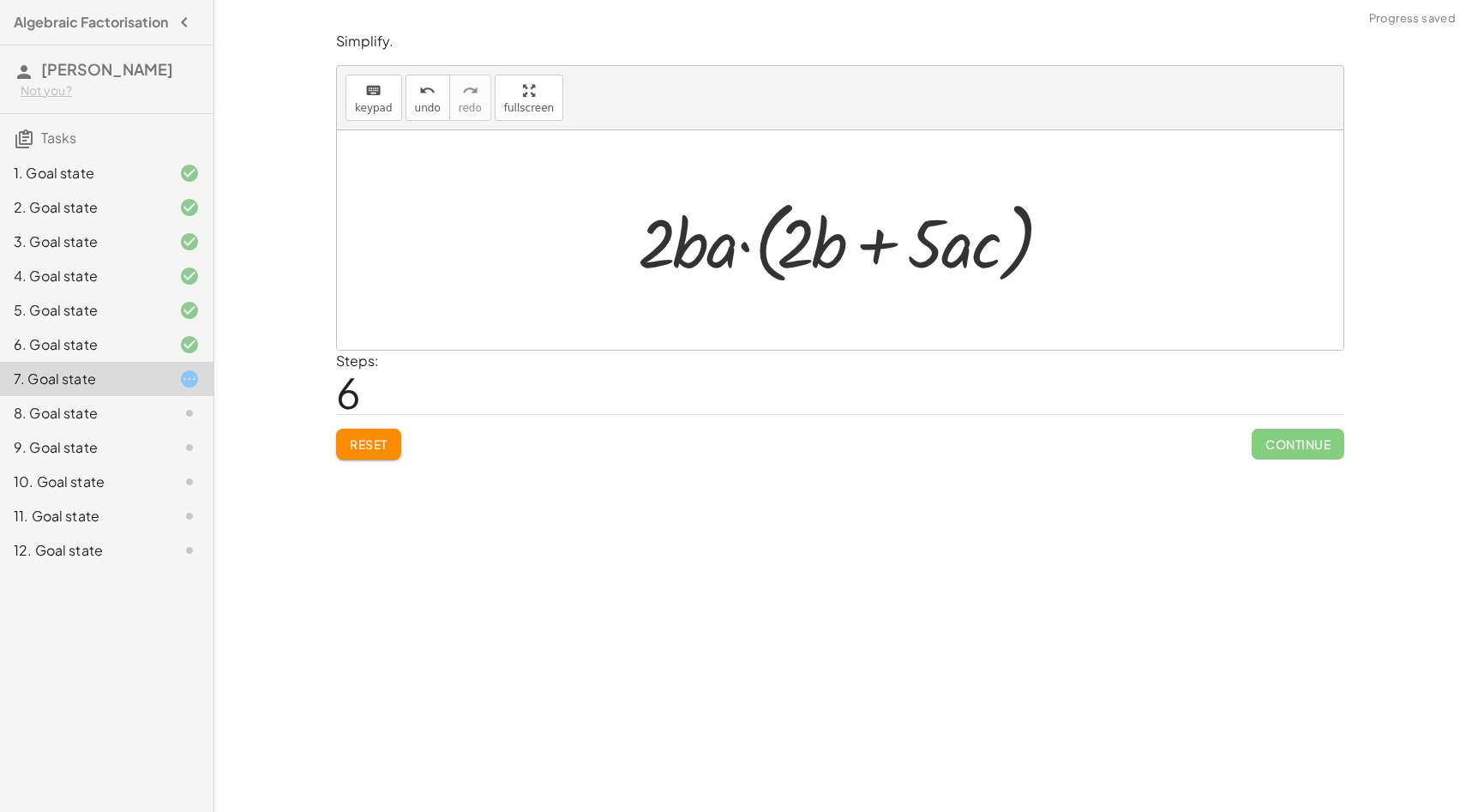
click at [725, 237] on div at bounding box center [847, 241] width 435 height 99
drag, startPoint x: 949, startPoint y: 248, endPoint x: 720, endPoint y: 247, distance: 229.0
click at [720, 247] on div at bounding box center [847, 241] width 435 height 99
drag, startPoint x: 831, startPoint y: 249, endPoint x: 987, endPoint y: 226, distance: 157.7
click at [987, 226] on div at bounding box center [847, 241] width 435 height 99
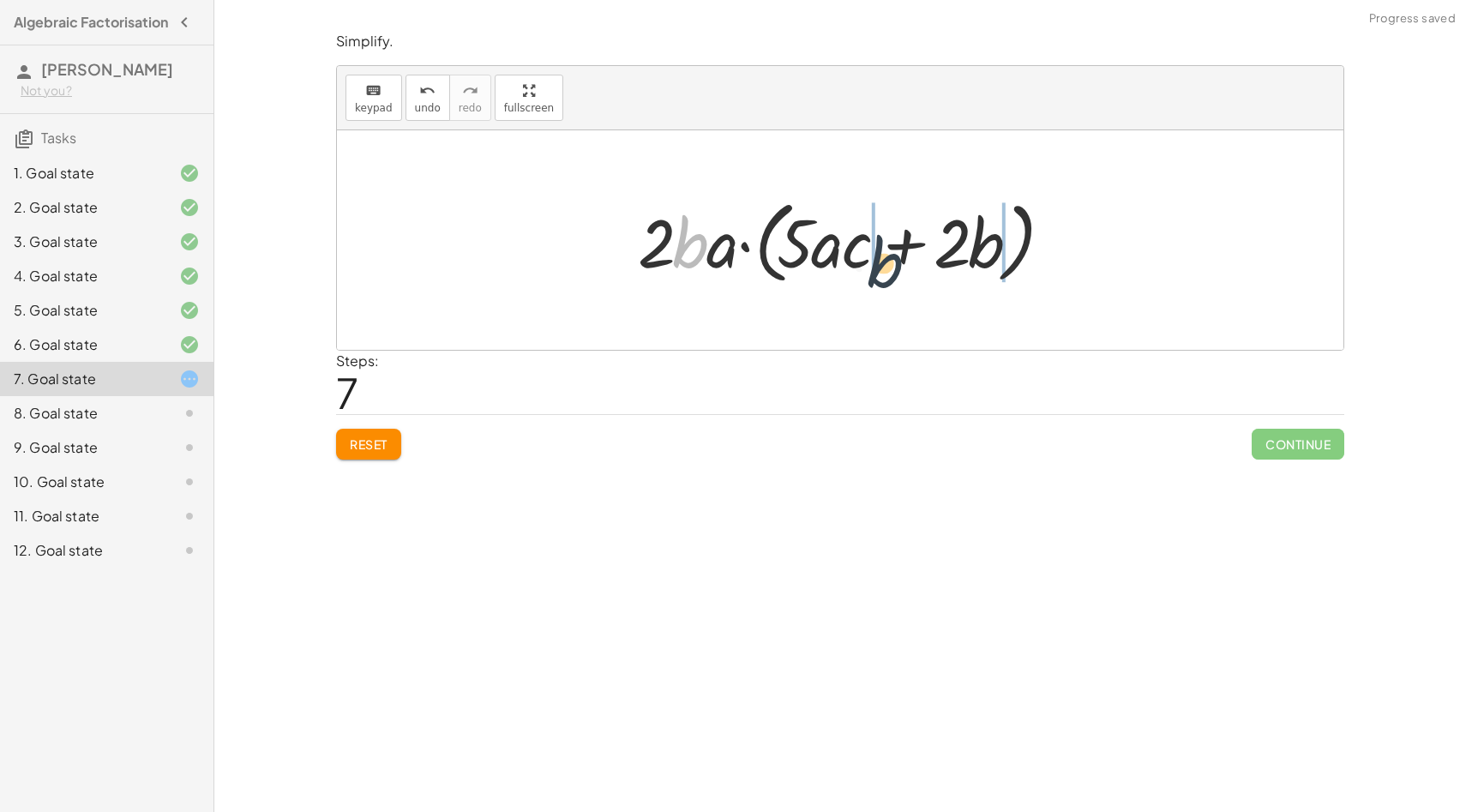
drag, startPoint x: 706, startPoint y: 234, endPoint x: 910, endPoint y: 254, distance: 205.0
click at [911, 254] on div at bounding box center [847, 241] width 435 height 99
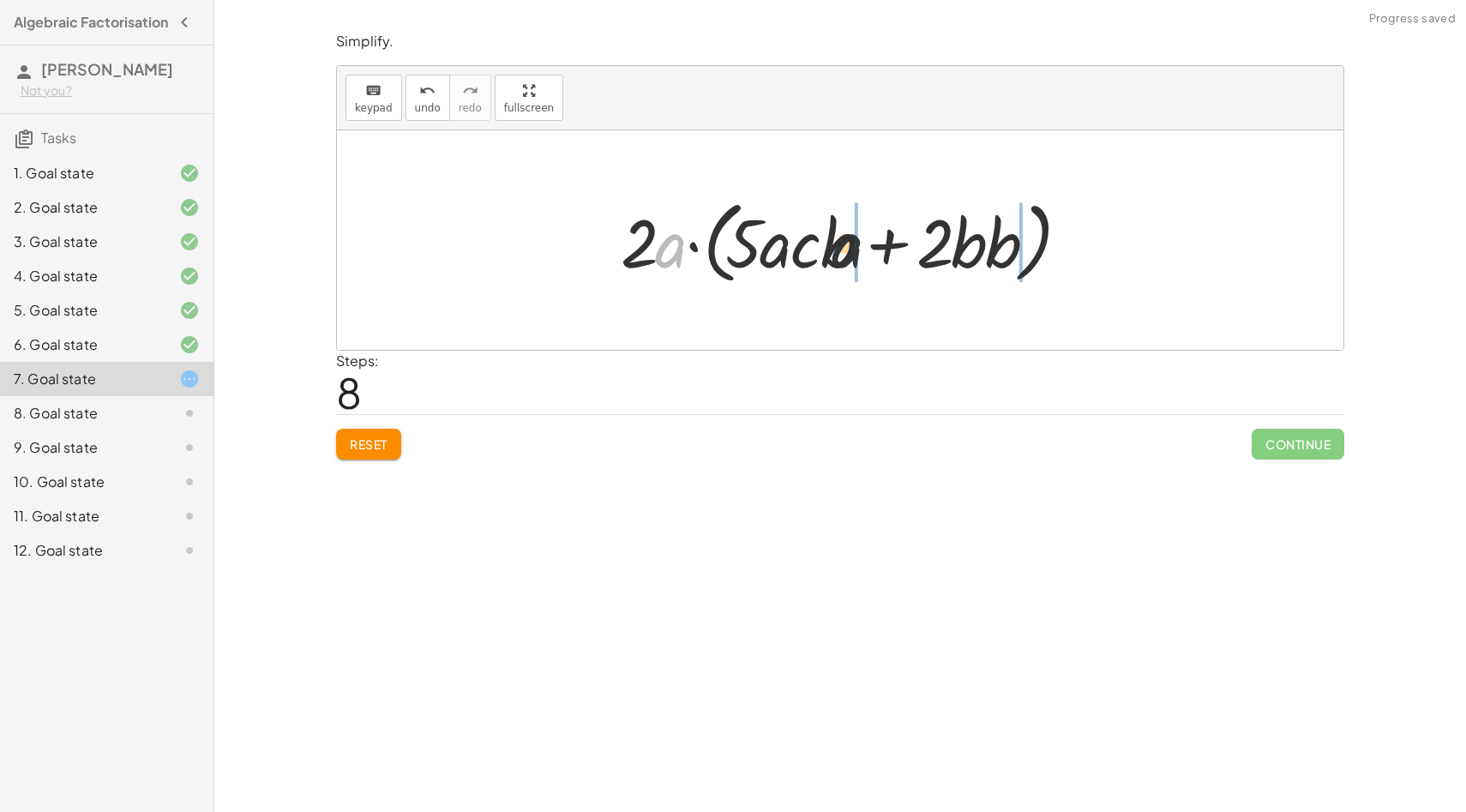
drag, startPoint x: 674, startPoint y: 259, endPoint x: 984, endPoint y: 257, distance: 310.0
click at [985, 257] on div at bounding box center [846, 241] width 469 height 99
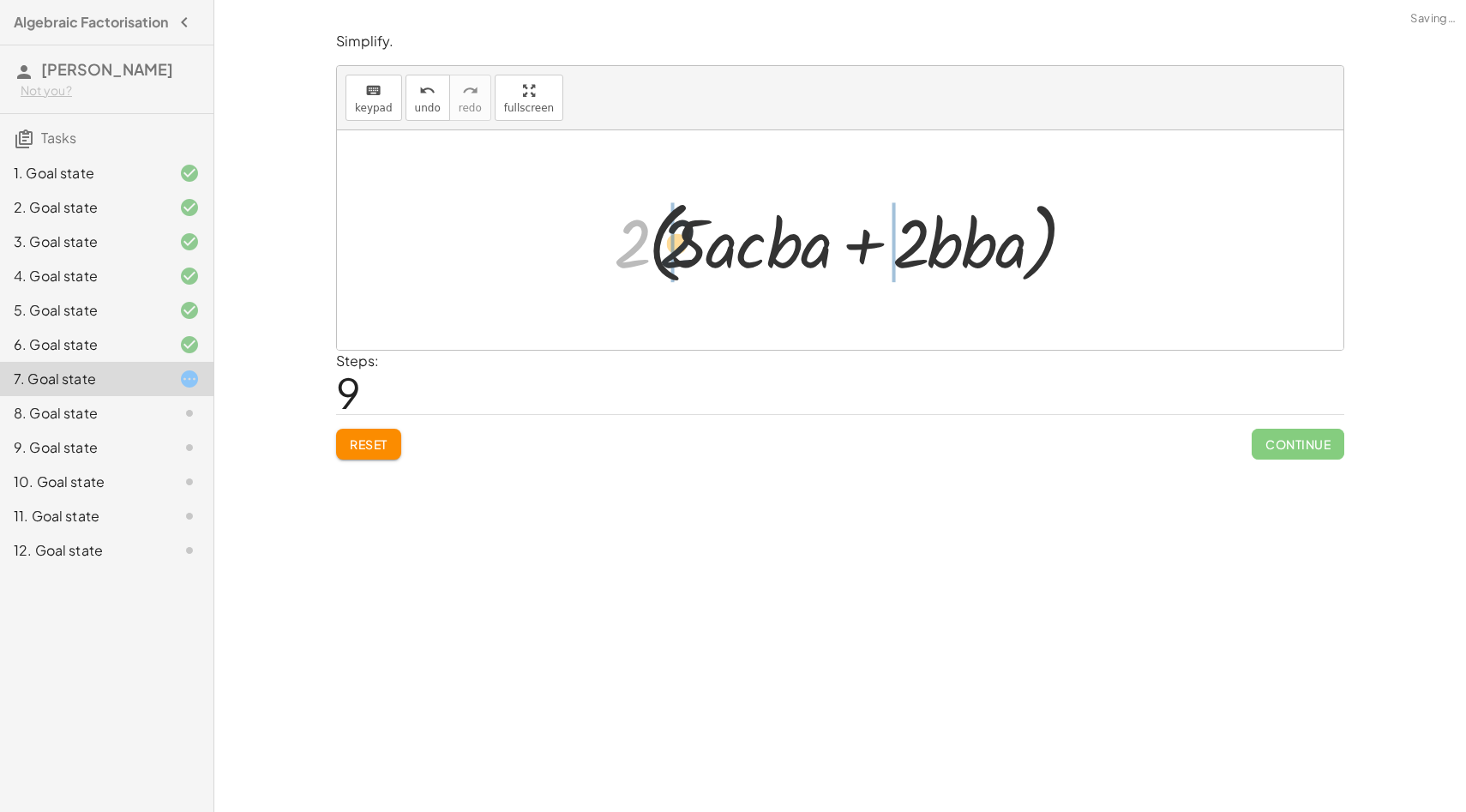
drag, startPoint x: 630, startPoint y: 242, endPoint x: 800, endPoint y: 242, distance: 170.0
click at [801, 242] on div at bounding box center [846, 241] width 481 height 99
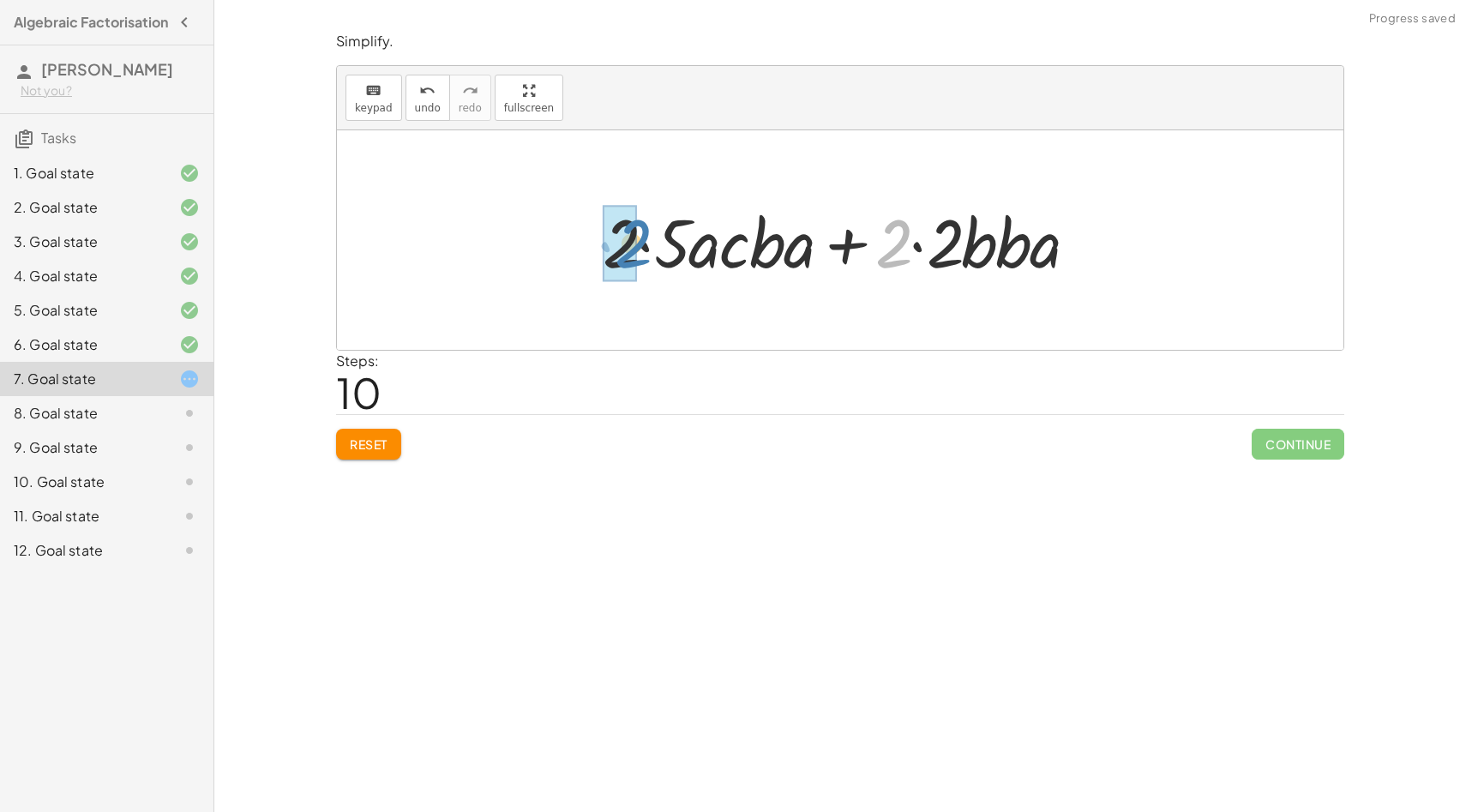
drag, startPoint x: 905, startPoint y: 227, endPoint x: 644, endPoint y: 227, distance: 261.0
click at [644, 227] on div at bounding box center [846, 241] width 505 height 88
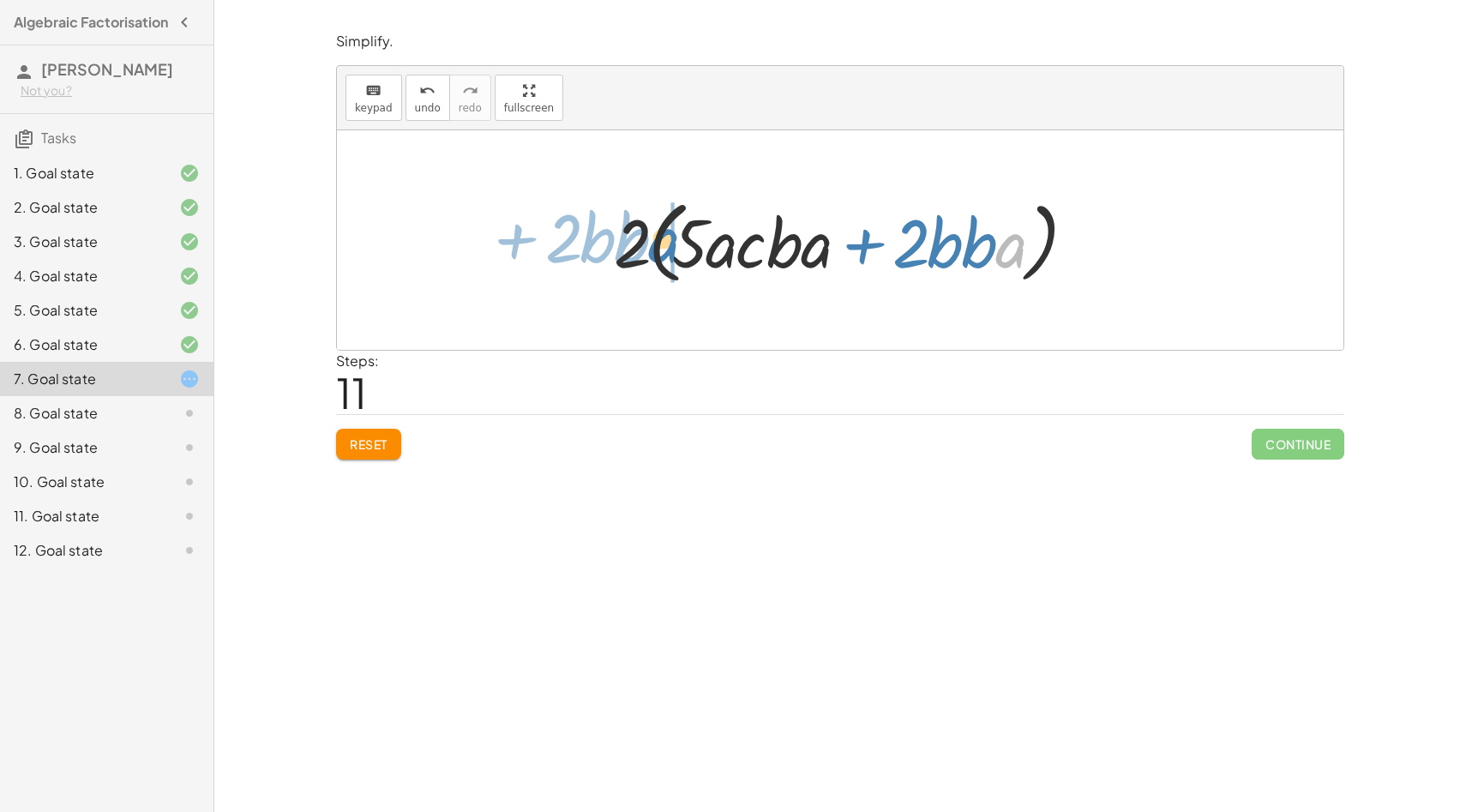
drag, startPoint x: 1017, startPoint y: 254, endPoint x: 667, endPoint y: 249, distance: 350.0
click at [667, 249] on div at bounding box center [846, 241] width 481 height 99
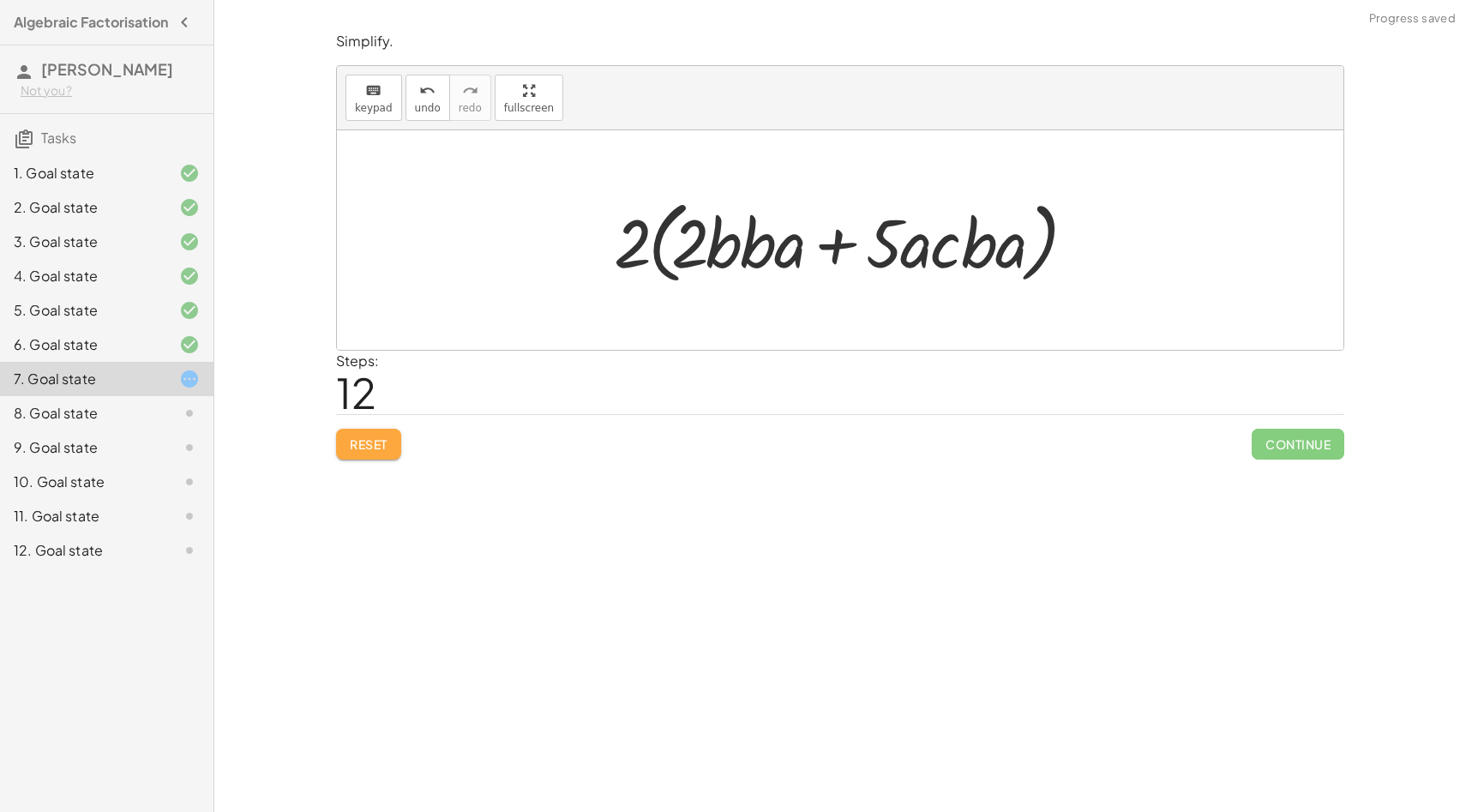
click at [375, 433] on button "Reset" at bounding box center [368, 444] width 66 height 31
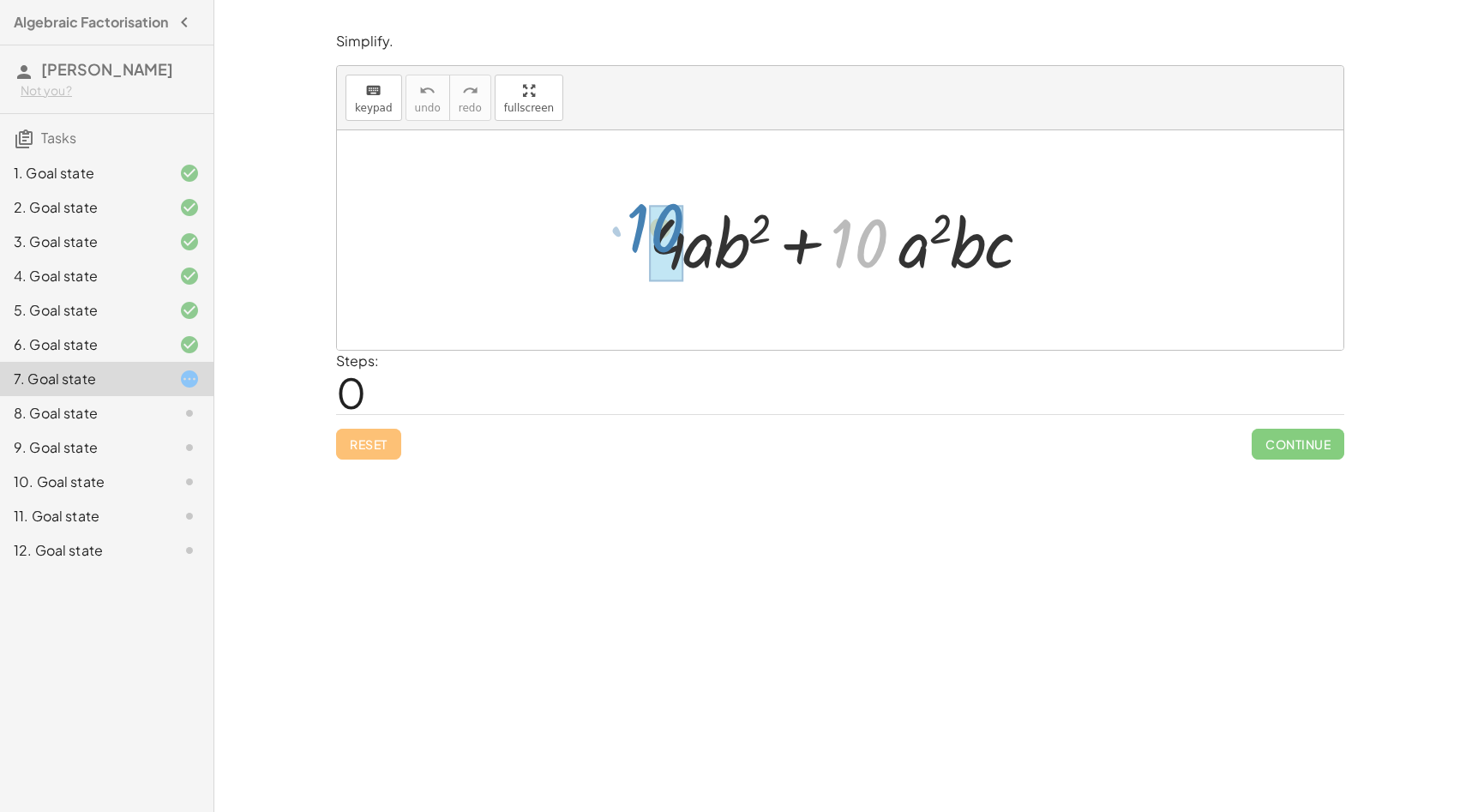
drag, startPoint x: 868, startPoint y: 243, endPoint x: 665, endPoint y: 227, distance: 203.6
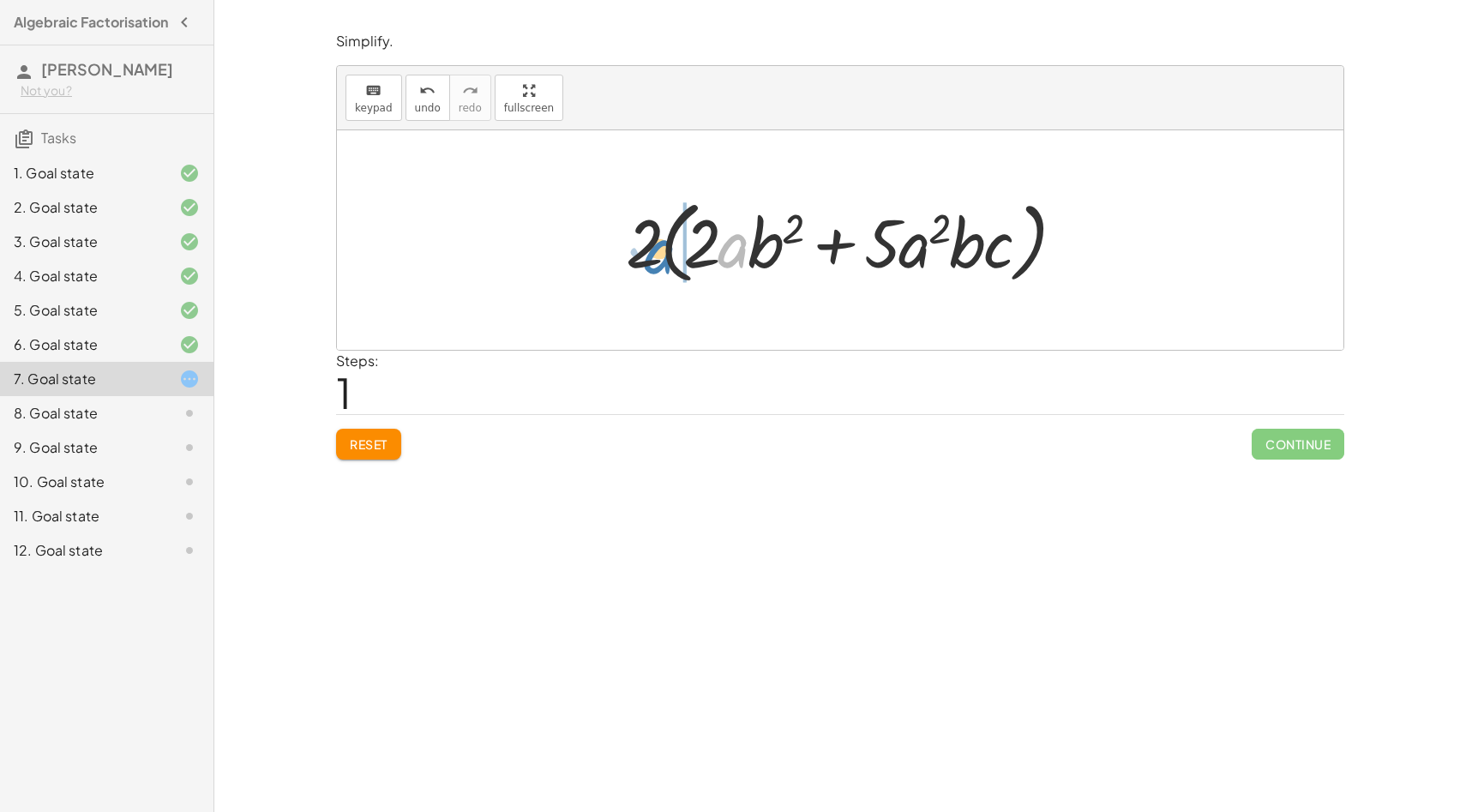
drag, startPoint x: 729, startPoint y: 258, endPoint x: 655, endPoint y: 264, distance: 74.2
click at [655, 264] on div at bounding box center [846, 241] width 459 height 99
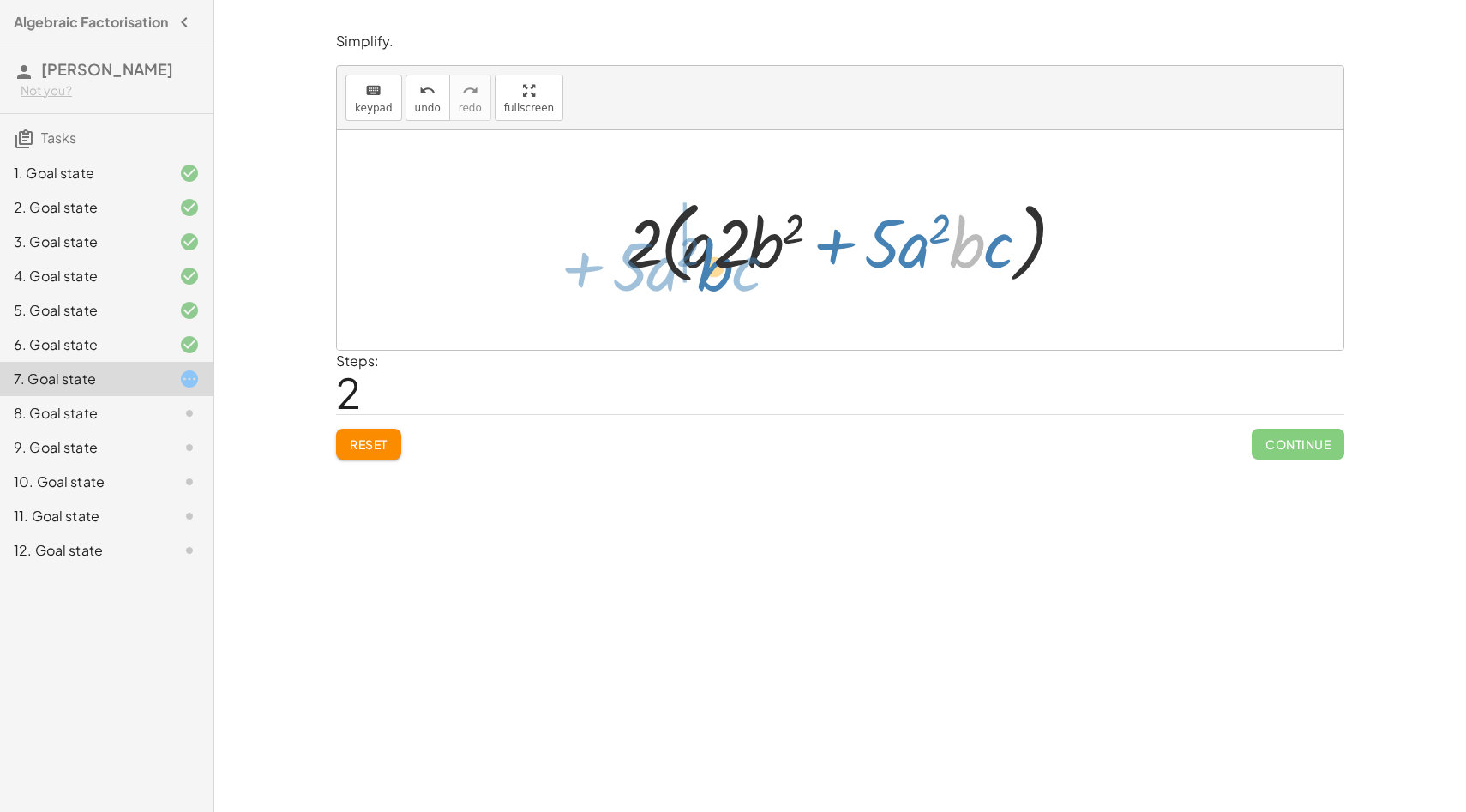
drag, startPoint x: 970, startPoint y: 242, endPoint x: 719, endPoint y: 265, distance: 252.1
click at [719, 265] on div at bounding box center [846, 241] width 459 height 99
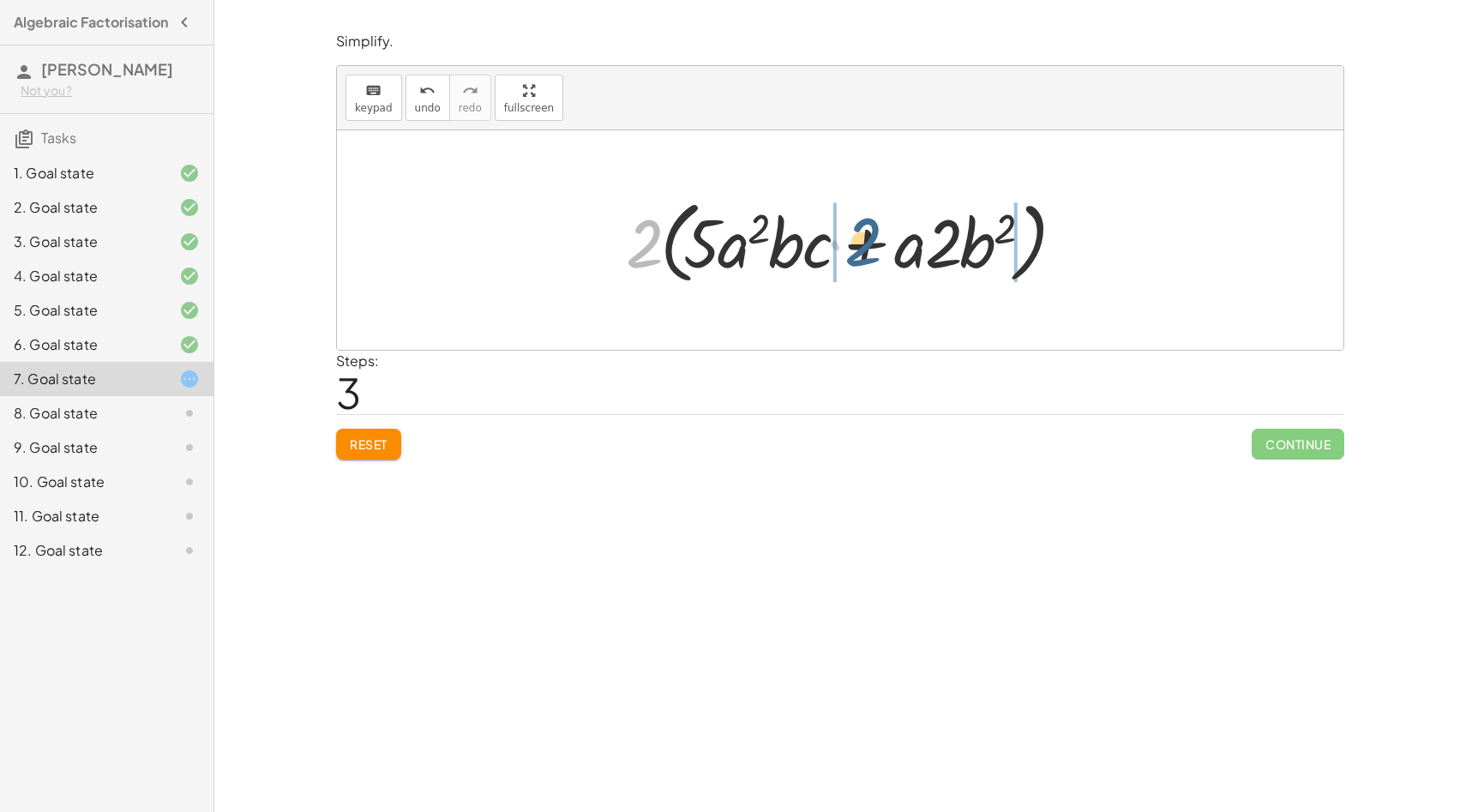
drag, startPoint x: 649, startPoint y: 237, endPoint x: 880, endPoint y: 235, distance: 231.0
click at [880, 235] on div at bounding box center [846, 241] width 459 height 99
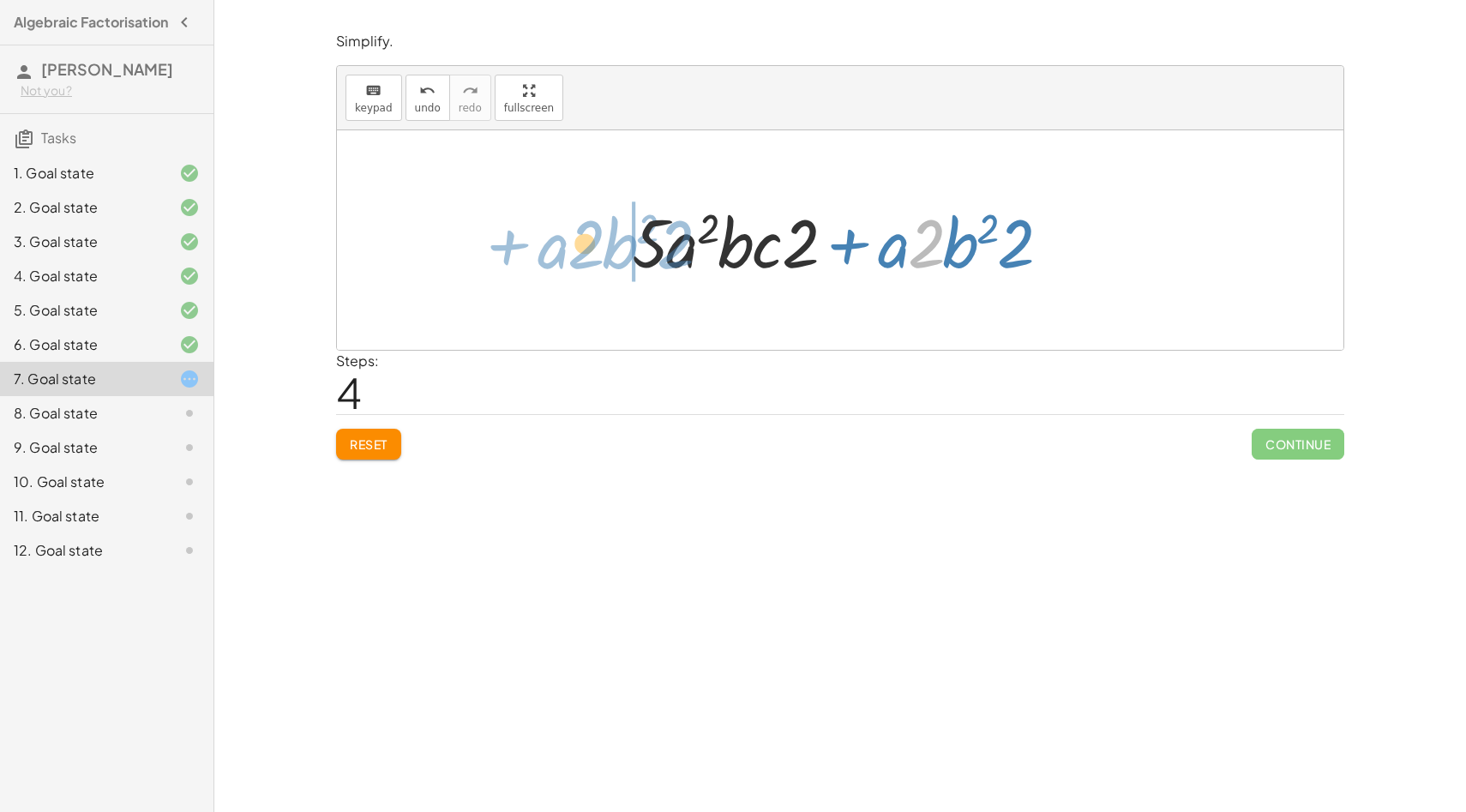
drag, startPoint x: 931, startPoint y: 238, endPoint x: 585, endPoint y: 240, distance: 346.0
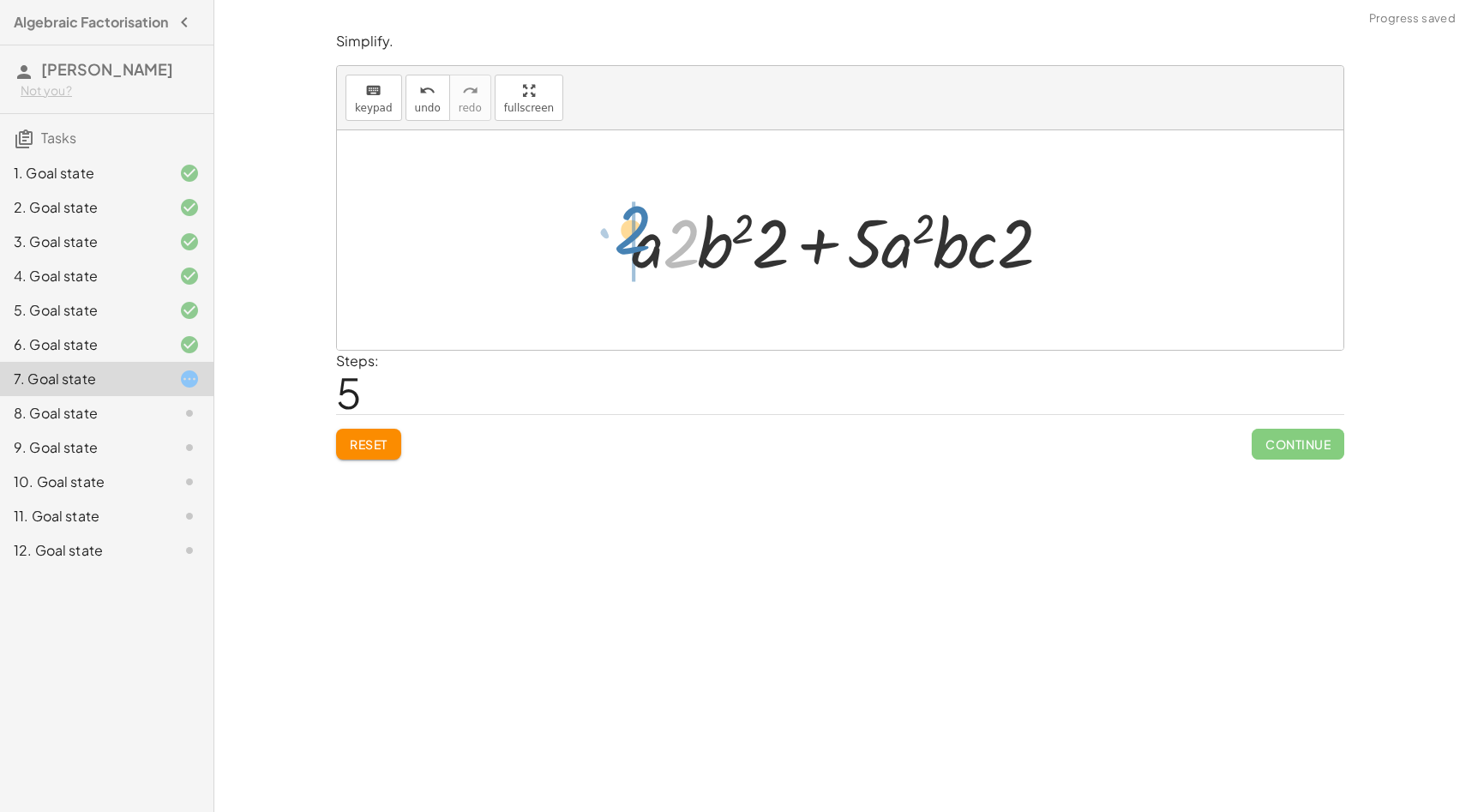
drag, startPoint x: 682, startPoint y: 247, endPoint x: 636, endPoint y: 235, distance: 47.5
click at [635, 235] on div at bounding box center [846, 241] width 446 height 88
drag, startPoint x: 955, startPoint y: 252, endPoint x: 727, endPoint y: 260, distance: 228.1
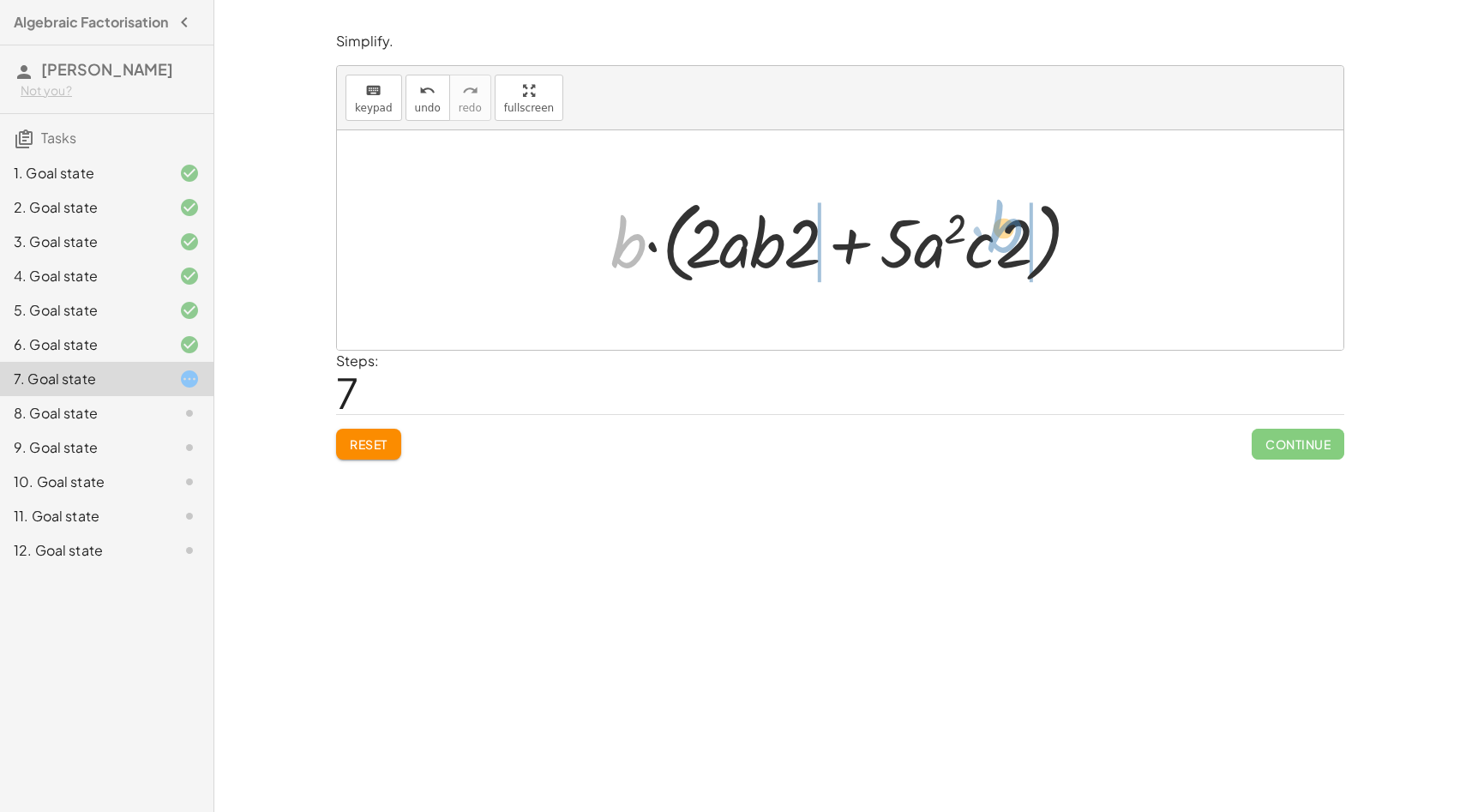
drag, startPoint x: 631, startPoint y: 245, endPoint x: 1008, endPoint y: 230, distance: 377.3
click at [1008, 230] on div at bounding box center [846, 241] width 490 height 99
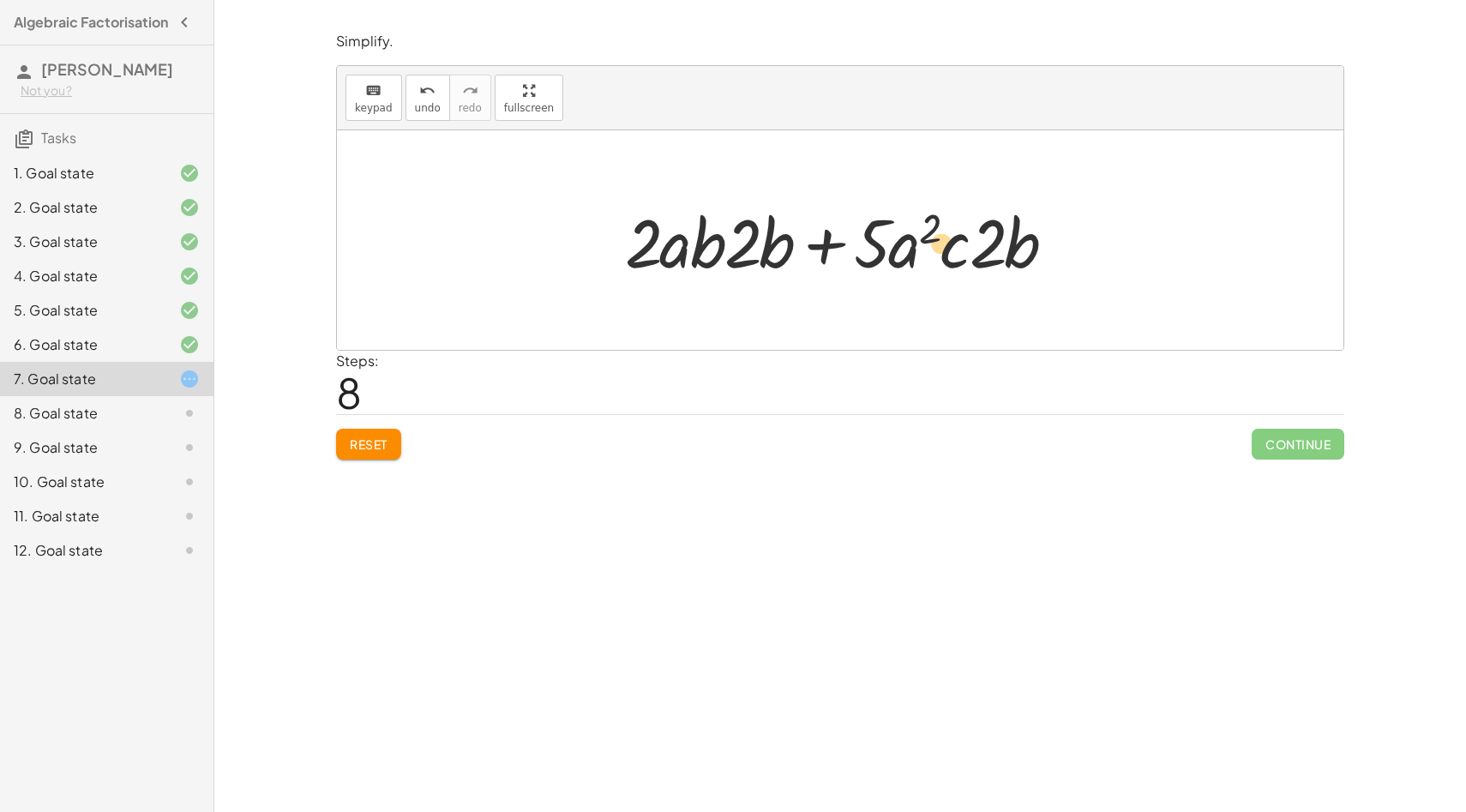
drag, startPoint x: 748, startPoint y: 243, endPoint x: 948, endPoint y: 243, distance: 200.0
click at [949, 243] on div at bounding box center [846, 241] width 461 height 88
drag, startPoint x: 755, startPoint y: 241, endPoint x: 1017, endPoint y: 245, distance: 262.0
click at [1018, 245] on div at bounding box center [846, 241] width 461 height 88
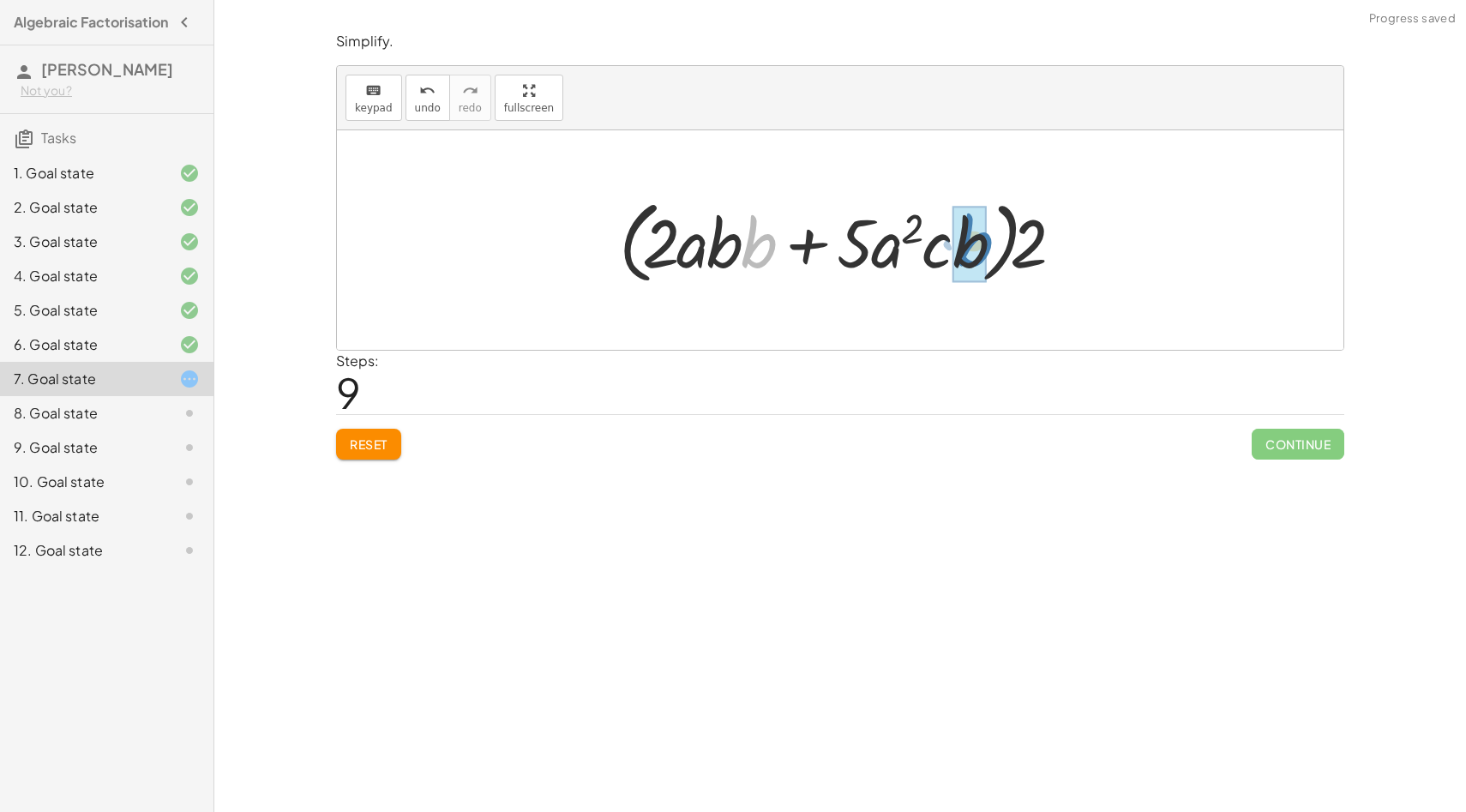
drag, startPoint x: 755, startPoint y: 245, endPoint x: 972, endPoint y: 243, distance: 217.0
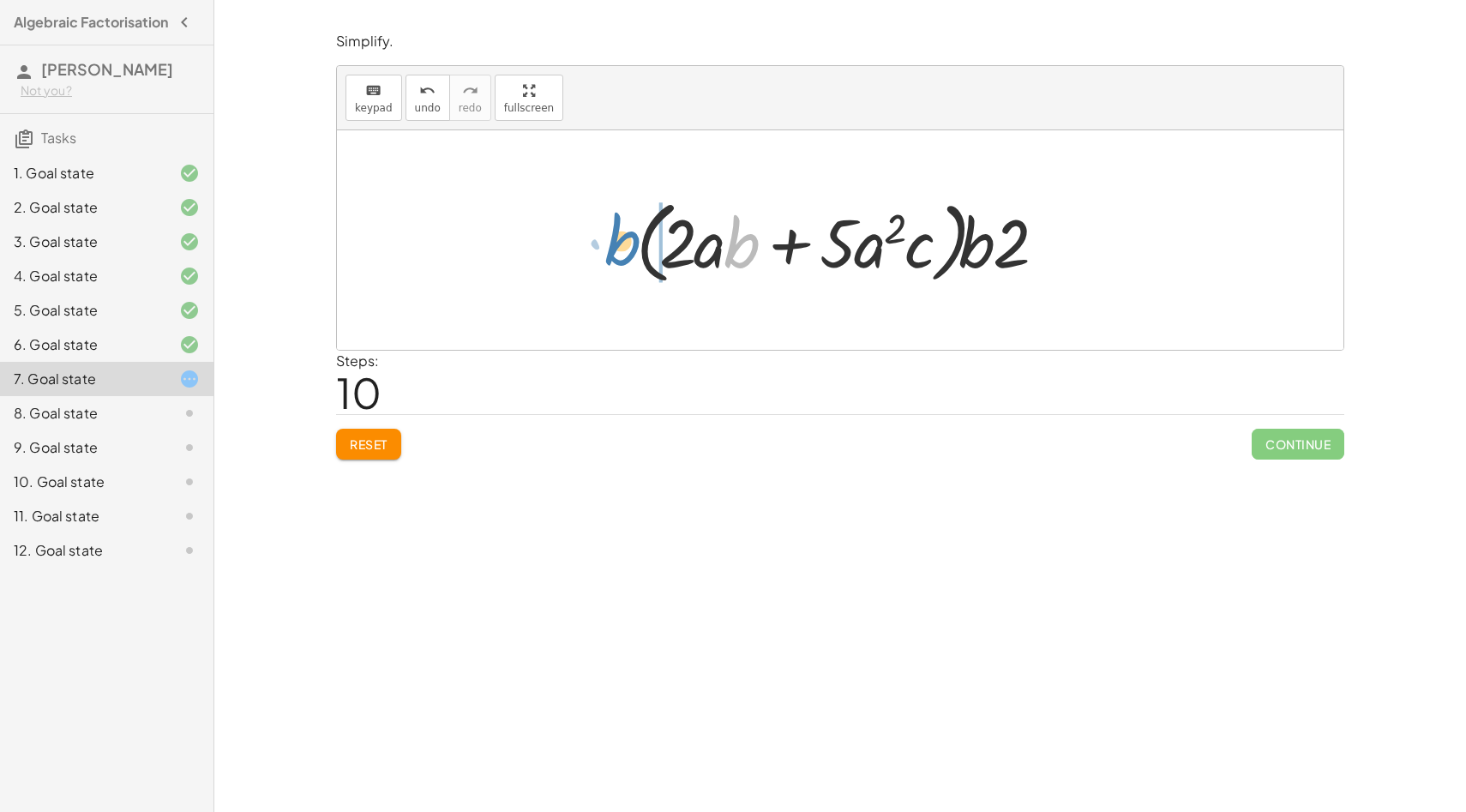
drag, startPoint x: 737, startPoint y: 254, endPoint x: 618, endPoint y: 252, distance: 119.0
drag, startPoint x: 673, startPoint y: 247, endPoint x: 750, endPoint y: 245, distance: 77.0
click at [750, 245] on div at bounding box center [847, 241] width 438 height 99
drag, startPoint x: 1017, startPoint y: 232, endPoint x: 927, endPoint y: 231, distance: 90.0
click at [926, 231] on div at bounding box center [847, 241] width 438 height 99
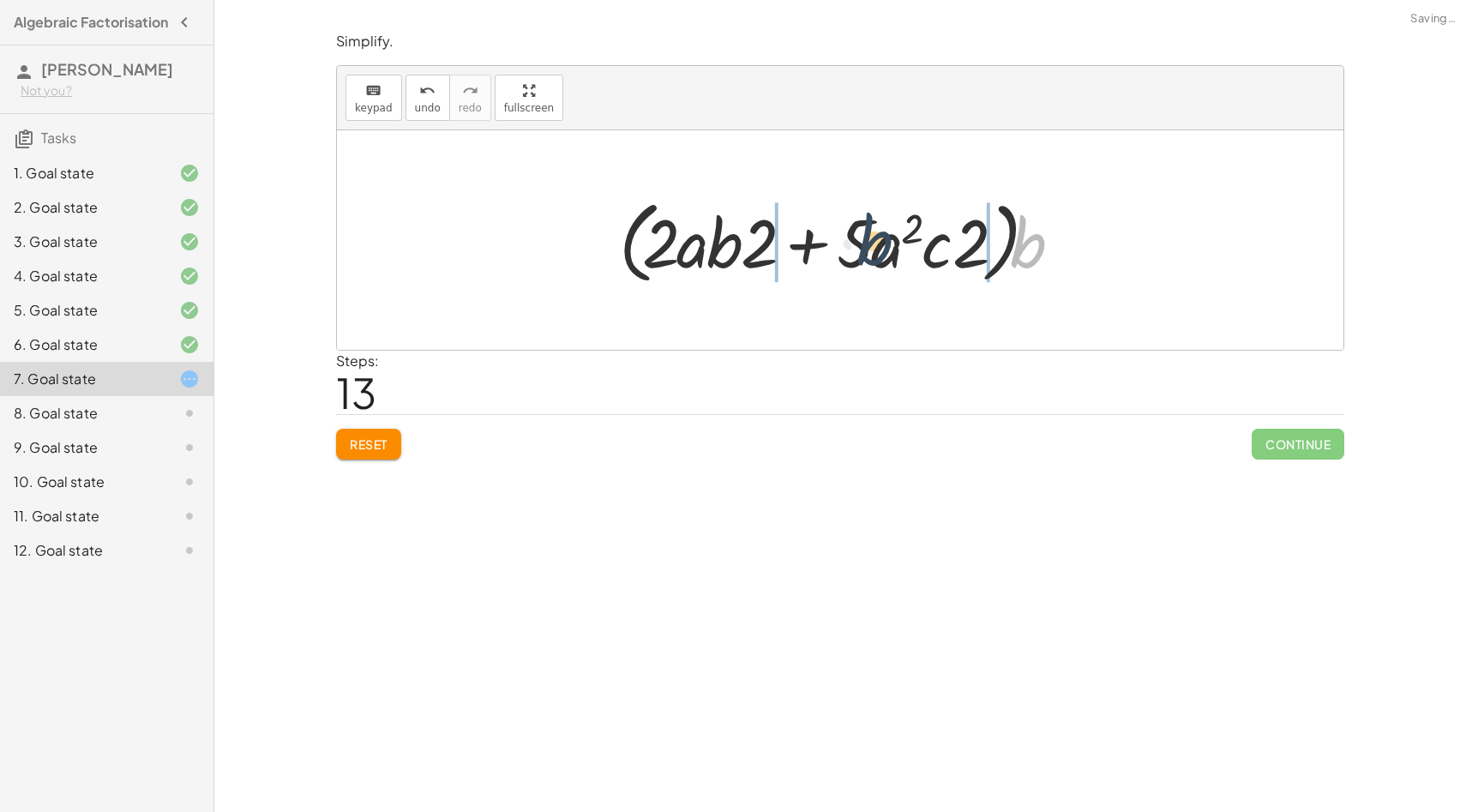
drag, startPoint x: 1033, startPoint y: 251, endPoint x: 838, endPoint y: 242, distance: 195.2
click at [838, 242] on div at bounding box center [847, 241] width 472 height 99
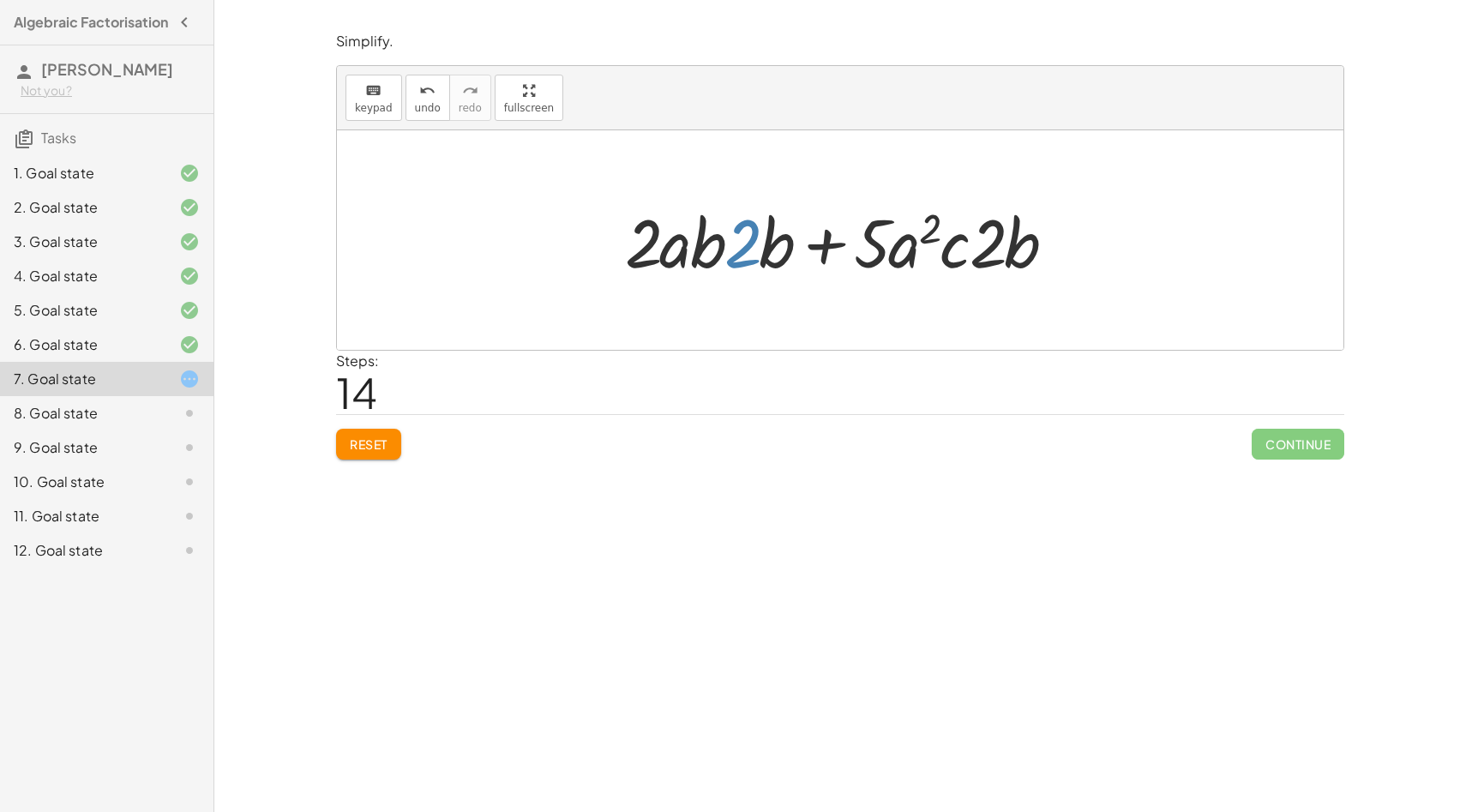
click at [743, 252] on div at bounding box center [846, 241] width 461 height 88
click at [348, 440] on button "Reset" at bounding box center [368, 444] width 66 height 31
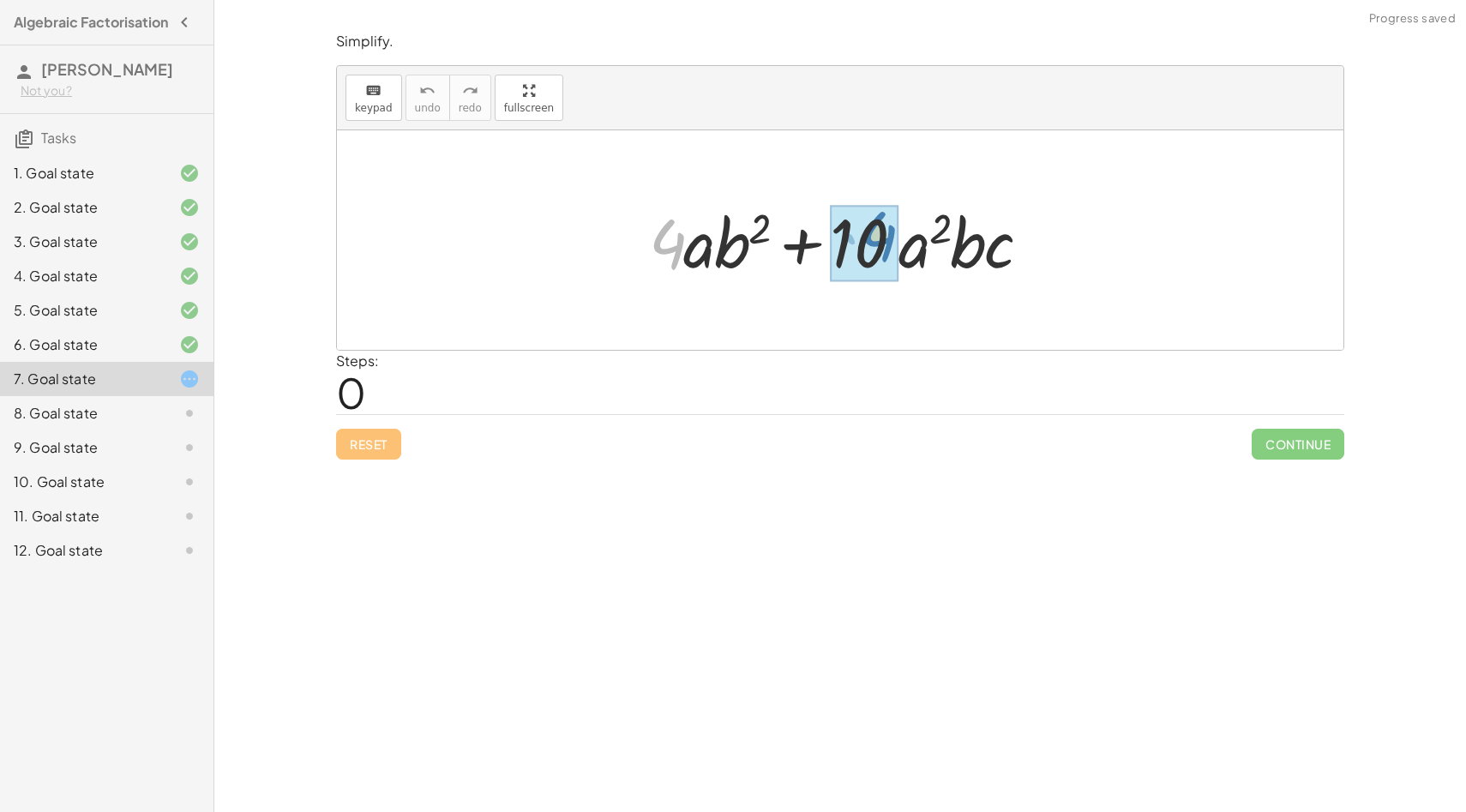
drag, startPoint x: 670, startPoint y: 254, endPoint x: 874, endPoint y: 247, distance: 204.1
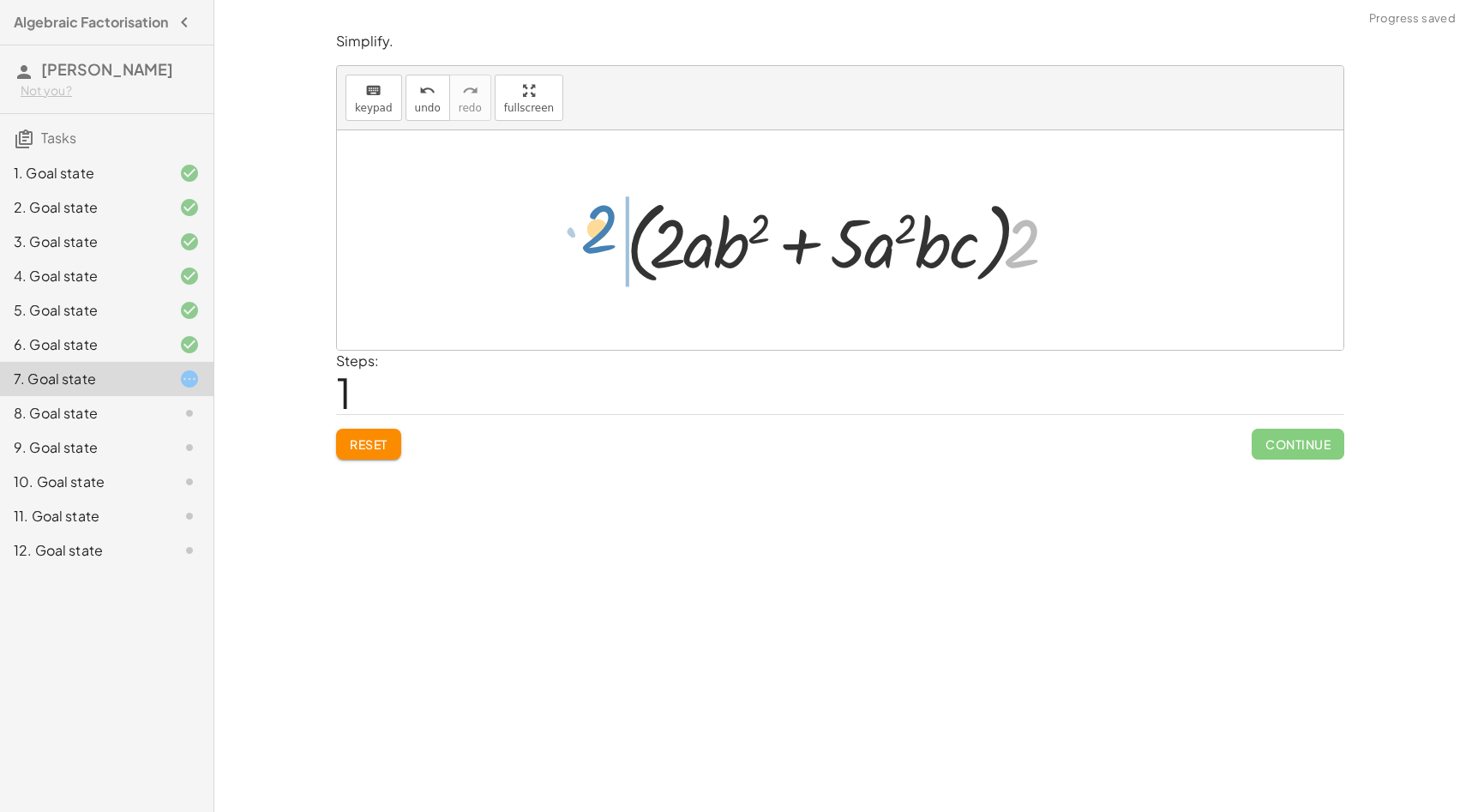
drag, startPoint x: 1015, startPoint y: 252, endPoint x: 603, endPoint y: 235, distance: 412.4
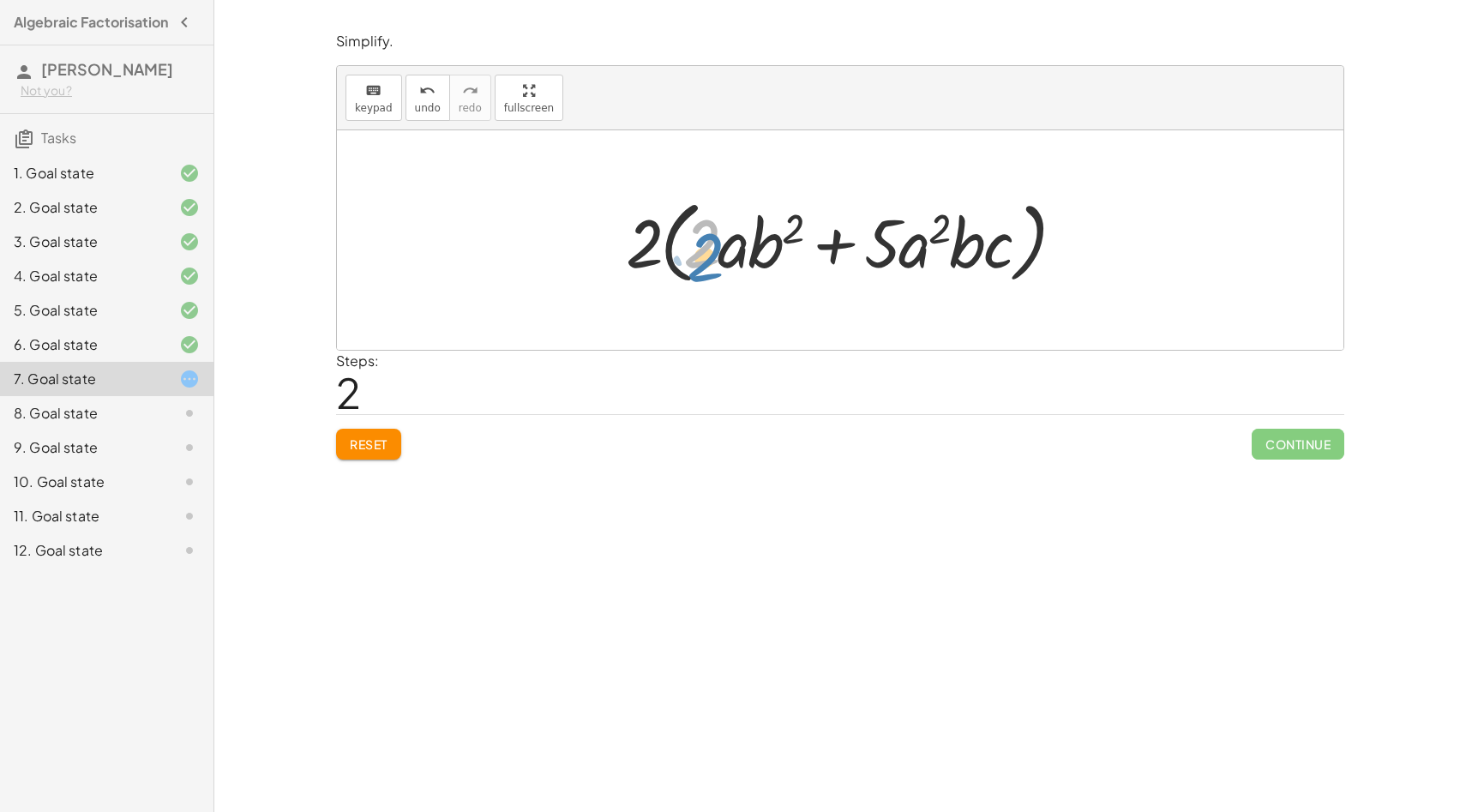
drag, startPoint x: 696, startPoint y: 248, endPoint x: 700, endPoint y: 259, distance: 11.7
click at [700, 259] on div at bounding box center [846, 241] width 459 height 99
drag, startPoint x: 724, startPoint y: 246, endPoint x: 921, endPoint y: 238, distance: 197.2
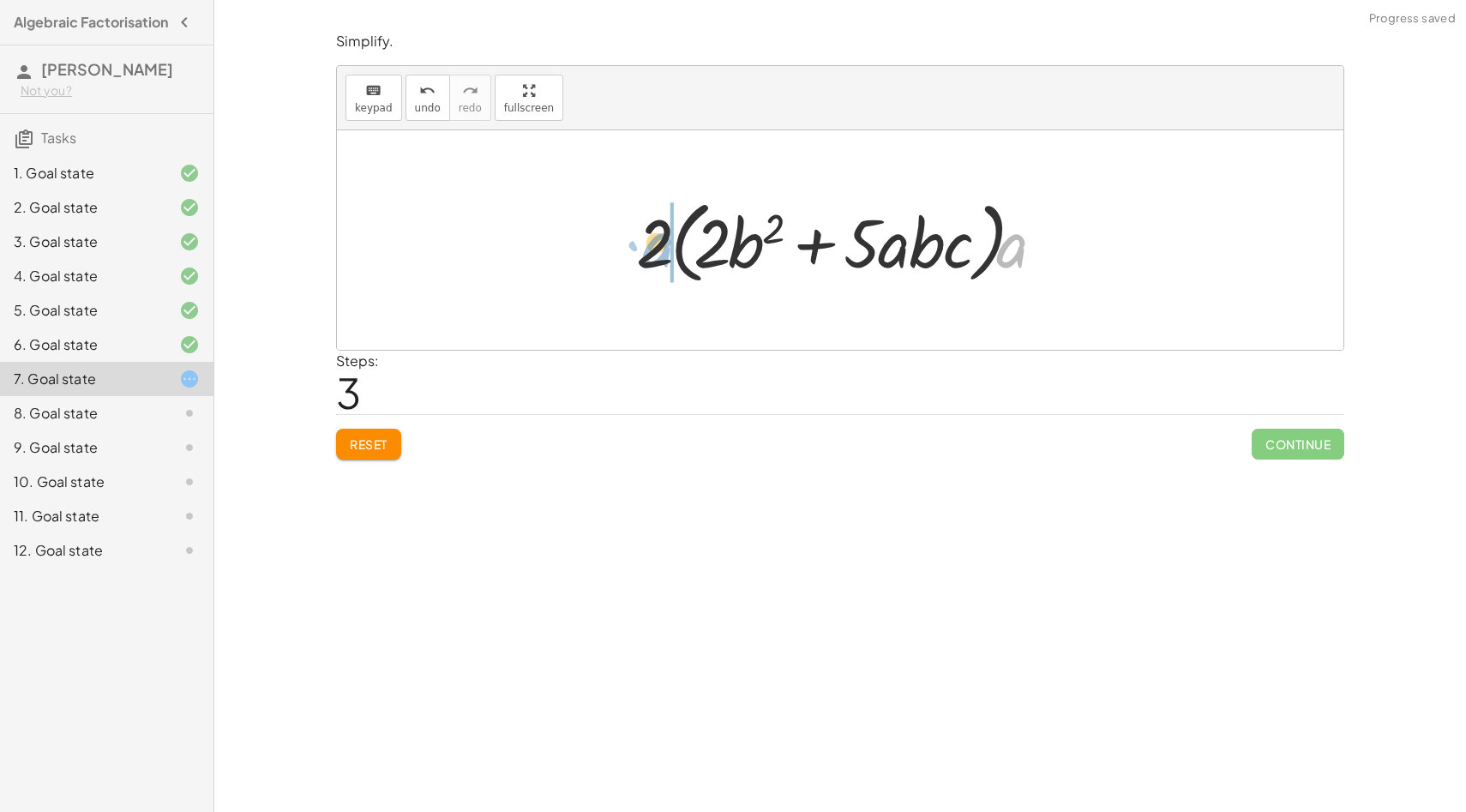
drag, startPoint x: 996, startPoint y: 260, endPoint x: 642, endPoint y: 259, distance: 354.0
click at [643, 259] on div at bounding box center [847, 241] width 438 height 99
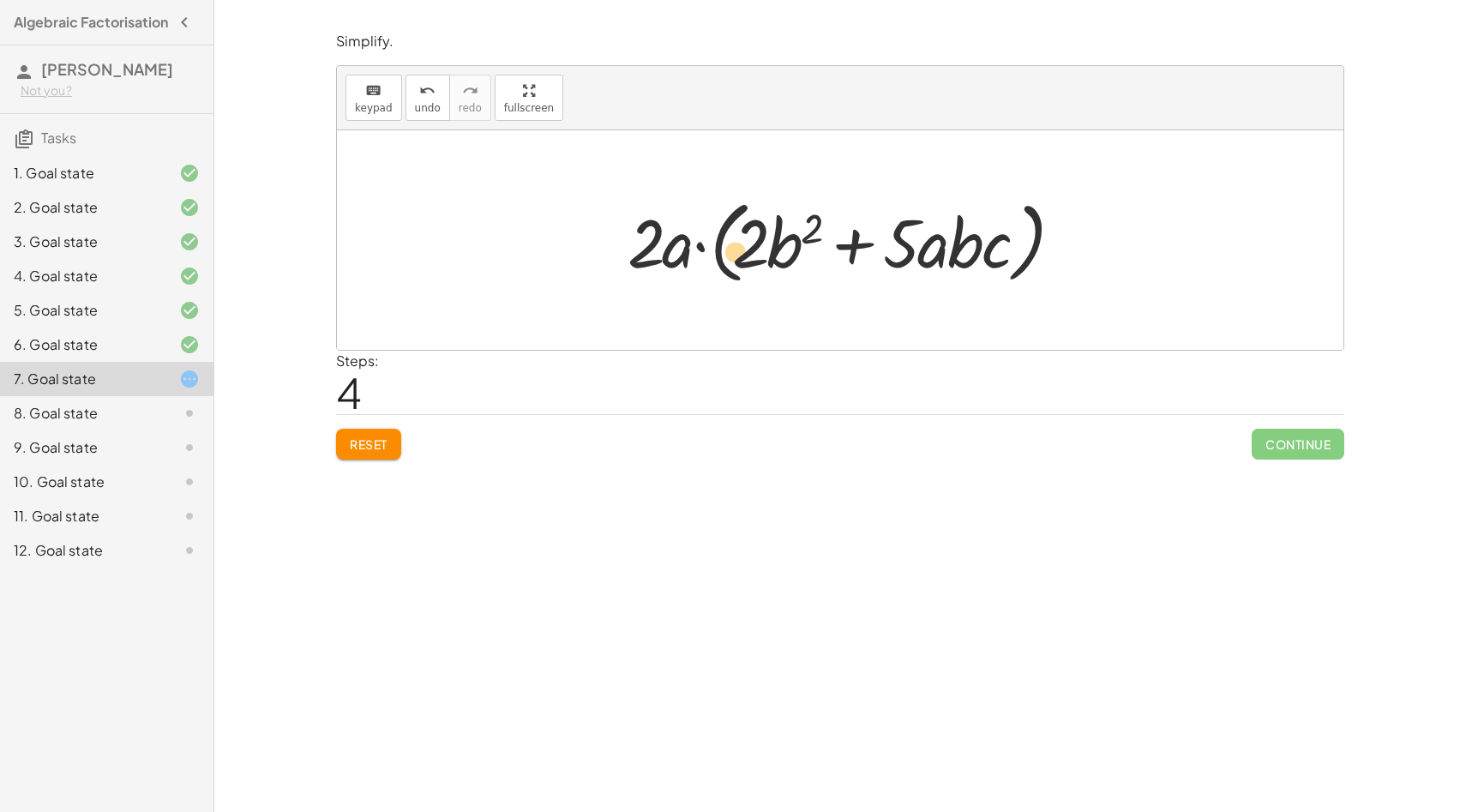
drag, startPoint x: 741, startPoint y: 243, endPoint x: 725, endPoint y: 252, distance: 18.4
click at [727, 252] on div at bounding box center [846, 241] width 455 height 99
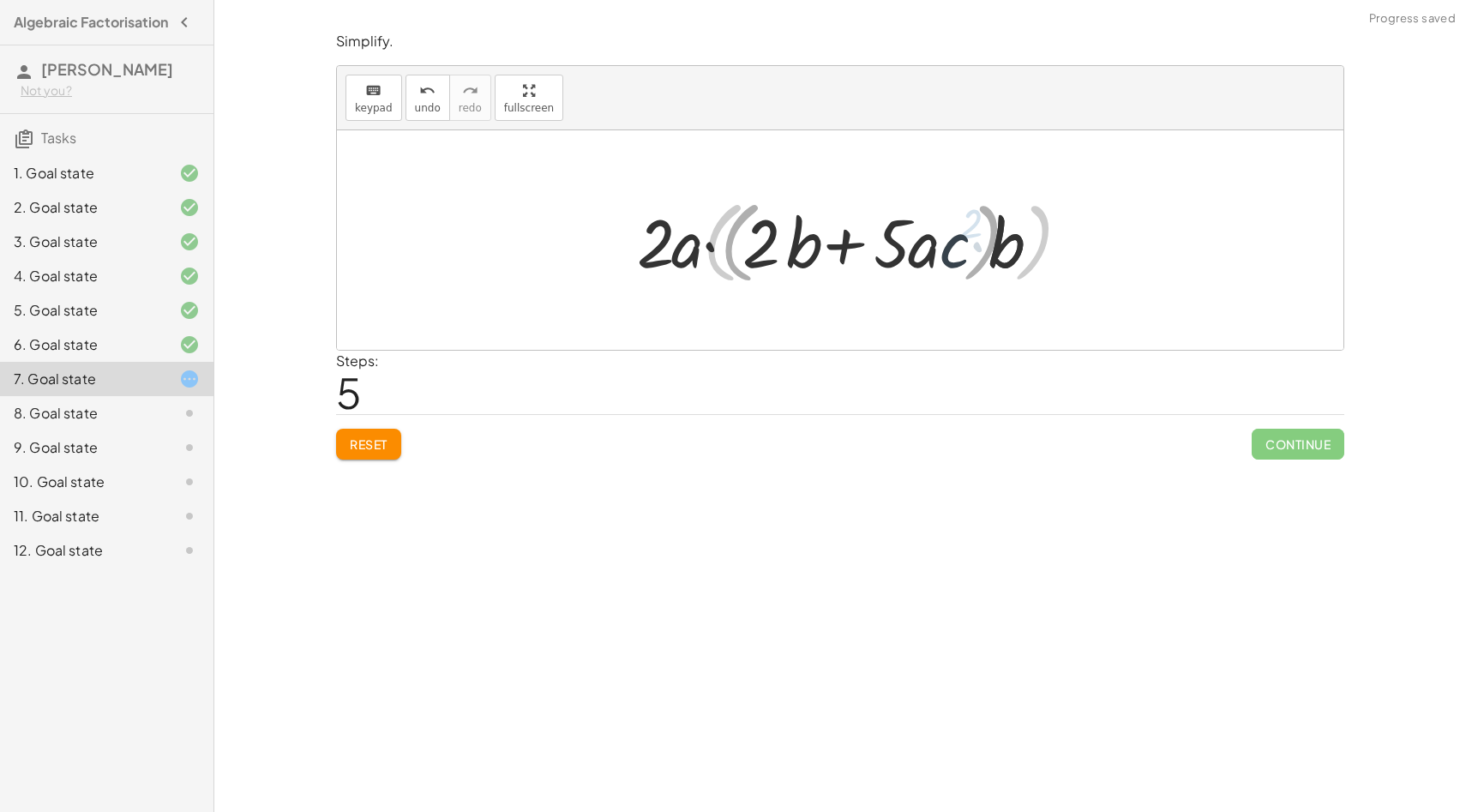
click at [956, 233] on div at bounding box center [847, 241] width 435 height 99
drag, startPoint x: 1011, startPoint y: 243, endPoint x: 708, endPoint y: 247, distance: 303.0
click at [708, 248] on div at bounding box center [847, 241] width 435 height 99
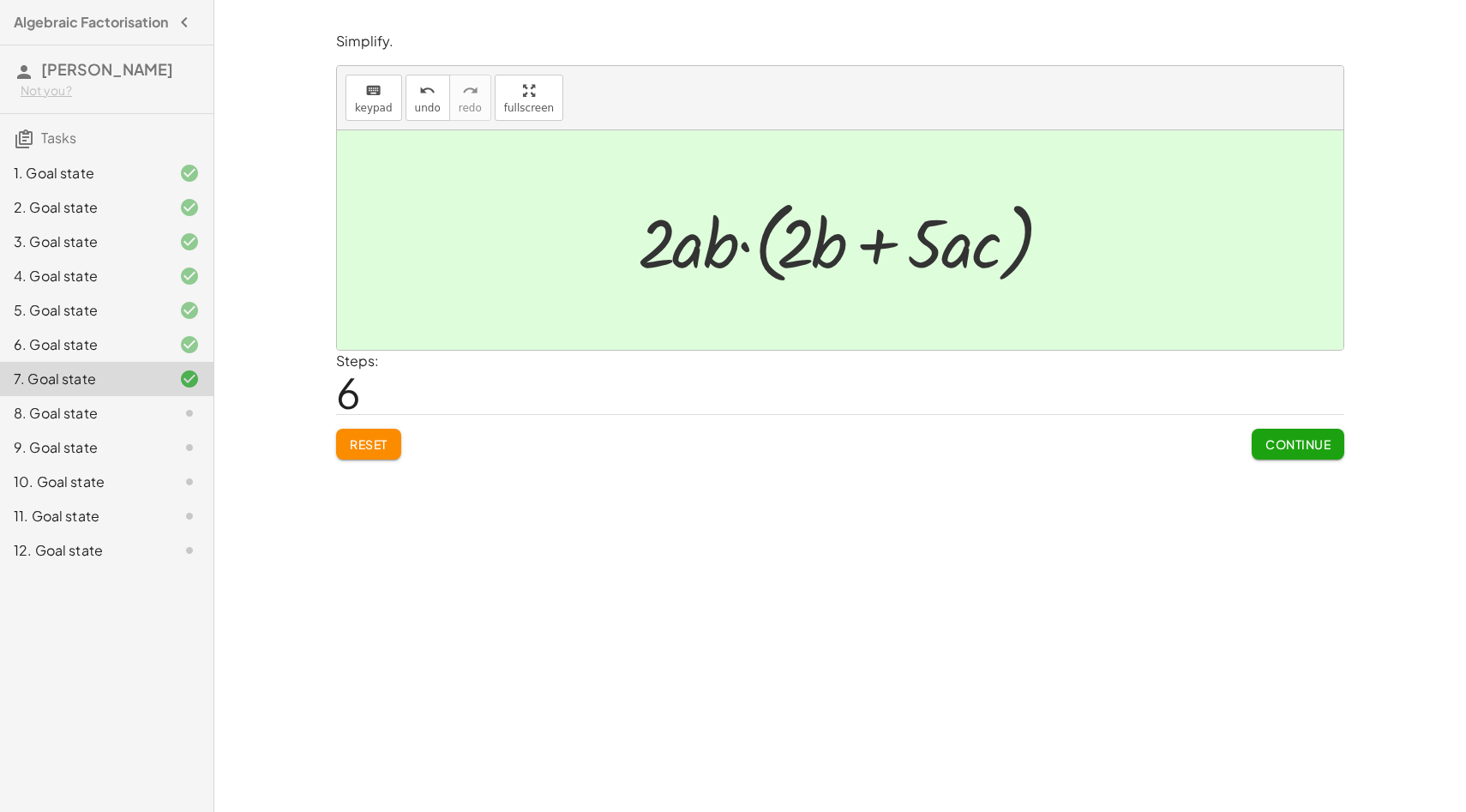
click at [385, 455] on button "Reset" at bounding box center [368, 444] width 66 height 31
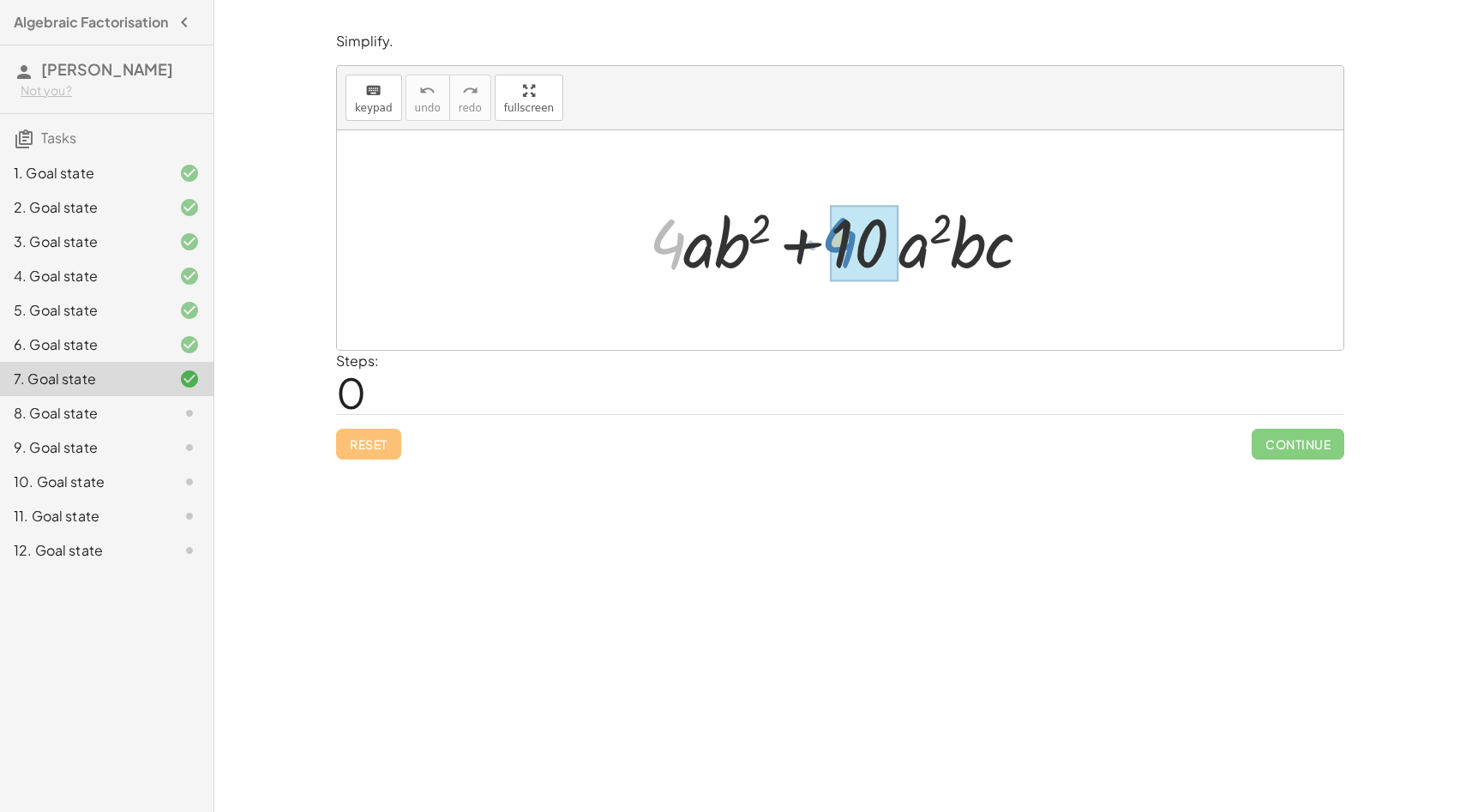
drag, startPoint x: 676, startPoint y: 252, endPoint x: 863, endPoint y: 253, distance: 187.0
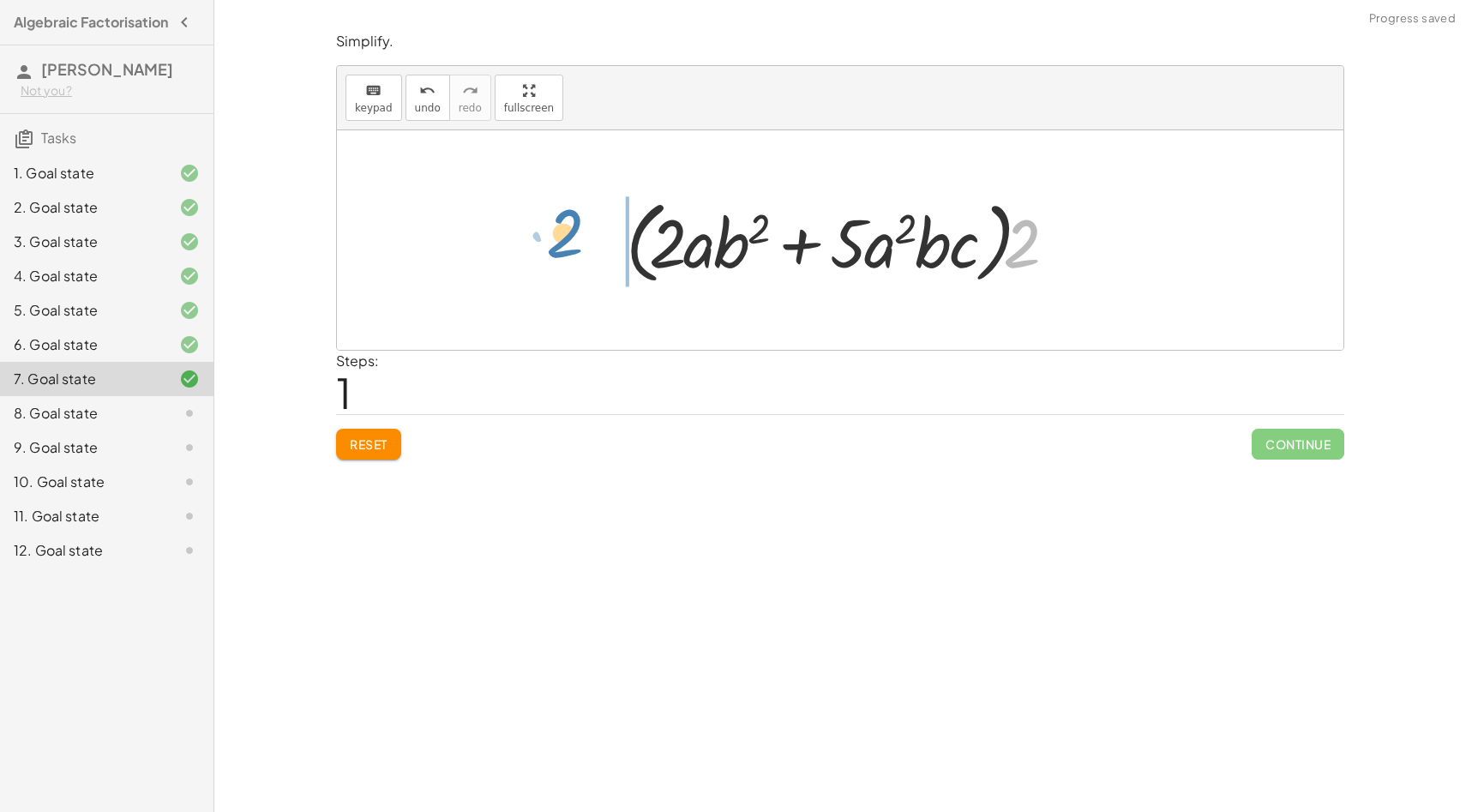
drag, startPoint x: 1017, startPoint y: 257, endPoint x: 561, endPoint y: 251, distance: 456.0
click at [560, 252] on div "+ · 4 · a · b 2 + · 10 · a 2 · b · c + · 2 · 2 · a · b 2 + · 2 · 5 · a 2 · b · …" at bounding box center [840, 240] width 1006 height 219
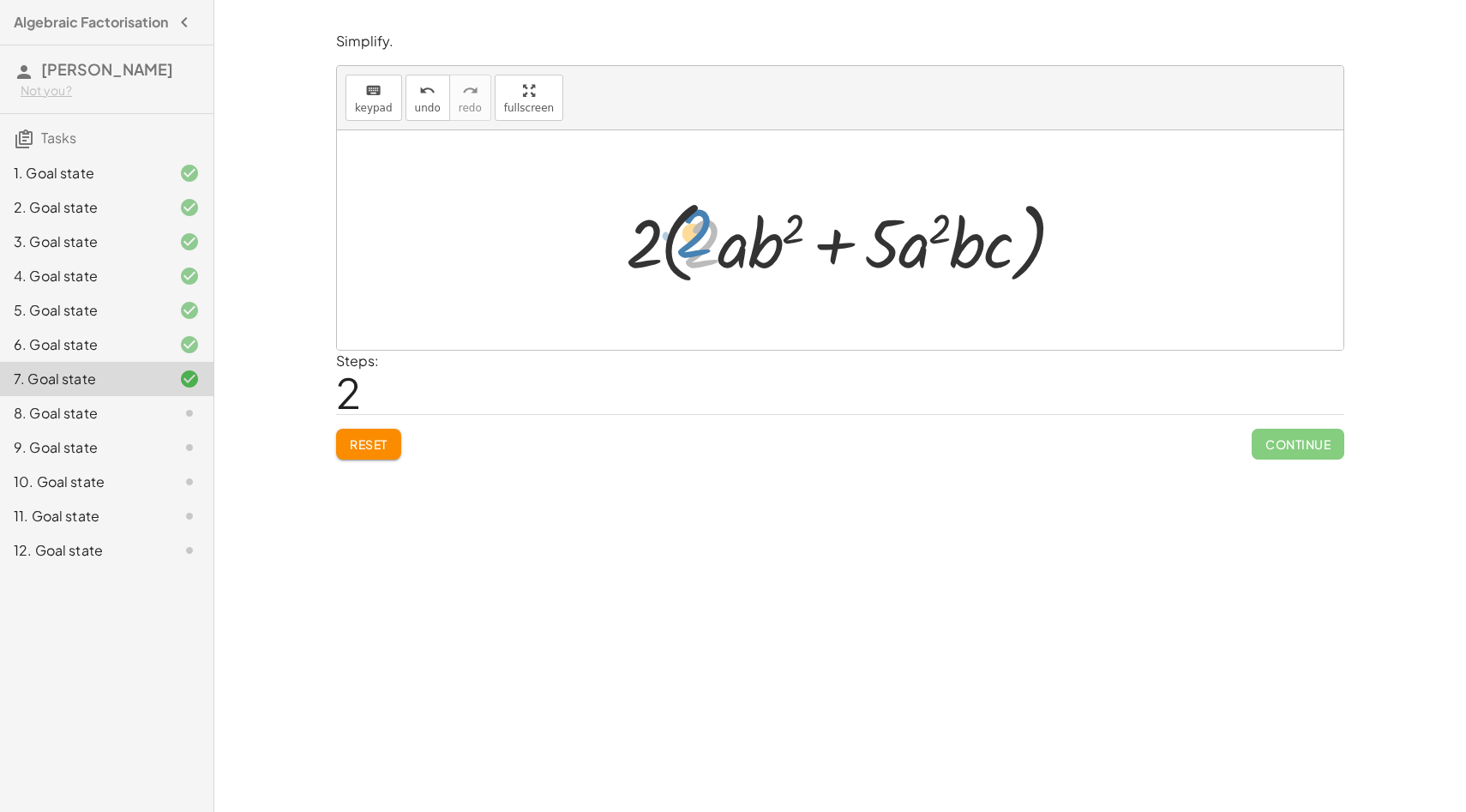
drag, startPoint x: 708, startPoint y: 252, endPoint x: 703, endPoint y: 242, distance: 11.2
click at [703, 242] on div at bounding box center [846, 241] width 459 height 99
drag, startPoint x: 728, startPoint y: 254, endPoint x: 914, endPoint y: 251, distance: 186.0
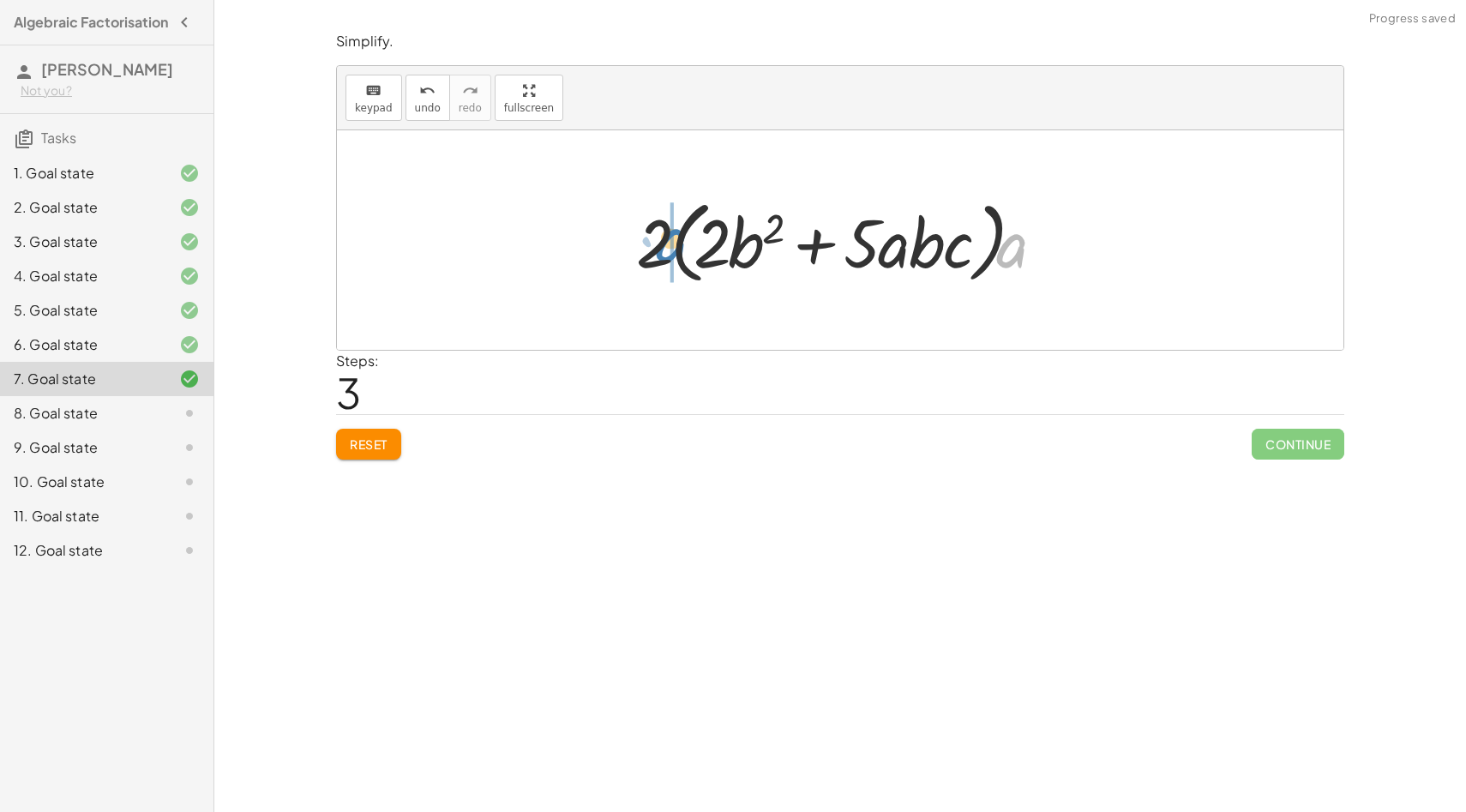
drag, startPoint x: 1014, startPoint y: 257, endPoint x: 675, endPoint y: 252, distance: 339.0
click at [675, 252] on div at bounding box center [847, 241] width 438 height 99
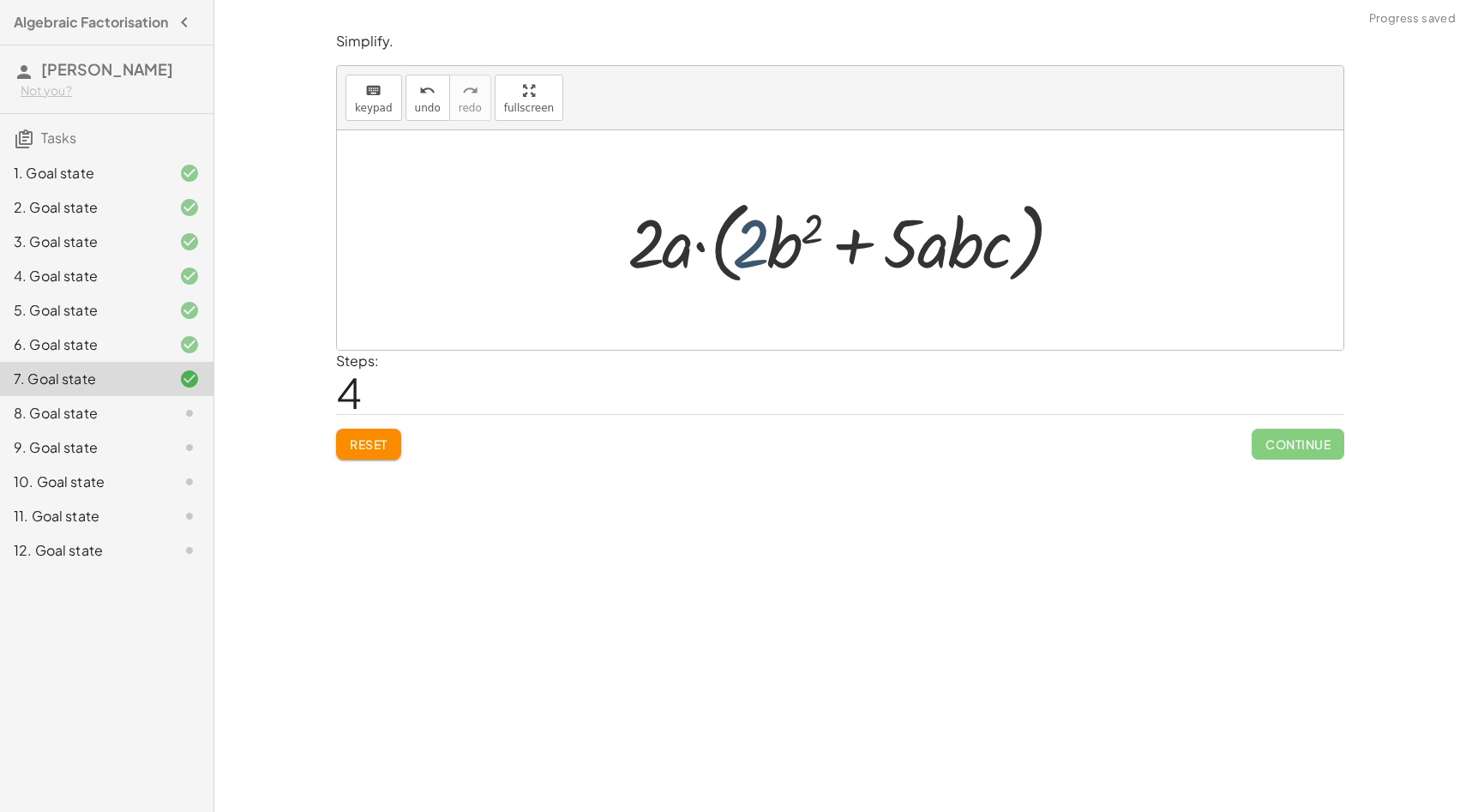
click at [750, 252] on div at bounding box center [846, 241] width 455 height 99
drag, startPoint x: 781, startPoint y: 244, endPoint x: 968, endPoint y: 249, distance: 187.1
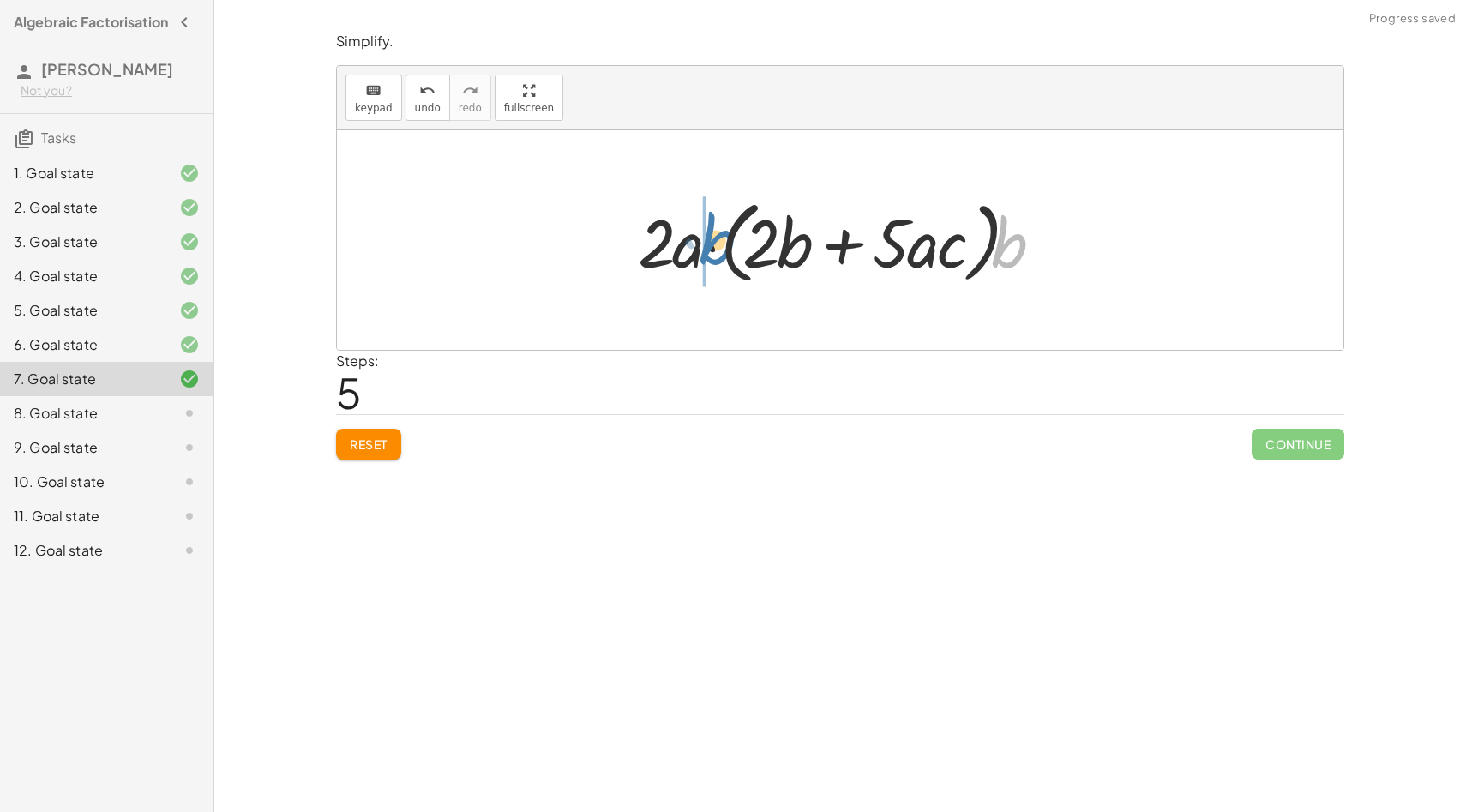
drag, startPoint x: 1010, startPoint y: 250, endPoint x: 714, endPoint y: 248, distance: 296.0
click at [714, 249] on div at bounding box center [847, 241] width 435 height 99
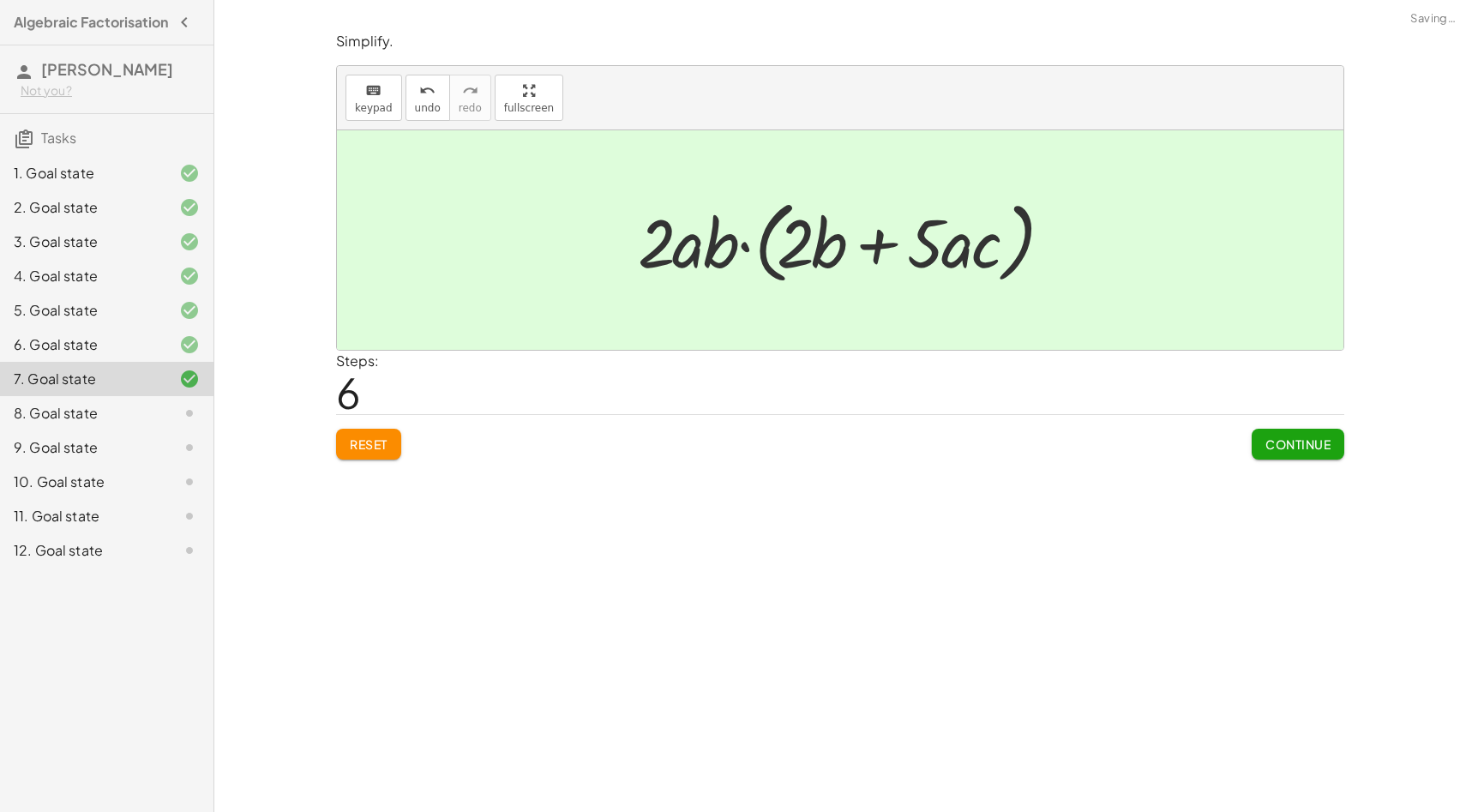
click at [1279, 440] on span "Continue" at bounding box center [1298, 444] width 66 height 15
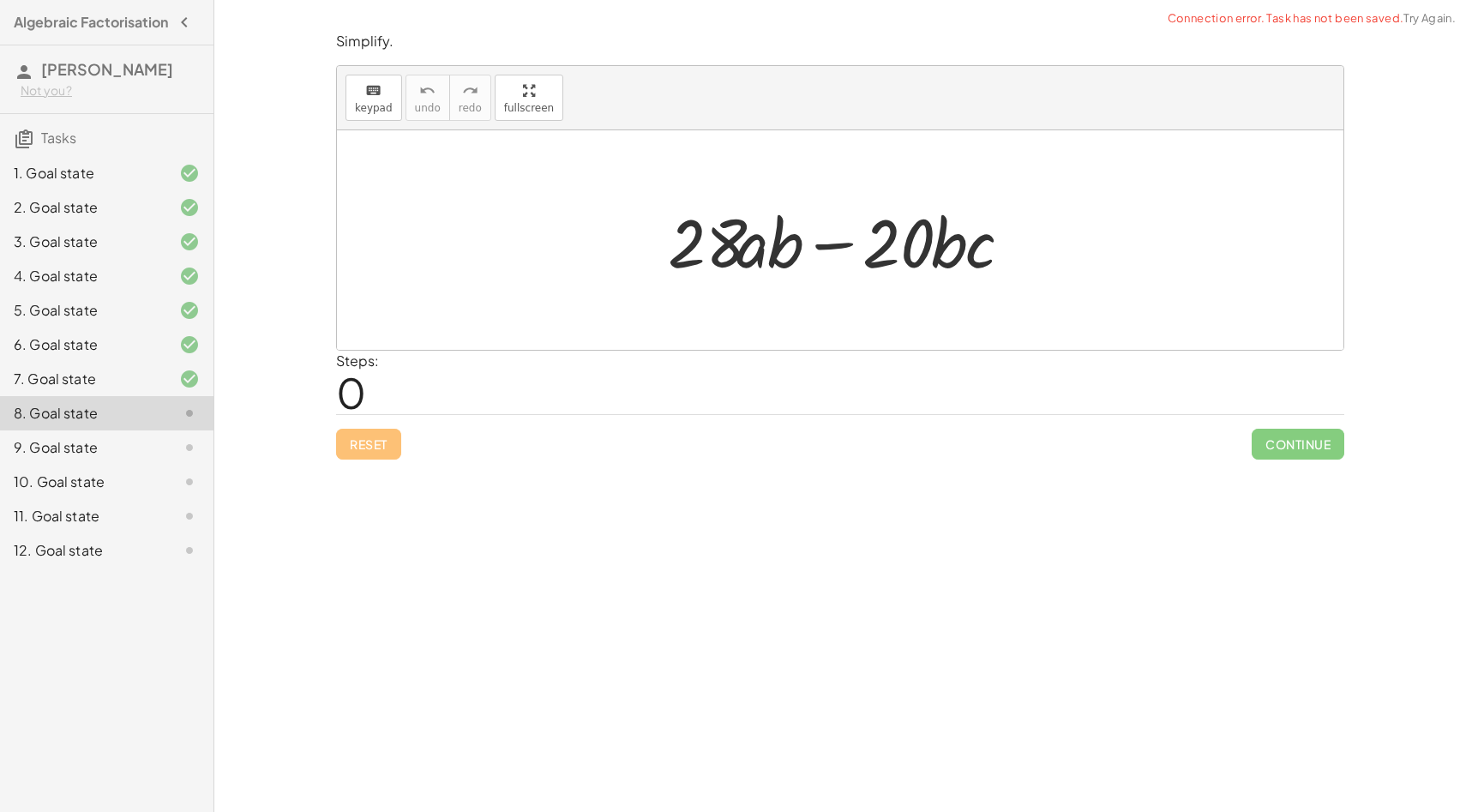
click at [381, 447] on div "Reset Continue" at bounding box center [840, 437] width 1008 height 46
click at [35, 430] on div "7. Goal state" at bounding box center [107, 447] width 214 height 34
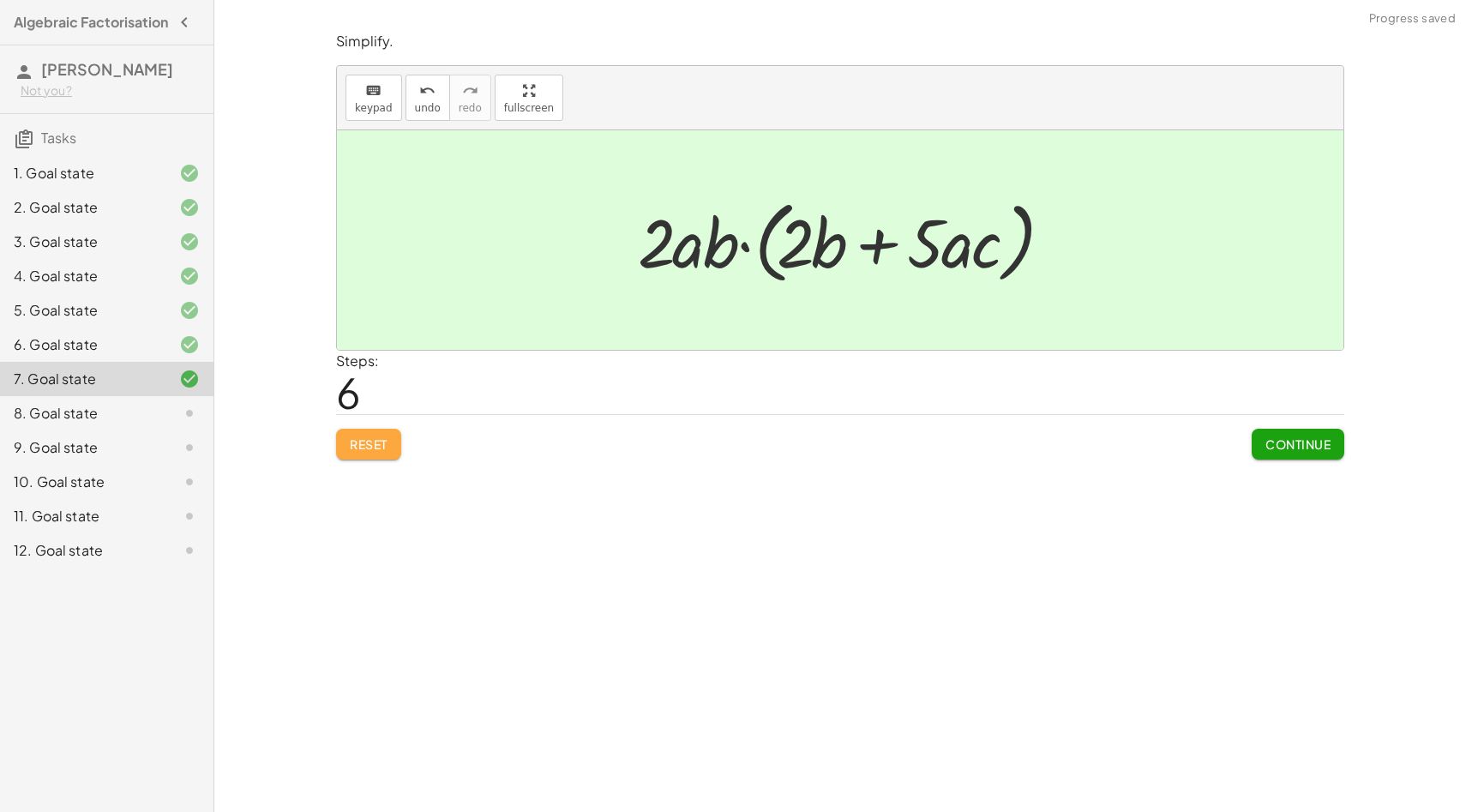
click at [381, 446] on span "Reset" at bounding box center [368, 444] width 38 height 15
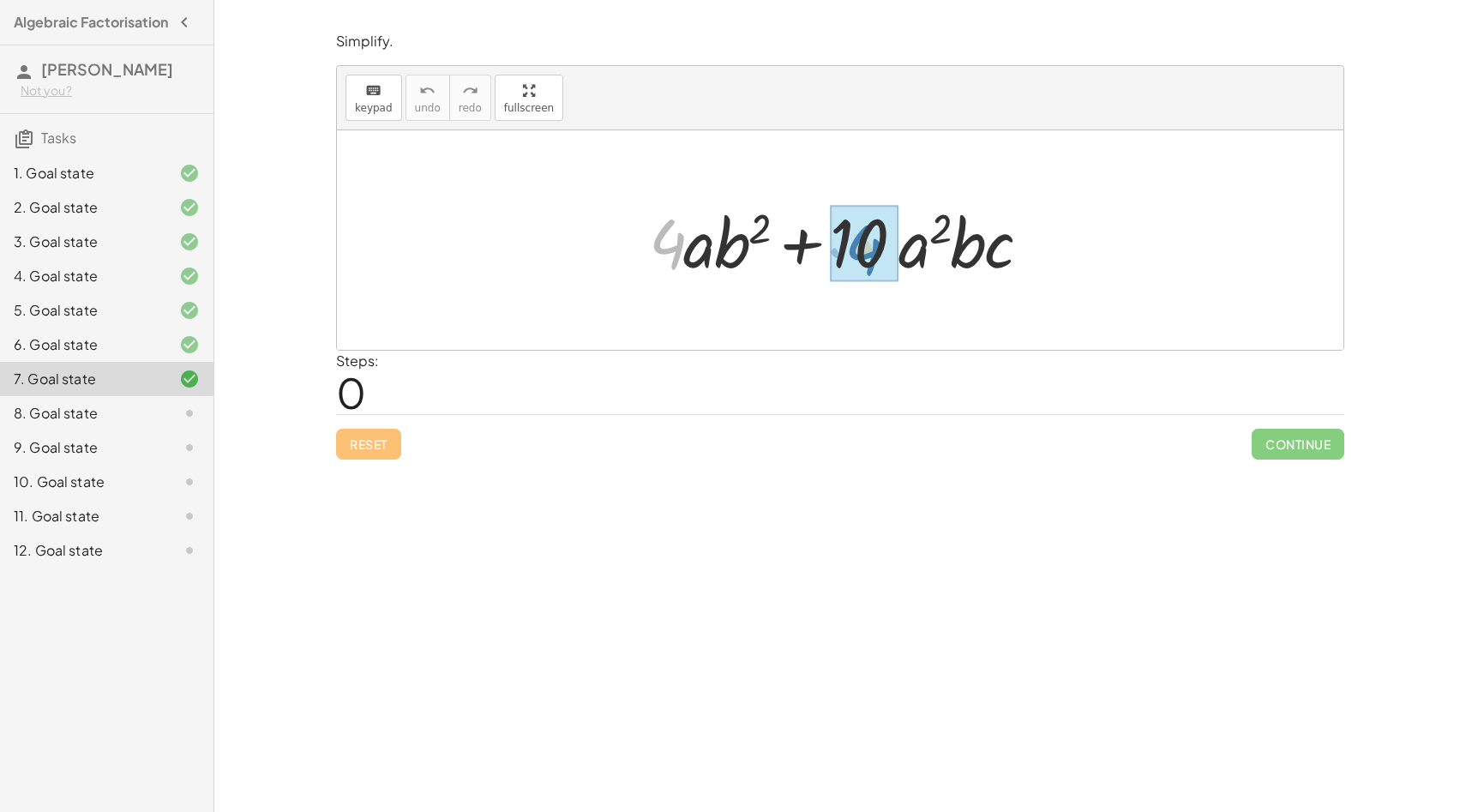
drag, startPoint x: 675, startPoint y: 257, endPoint x: 871, endPoint y: 263, distance: 196.1
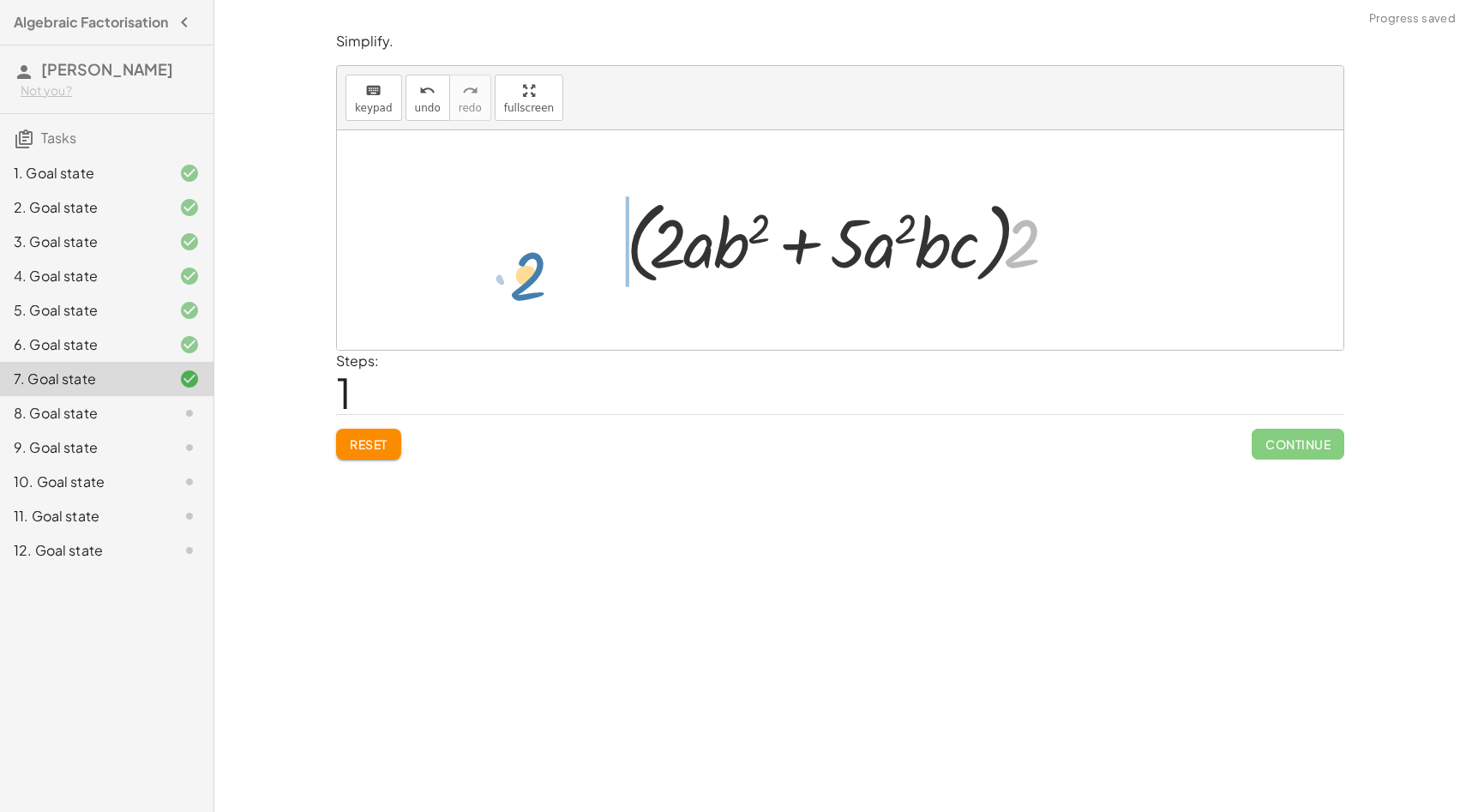
drag, startPoint x: 1029, startPoint y: 242, endPoint x: 538, endPoint y: 271, distance: 491.9
click at [538, 271] on div "+ · 4 · a · b 2 + · 10 · a 2 · b · c + · 2 · 2 · a · b 2 + · 2 · 5 · a 2 · b · …" at bounding box center [840, 240] width 1006 height 219
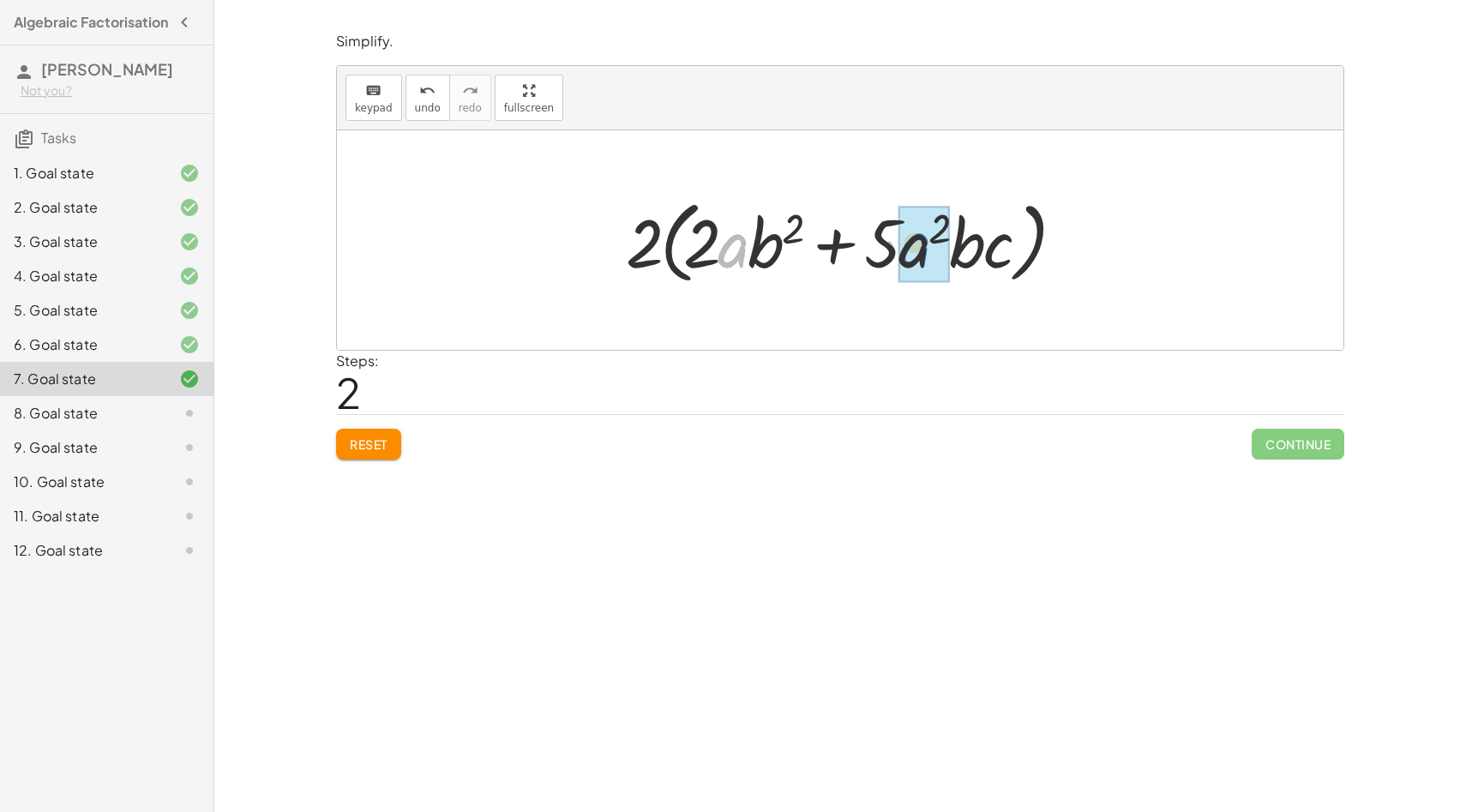
drag, startPoint x: 737, startPoint y: 248, endPoint x: 923, endPoint y: 247, distance: 186.0
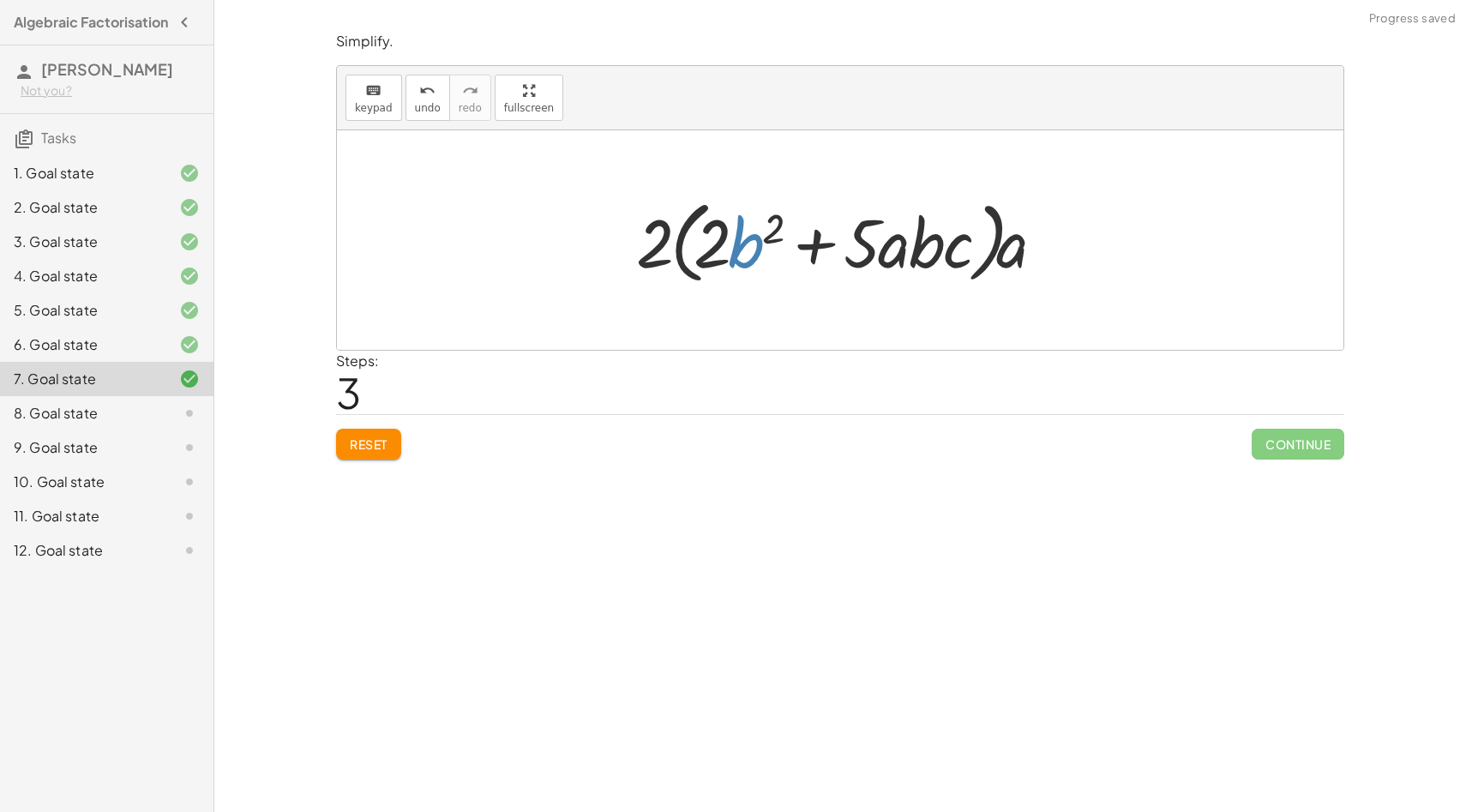
click at [750, 254] on div at bounding box center [847, 241] width 438 height 99
drag, startPoint x: 1013, startPoint y: 258, endPoint x: 672, endPoint y: 250, distance: 341.1
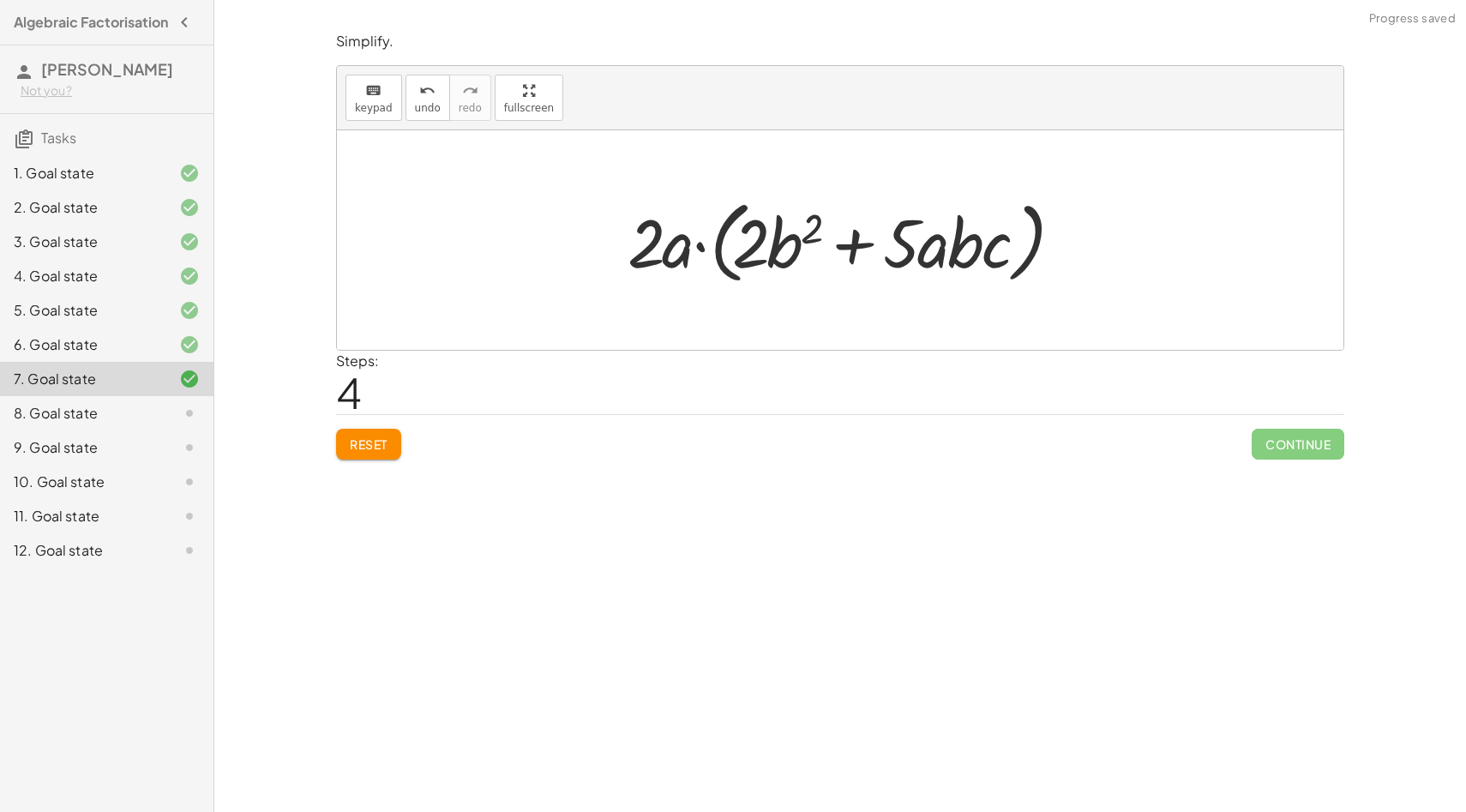
click at [954, 249] on div at bounding box center [846, 241] width 455 height 99
drag, startPoint x: 954, startPoint y: 249, endPoint x: 939, endPoint y: 249, distance: 15.0
click at [939, 249] on div at bounding box center [846, 241] width 455 height 99
drag, startPoint x: 794, startPoint y: 243, endPoint x: 976, endPoint y: 243, distance: 182.0
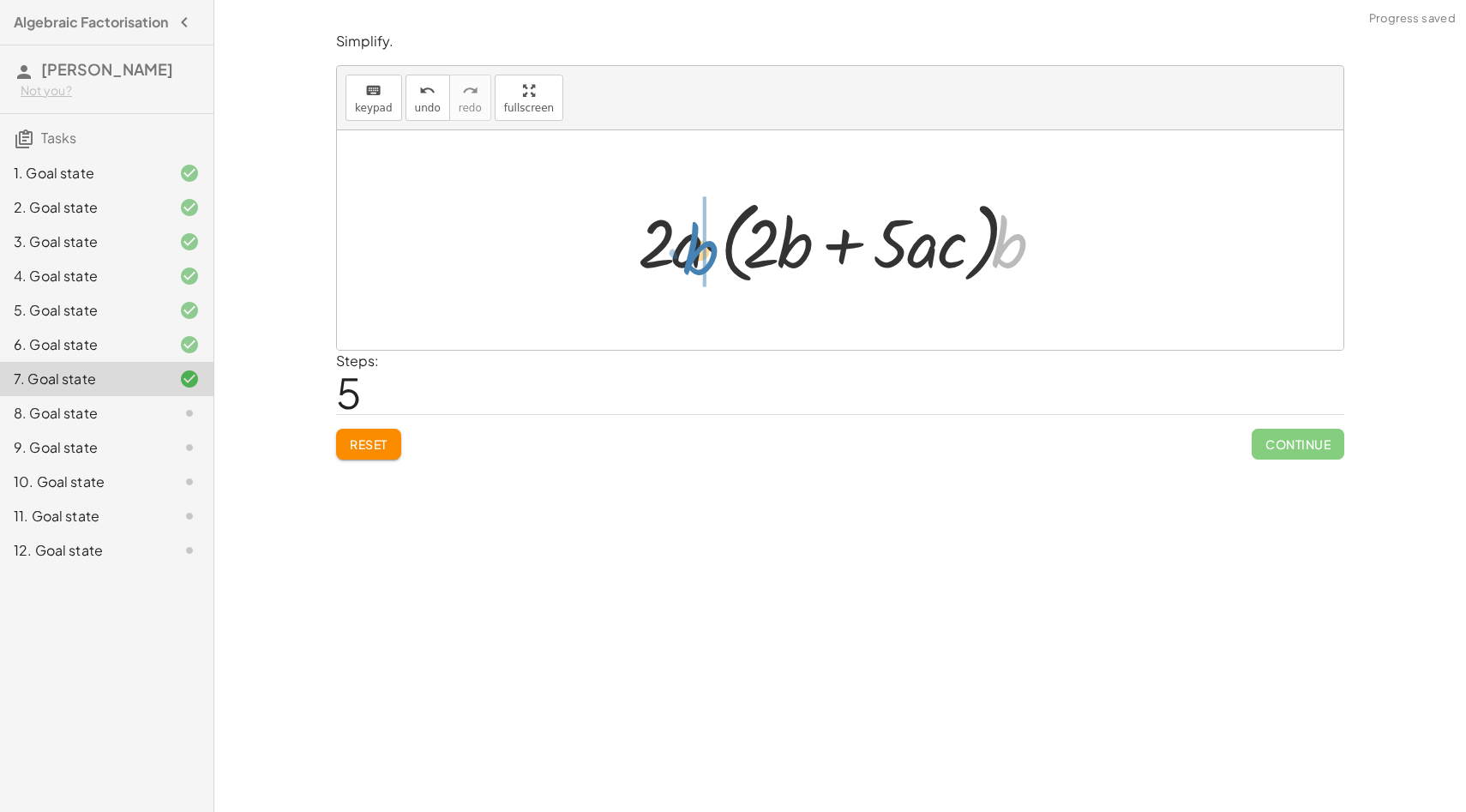
drag, startPoint x: 1022, startPoint y: 249, endPoint x: 715, endPoint y: 255, distance: 307.1
click at [715, 255] on div at bounding box center [847, 241] width 435 height 99
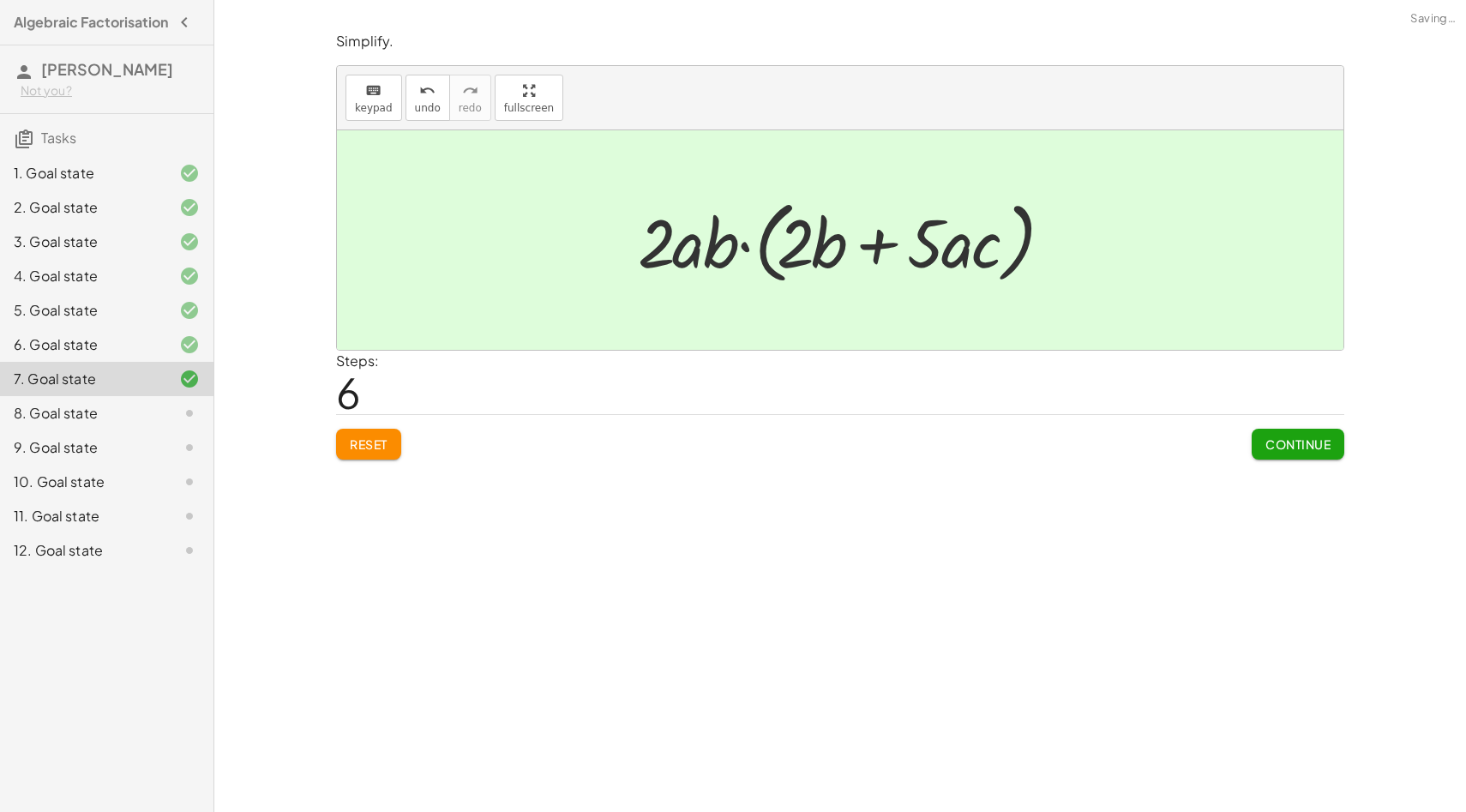
click at [1308, 440] on span "Continue" at bounding box center [1298, 444] width 66 height 15
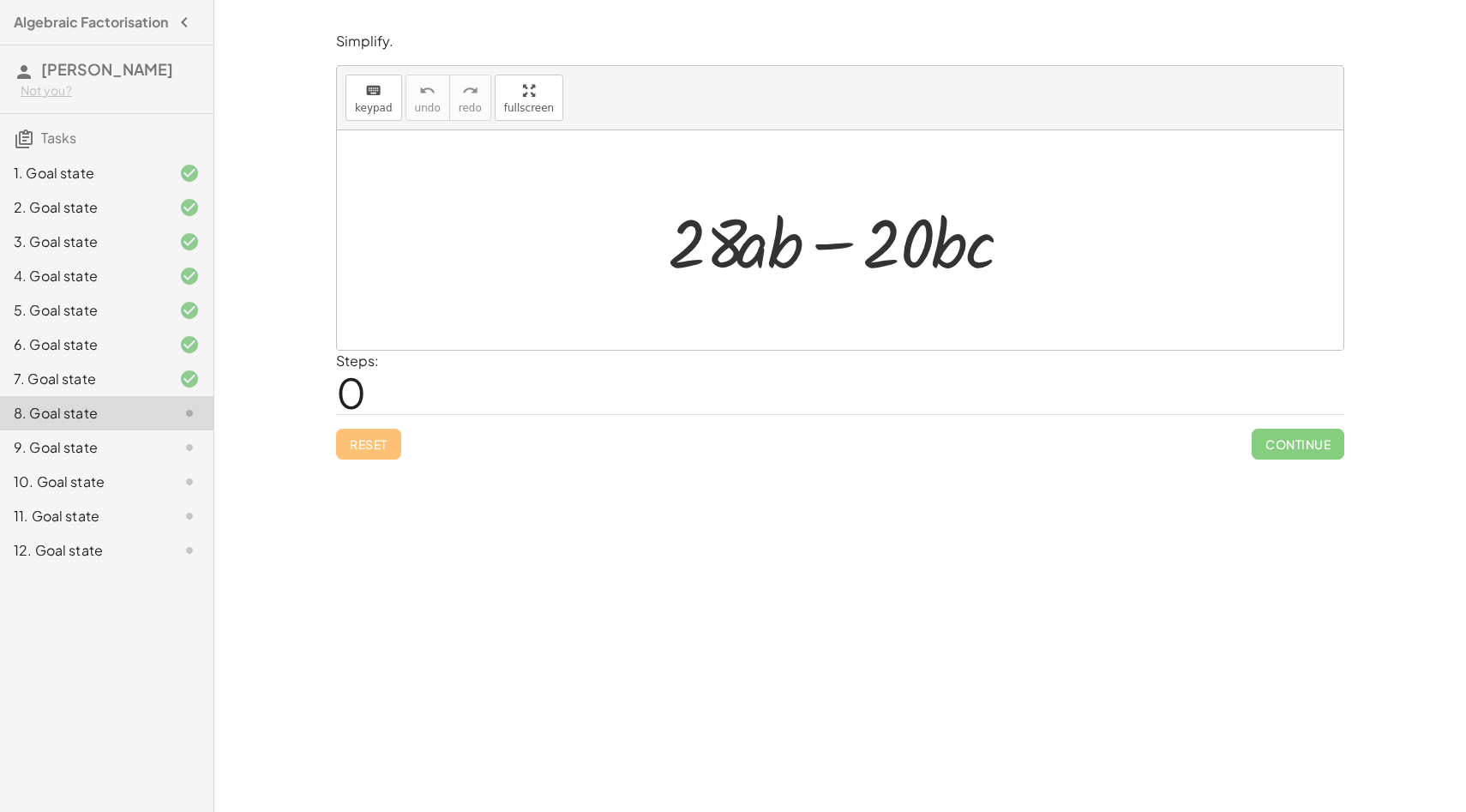
click at [102, 458] on div "9. Goal state" at bounding box center [83, 447] width 138 height 21
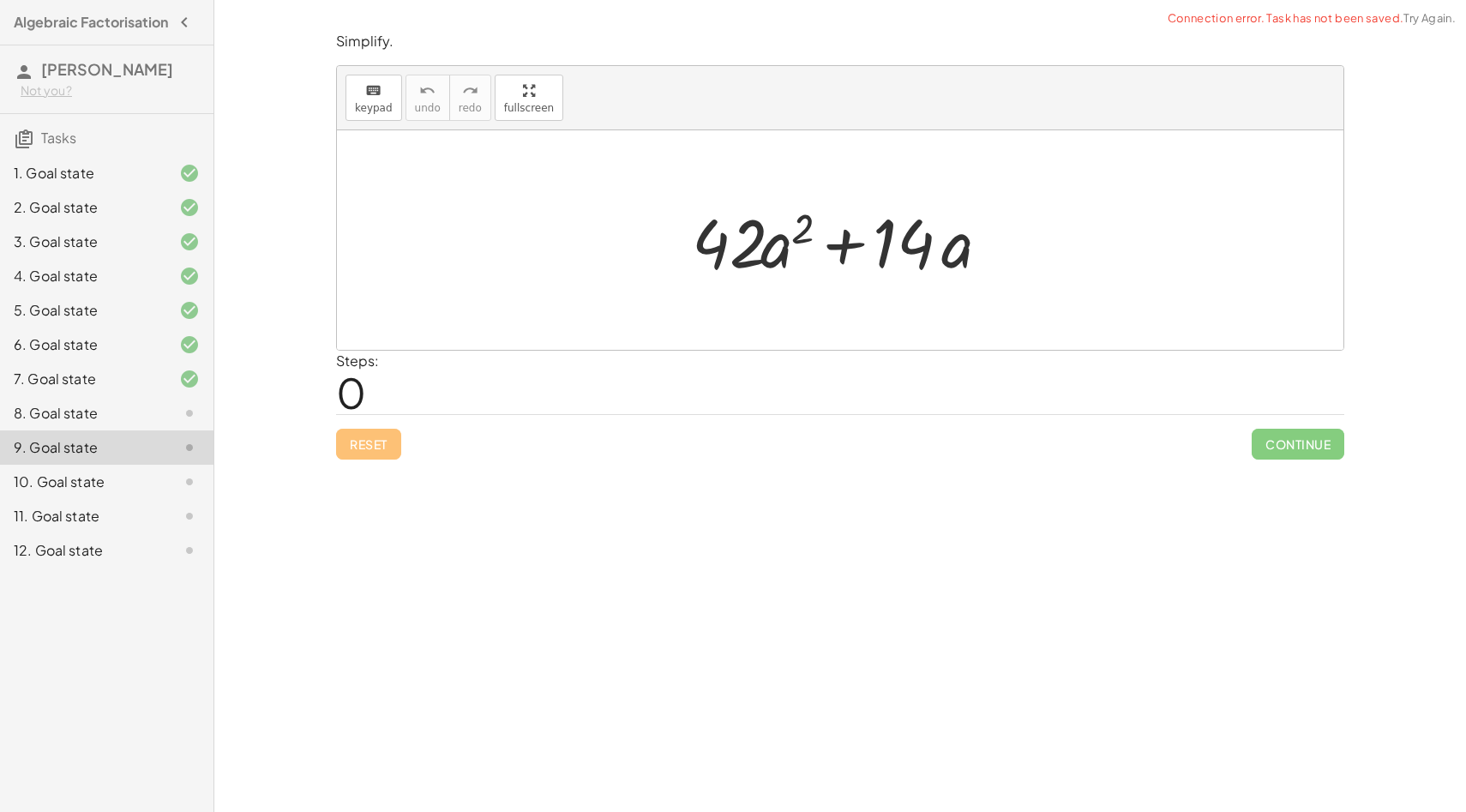
click at [104, 492] on div "10. Goal state" at bounding box center [83, 481] width 138 height 21
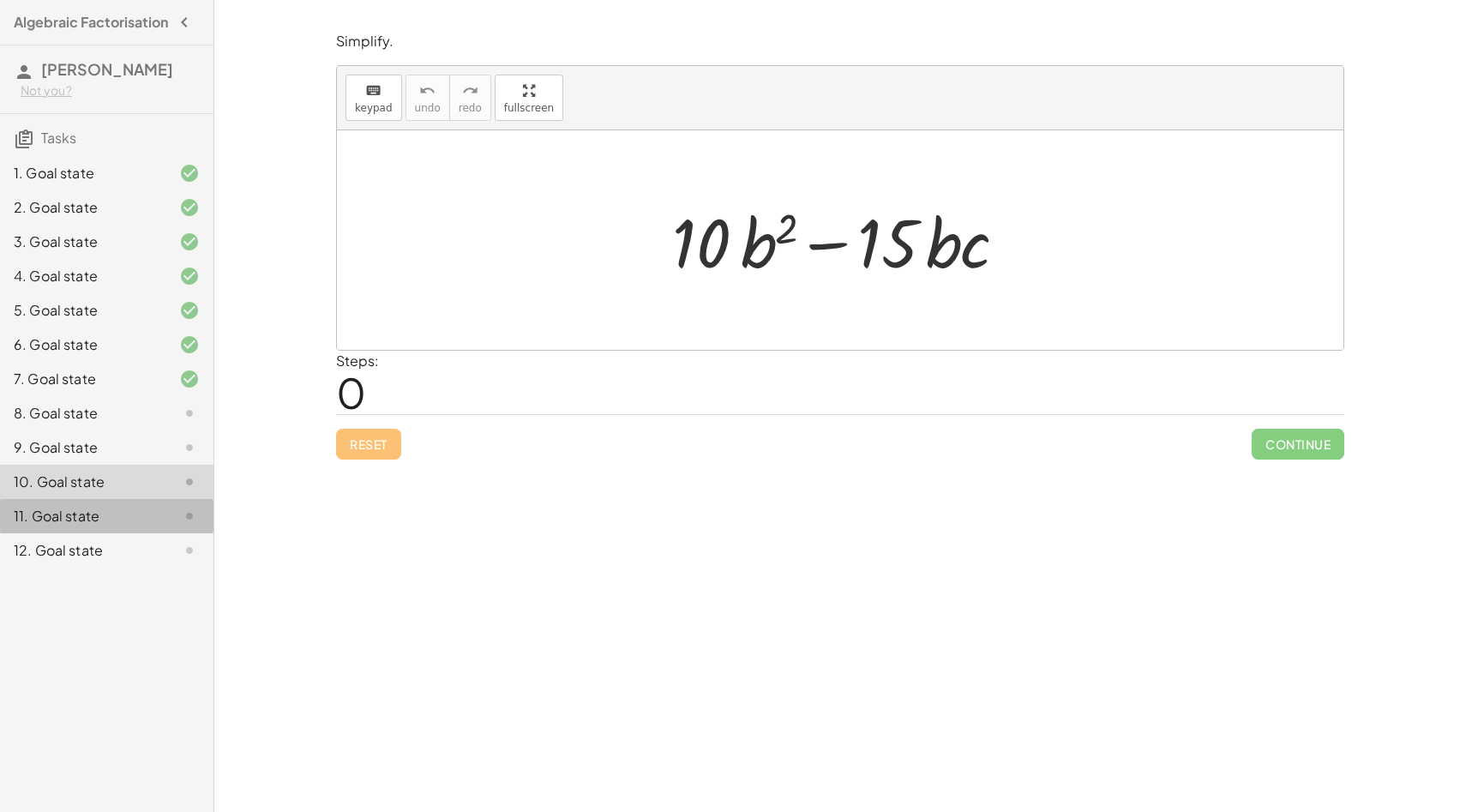
click at [119, 534] on div "11. Goal state" at bounding box center [107, 516] width 214 height 34
